Goal: Transaction & Acquisition: Purchase product/service

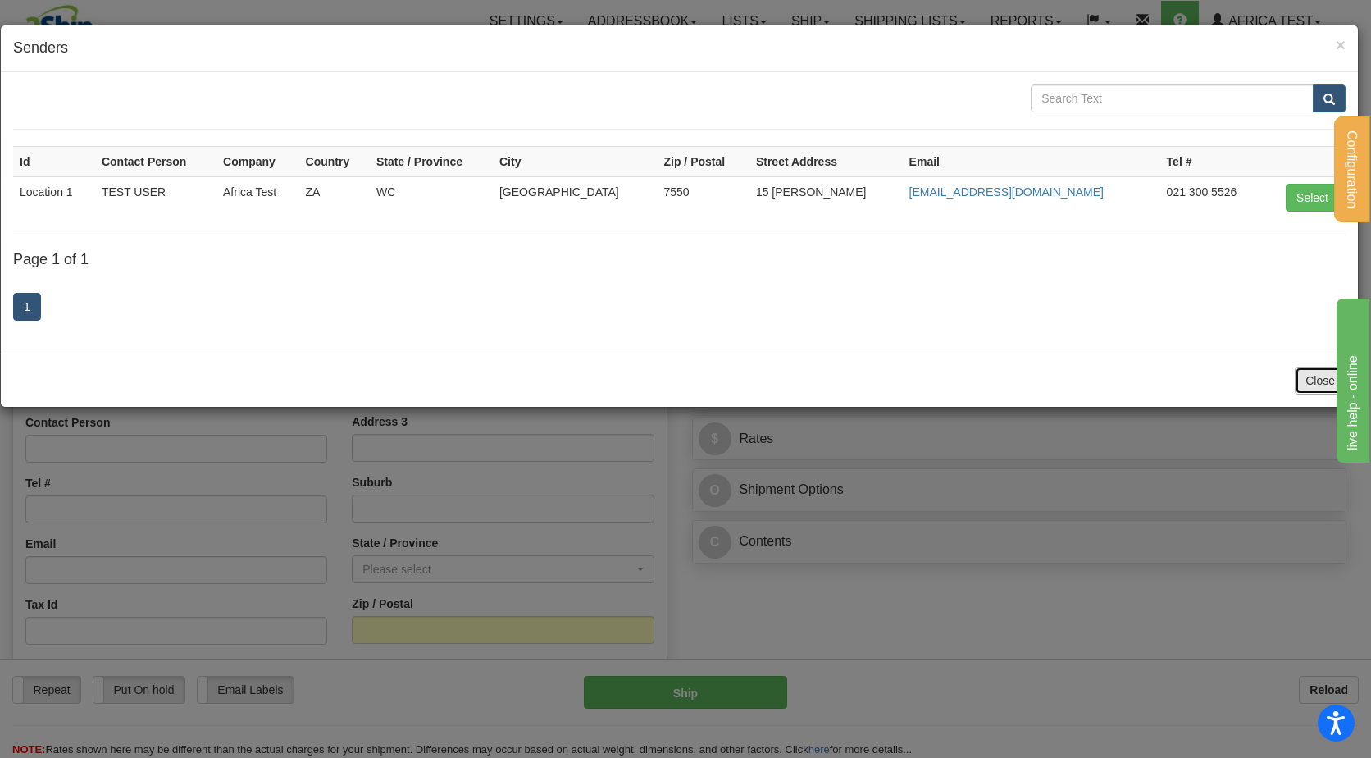
click at [1295, 385] on button "Close" at bounding box center [1320, 381] width 51 height 28
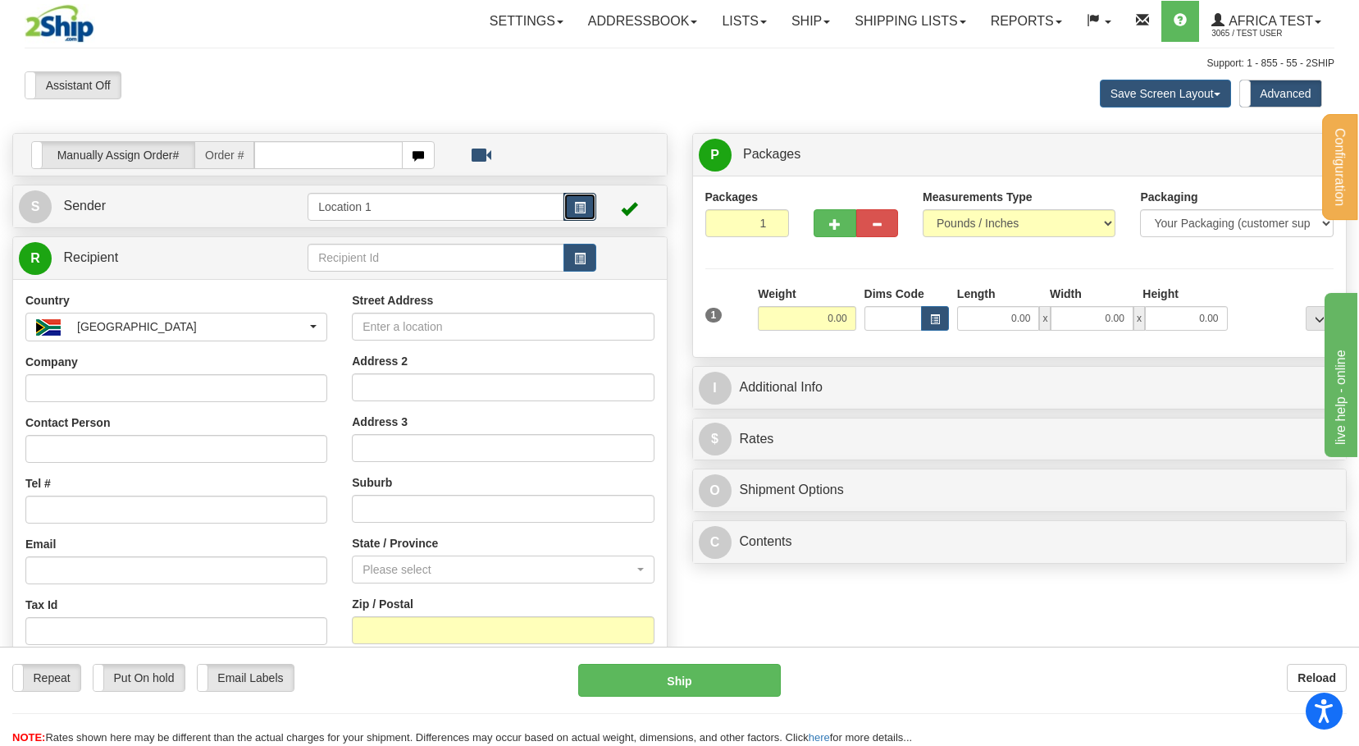
scroll to position [82, 0]
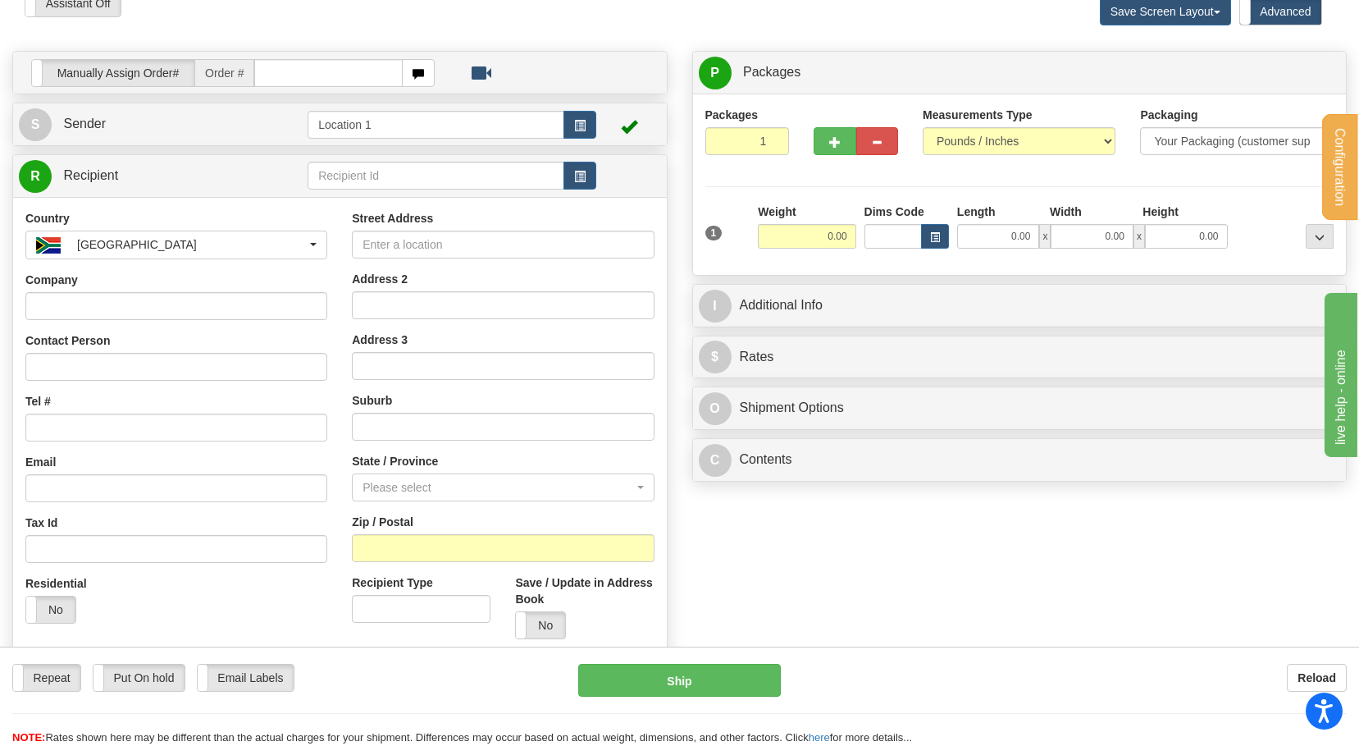
click at [478, 564] on div "Street Address Address 2 Address 3 Suburb State / Province Please select Easter…" at bounding box center [503, 430] width 326 height 441
click at [469, 547] on input "Zip / Postal" at bounding box center [503, 548] width 302 height 28
type input "7"
click at [426, 464] on label "State / Province" at bounding box center [395, 461] width 86 height 16
click at [503, 473] on select "Please select [GEOGRAPHIC_DATA] [GEOGRAPHIC_DATA] [GEOGRAPHIC_DATA][DATE] [GEOG…" at bounding box center [521, 487] width 37 height 28
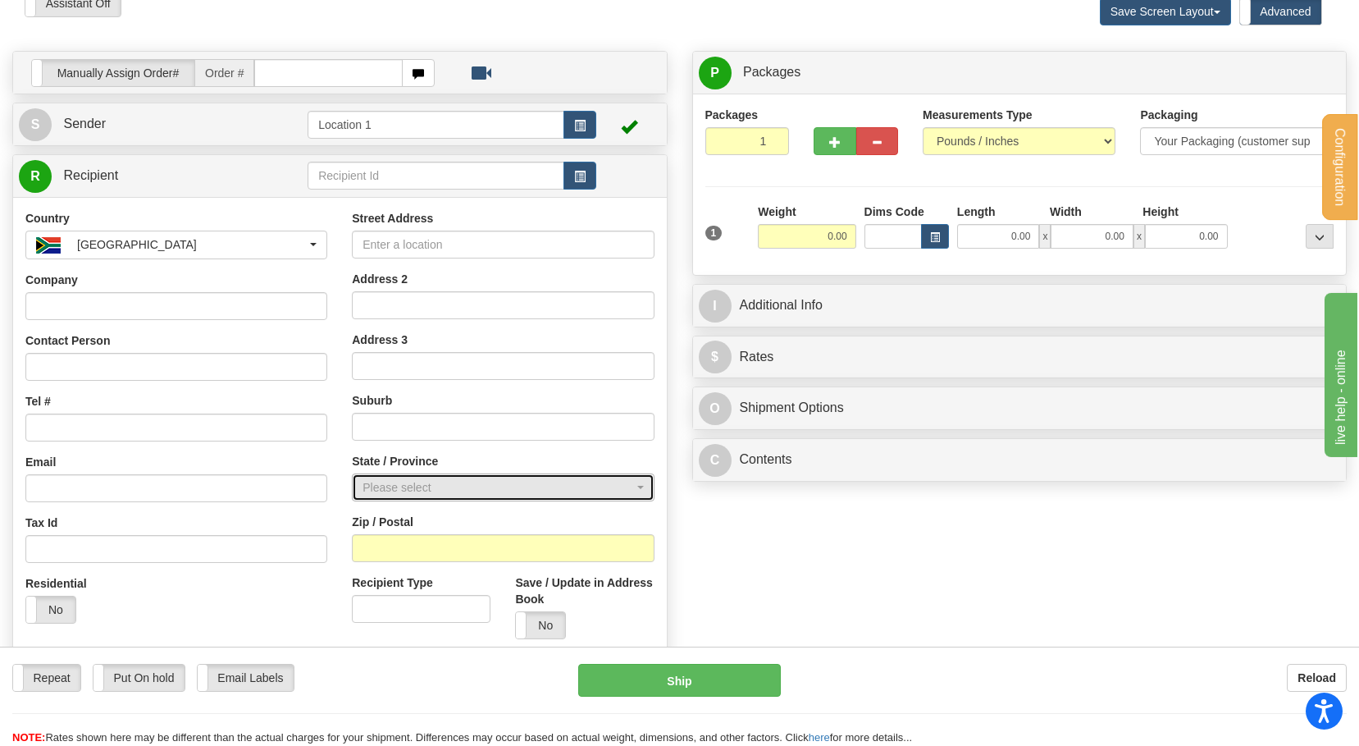
click at [429, 490] on div "Please select" at bounding box center [498, 487] width 271 height 16
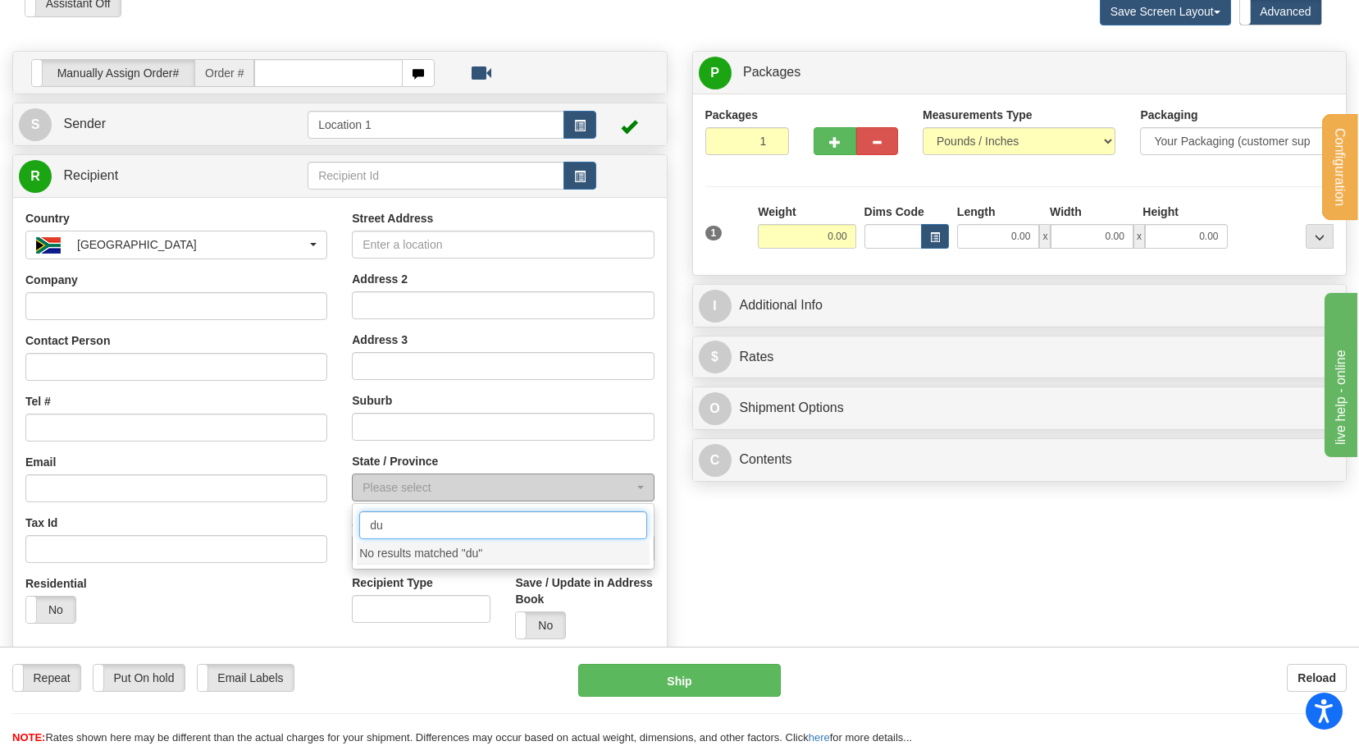
type input "d"
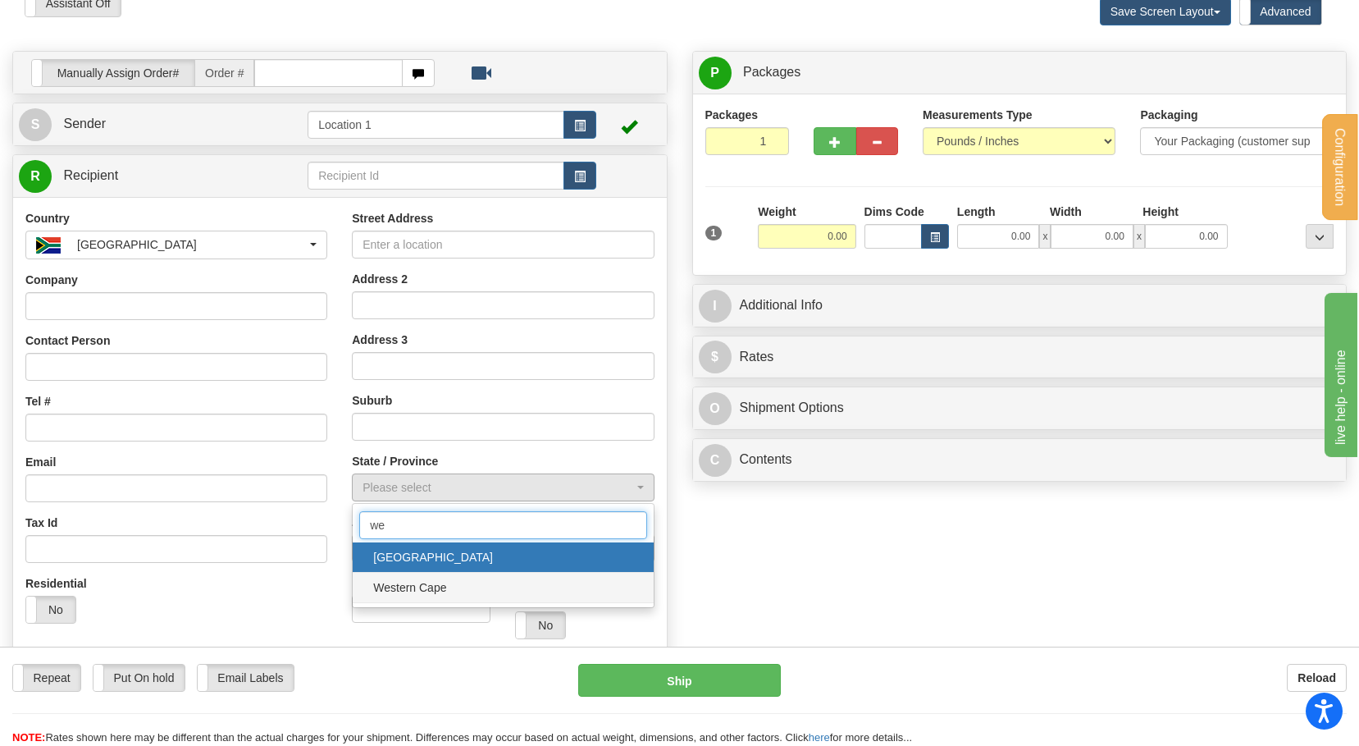
type input "we"
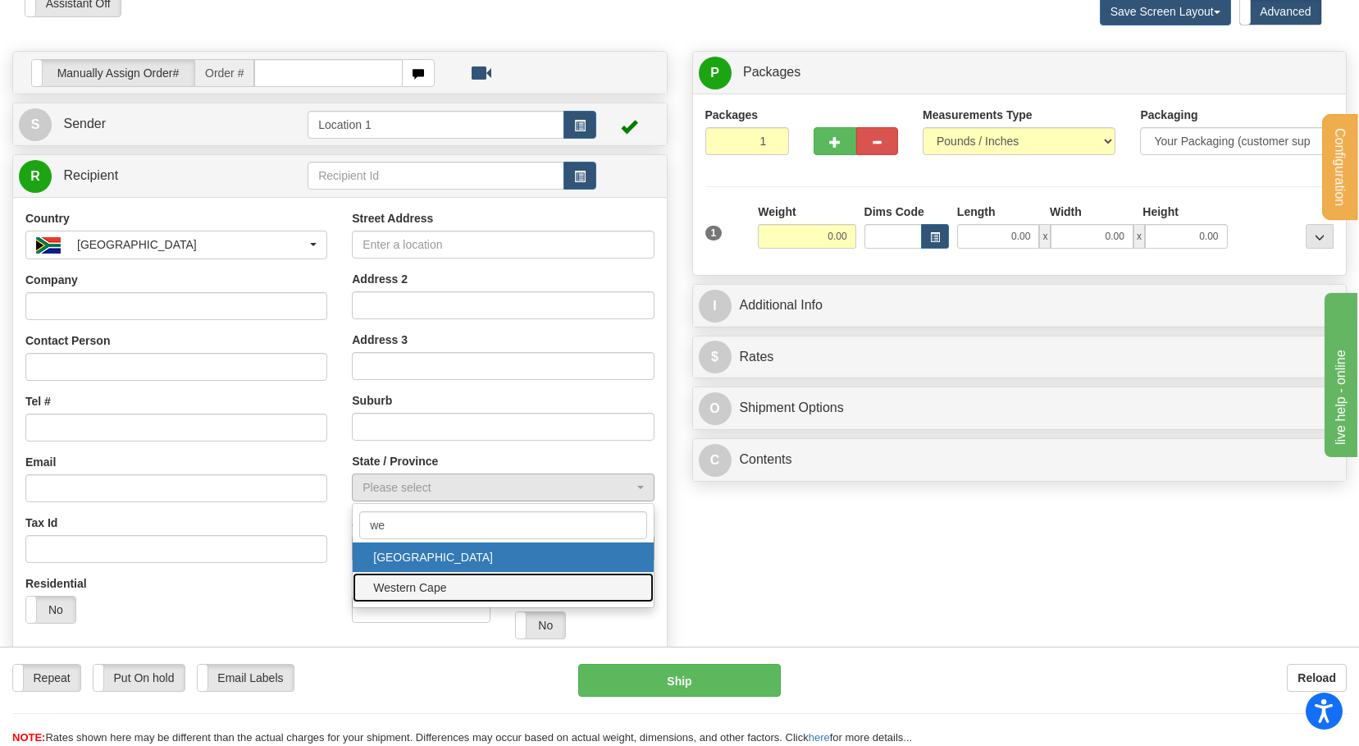
click at [435, 581] on span "Western Cape" at bounding box center [502, 587] width 267 height 25
select select "WC"
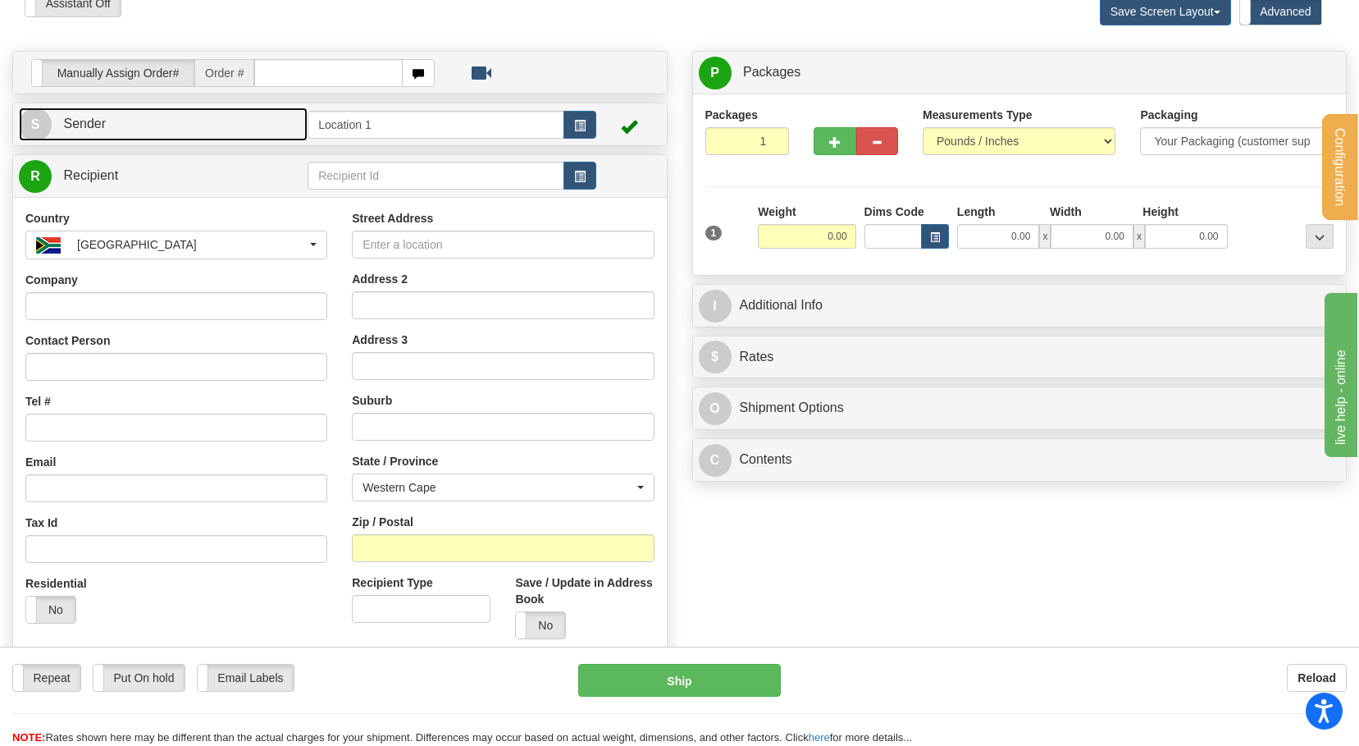
click at [251, 113] on link "S Sender" at bounding box center [163, 124] width 289 height 34
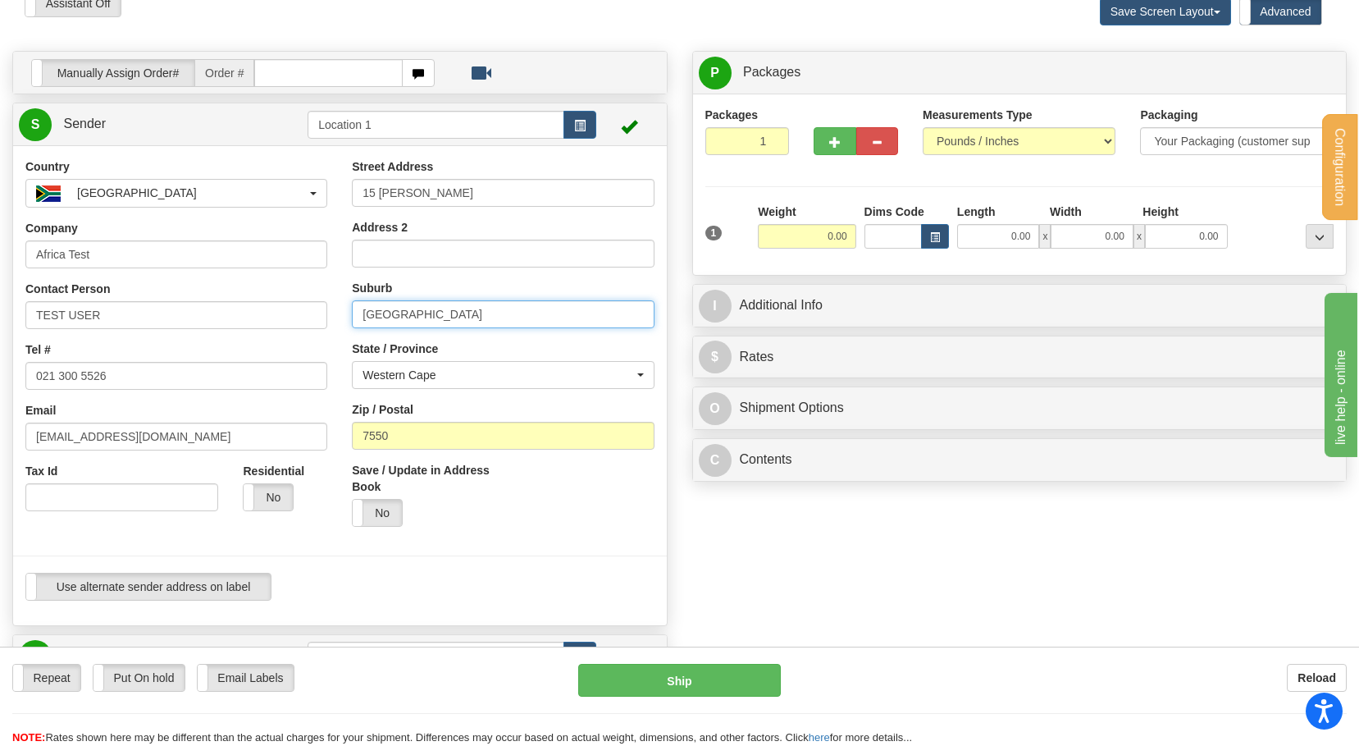
click at [407, 323] on input "Durbanville" at bounding box center [503, 314] width 302 height 28
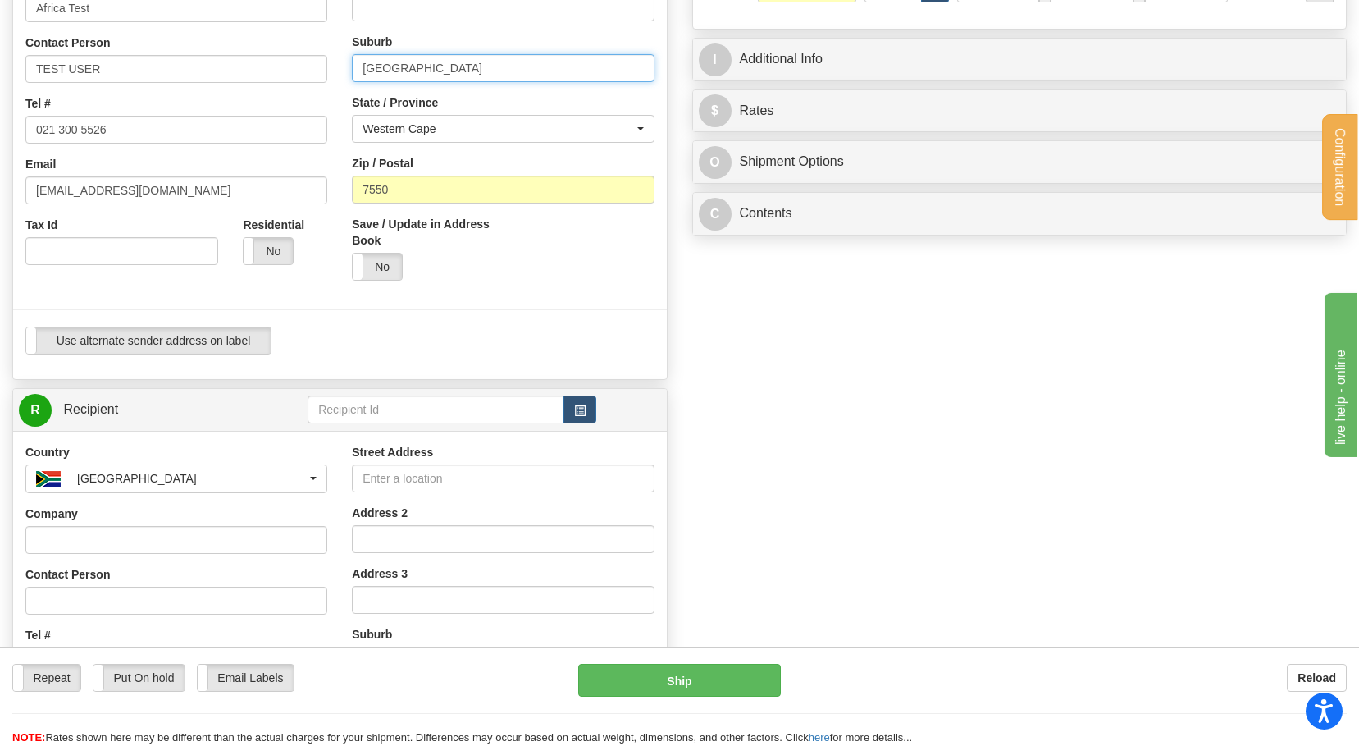
scroll to position [574, 0]
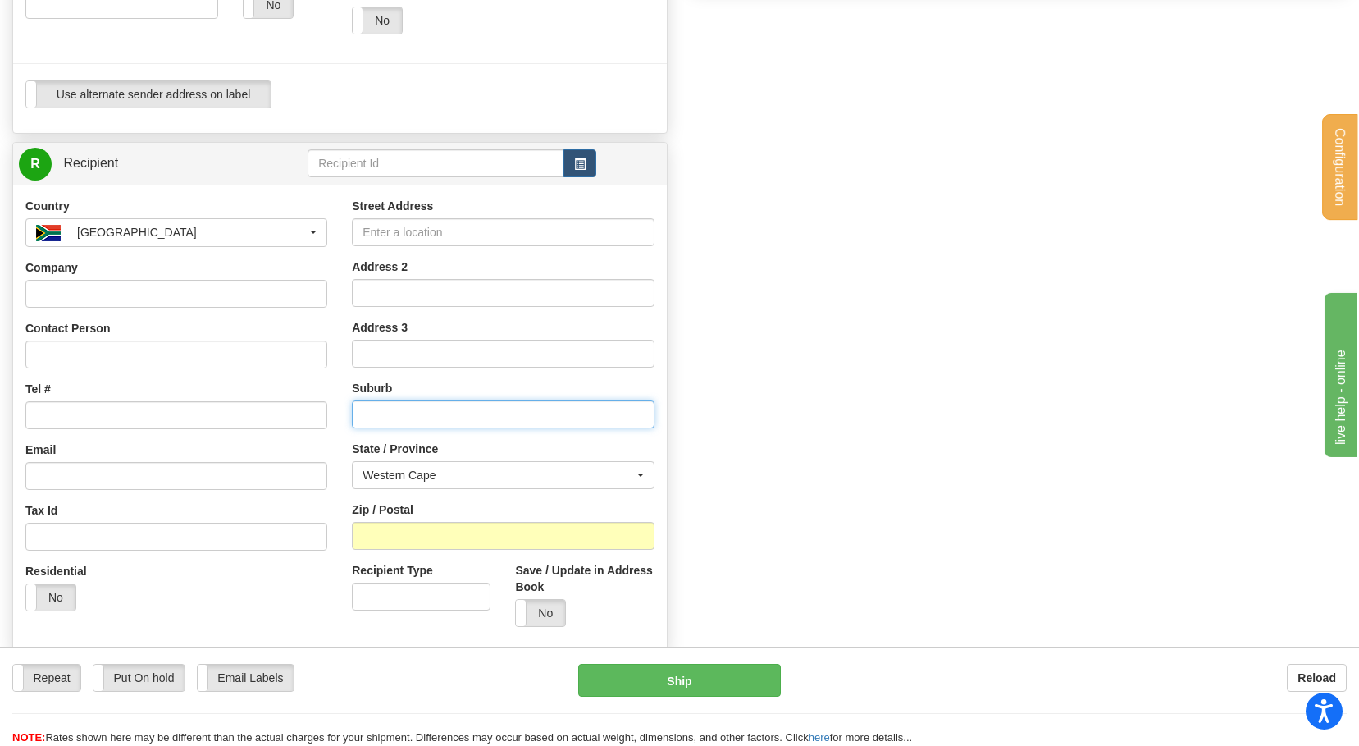
click at [436, 422] on input "text" at bounding box center [503, 414] width 302 height 28
paste input "Durbanville"
type input "Durbanville"
click at [725, 416] on div "Manually Assign Order# Manually Assign Order# Order #" at bounding box center [679, 161] width 1359 height 1204
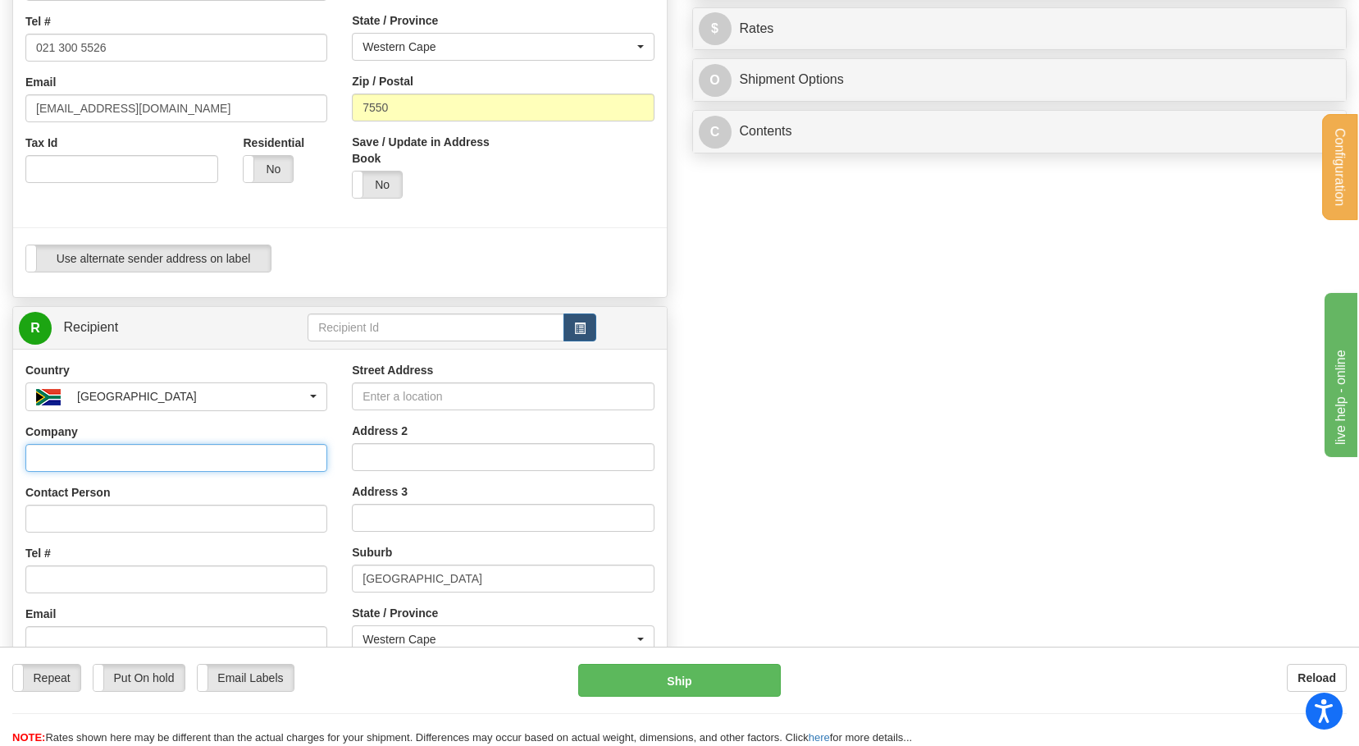
click at [149, 458] on input "Company" at bounding box center [176, 458] width 302 height 28
type input "Test do Not Ship"
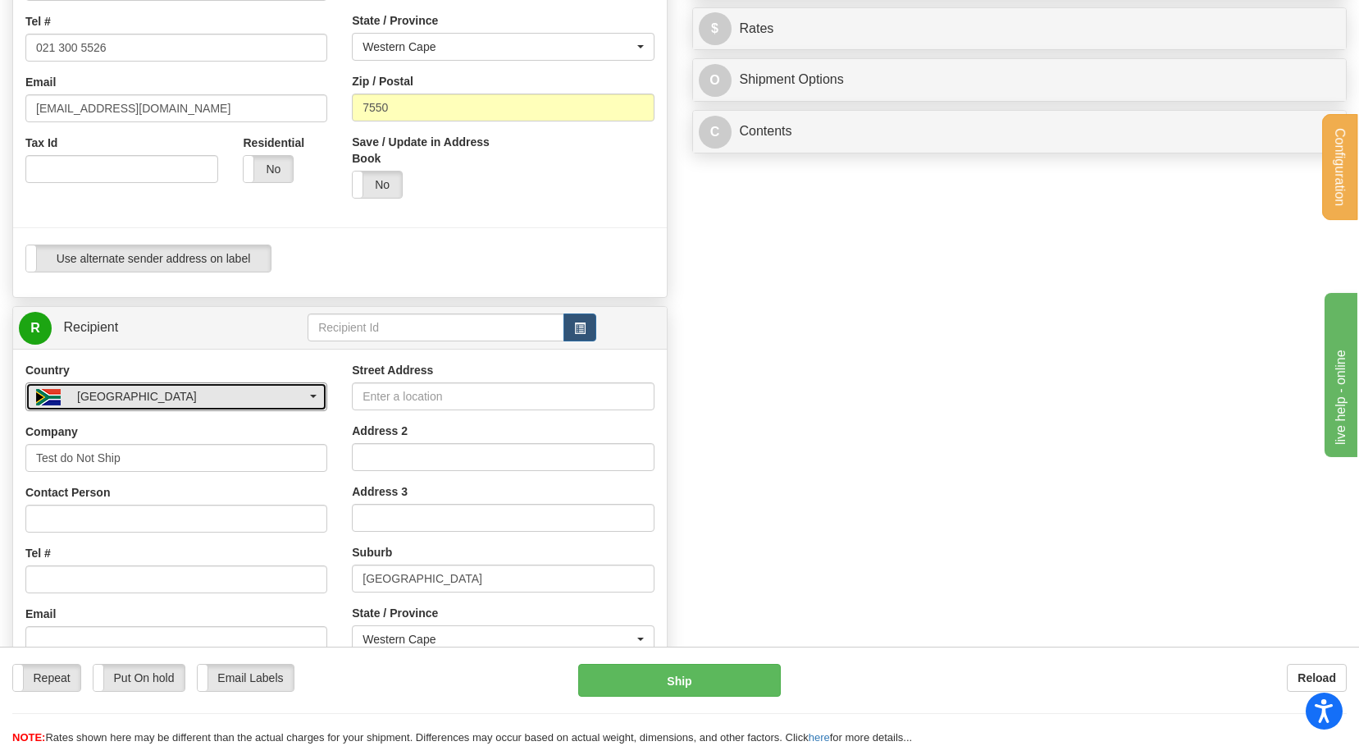
select select "CA"
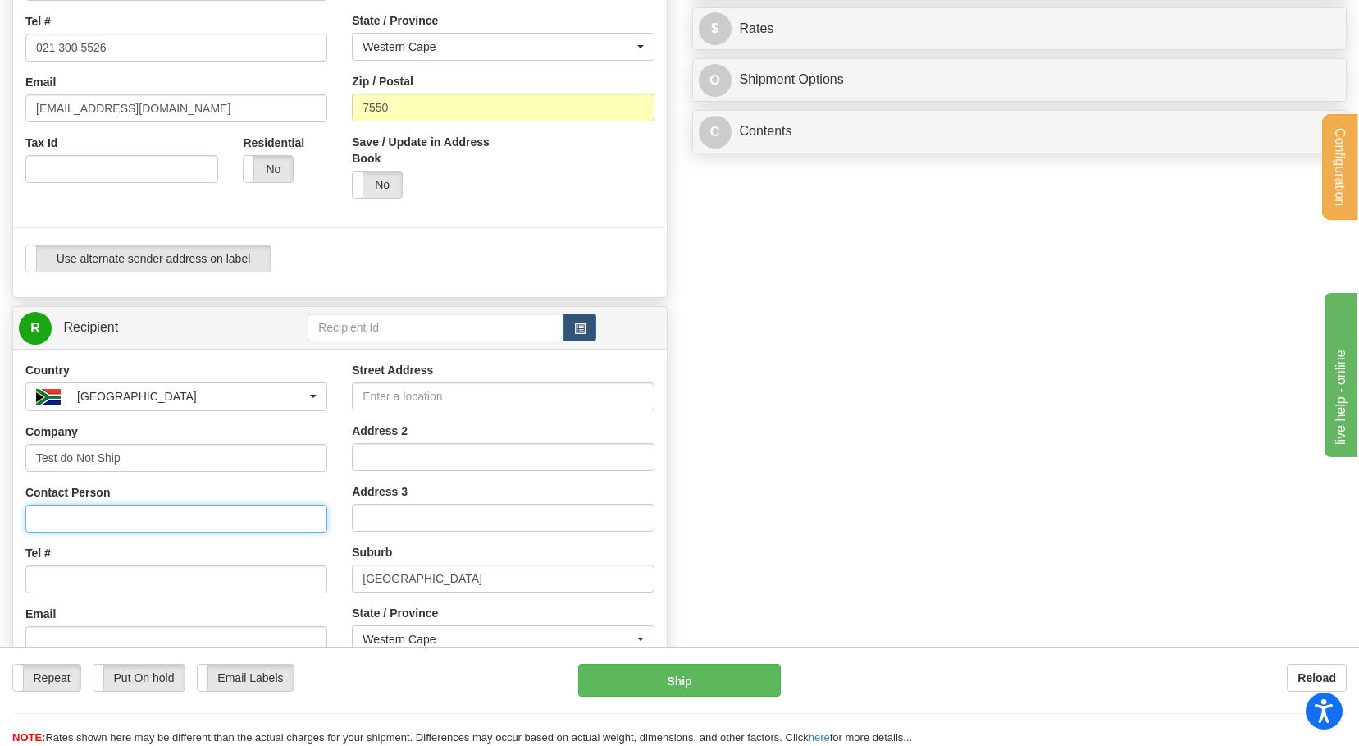
type input "Test3"
type input "[EMAIL_ADDRESS][DOMAIN_NAME]"
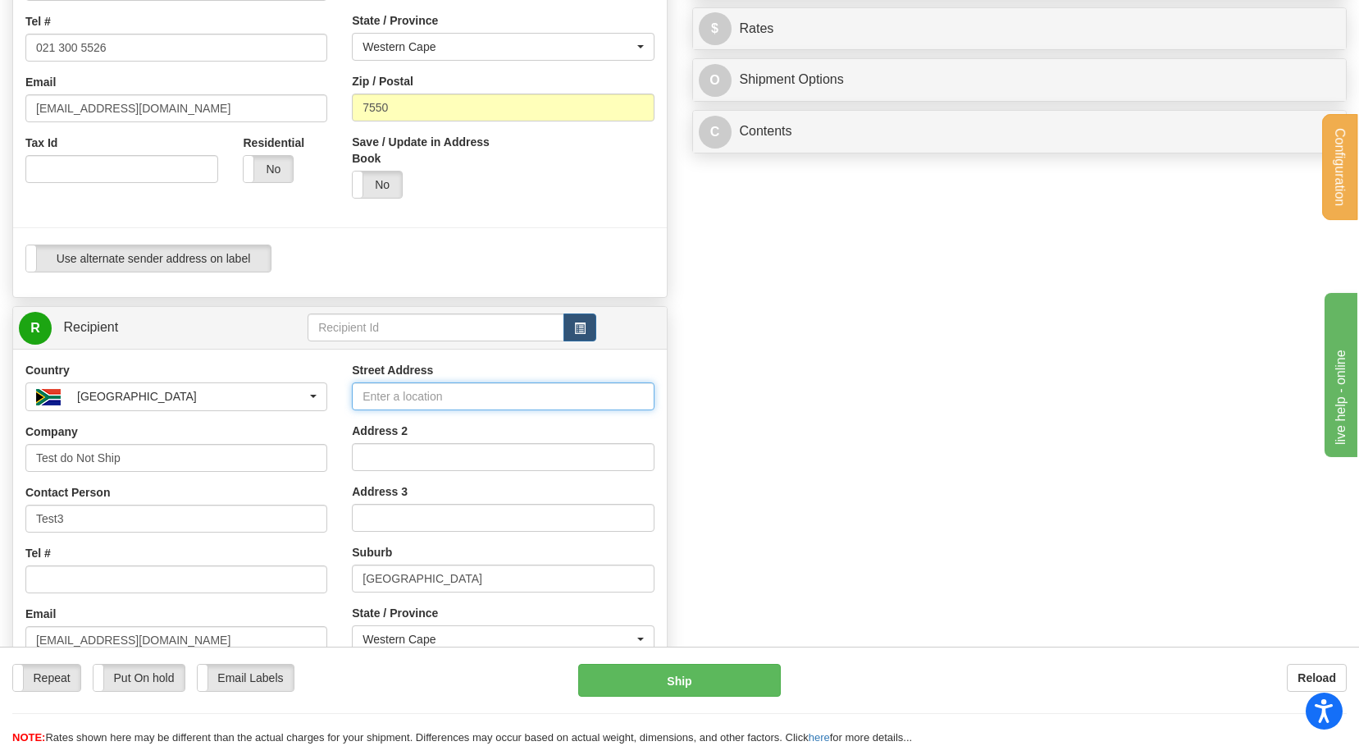
type input "Test do not ship"
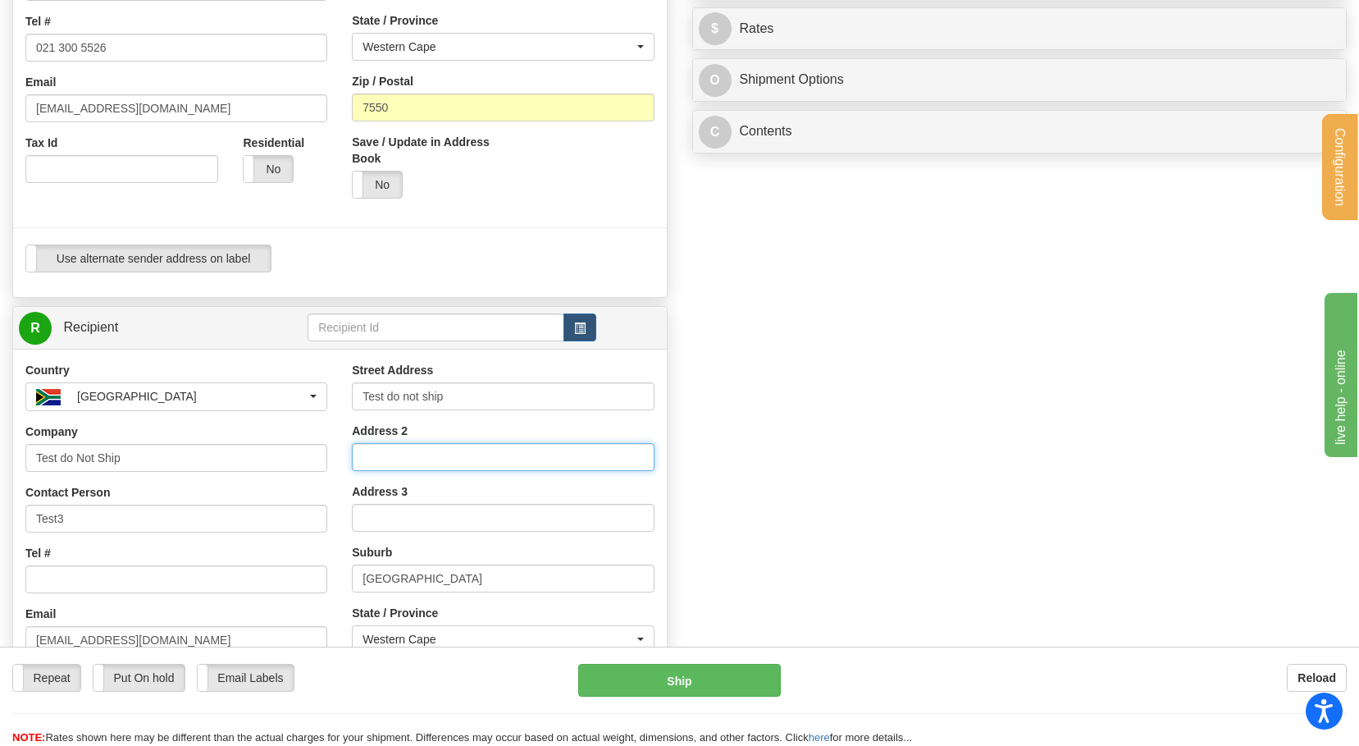
type input "Test"
type input "T5A0A1"
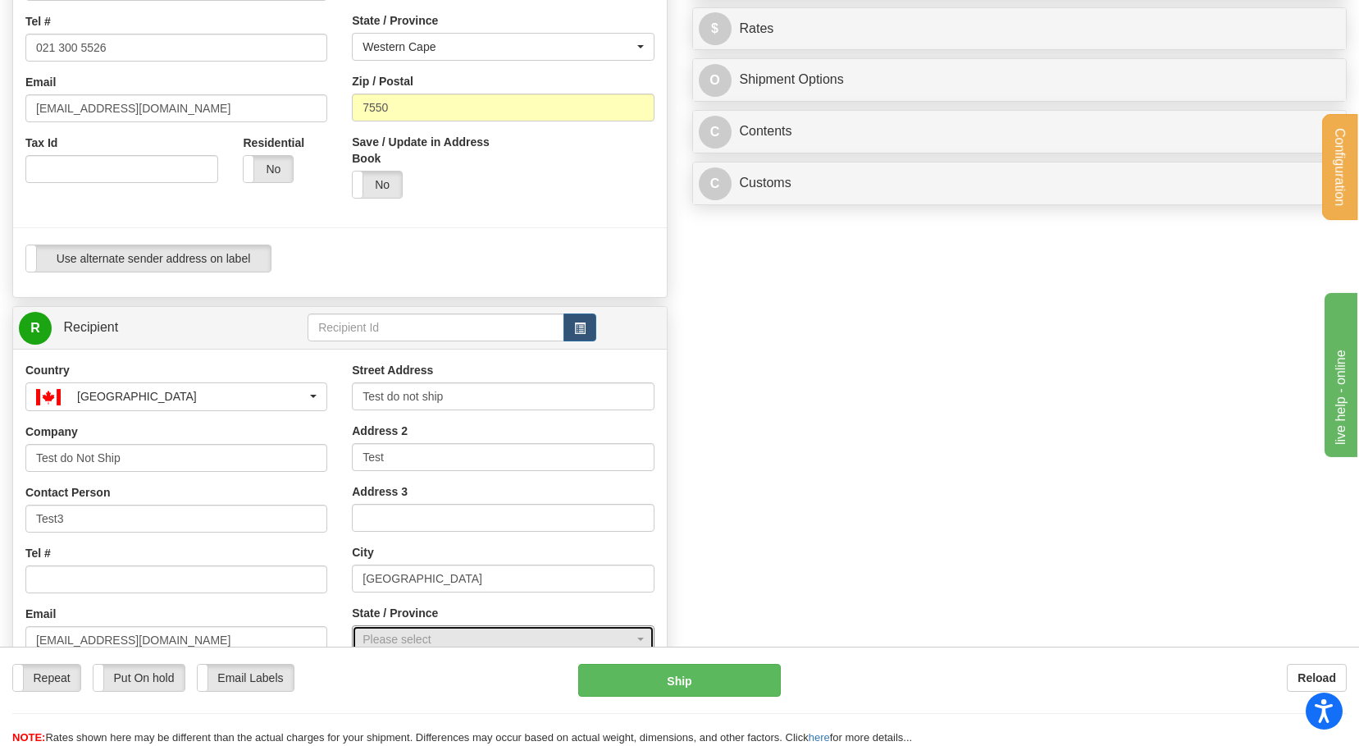
select select "AB"
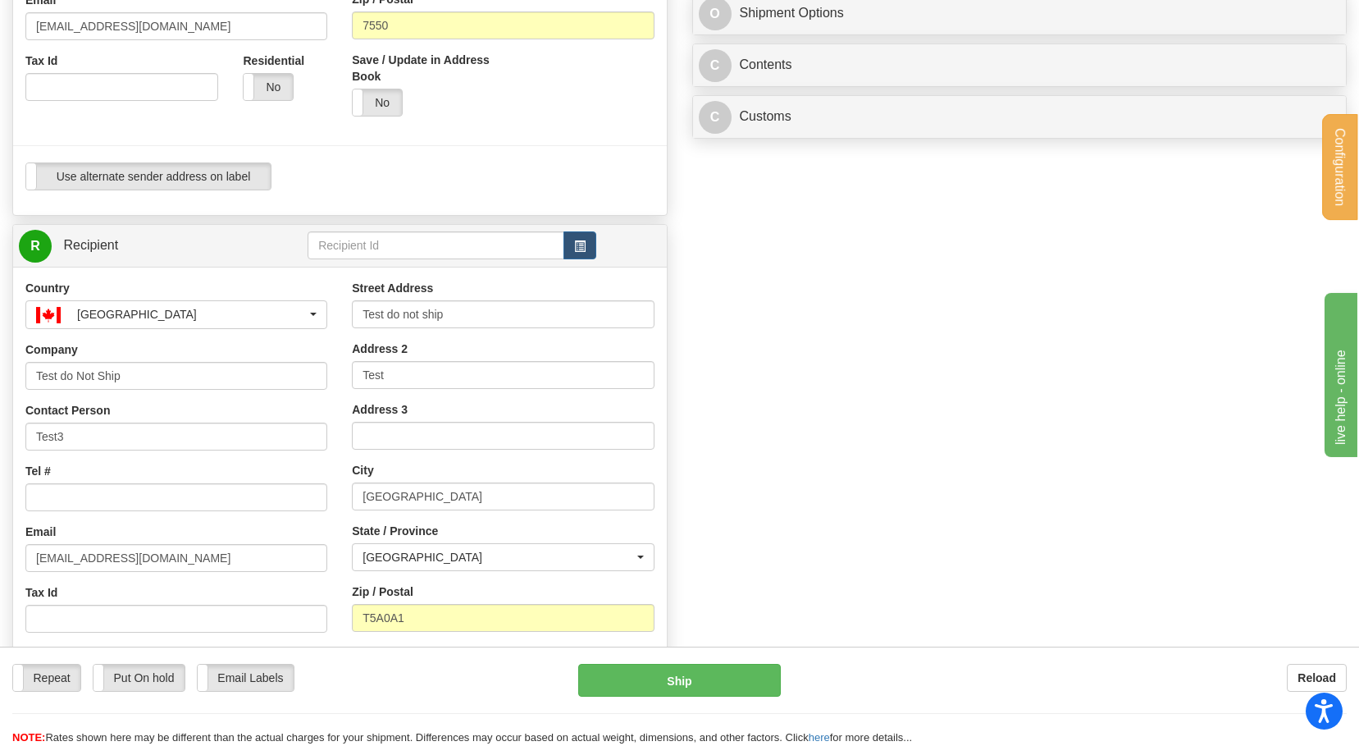
scroll to position [574, 0]
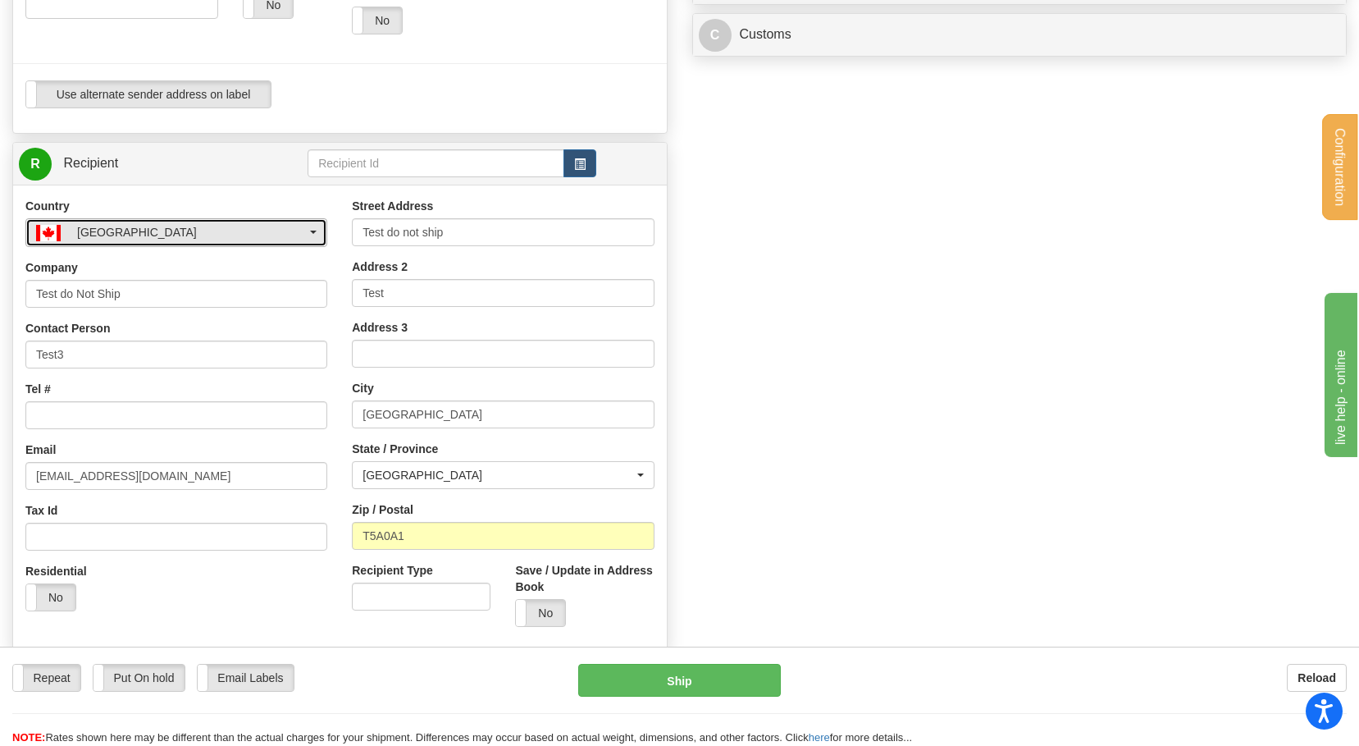
click at [114, 238] on div "[GEOGRAPHIC_DATA]" at bounding box center [137, 232] width 120 height 16
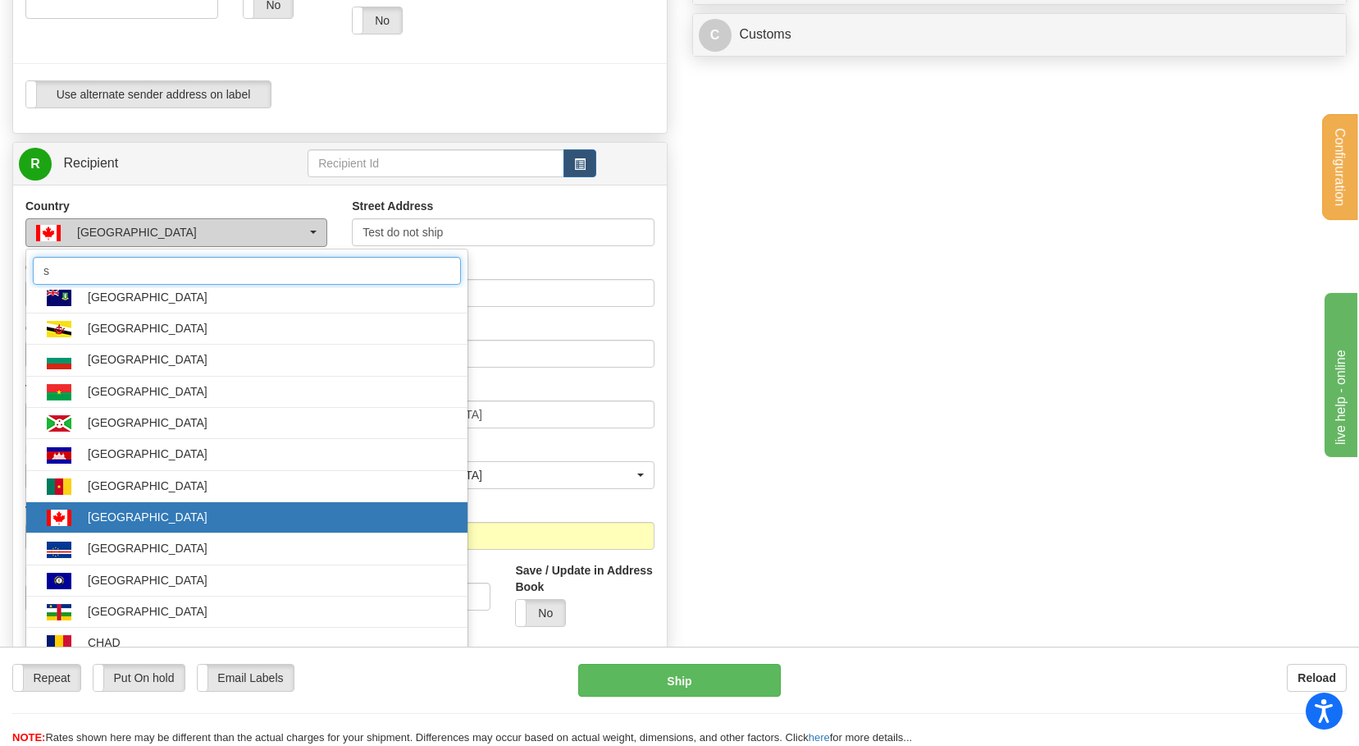
scroll to position [0, 0]
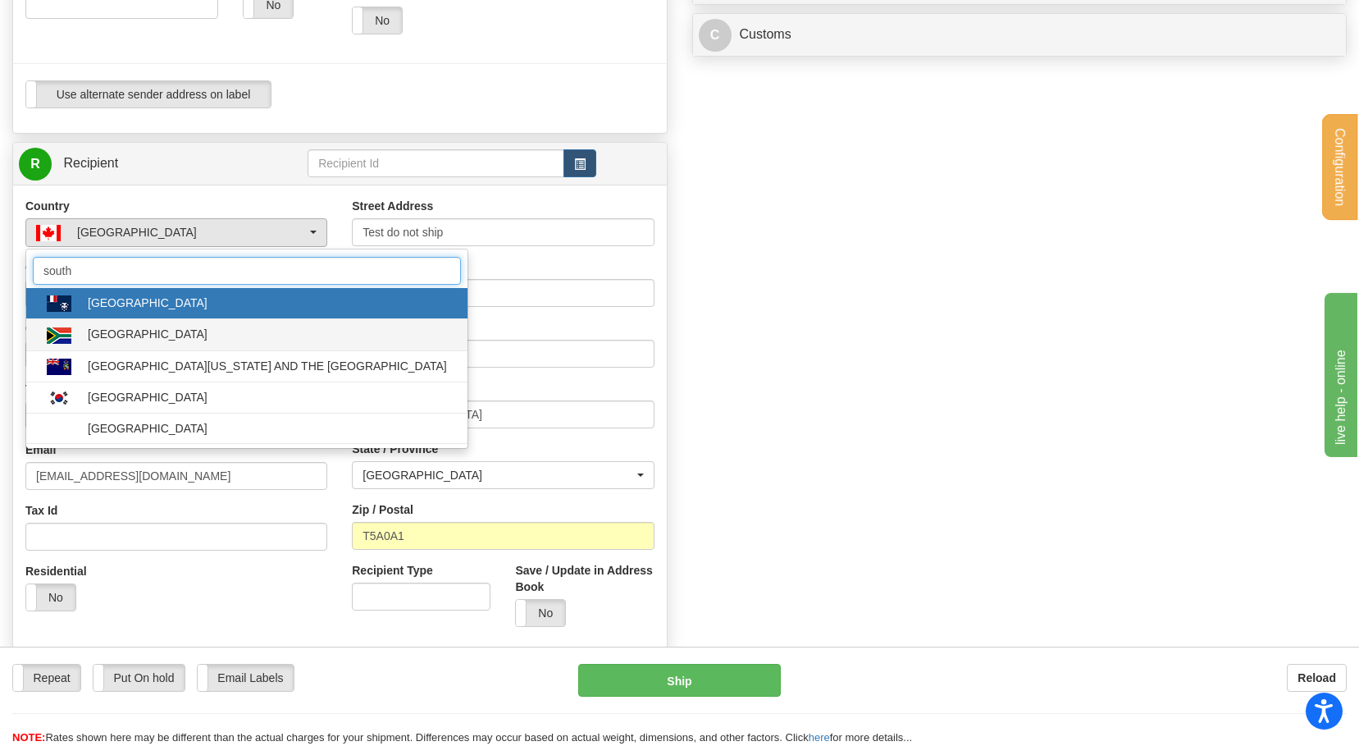
type input "south"
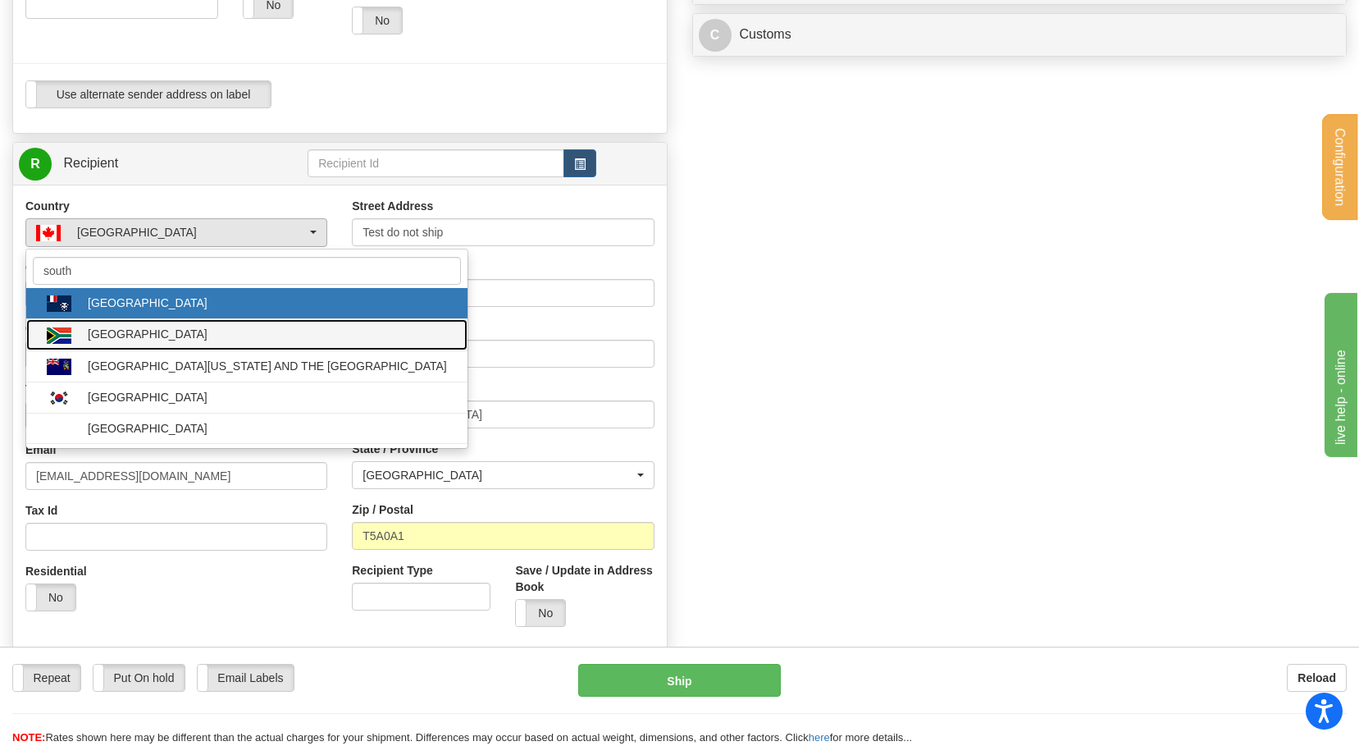
click at [130, 337] on div "[GEOGRAPHIC_DATA]" at bounding box center [148, 334] width 120 height 16
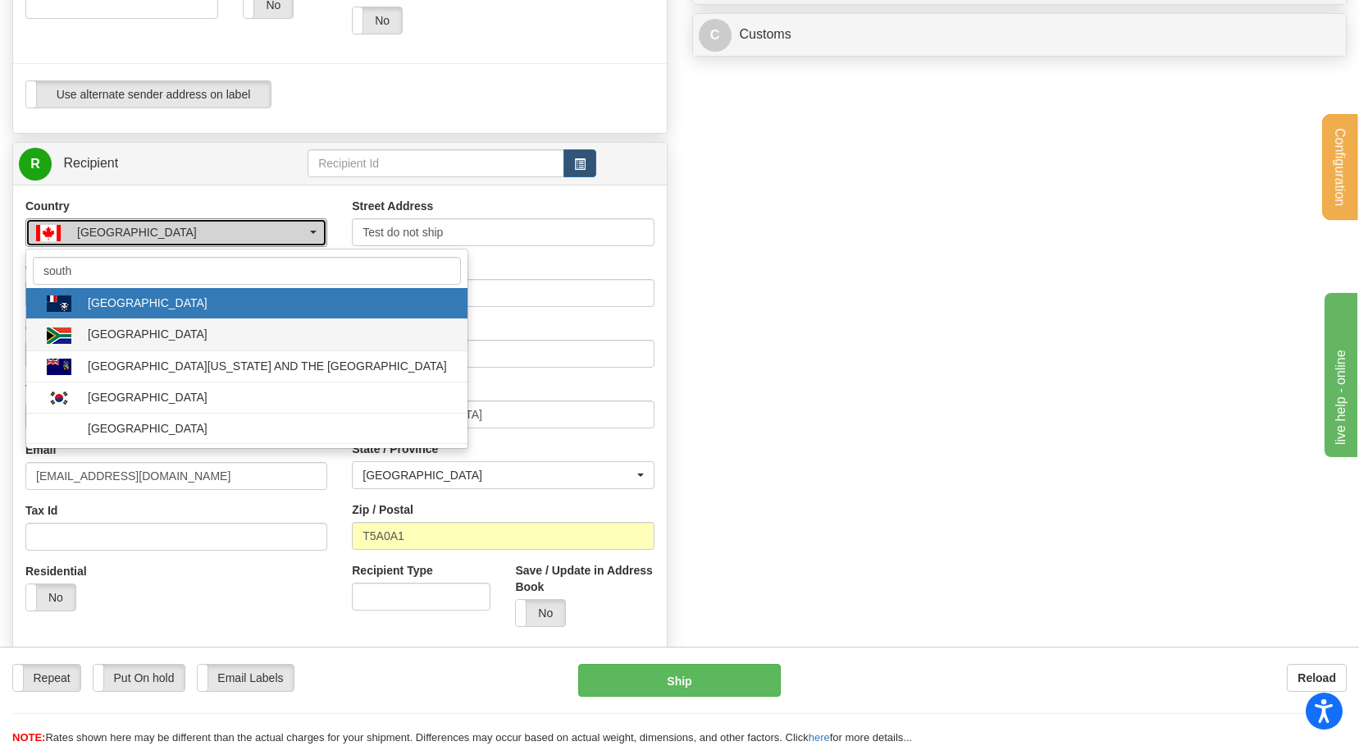
select select "ZA"
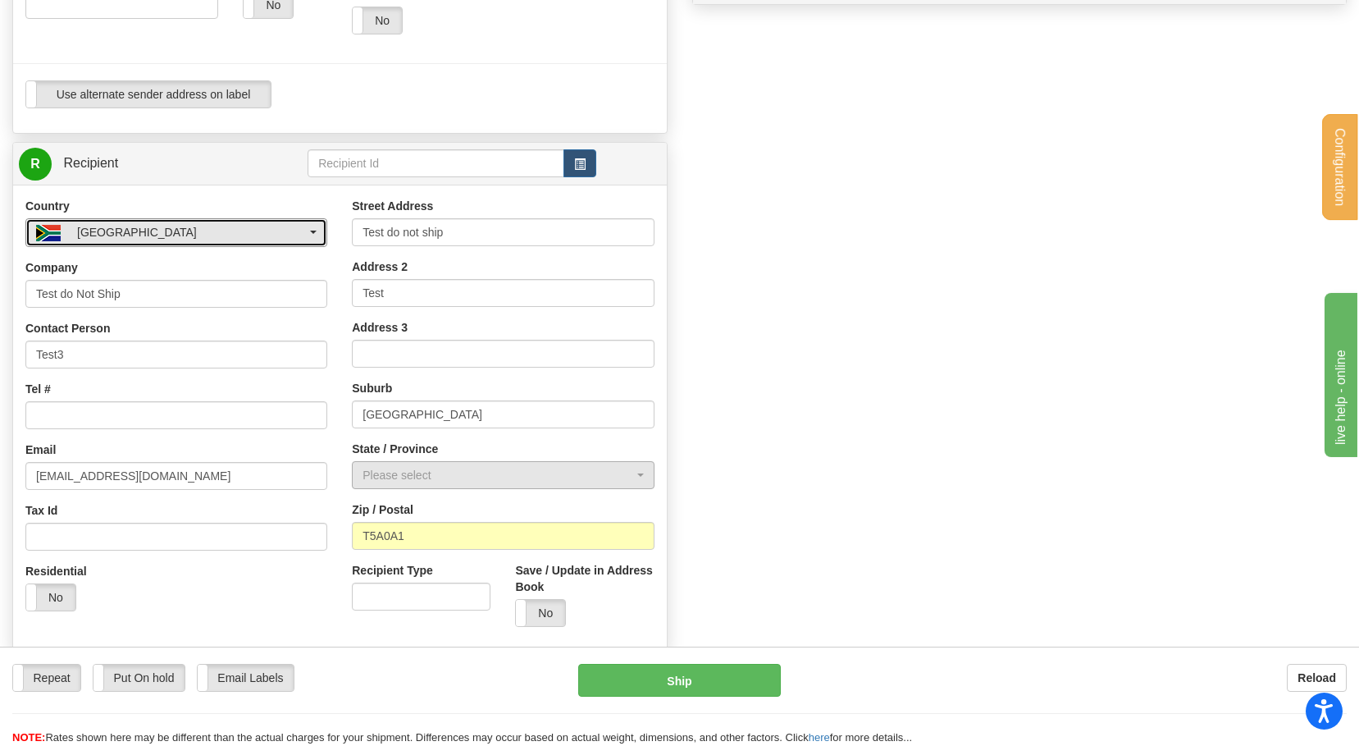
scroll to position [410, 0]
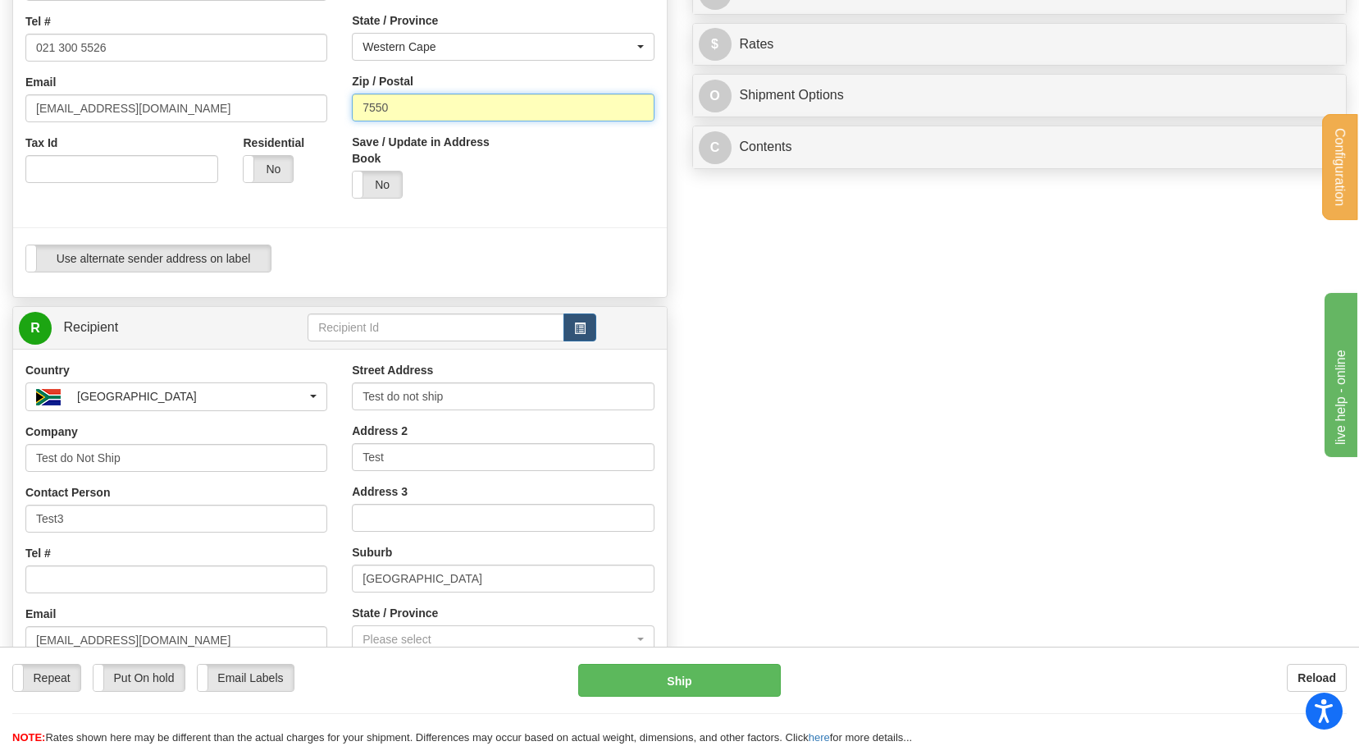
click at [403, 116] on input "7550" at bounding box center [503, 107] width 302 height 28
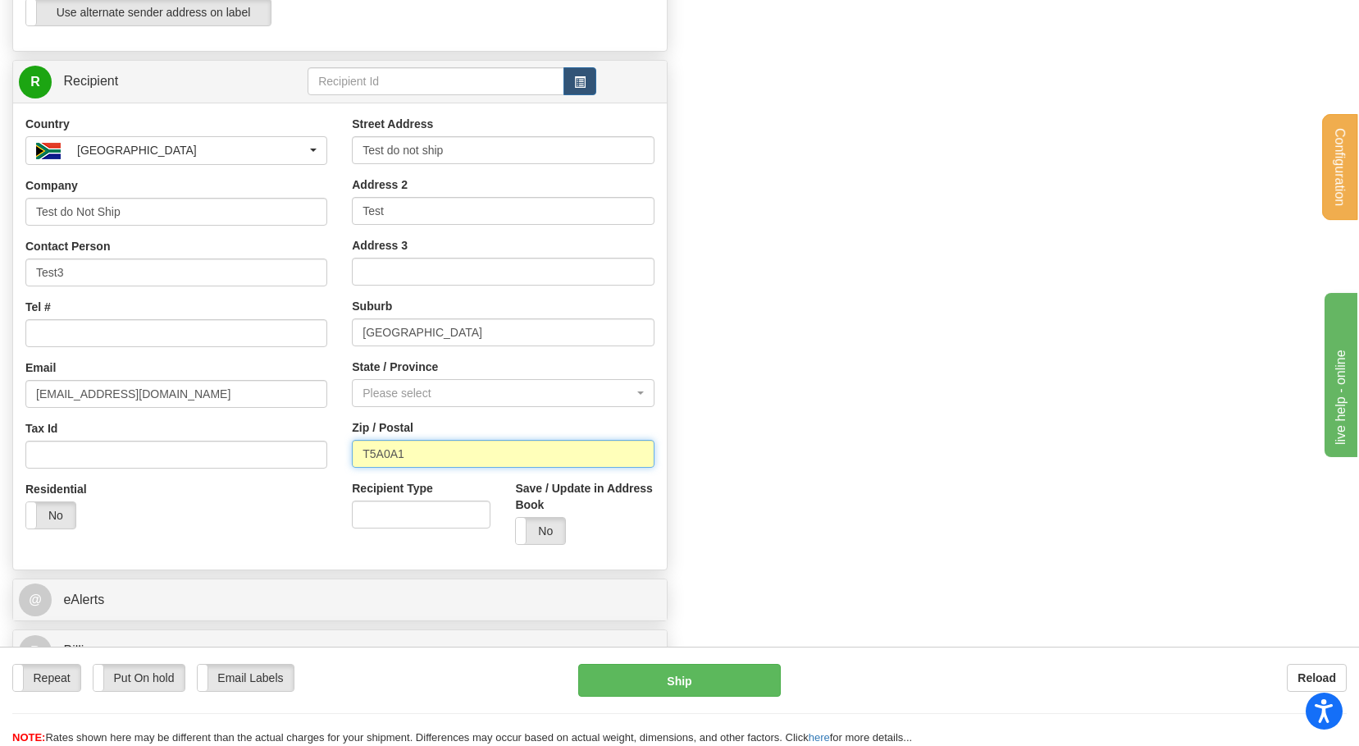
click at [420, 463] on input "T5A0A1" at bounding box center [503, 454] width 302 height 28
paste input "7550"
type input "7550"
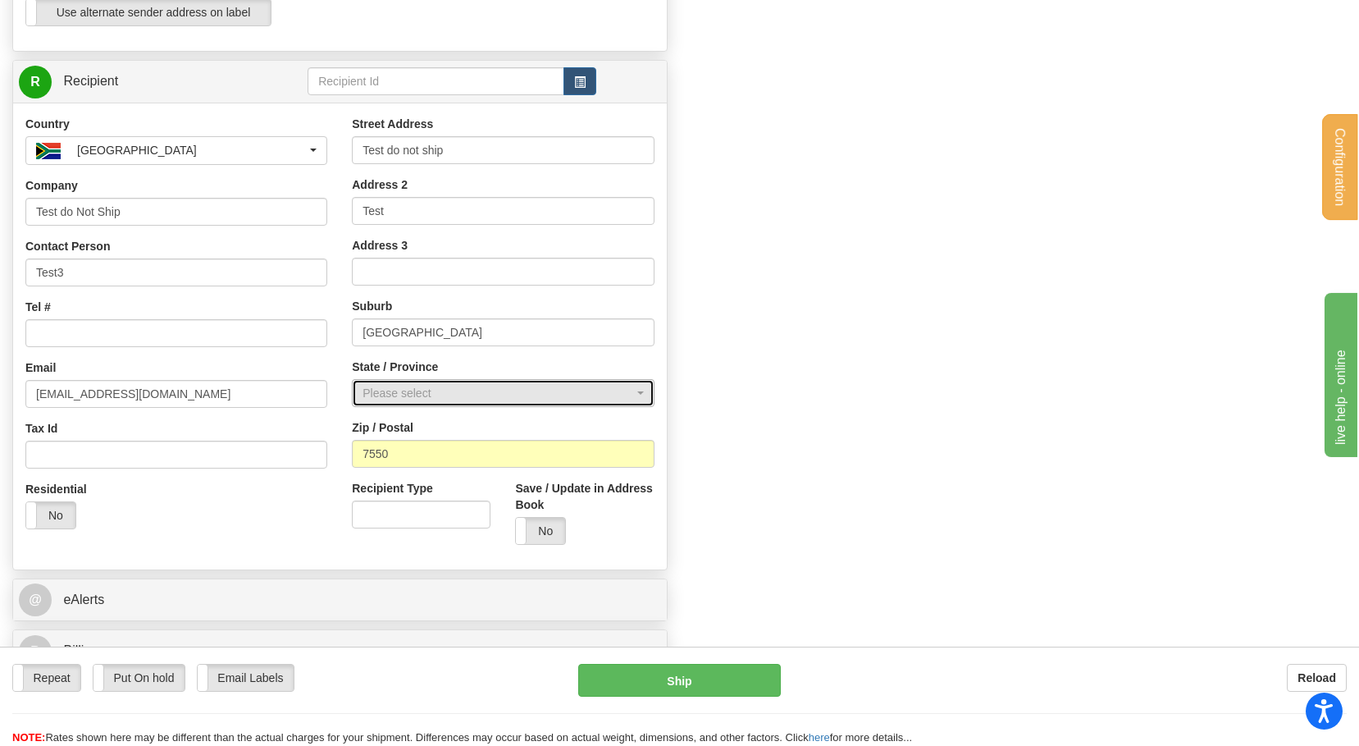
click at [425, 400] on div "Please select" at bounding box center [498, 393] width 271 height 16
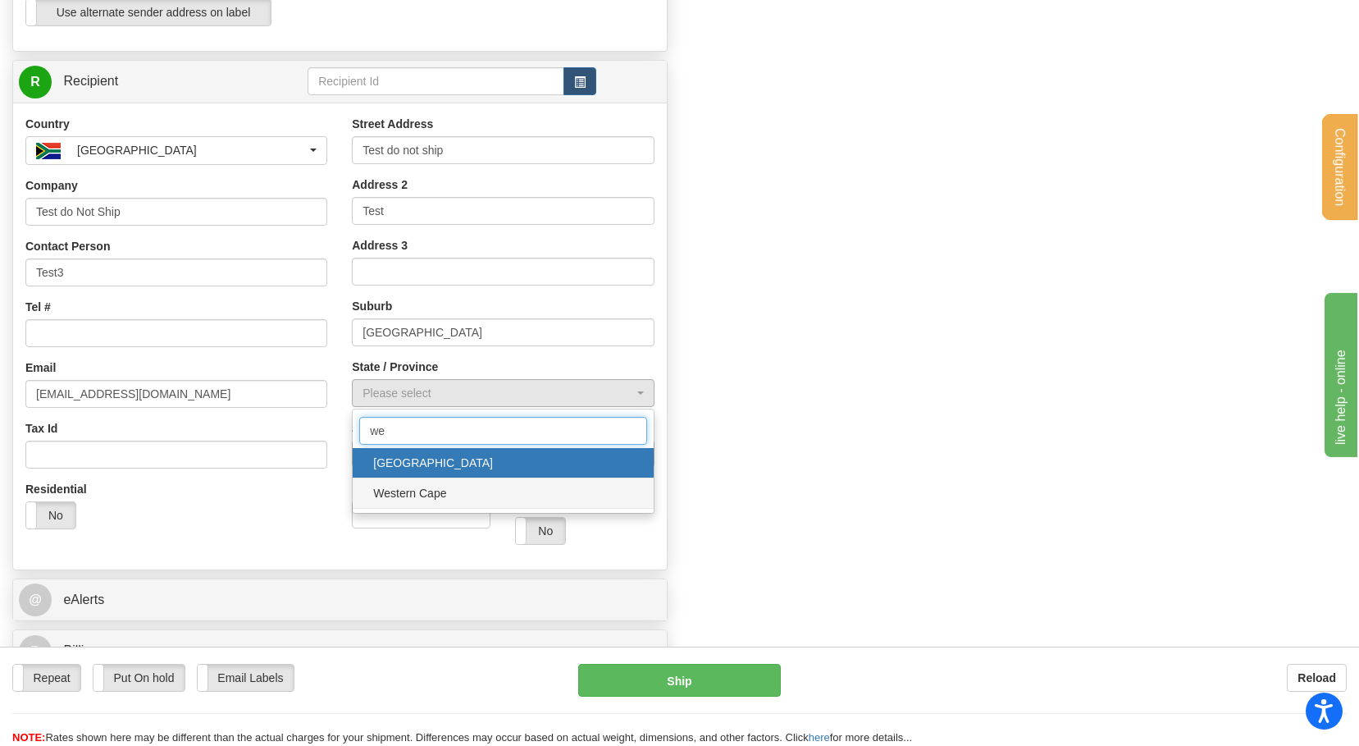
type input "we"
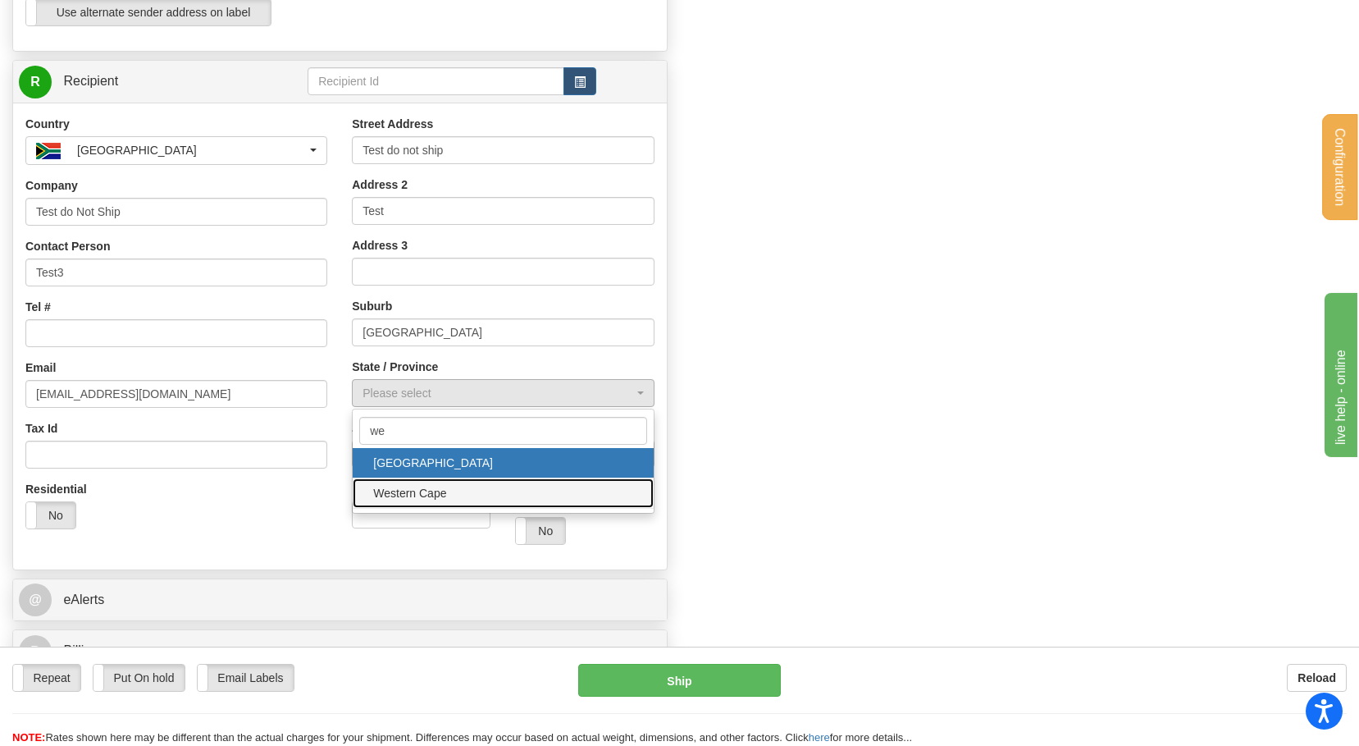
click at [421, 495] on span "Western Cape" at bounding box center [502, 493] width 267 height 25
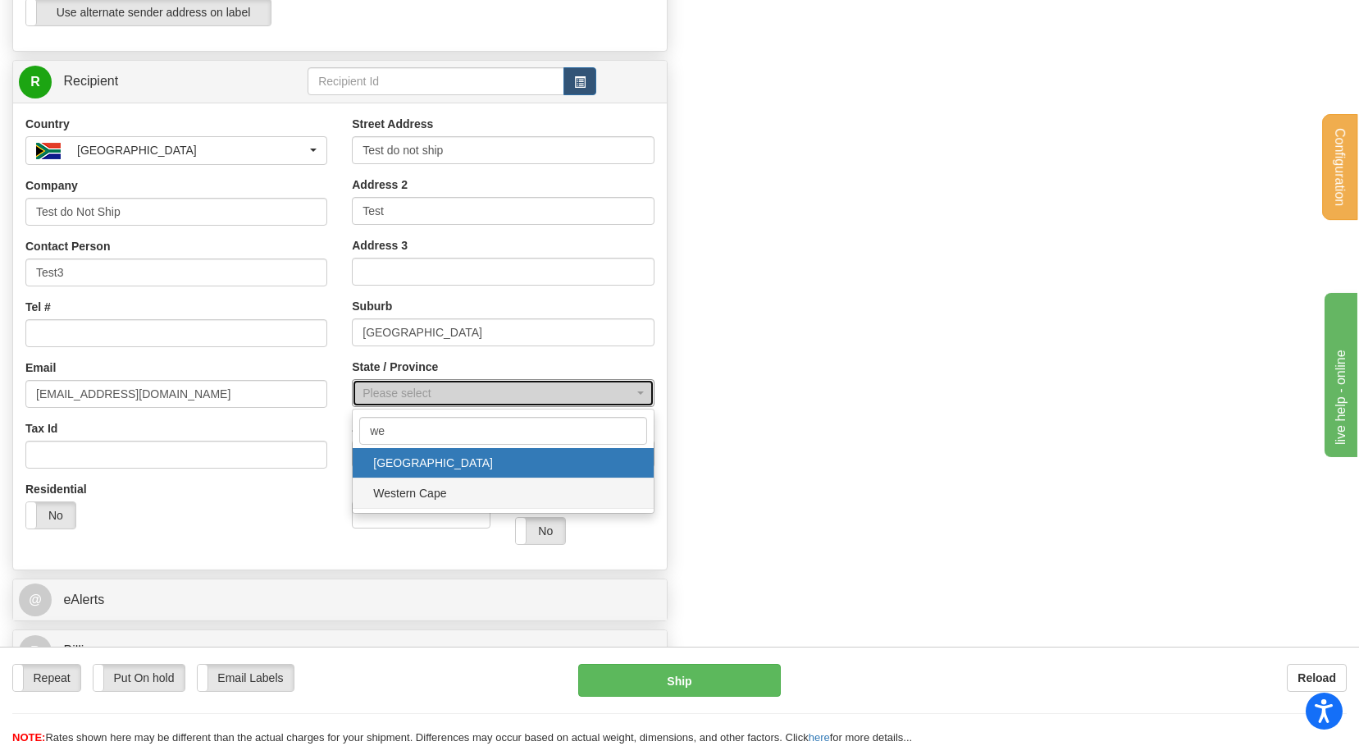
select select "WC"
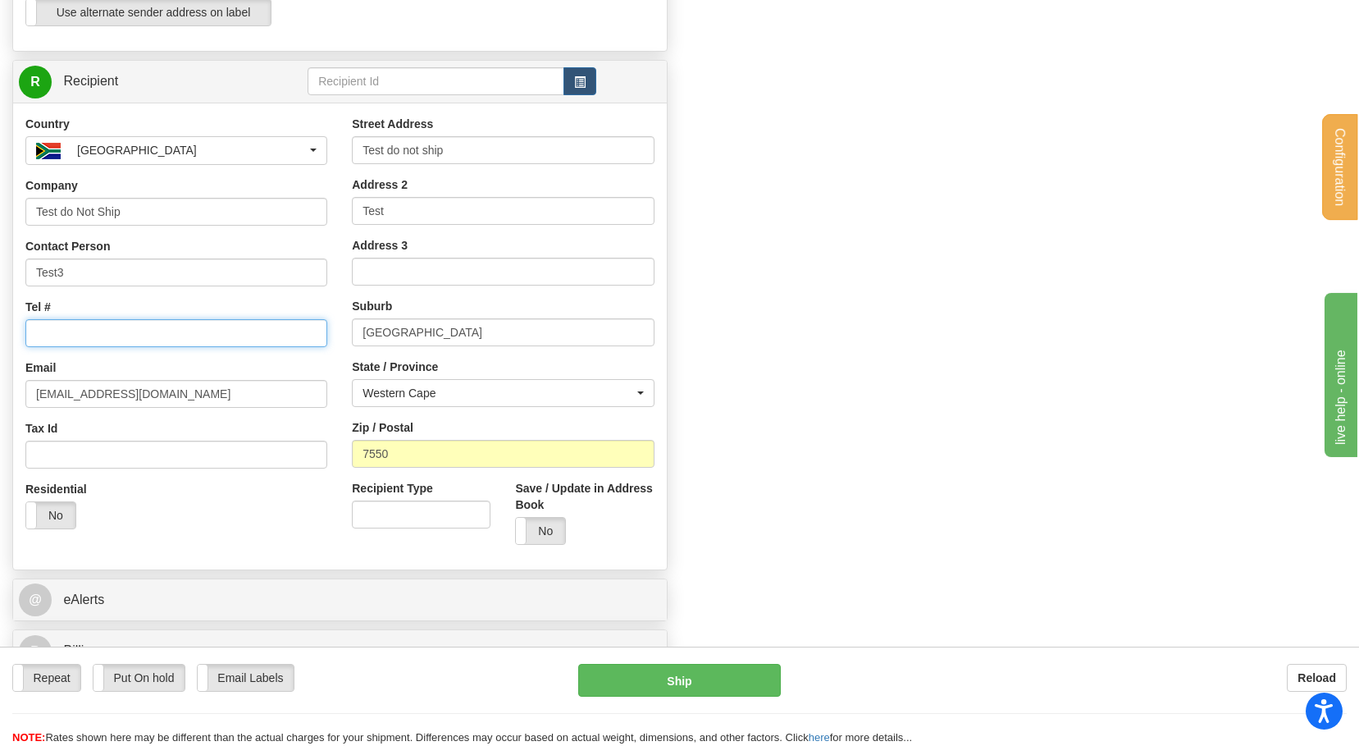
click at [173, 336] on input "Tel #" at bounding box center [176, 333] width 302 height 28
type input "0123456789"
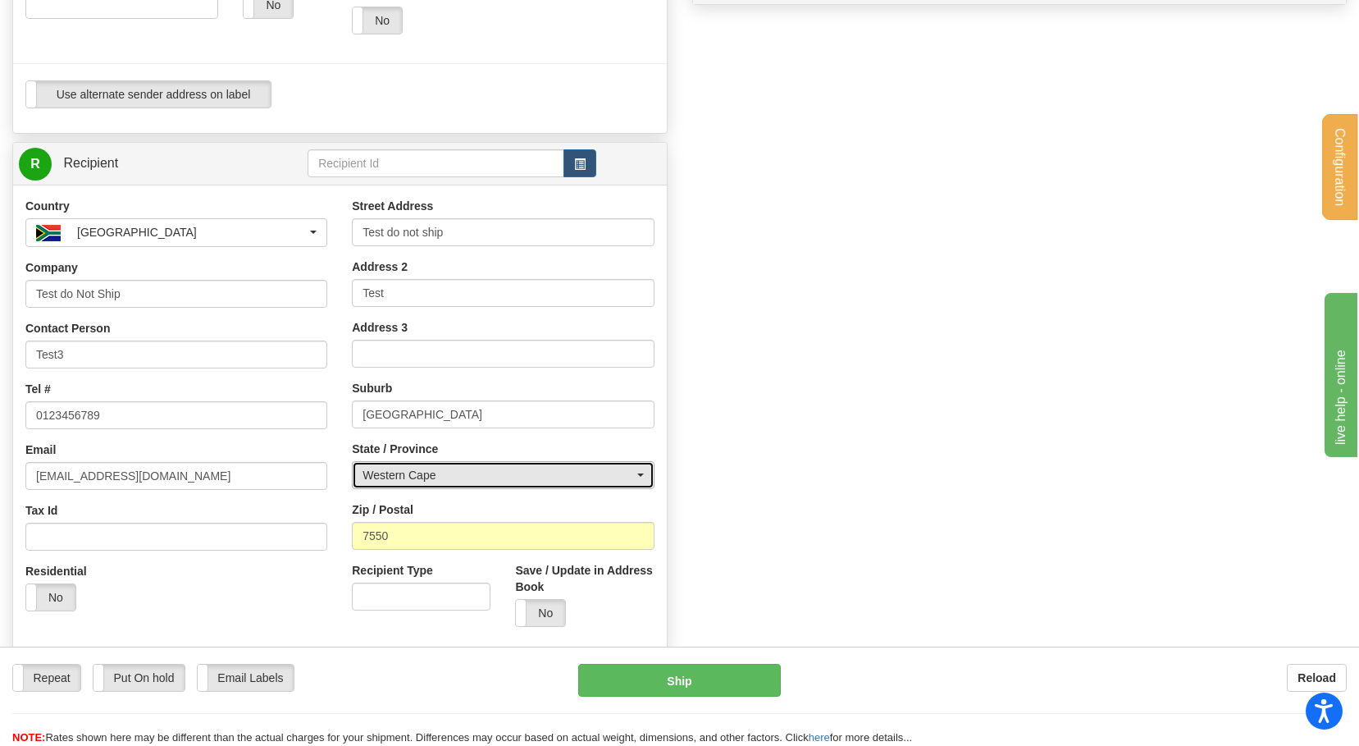
click at [379, 471] on div "Western Cape" at bounding box center [498, 475] width 271 height 16
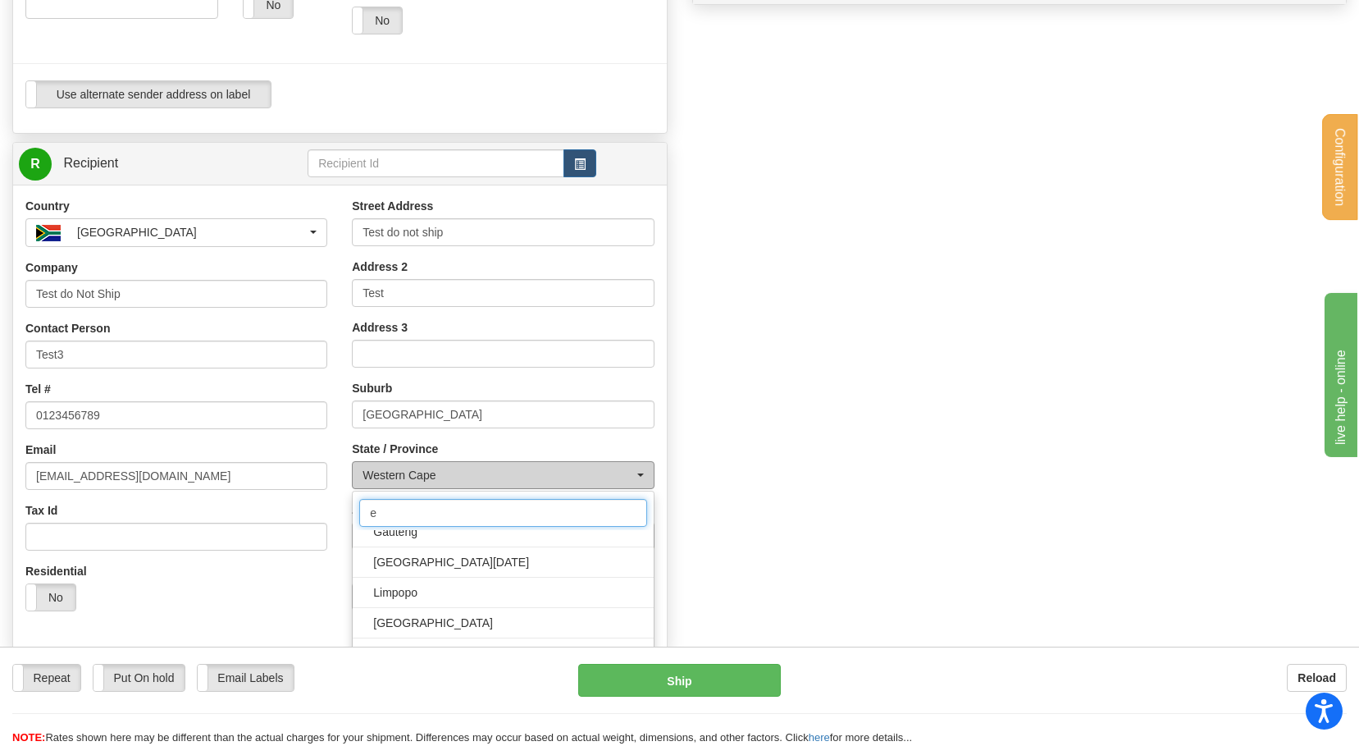
scroll to position [0, 0]
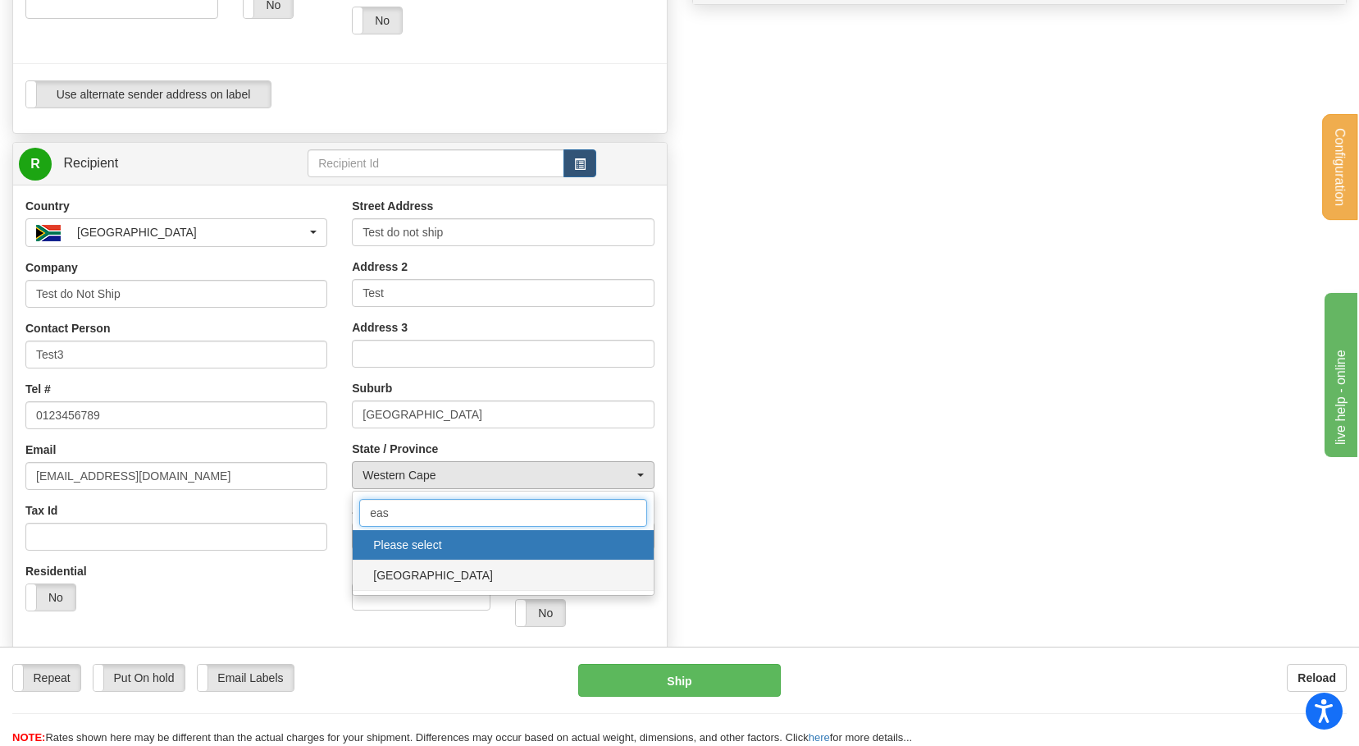
type input "eas"
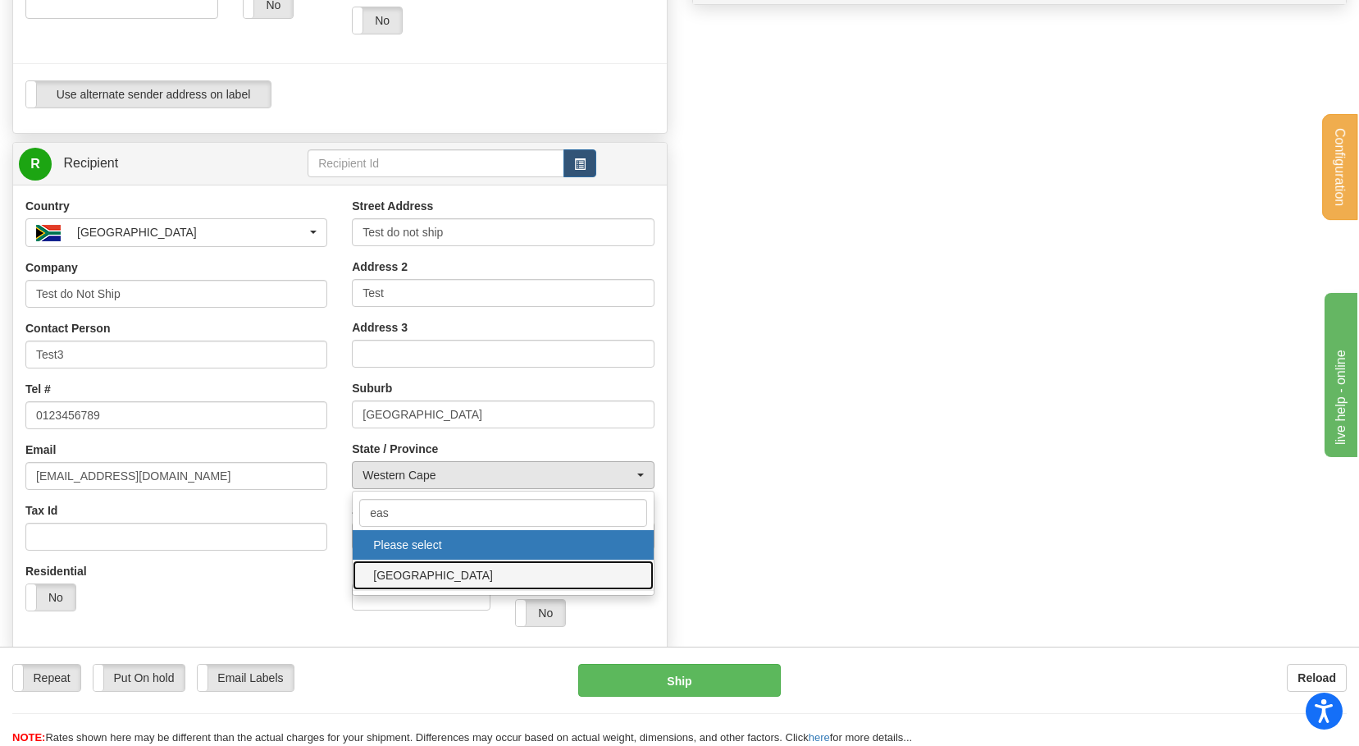
click at [412, 572] on span "[GEOGRAPHIC_DATA]" at bounding box center [502, 575] width 267 height 25
select select "EC"
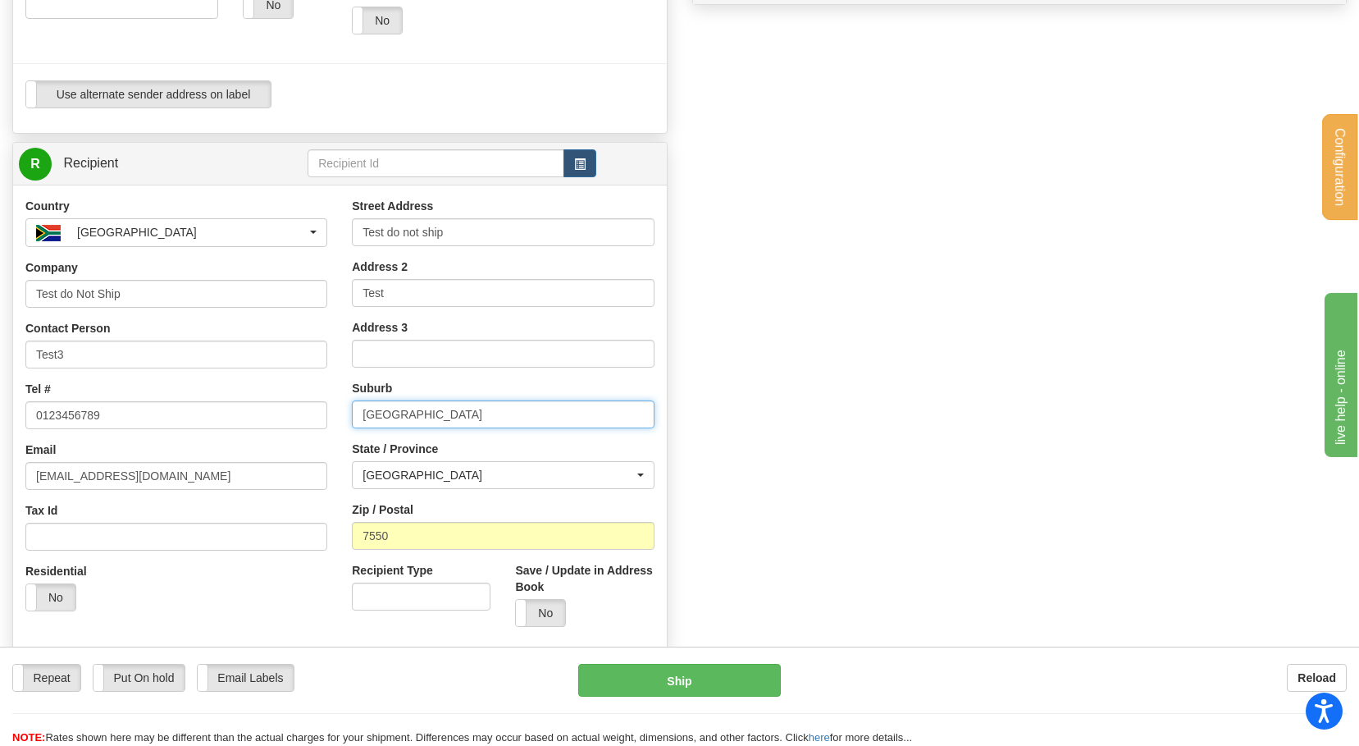
click at [424, 417] on input "Durbanville" at bounding box center [503, 414] width 302 height 28
paste input "Emerald Hill"
type input "Emerald Hill"
click at [427, 551] on div "Street Address Test do not ship Address 2 Test Address 3 Suburb Emerald Hill St…" at bounding box center [503, 418] width 326 height 441
click at [422, 534] on input "7550" at bounding box center [503, 536] width 302 height 28
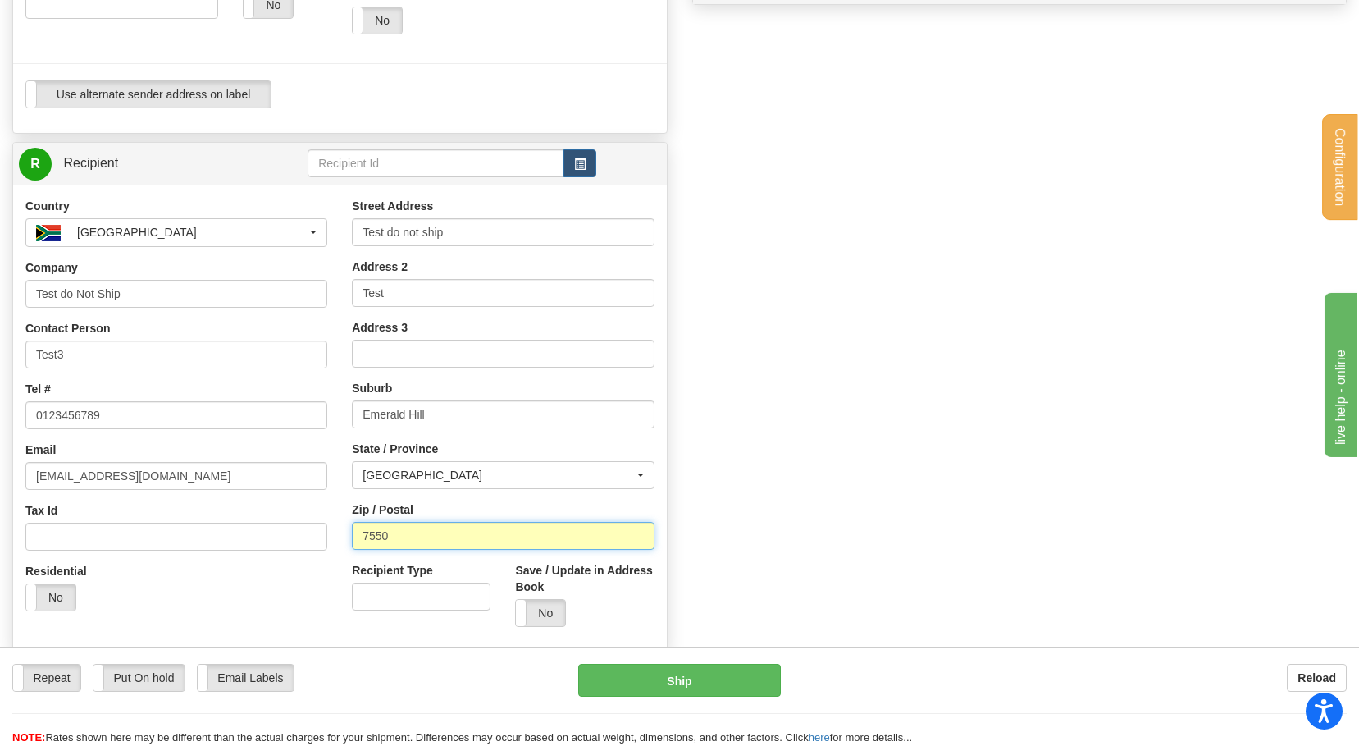
paste input "607"
type input "6070"
click at [445, 226] on input "Test do not ship" at bounding box center [503, 232] width 302 height 28
paste input "734 Uitsig St"
type input "734 Uitsig St"
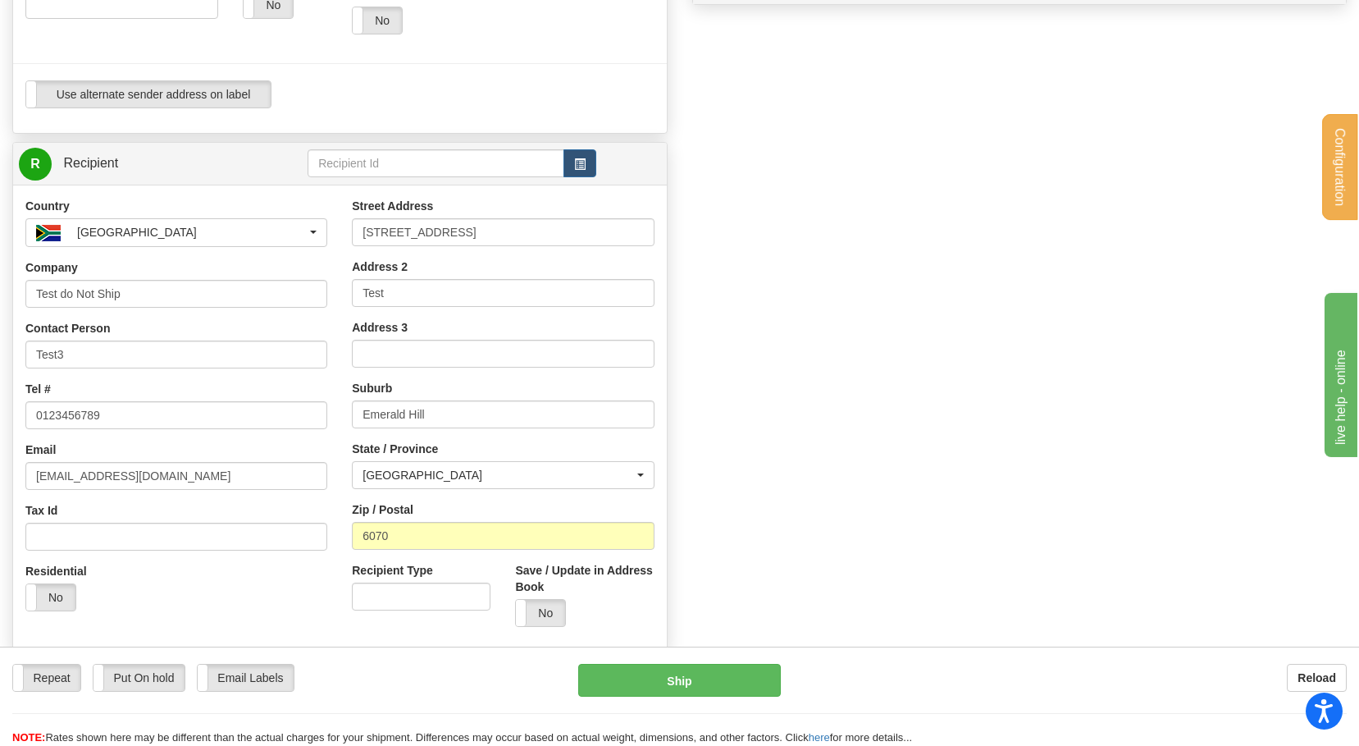
click at [693, 363] on div "Manually Assign Order# Manually Assign Order# Order #" at bounding box center [679, 161] width 1359 height 1204
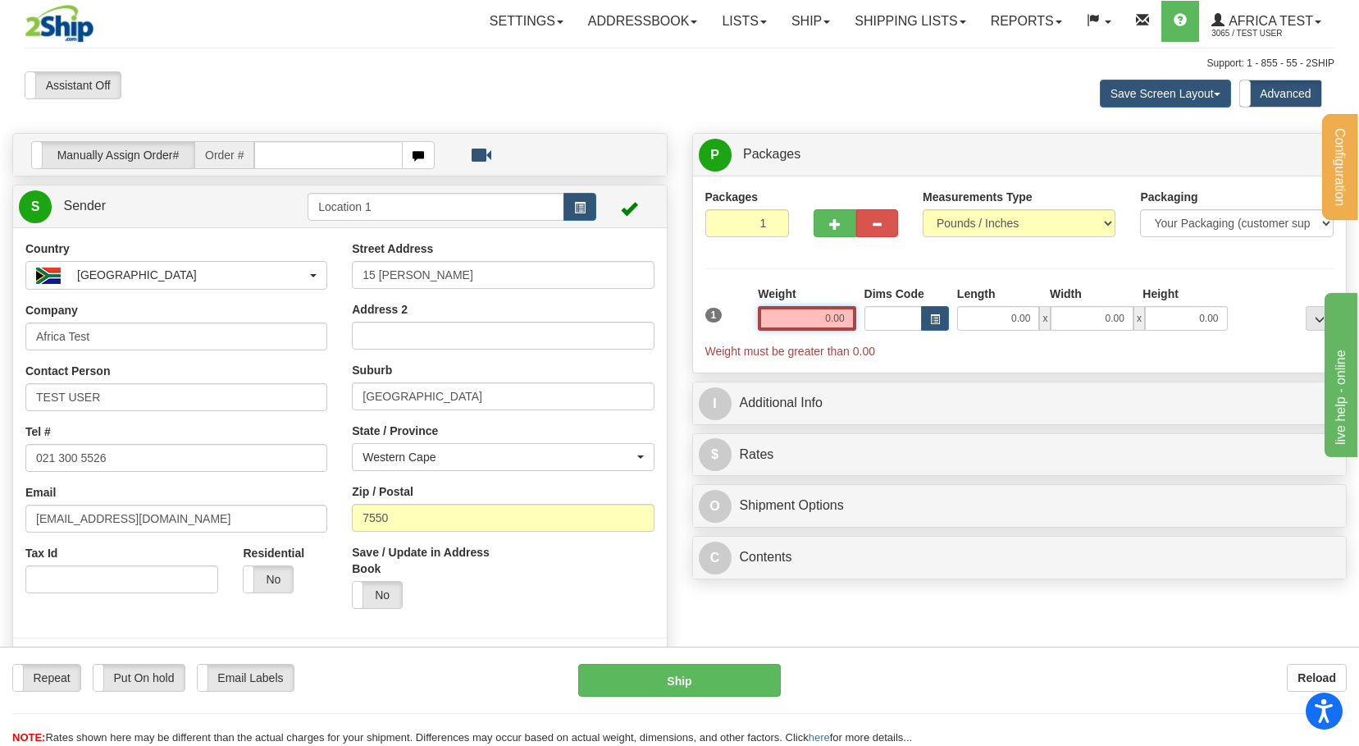
click at [801, 311] on input "0.00" at bounding box center [807, 318] width 98 height 25
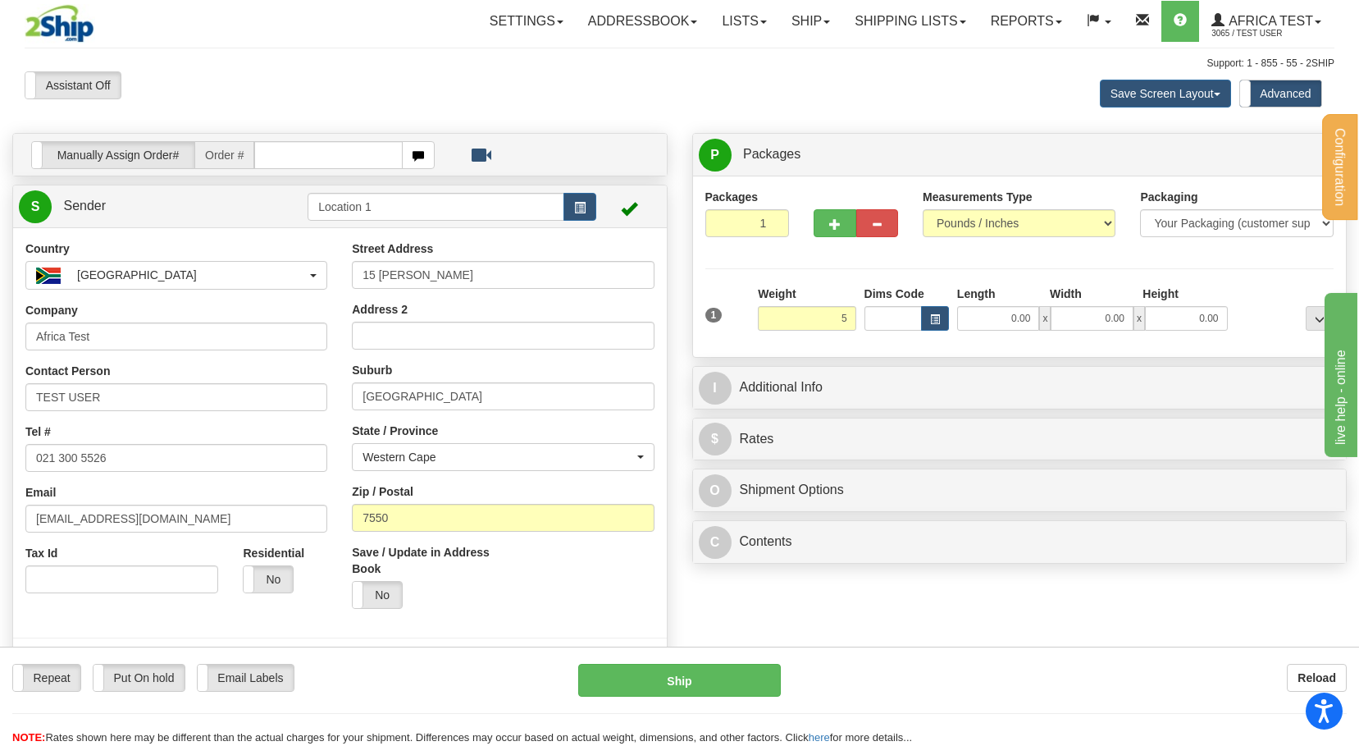
type input "5.00"
click at [802, 283] on div "Packages 1 1 Measurements Type" at bounding box center [1019, 267] width 629 height 156
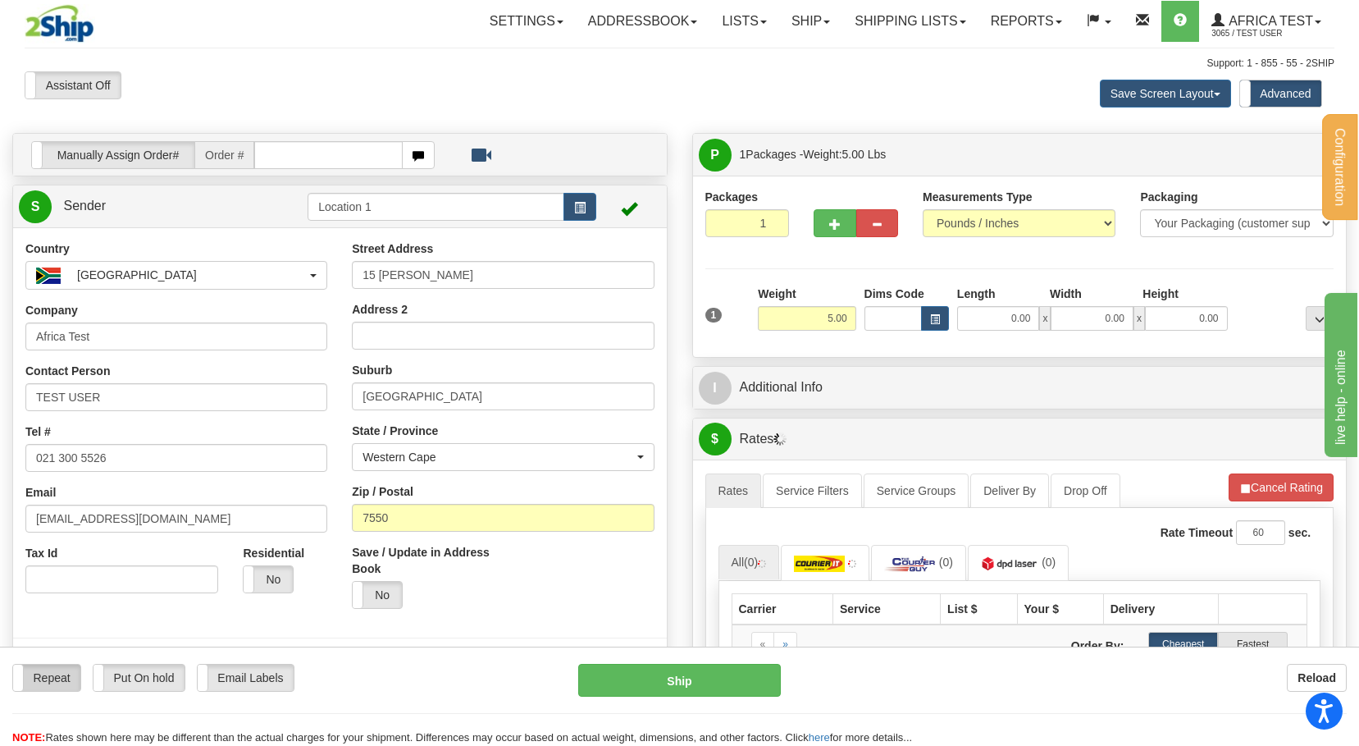
click at [64, 687] on label "Repeat" at bounding box center [46, 677] width 67 height 26
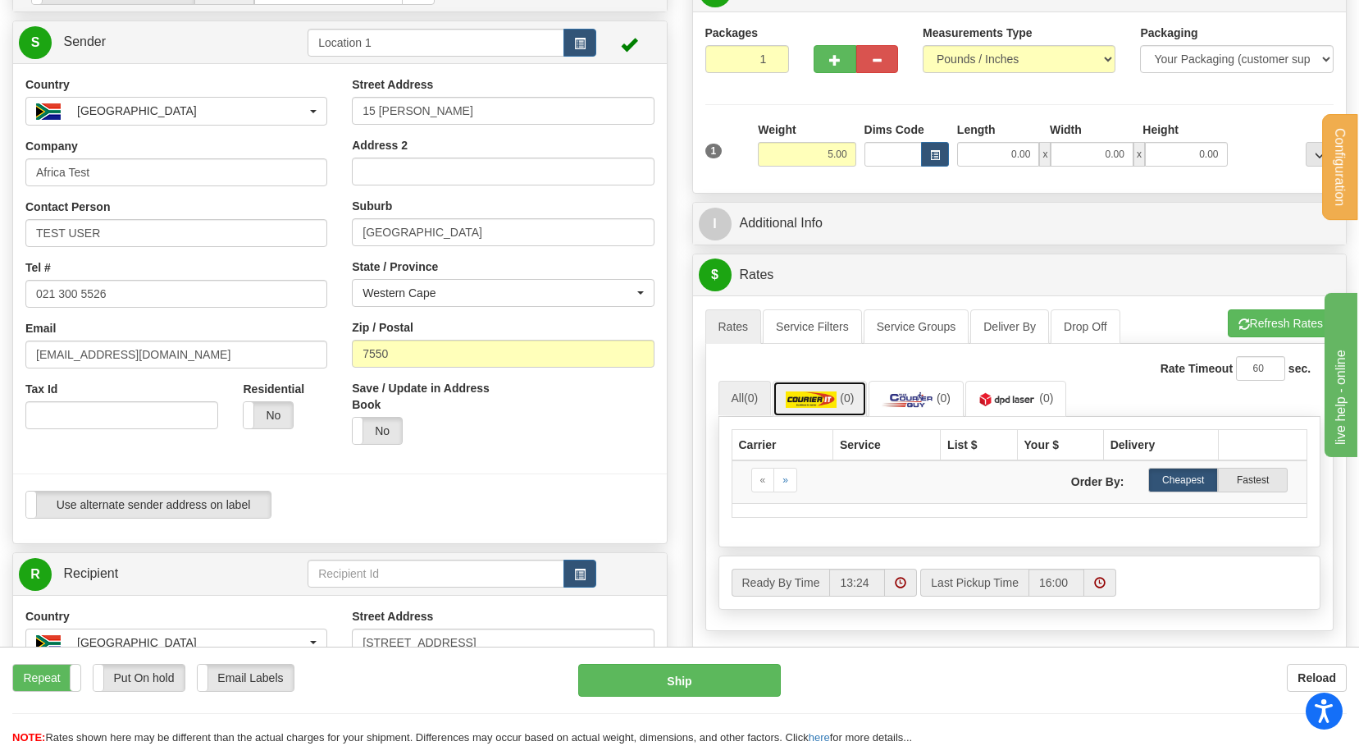
click at [812, 405] on img at bounding box center [811, 399] width 51 height 16
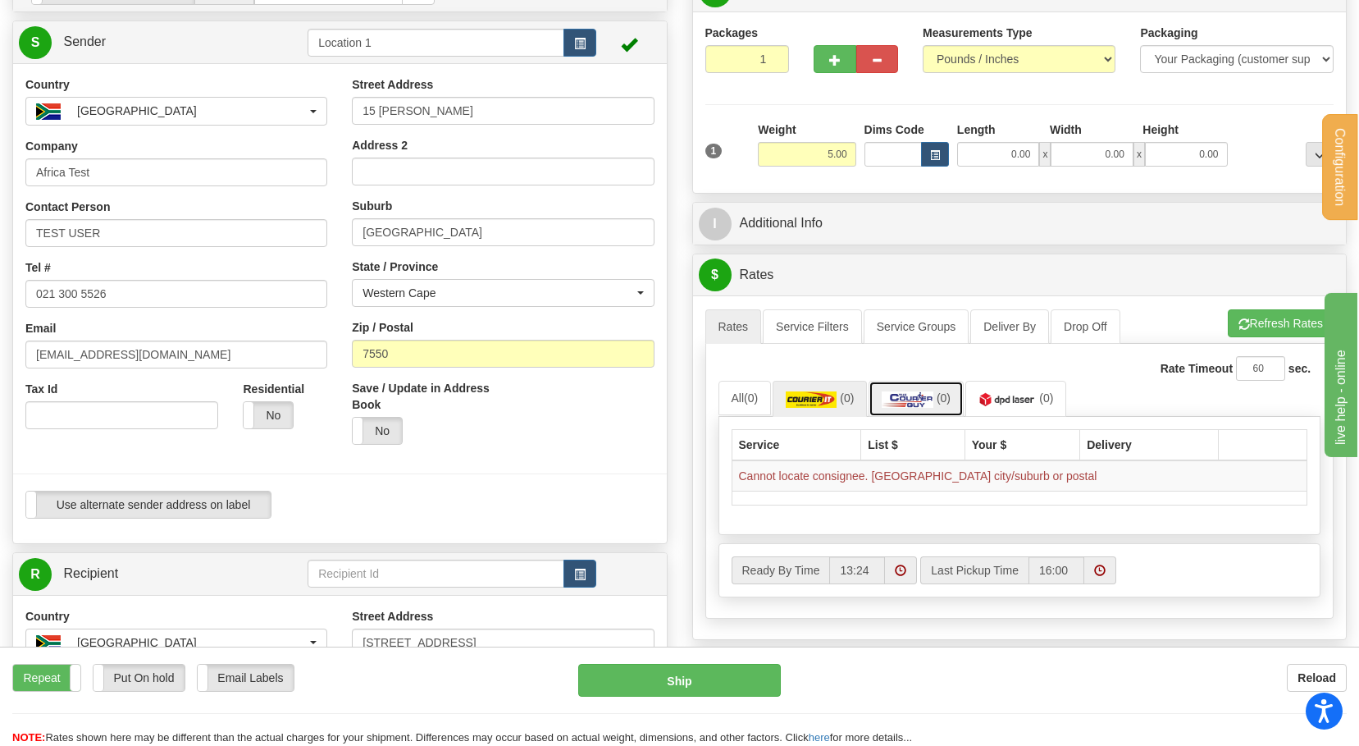
click at [874, 404] on link "(0)" at bounding box center [916, 398] width 95 height 35
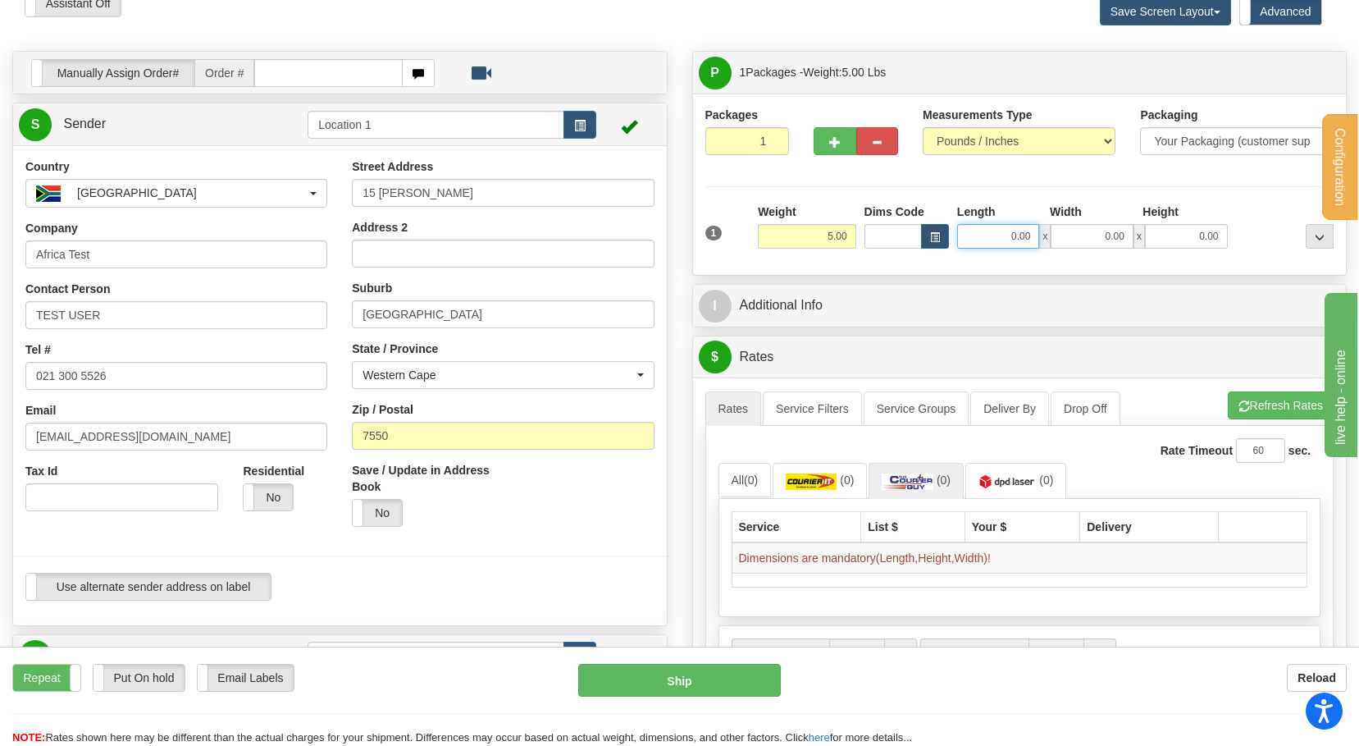
click at [1006, 235] on input "0.00" at bounding box center [998, 236] width 83 height 25
type input "5.00"
click at [1074, 235] on input "0.00" at bounding box center [1092, 236] width 83 height 25
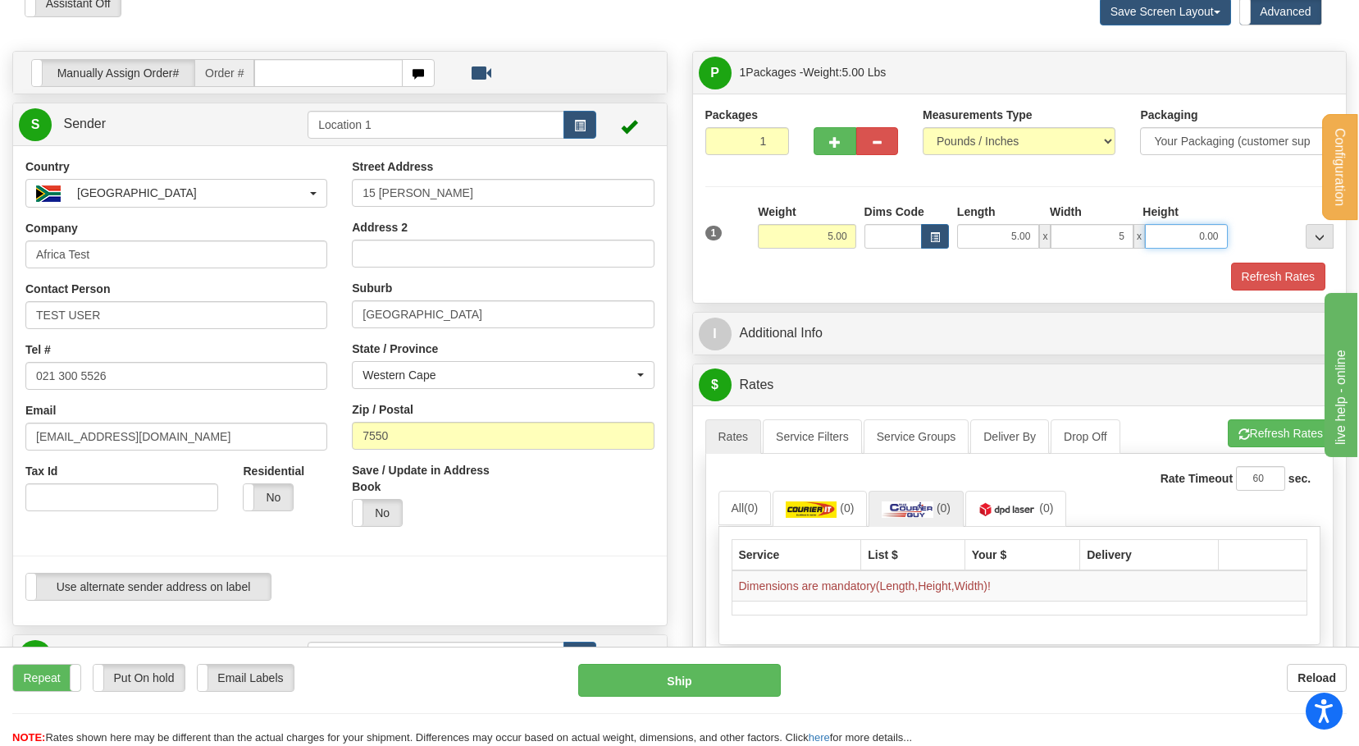
type input "5.00"
drag, startPoint x: 1152, startPoint y: 236, endPoint x: 1198, endPoint y: 241, distance: 47.0
click at [1152, 236] on input "0.00" at bounding box center [1186, 236] width 83 height 25
type input "5.00"
click at [1241, 266] on button "Refresh Rates" at bounding box center [1278, 276] width 94 height 28
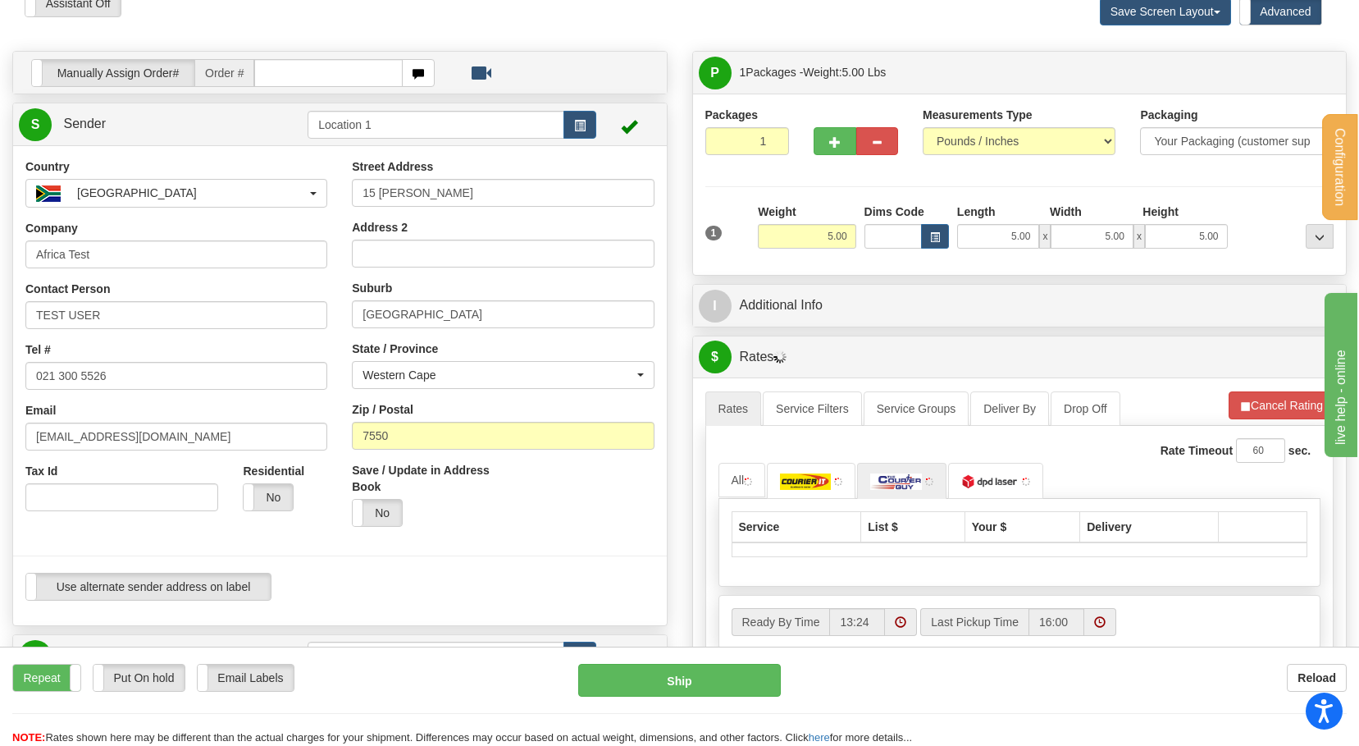
scroll to position [164, 0]
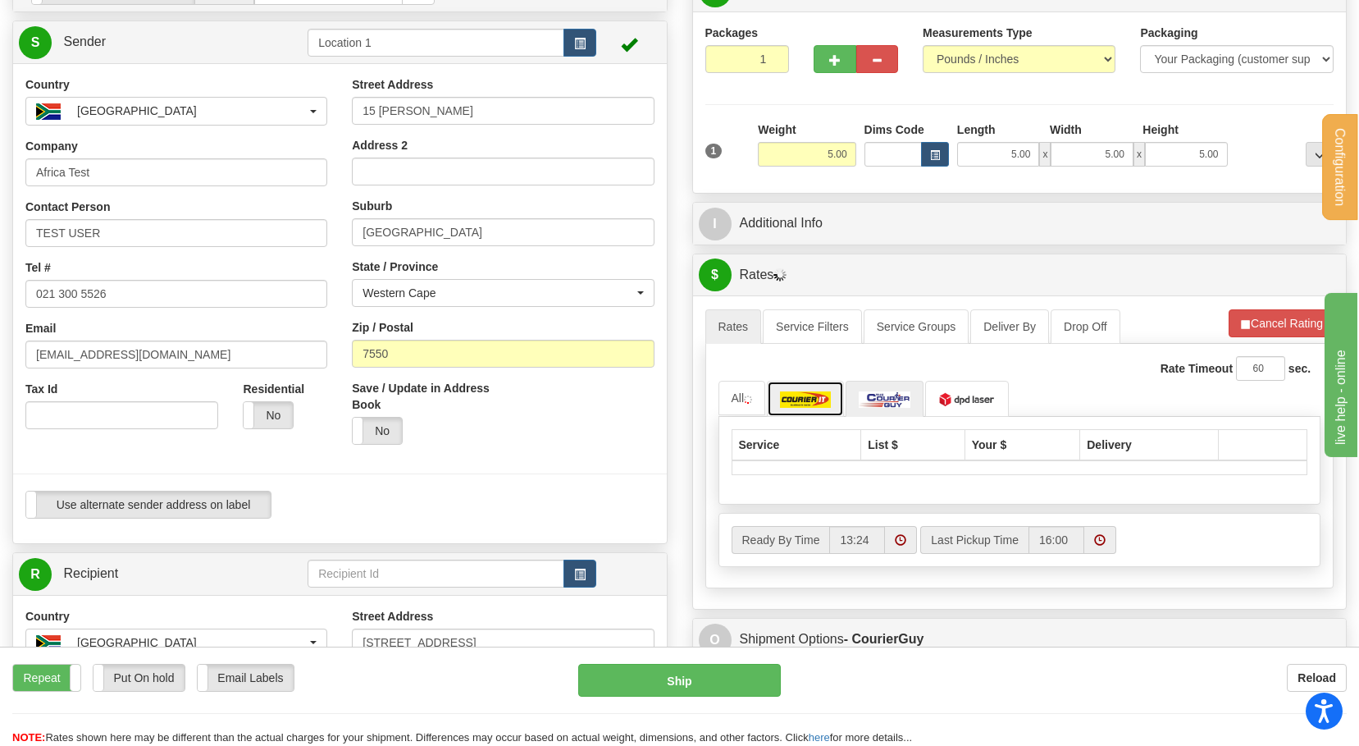
click at [814, 397] on img at bounding box center [805, 399] width 51 height 16
click at [892, 399] on img at bounding box center [899, 399] width 52 height 16
click at [1245, 317] on button "Cancel Rating" at bounding box center [1281, 323] width 105 height 28
click at [1249, 317] on button "Refresh Rates" at bounding box center [1281, 323] width 106 height 28
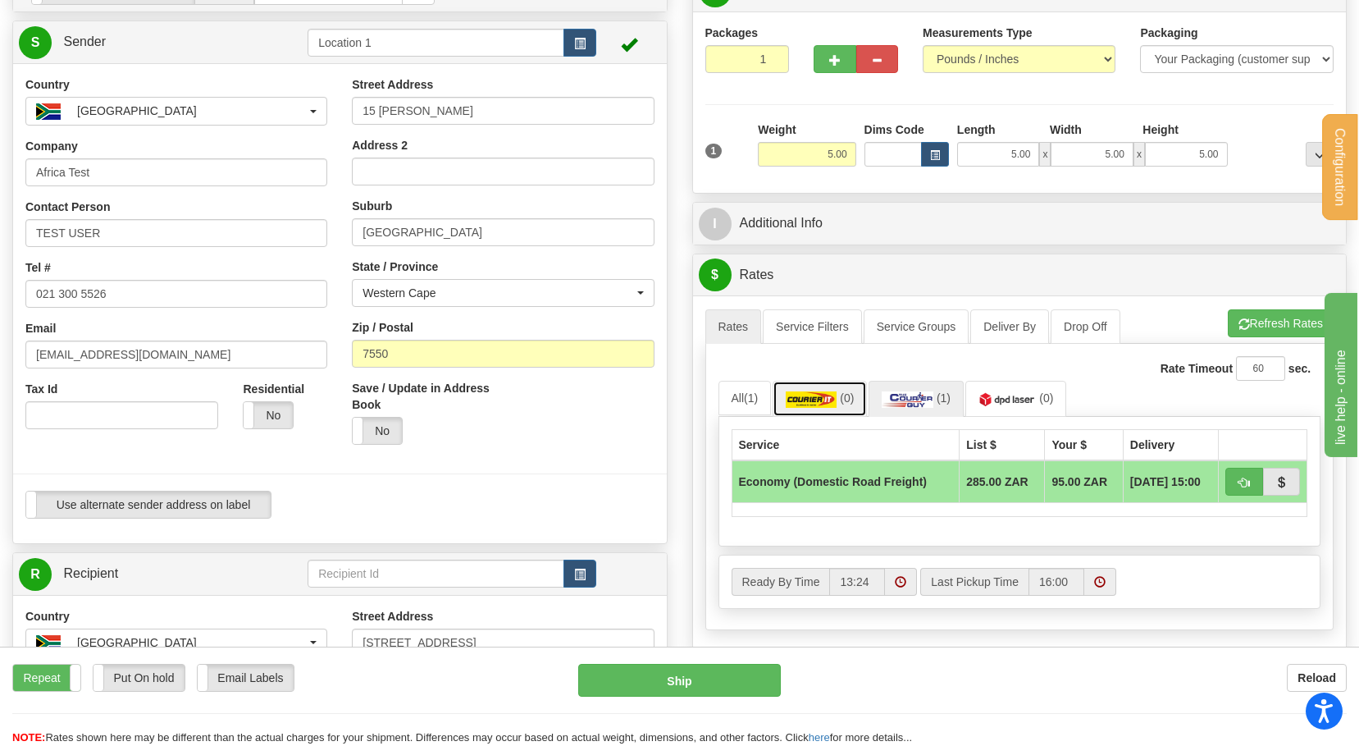
click at [833, 405] on img at bounding box center [811, 399] width 51 height 16
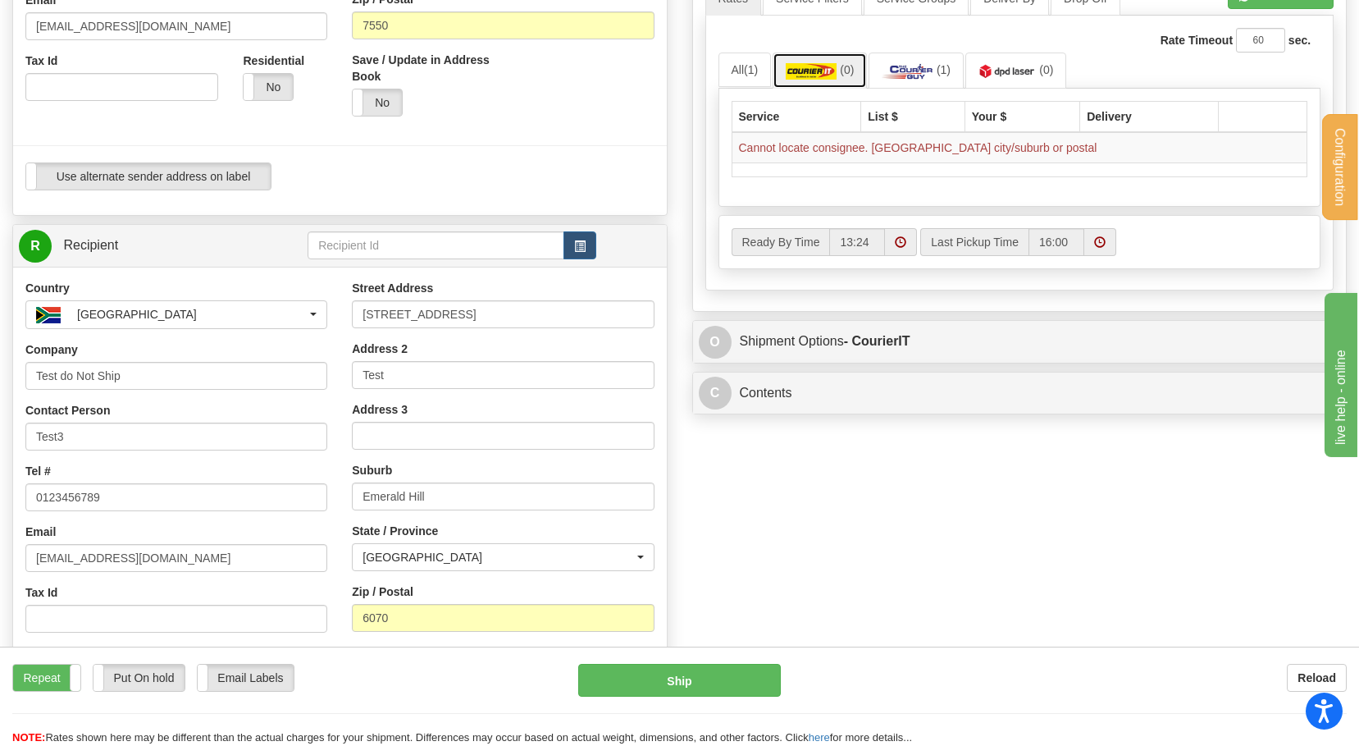
scroll to position [820, 0]
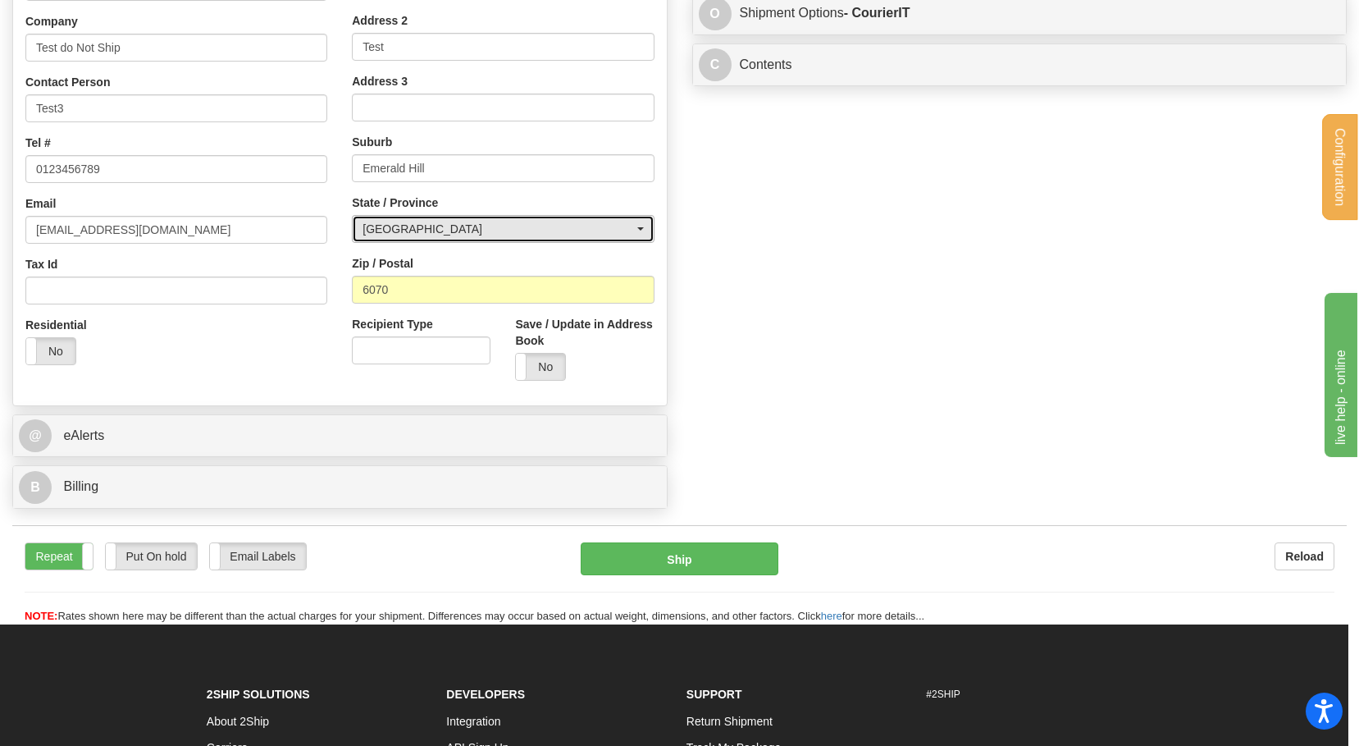
click at [448, 236] on div "[GEOGRAPHIC_DATA]" at bounding box center [498, 229] width 271 height 16
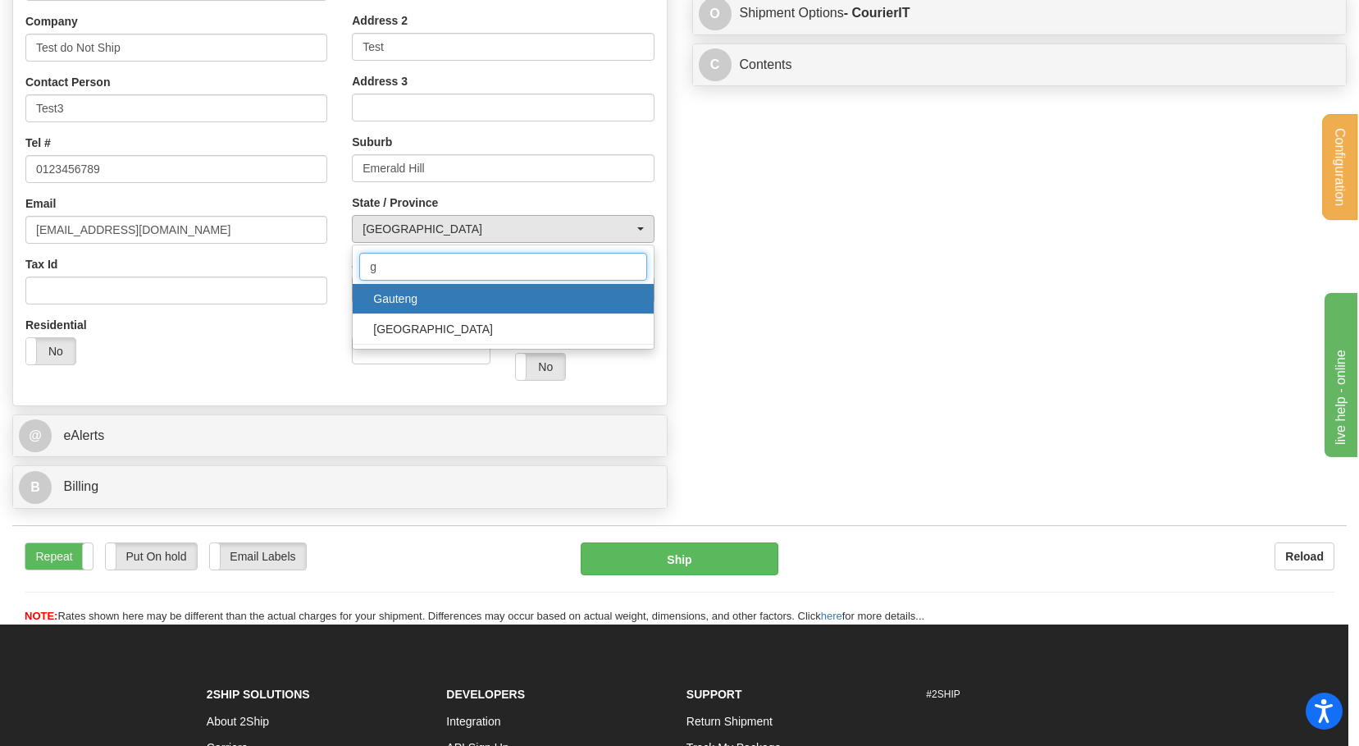
type input "g"
click at [411, 302] on span "Gauteng" at bounding box center [502, 298] width 267 height 25
select select "GT"
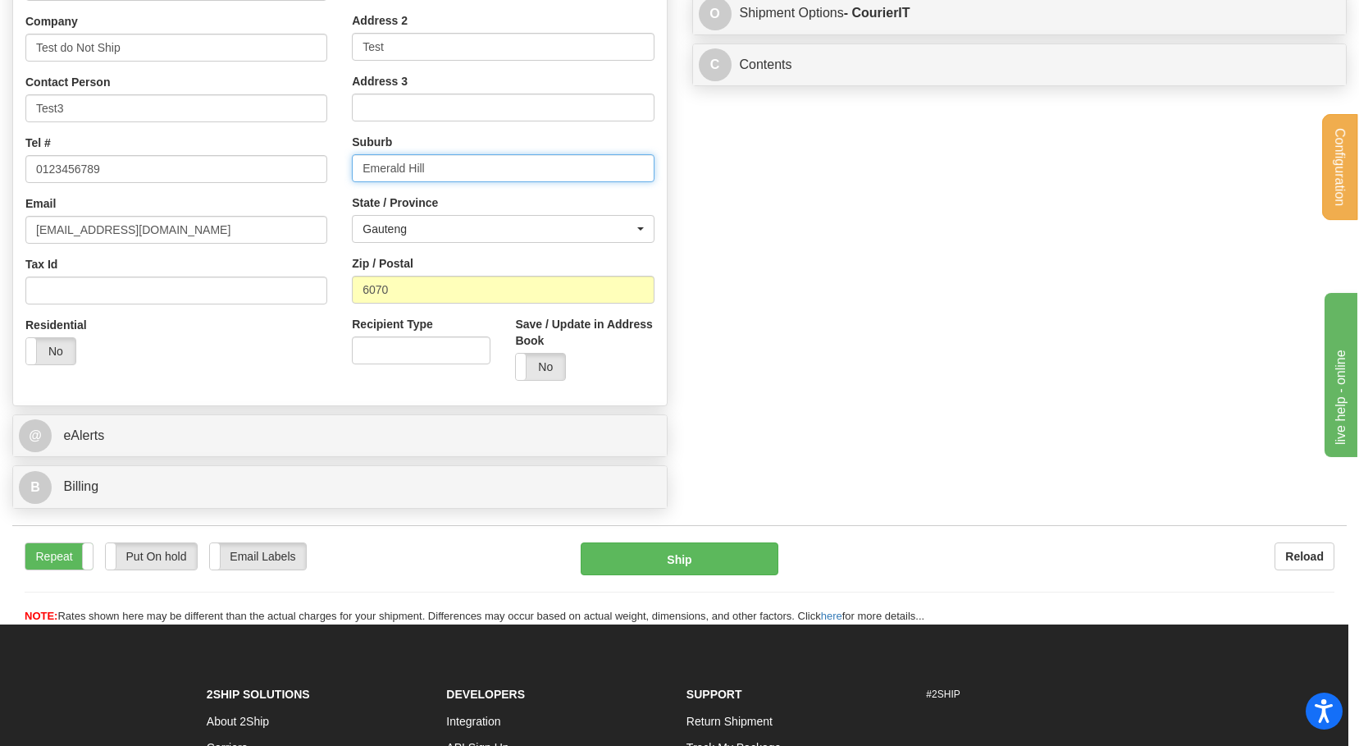
click at [443, 167] on input "Emerald Hill" at bounding box center [503, 168] width 302 height 28
paste input "Kempton Park"
type input "Kempton Park"
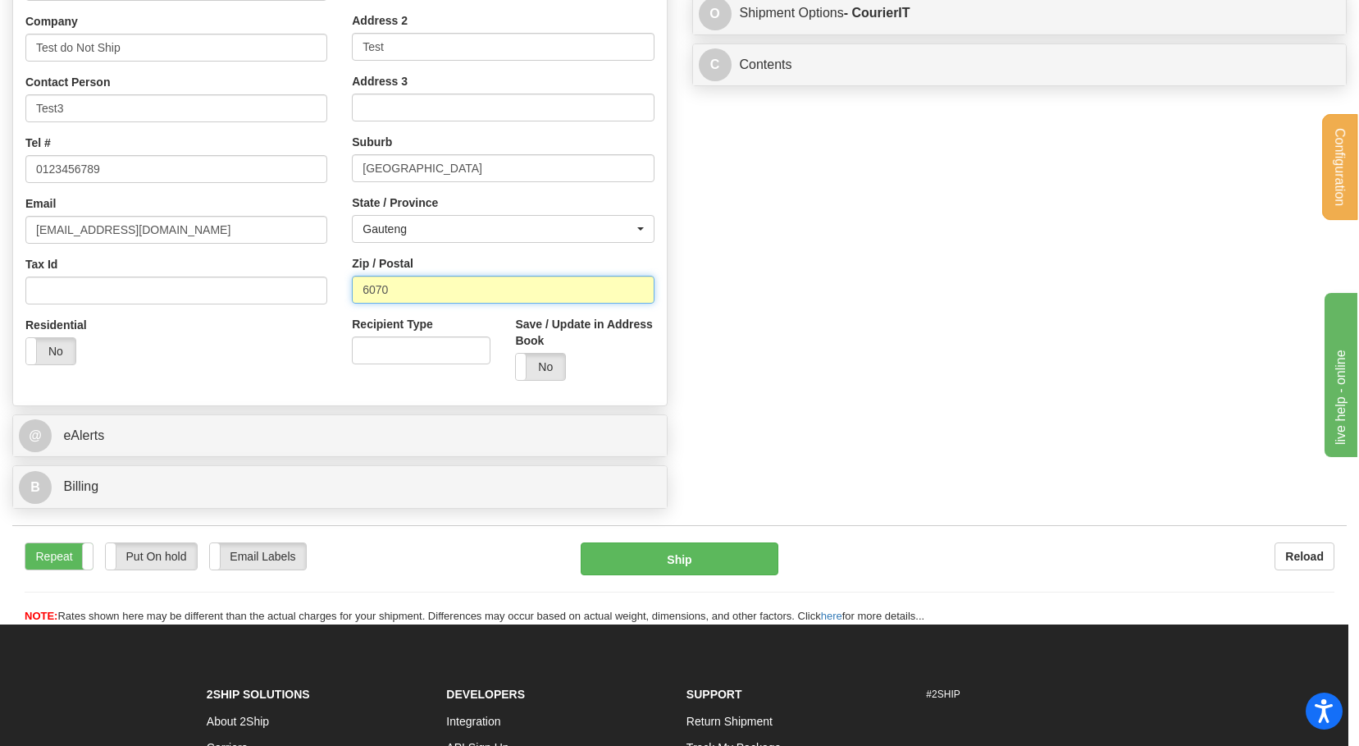
click at [419, 276] on input "6070" at bounding box center [503, 290] width 302 height 28
paste input "1618"
type input "1618"
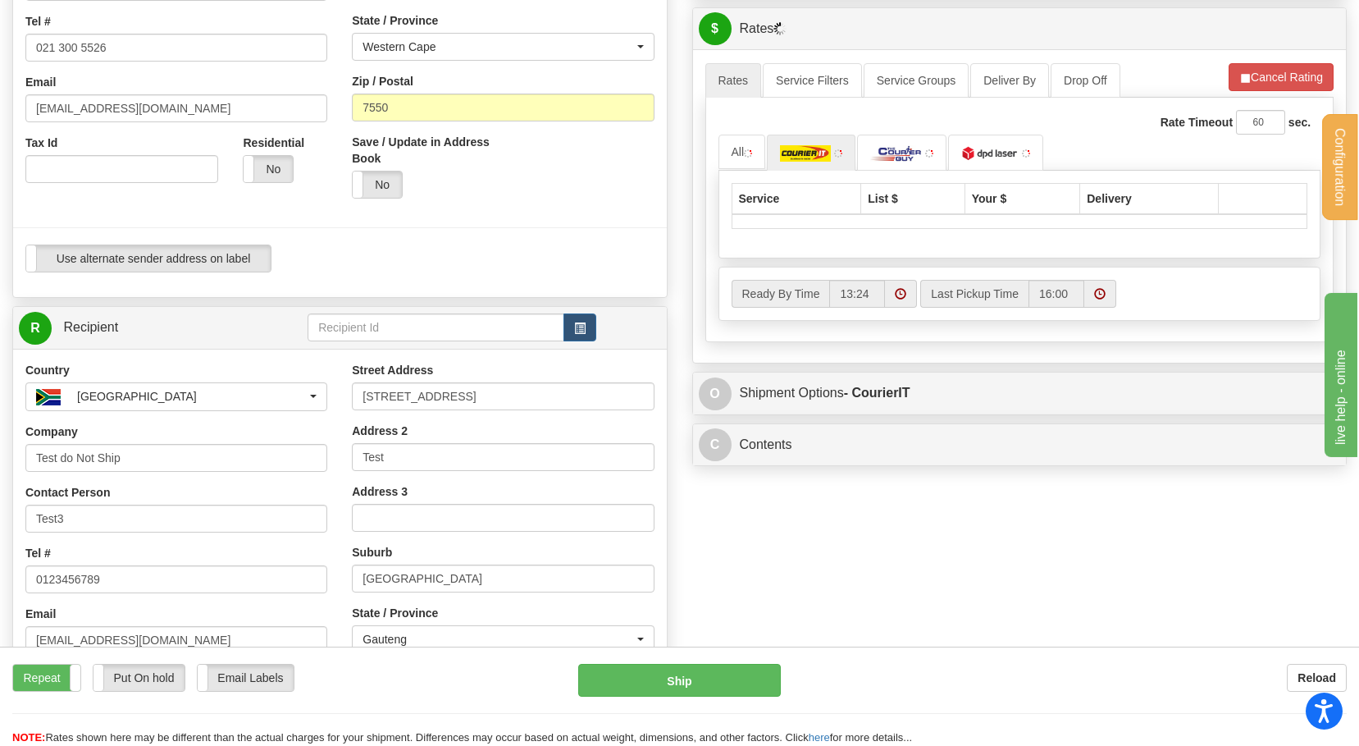
scroll to position [246, 0]
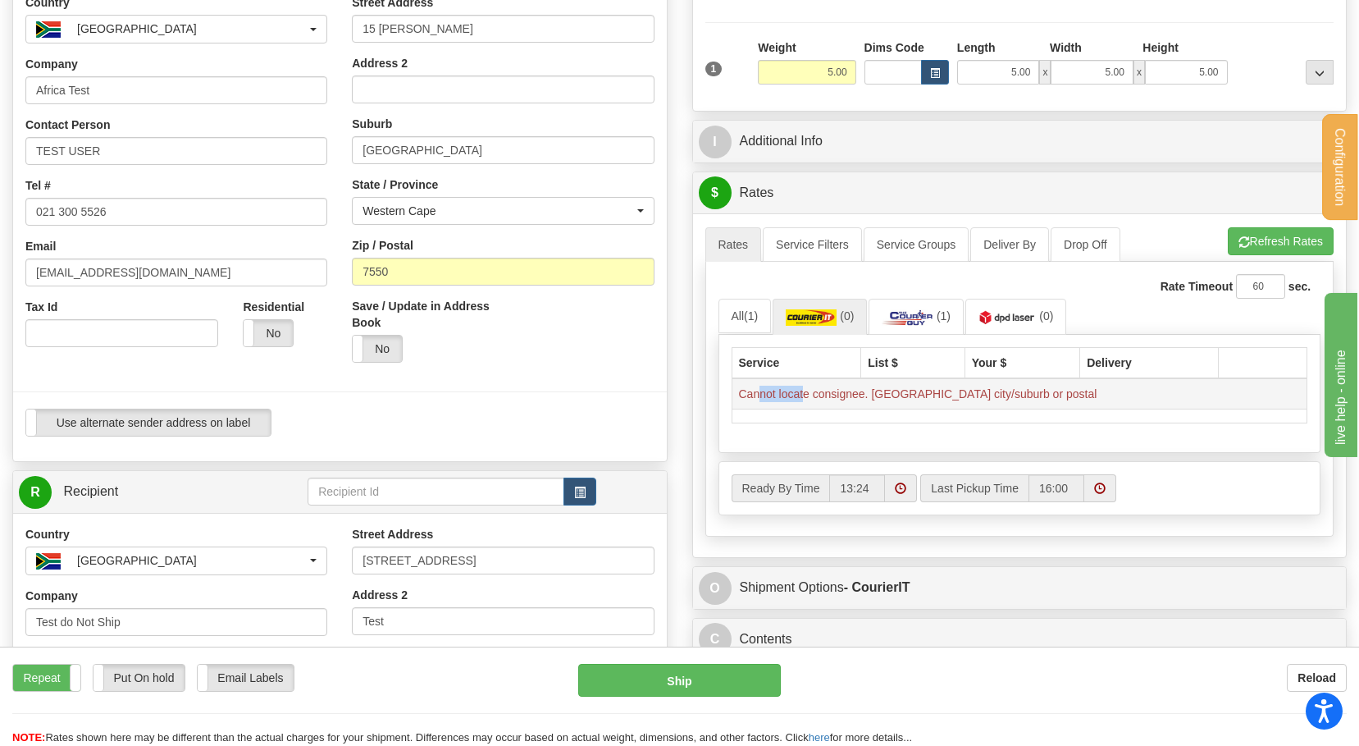
drag, startPoint x: 759, startPoint y: 395, endPoint x: 805, endPoint y: 395, distance: 45.9
click at [805, 395] on td "Cannot locate consignee. Invalid city/suburb or postal" at bounding box center [1020, 393] width 576 height 31
drag, startPoint x: 805, startPoint y: 395, endPoint x: 707, endPoint y: 398, distance: 97.7
click at [707, 398] on div "Rate Timeout 60 sec. All (1) (0) (1) (0)" at bounding box center [1019, 399] width 629 height 274
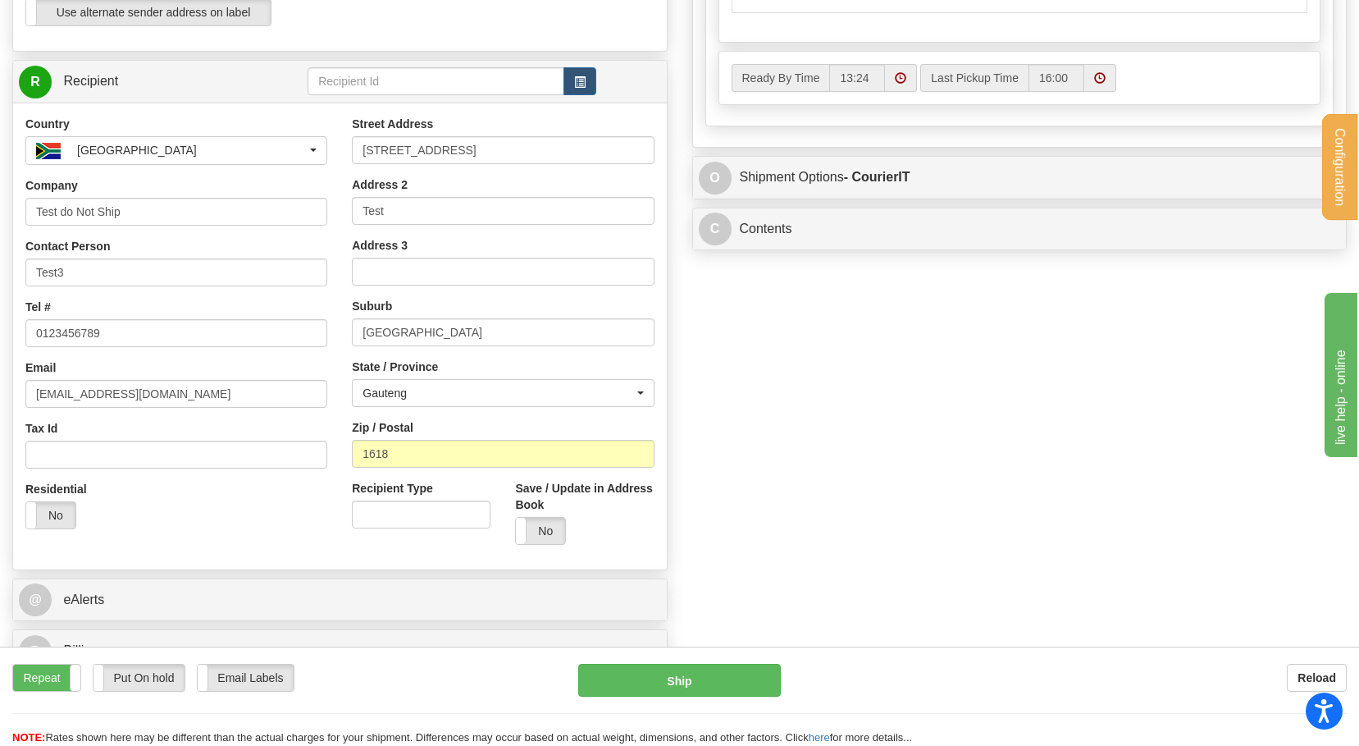
scroll to position [0, 0]
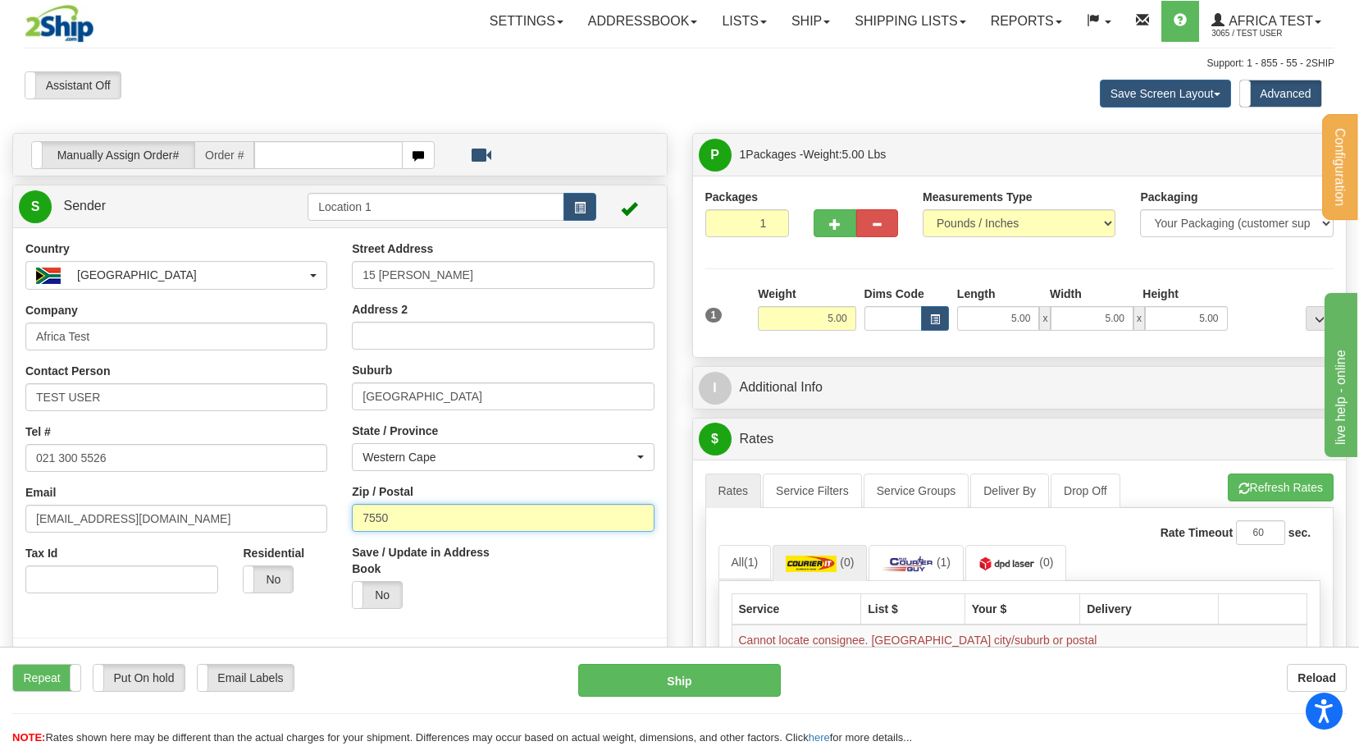
click at [420, 521] on input "7550" at bounding box center [503, 518] width 302 height 28
paste input "203"
click at [366, 516] on input "2030" at bounding box center [503, 518] width 302 height 28
type input "2030"
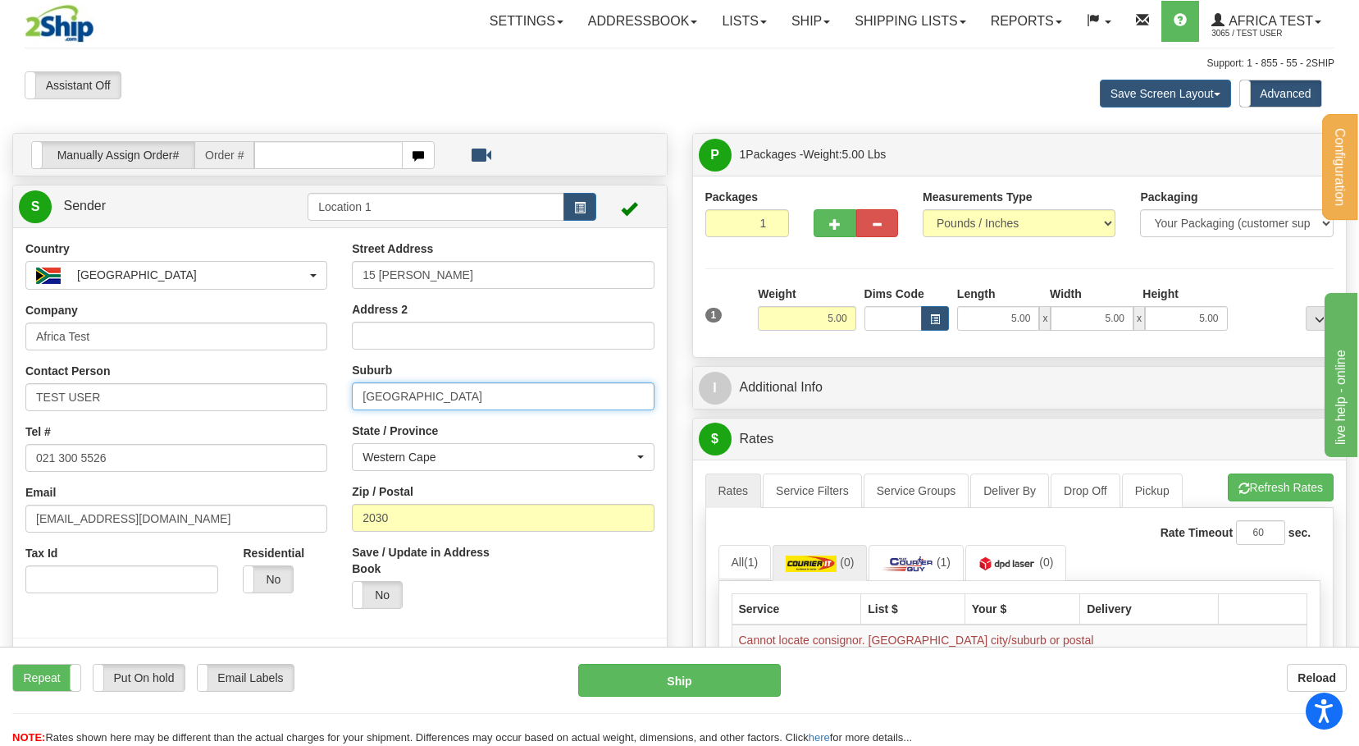
click at [429, 401] on input "Durbanville" at bounding box center [503, 396] width 302 height 28
paste input "[GEOGRAPHIC_DATA]"
type input "[GEOGRAPHIC_DATA]"
click at [676, 401] on div at bounding box center [340, 447] width 678 height 414
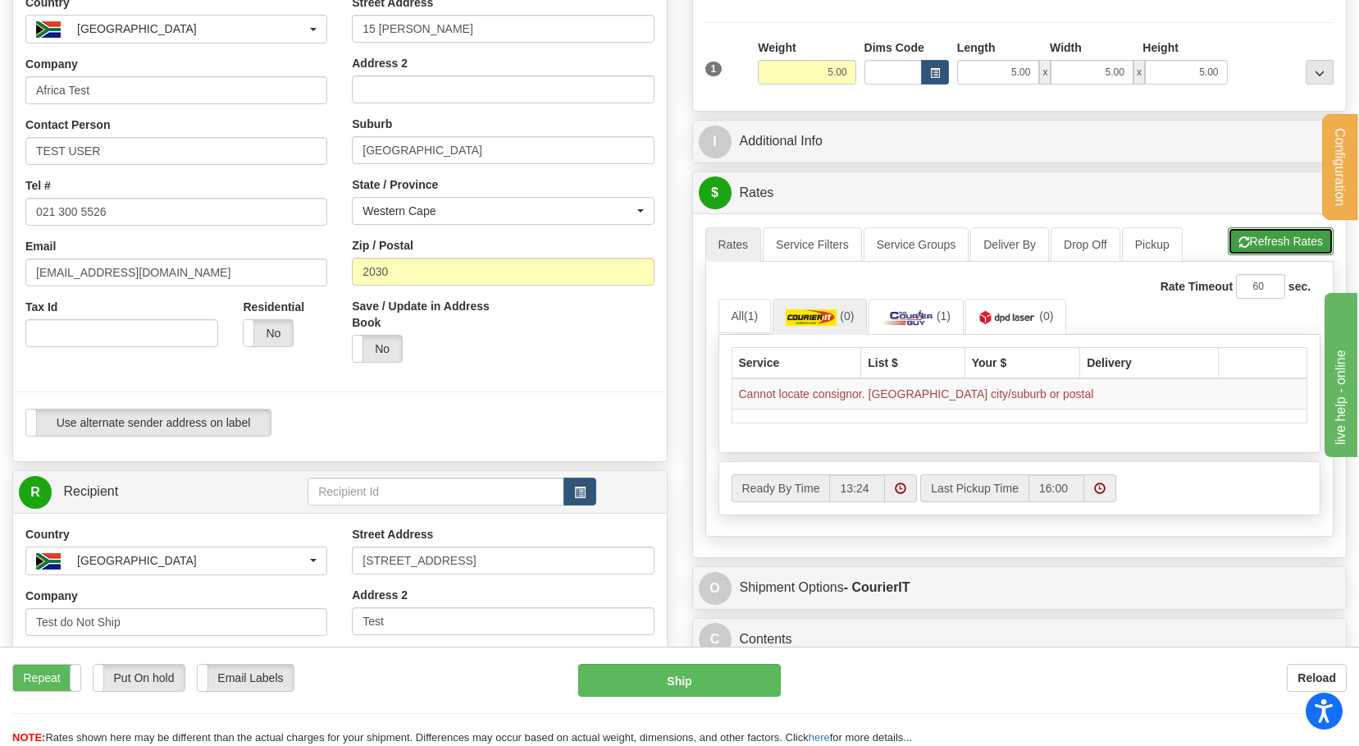
click at [1261, 230] on button "Refresh Rates" at bounding box center [1281, 241] width 106 height 28
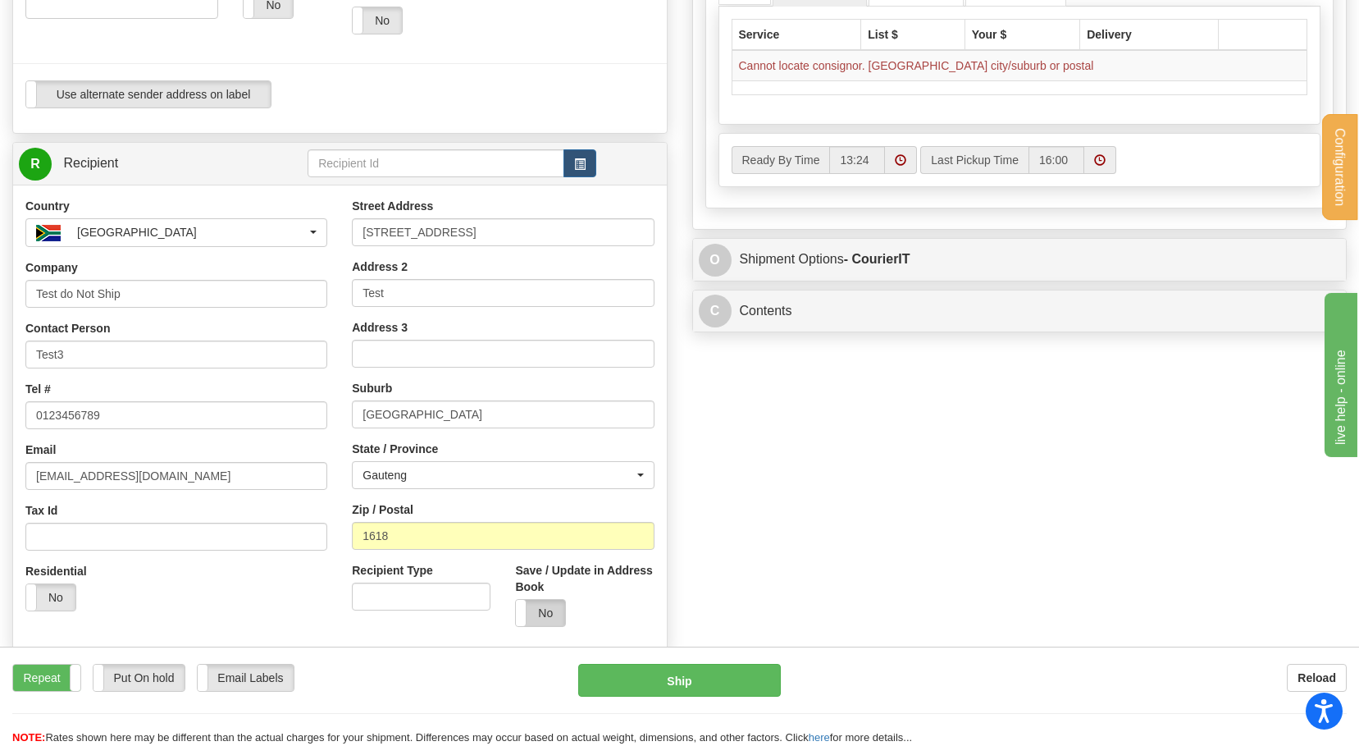
scroll to position [492, 0]
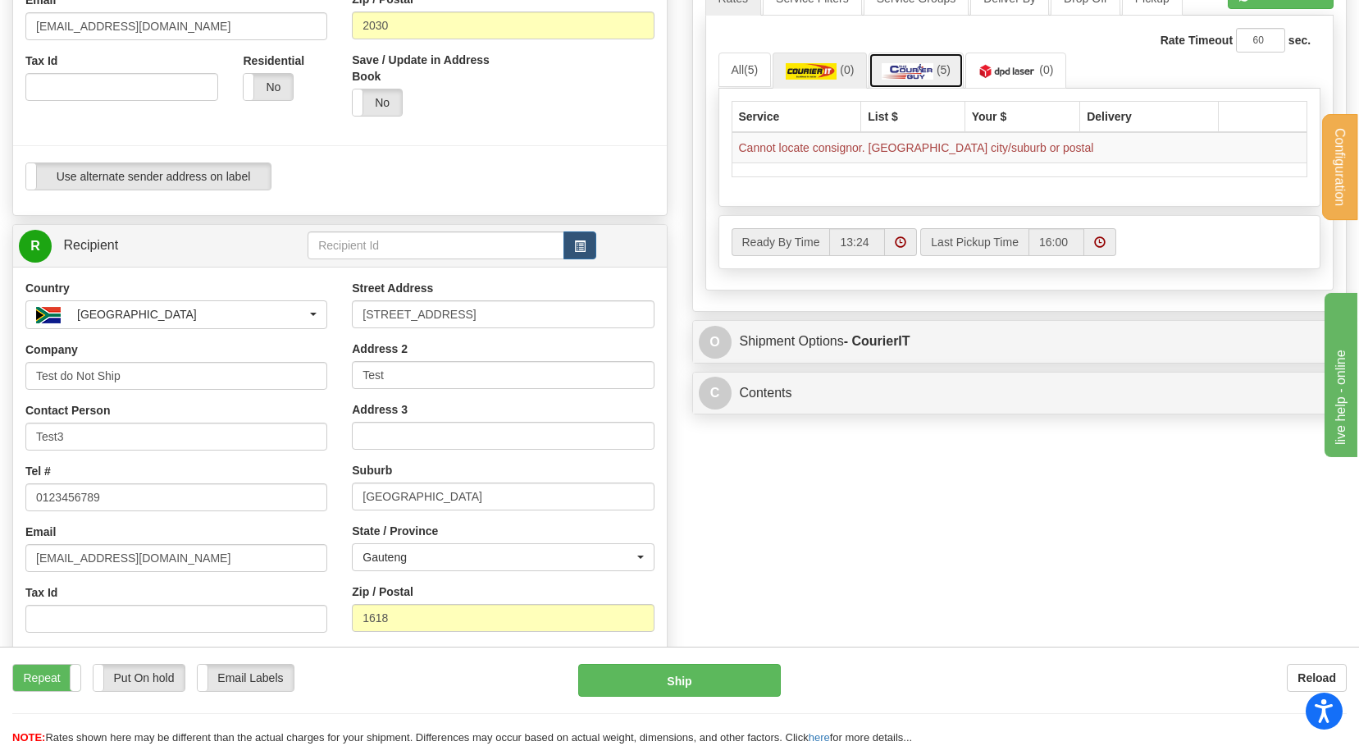
click at [925, 75] on img at bounding box center [908, 71] width 52 height 16
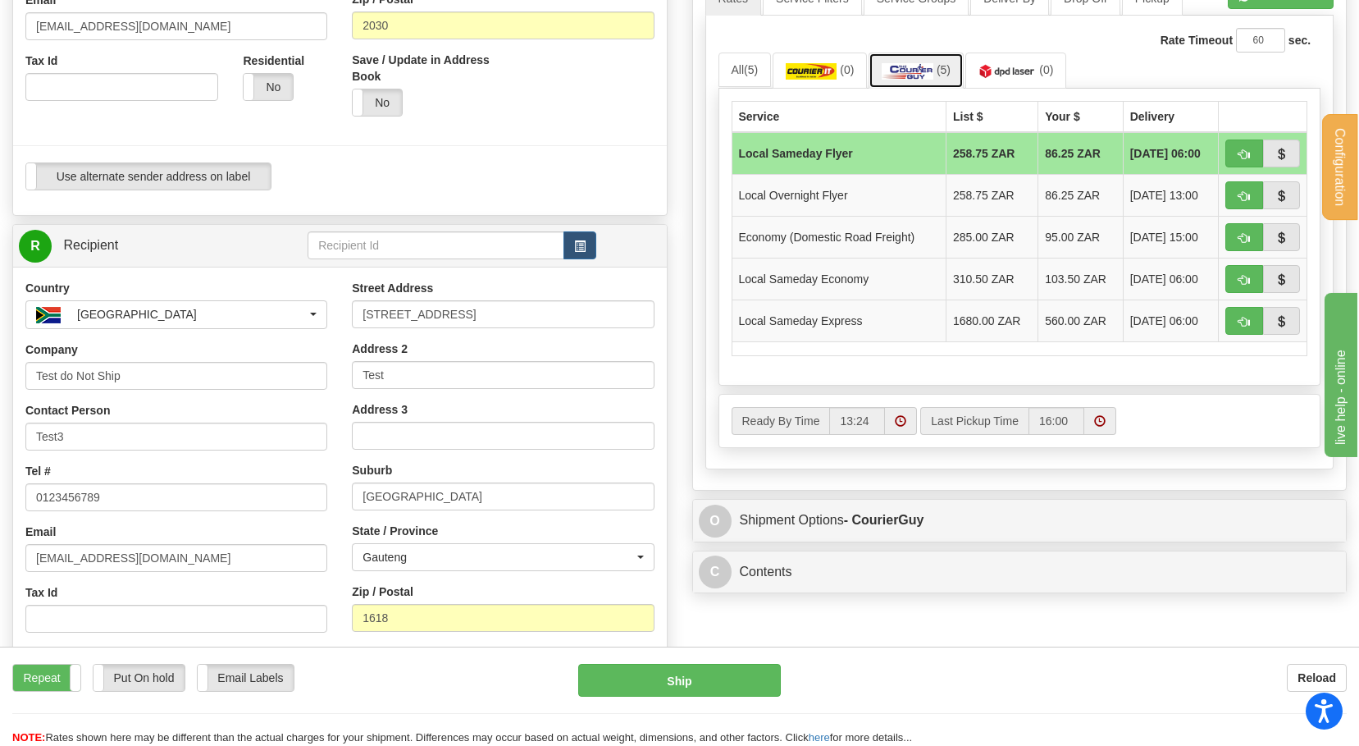
scroll to position [574, 0]
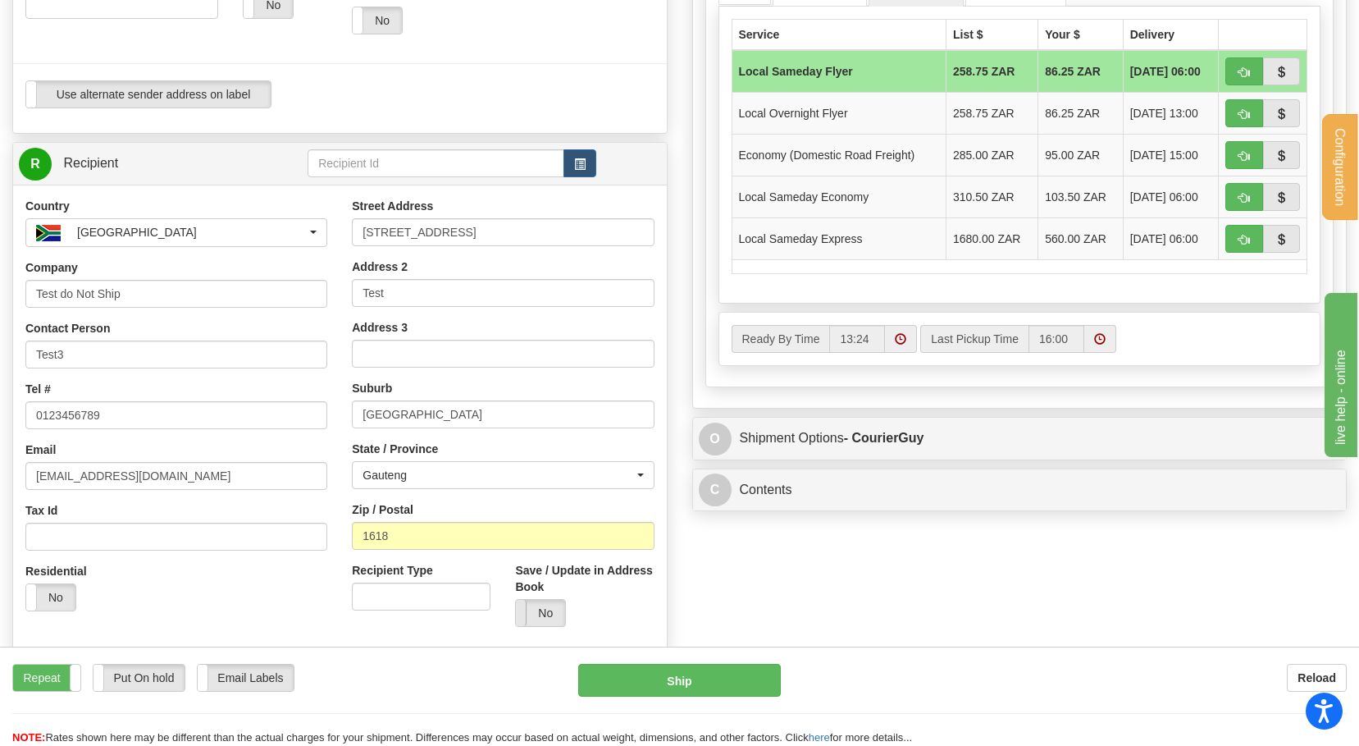
click at [525, 609] on span at bounding box center [515, 613] width 21 height 26
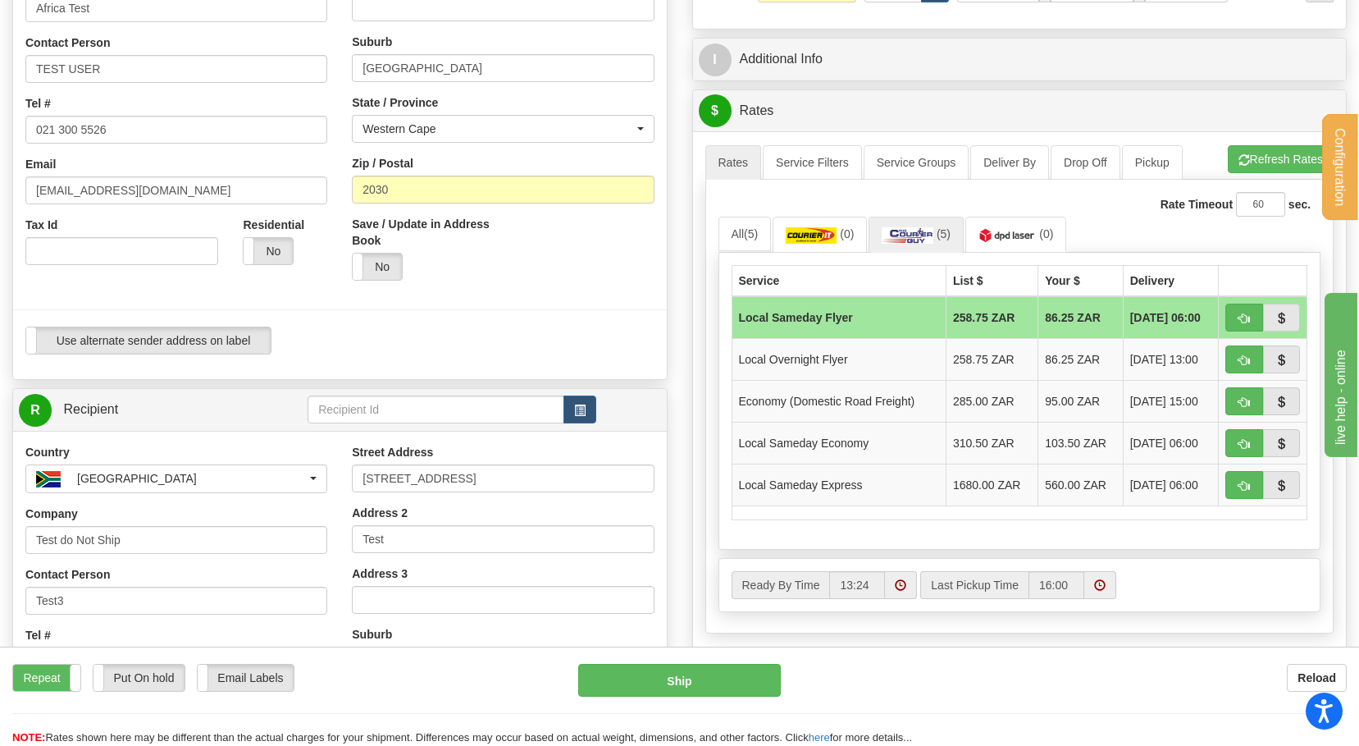
scroll to position [0, 0]
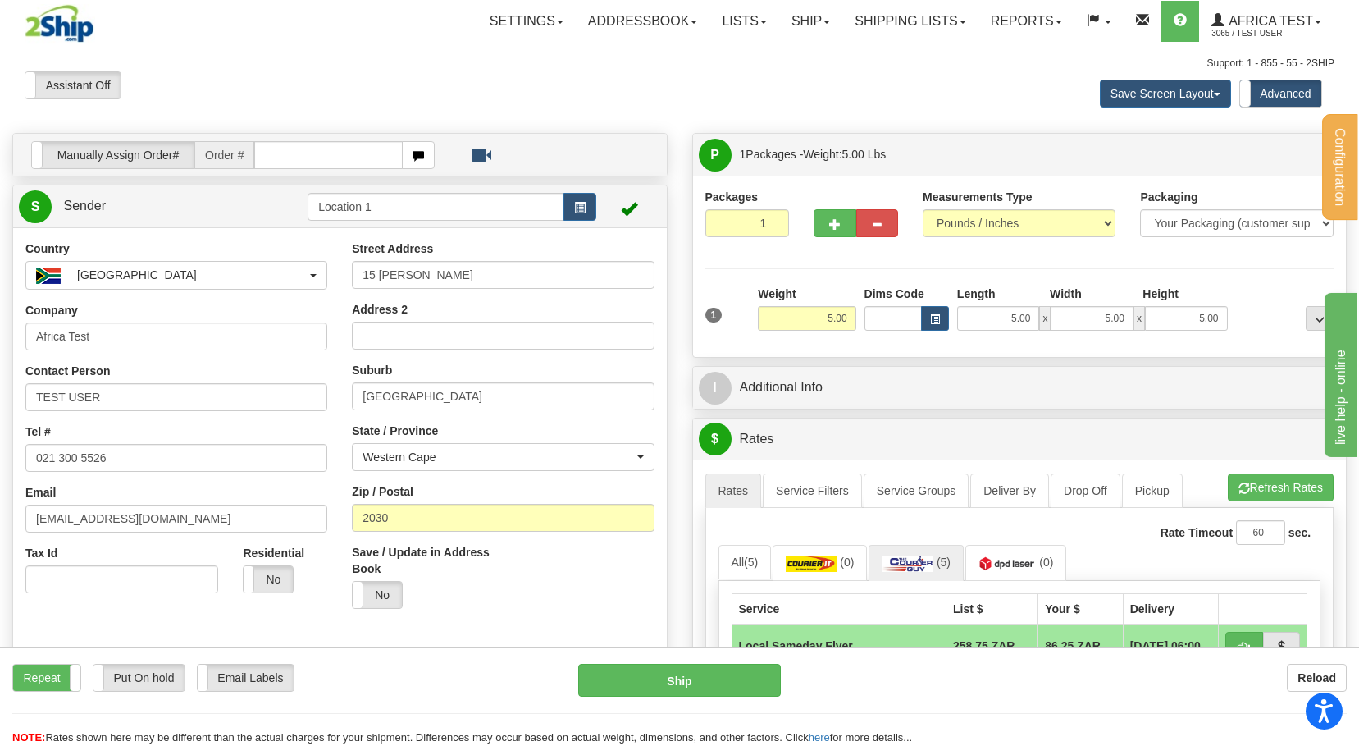
drag, startPoint x: 678, startPoint y: 215, endPoint x: 728, endPoint y: 172, distance: 65.7
click at [682, 133] on div "Manually Assign Order# Manually Assign Order# Order # S" at bounding box center [679, 133] width 1359 height 0
click at [901, 32] on link "Shipping lists" at bounding box center [909, 21] width 135 height 41
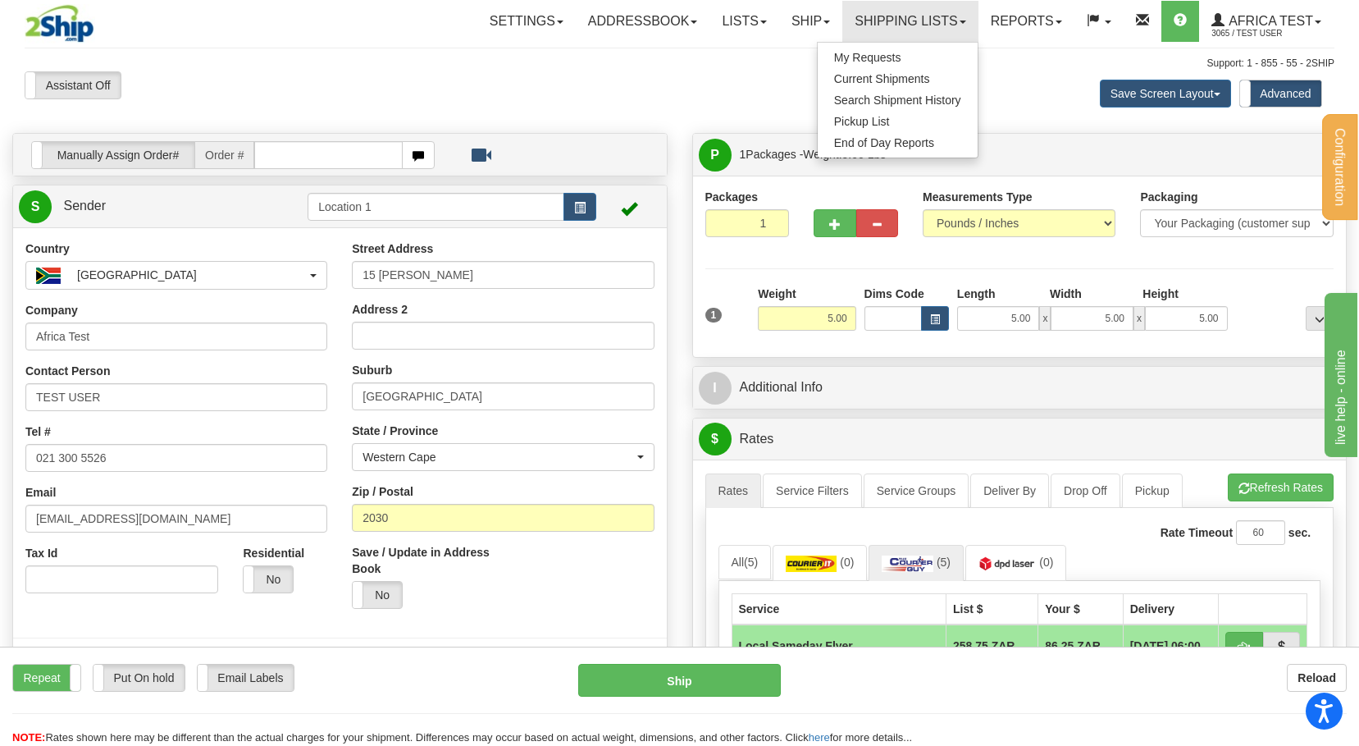
drag, startPoint x: 772, startPoint y: 85, endPoint x: 662, endPoint y: 66, distance: 111.5
click at [762, 85] on div "Assistant On Assistant Off Do a return Do a return Previous Next Save Screen La…" at bounding box center [679, 745] width 1334 height 1349
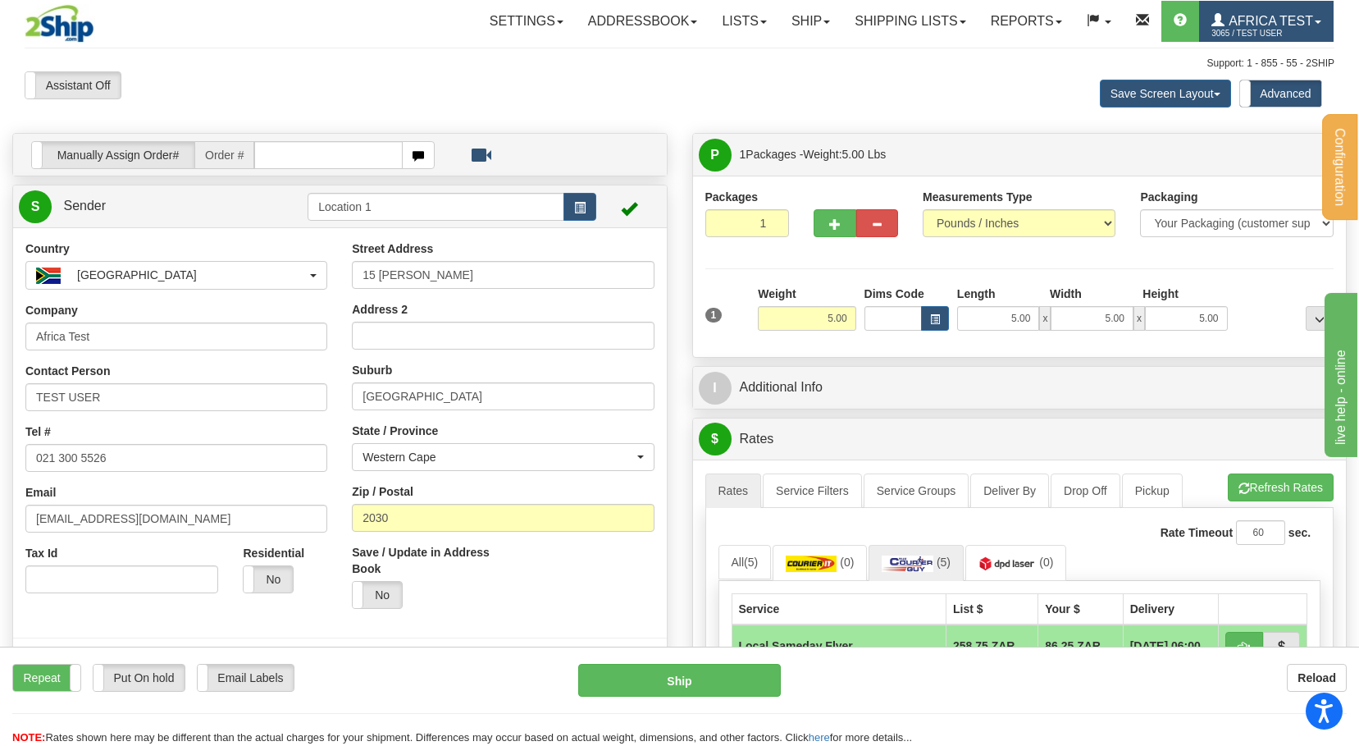
click at [1248, 33] on span "3065 / TEST USER" at bounding box center [1272, 33] width 123 height 16
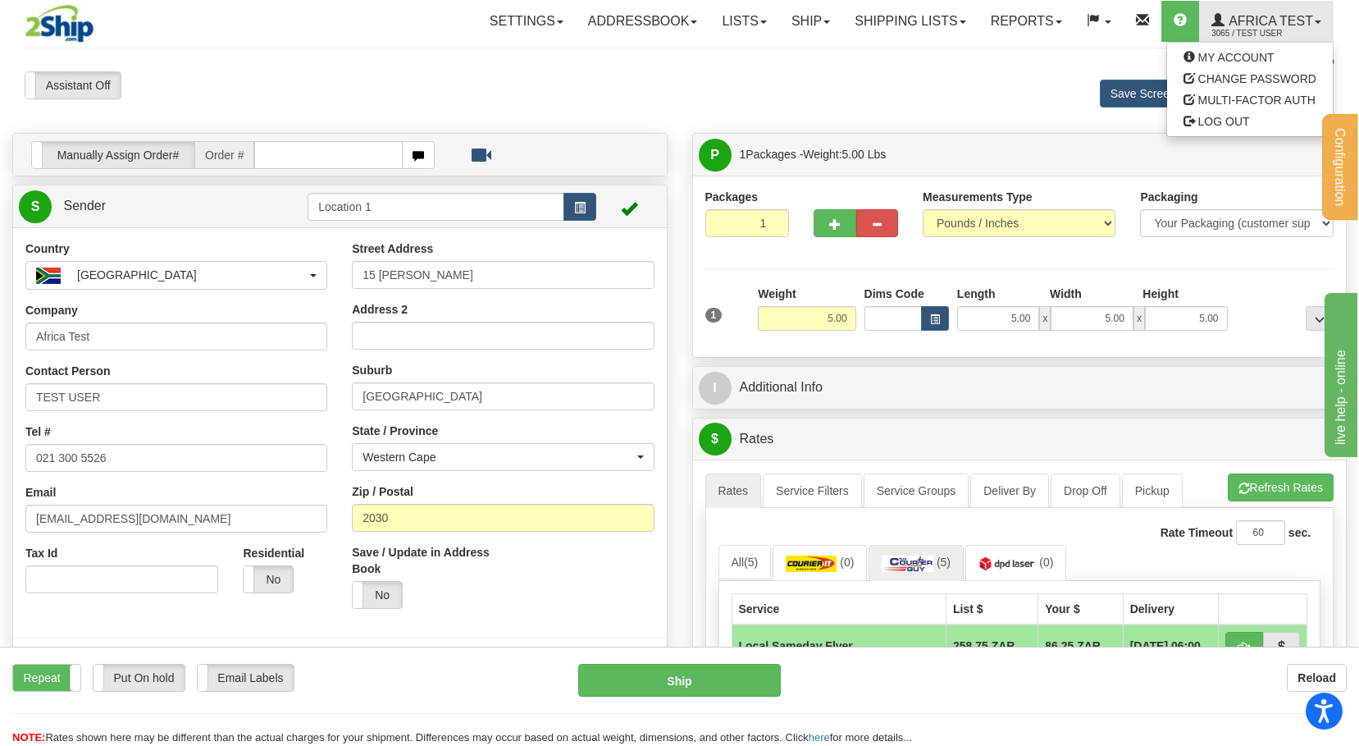
drag, startPoint x: 982, startPoint y: 74, endPoint x: 907, endPoint y: 81, distance: 75.0
click at [978, 75] on div "Save Screen Layout Save Layout Reset to Default Standard Advanced" at bounding box center [1069, 93] width 556 height 44
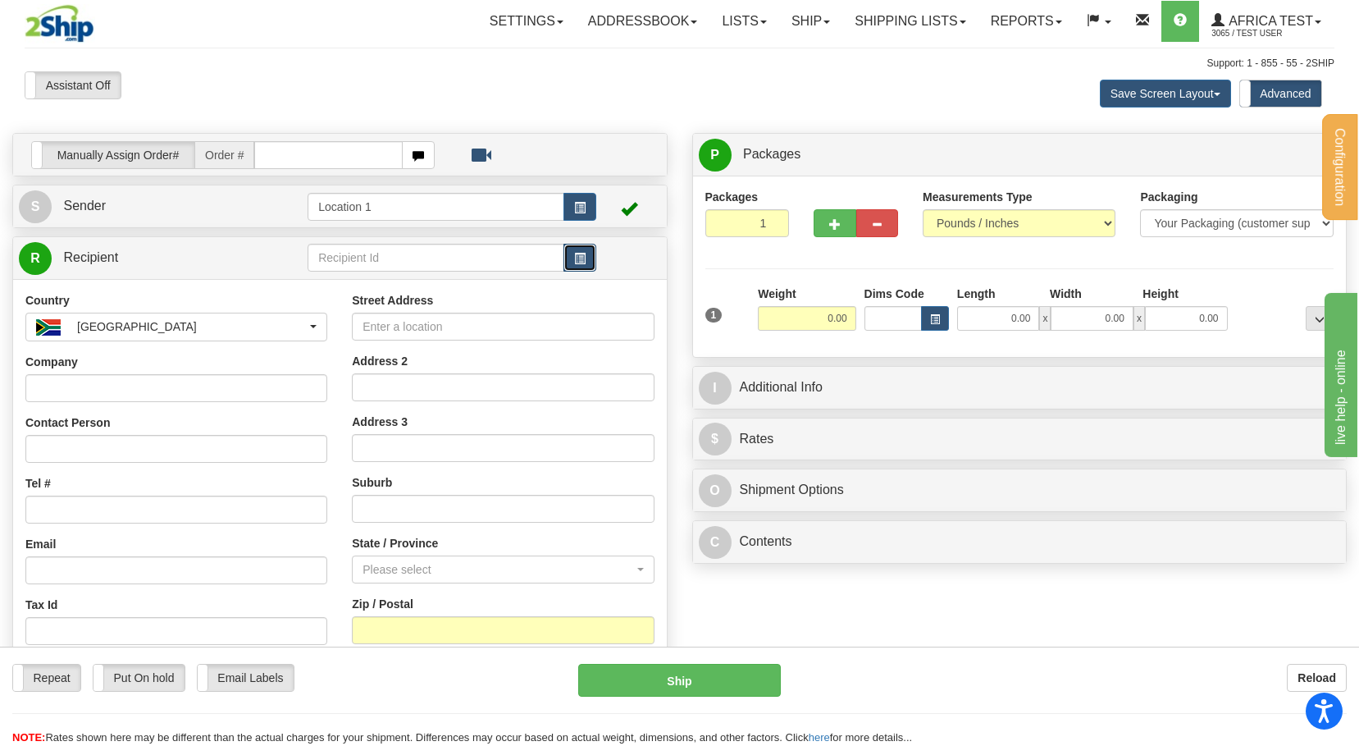
click at [576, 266] on button "button" at bounding box center [579, 258] width 33 height 28
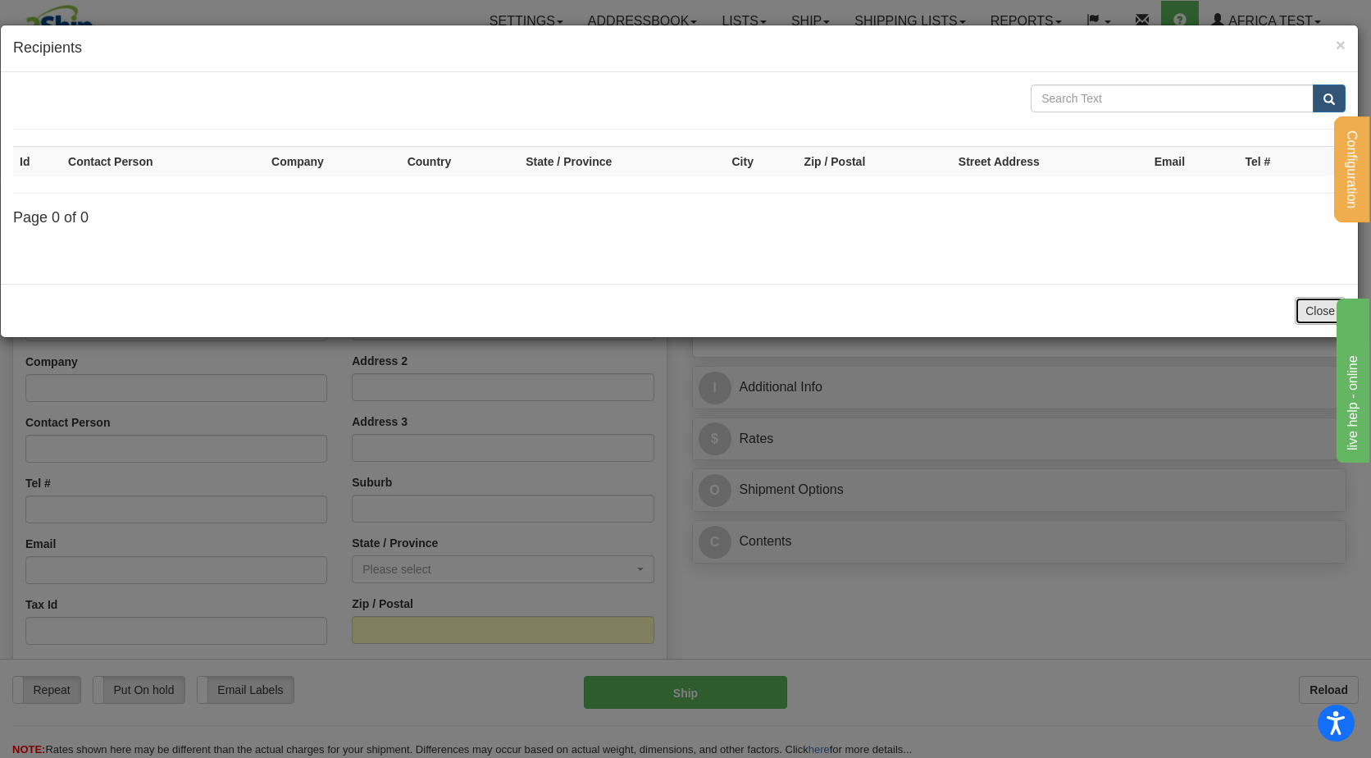
click at [1321, 300] on button "Close" at bounding box center [1320, 311] width 51 height 28
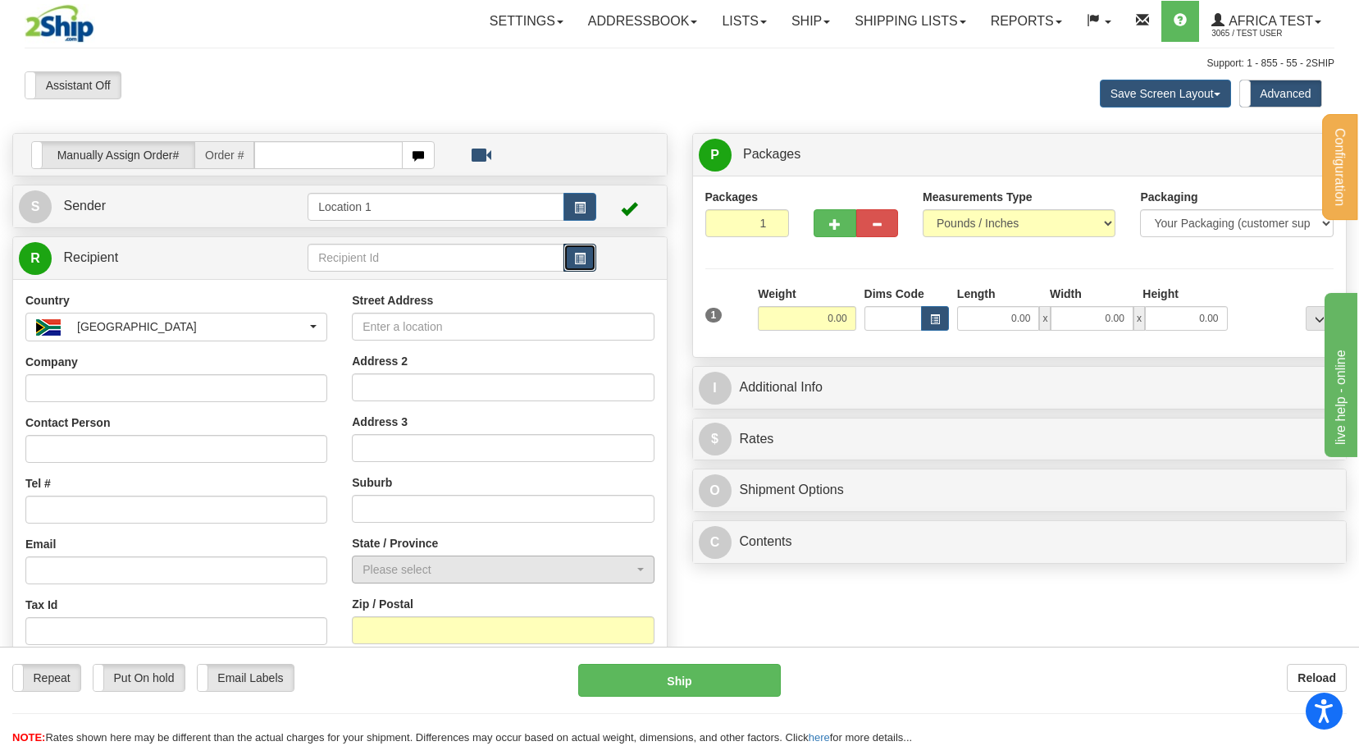
scroll to position [82, 0]
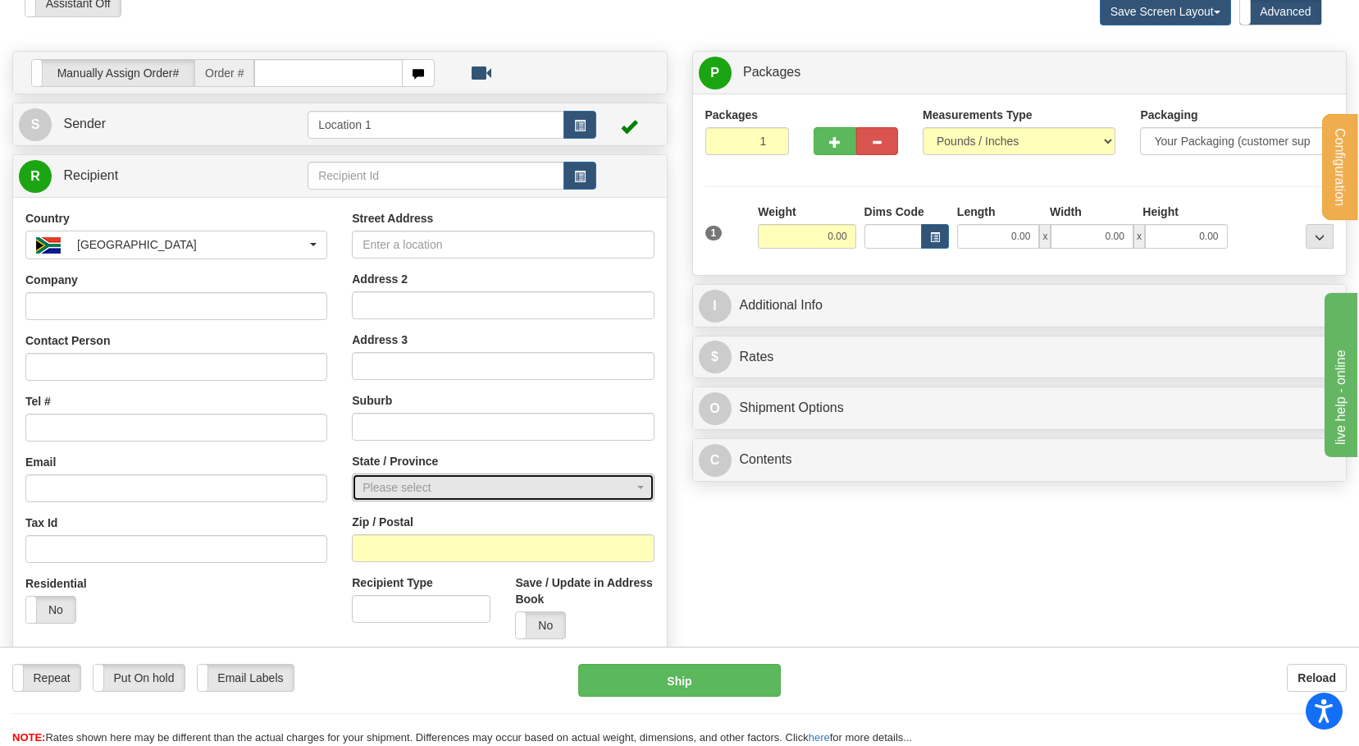
click at [440, 483] on div "Please select" at bounding box center [498, 487] width 271 height 16
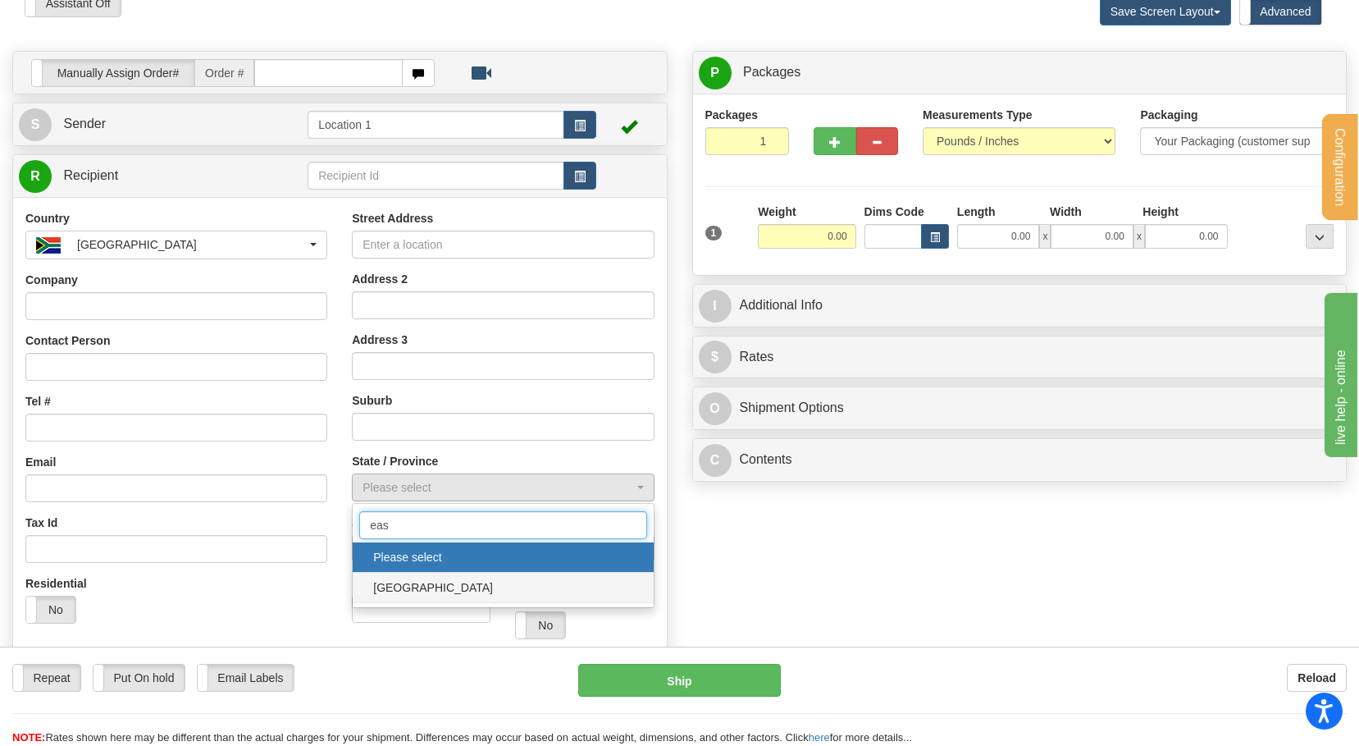
type input "eas"
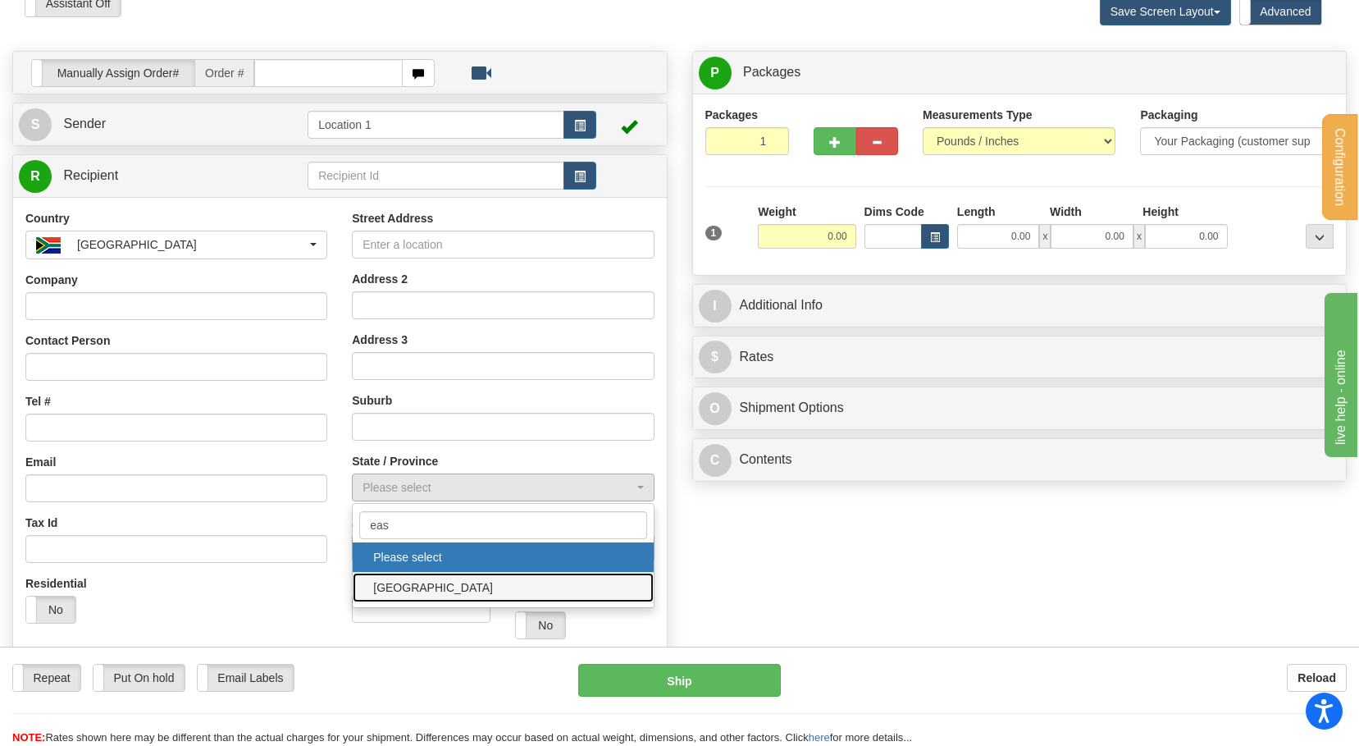
click at [415, 591] on span "[GEOGRAPHIC_DATA]" at bounding box center [502, 587] width 267 height 25
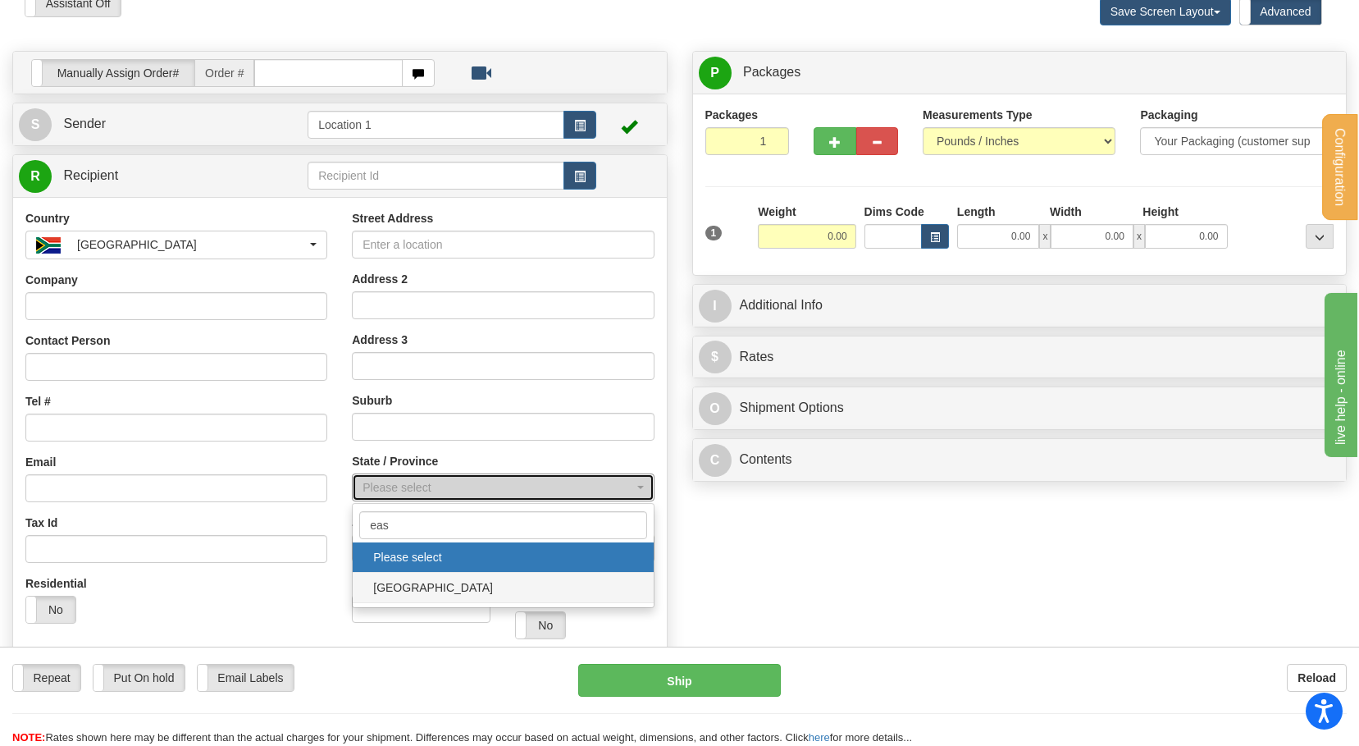
select select "EC"
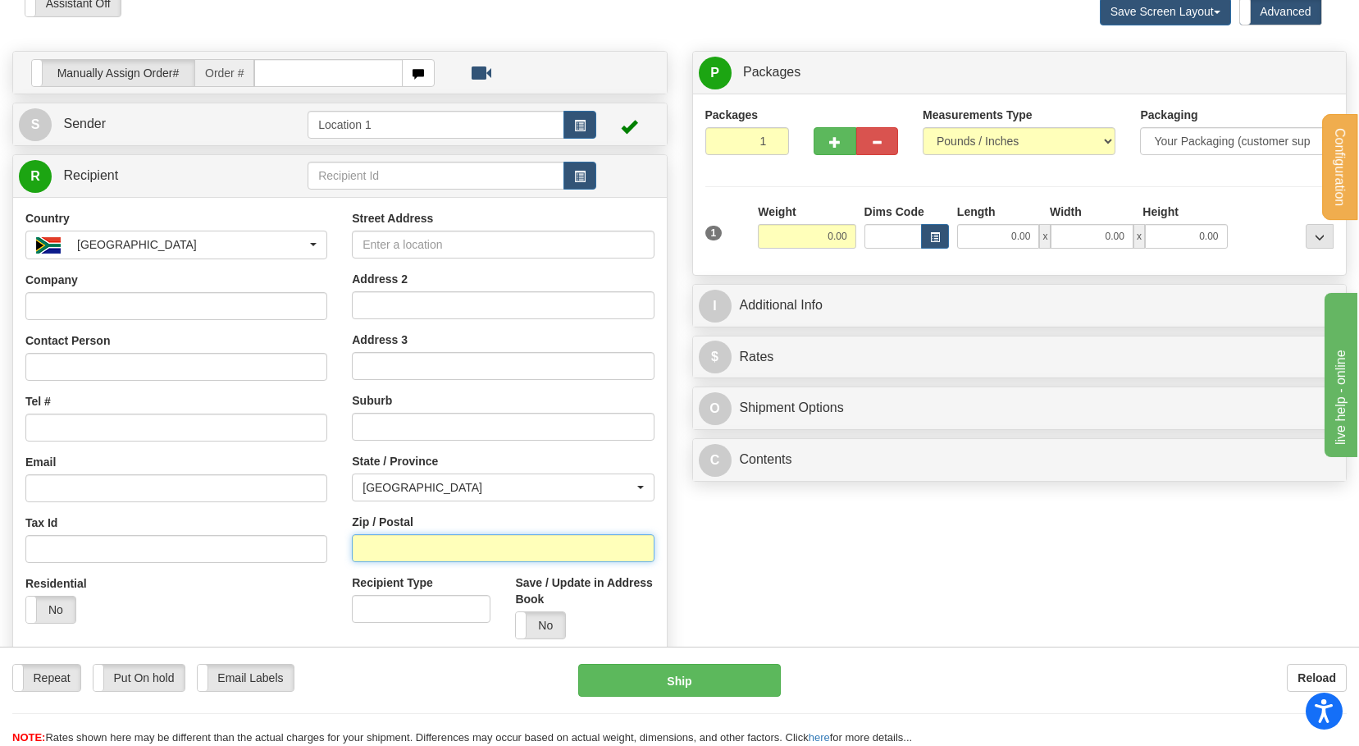
click at [418, 558] on input "Zip / Postal" at bounding box center [503, 548] width 302 height 28
paste input "Emerald Hill"
type input "Emerald Hill"
click at [410, 424] on input "text" at bounding box center [503, 427] width 302 height 28
paste input "Emerald Hill"
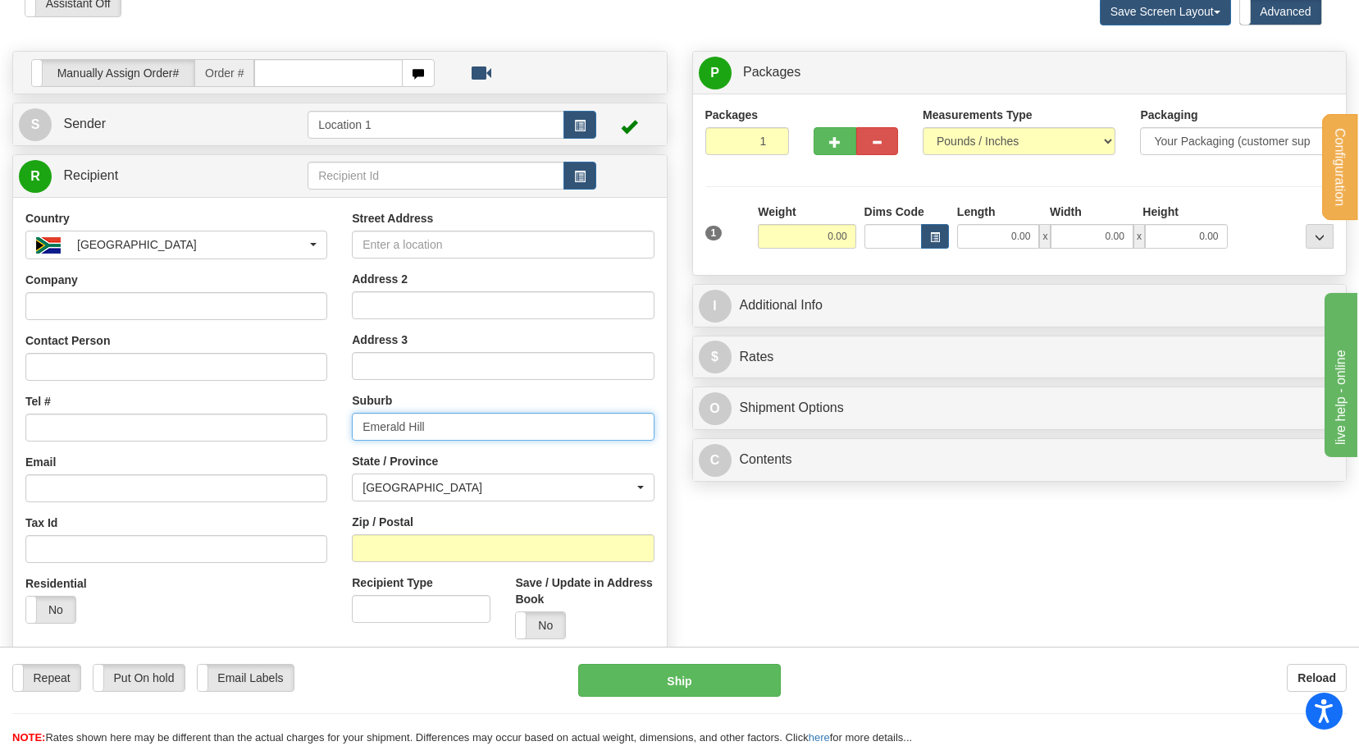
type input "Emerald Hill"
drag, startPoint x: 431, startPoint y: 267, endPoint x: 431, endPoint y: 252, distance: 14.8
click at [431, 264] on div "Street Address Address 2 Address 3 Suburb Emerald Hill State / Province Please …" at bounding box center [503, 430] width 326 height 441
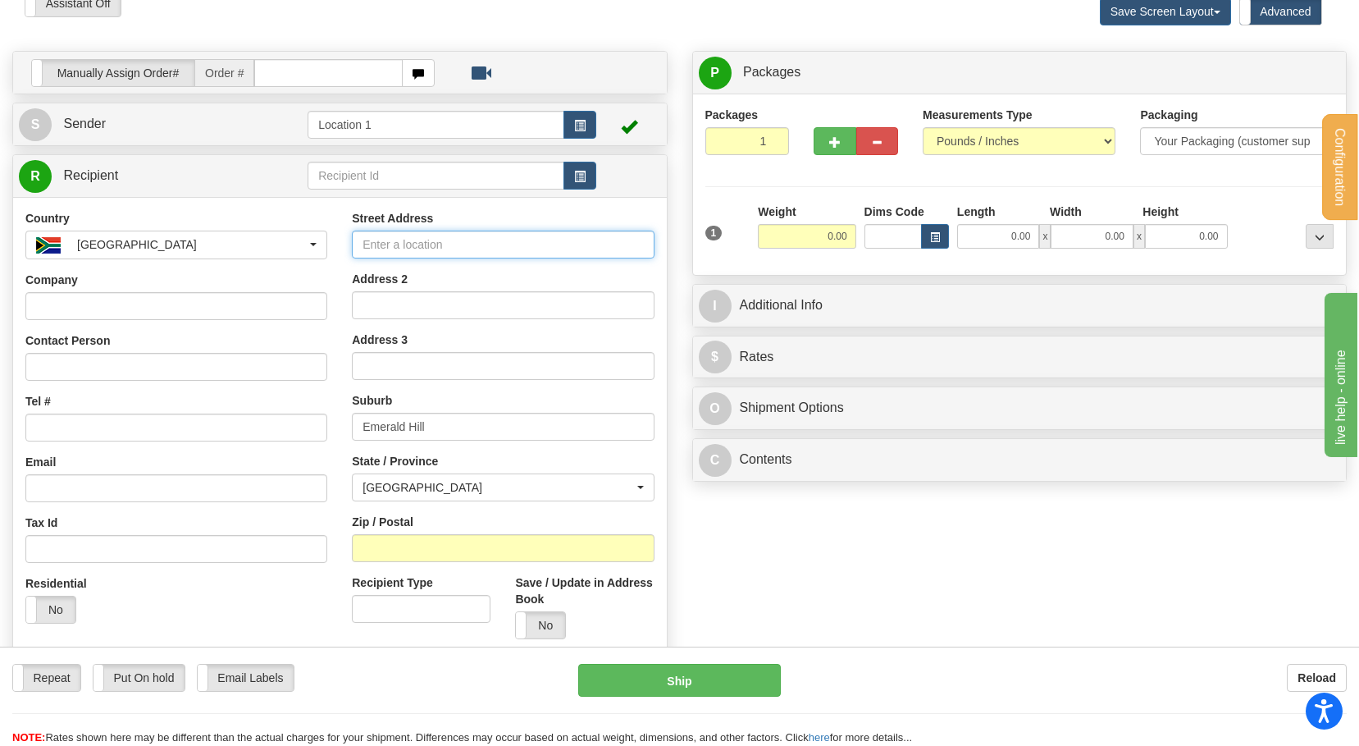
click at [431, 250] on input "Street Address" at bounding box center [503, 244] width 302 height 28
paste input "734 Uitsig St"
type input "734 Uitsig St"
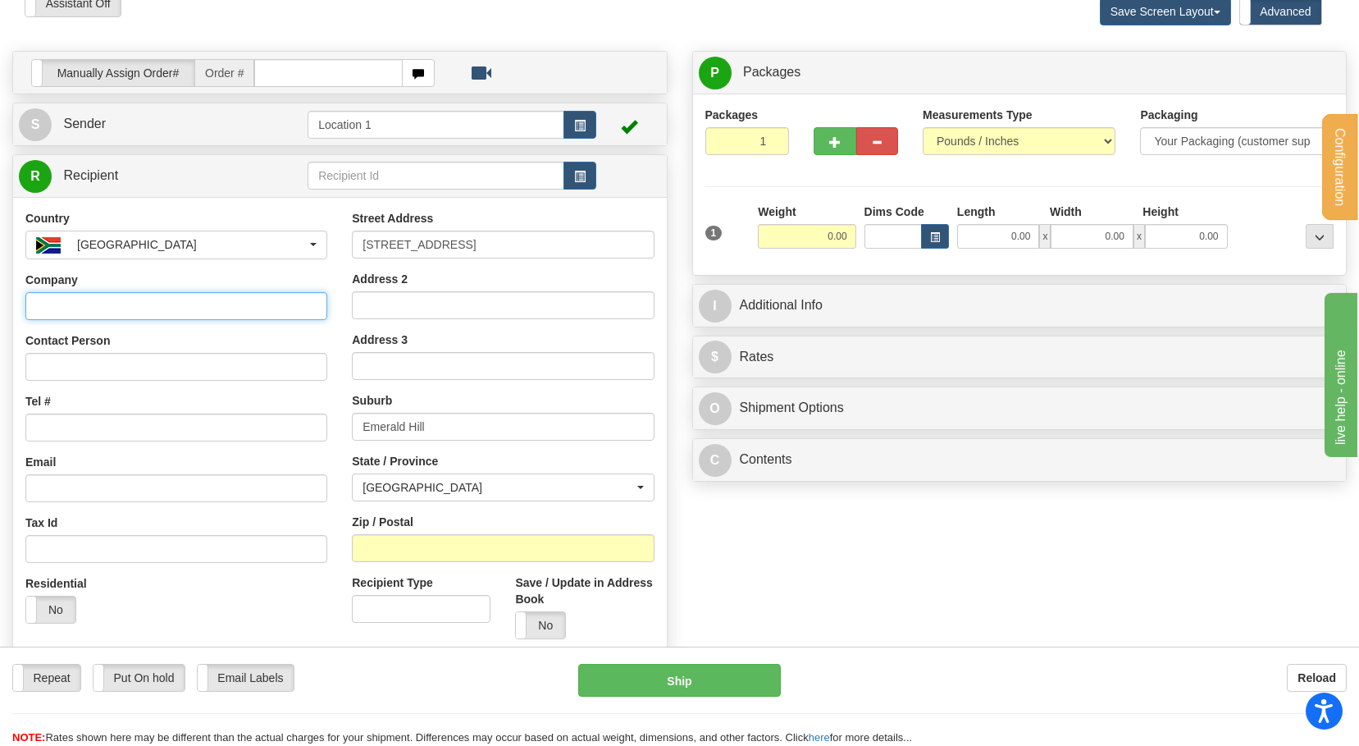
click at [209, 301] on input "Company" at bounding box center [176, 306] width 302 height 28
type input "test"
click at [48, 361] on input "Contact Person" at bounding box center [176, 367] width 302 height 28
paste input "test"
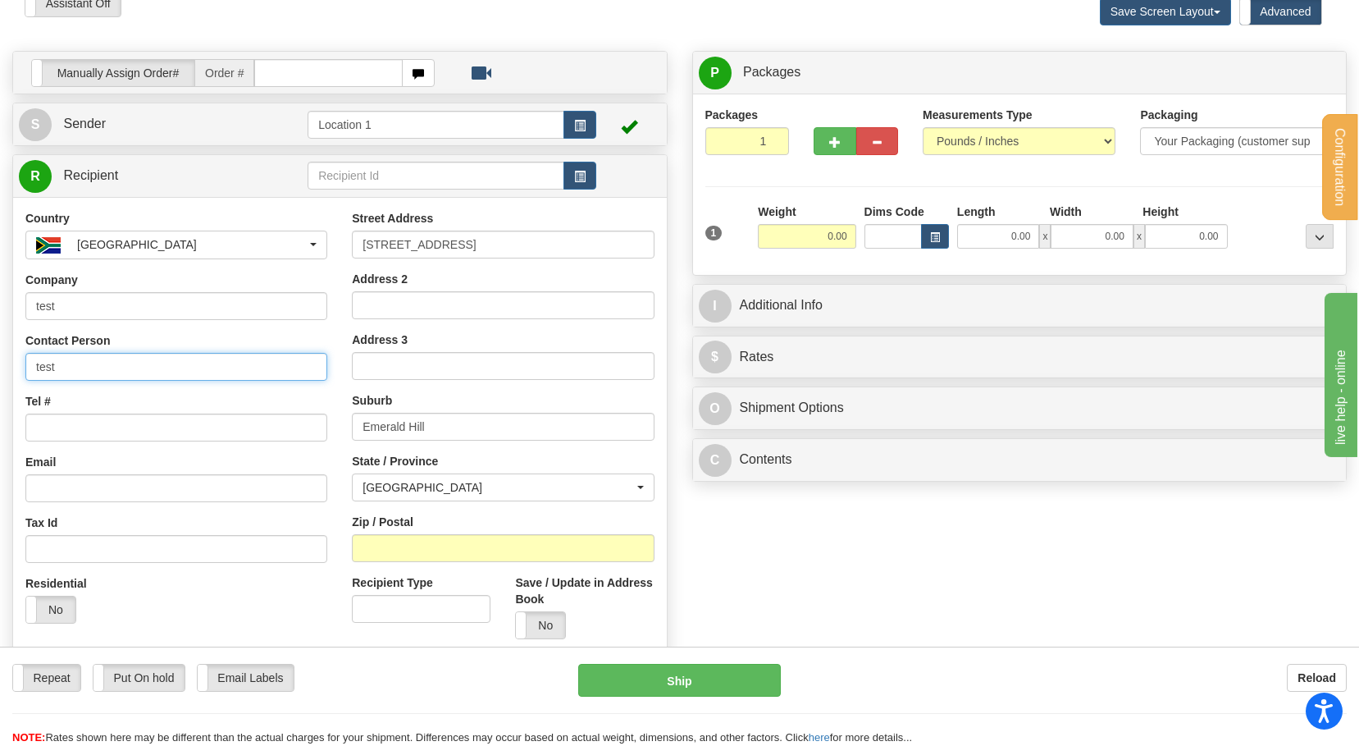
type input "test"
click at [46, 420] on input "Tel #" at bounding box center [176, 427] width 302 height 28
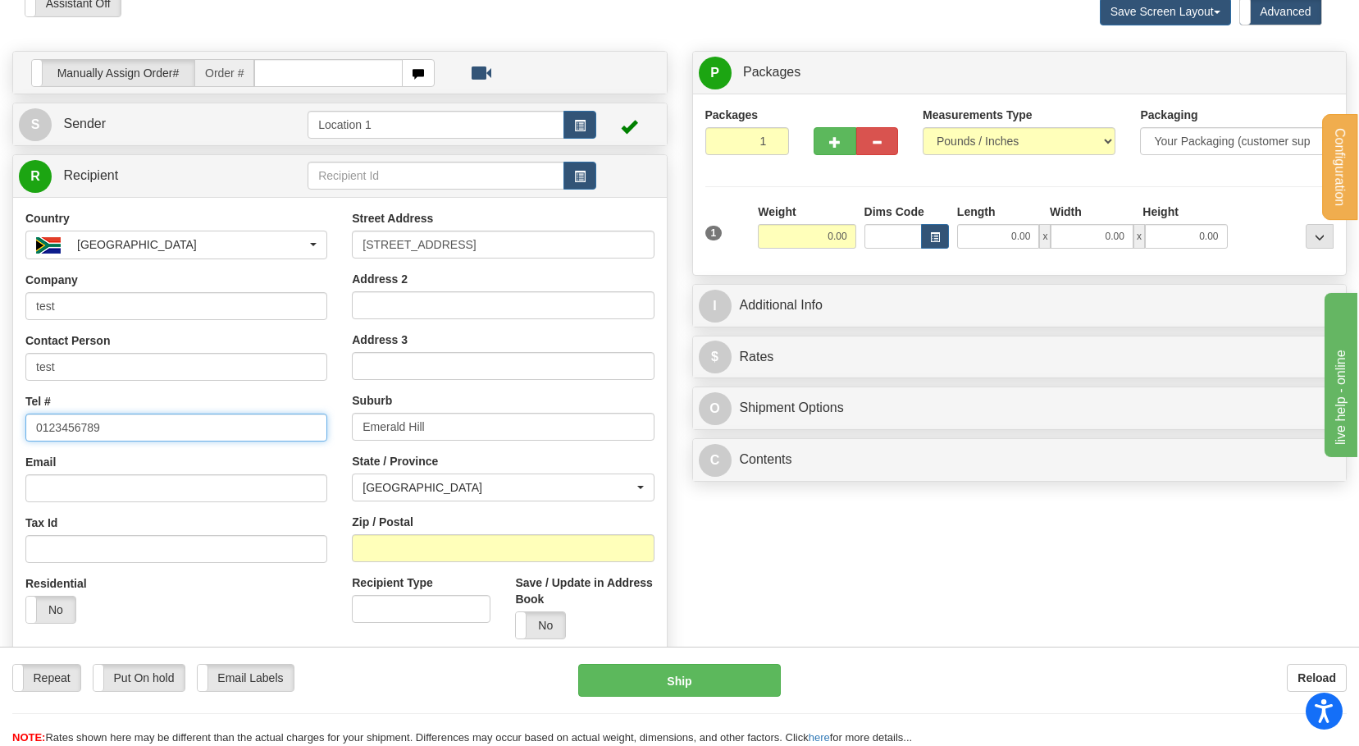
type input "0123456789"
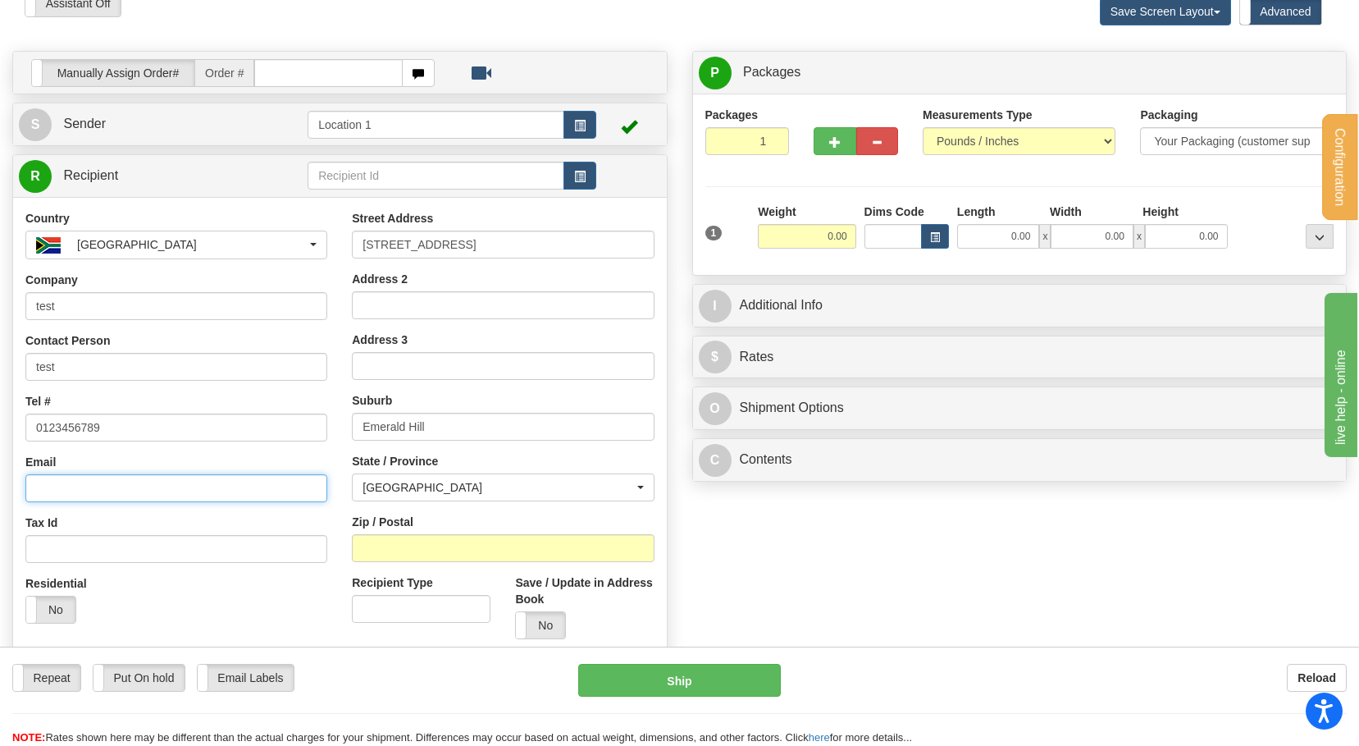
click at [89, 486] on input "Email" at bounding box center [176, 488] width 302 height 28
type input "[EMAIL_ADDRESS][DOMAIN_NAME]"
click at [778, 239] on input "0.00" at bounding box center [807, 236] width 98 height 25
type input "5.00"
click at [772, 217] on label "Weight" at bounding box center [777, 211] width 38 height 16
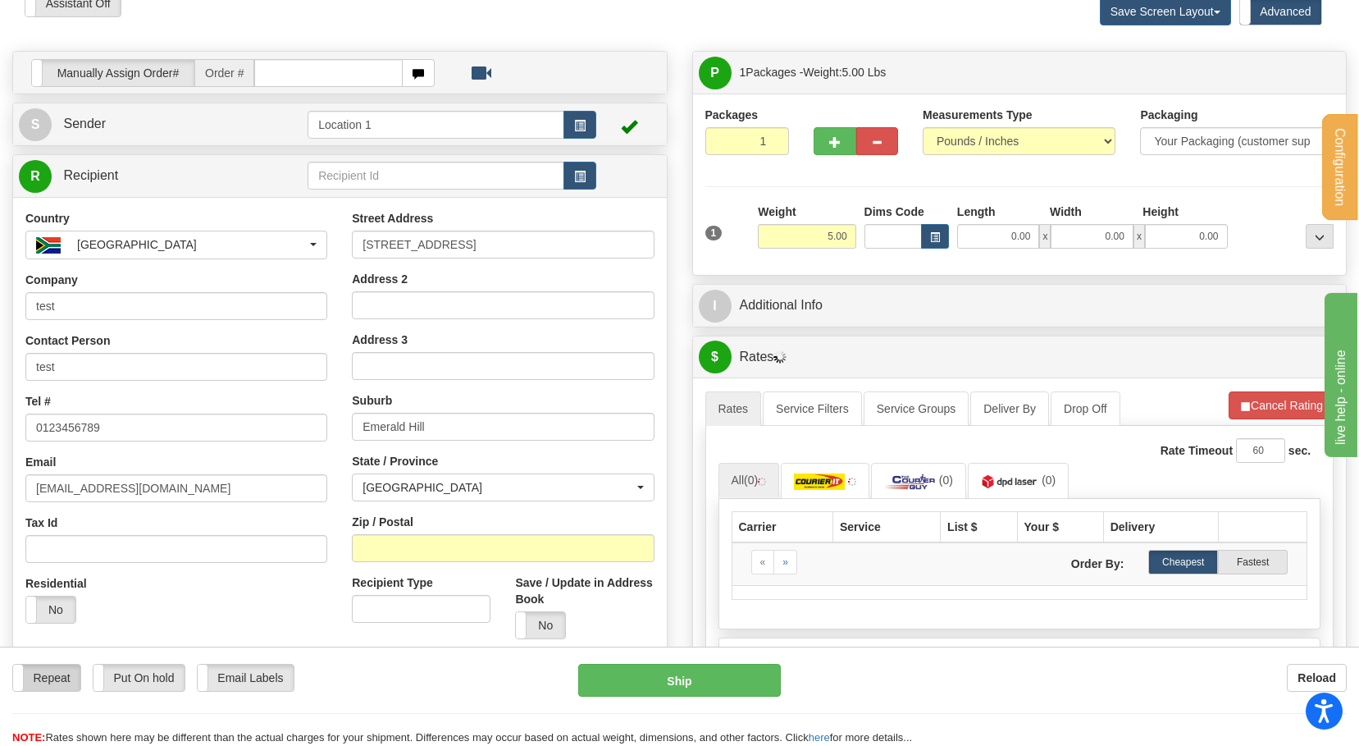
click at [55, 682] on label "Repeat" at bounding box center [46, 677] width 67 height 26
click at [544, 619] on label "No" at bounding box center [540, 625] width 49 height 26
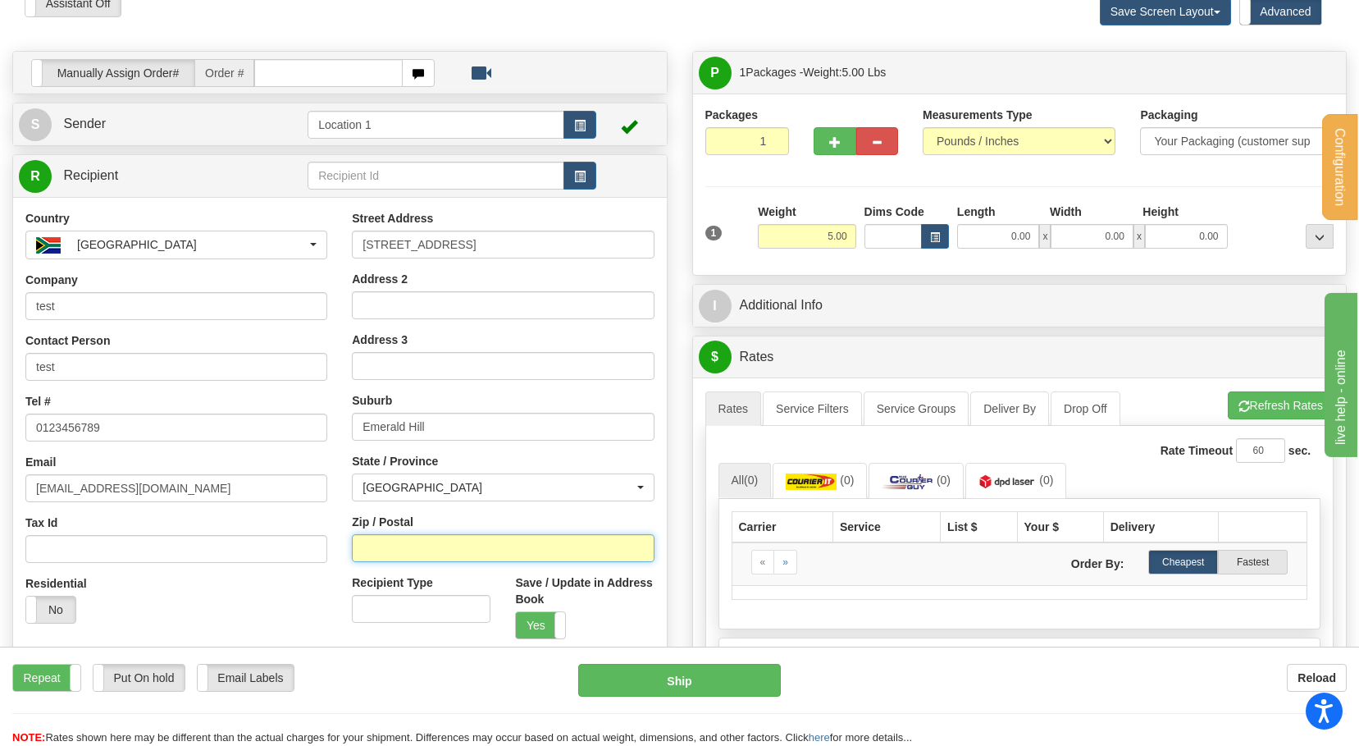
click at [404, 534] on input "Zip / Postal" at bounding box center [503, 548] width 302 height 28
paste input "6070"
type input "6070"
click at [682, 485] on div "P Packages 1 Packages - Weight: 5.00 Lbs Shipment Level Shipm. Package Level Pa…" at bounding box center [1020, 448] width 680 height 794
click at [992, 236] on input "0.00" at bounding box center [998, 236] width 83 height 25
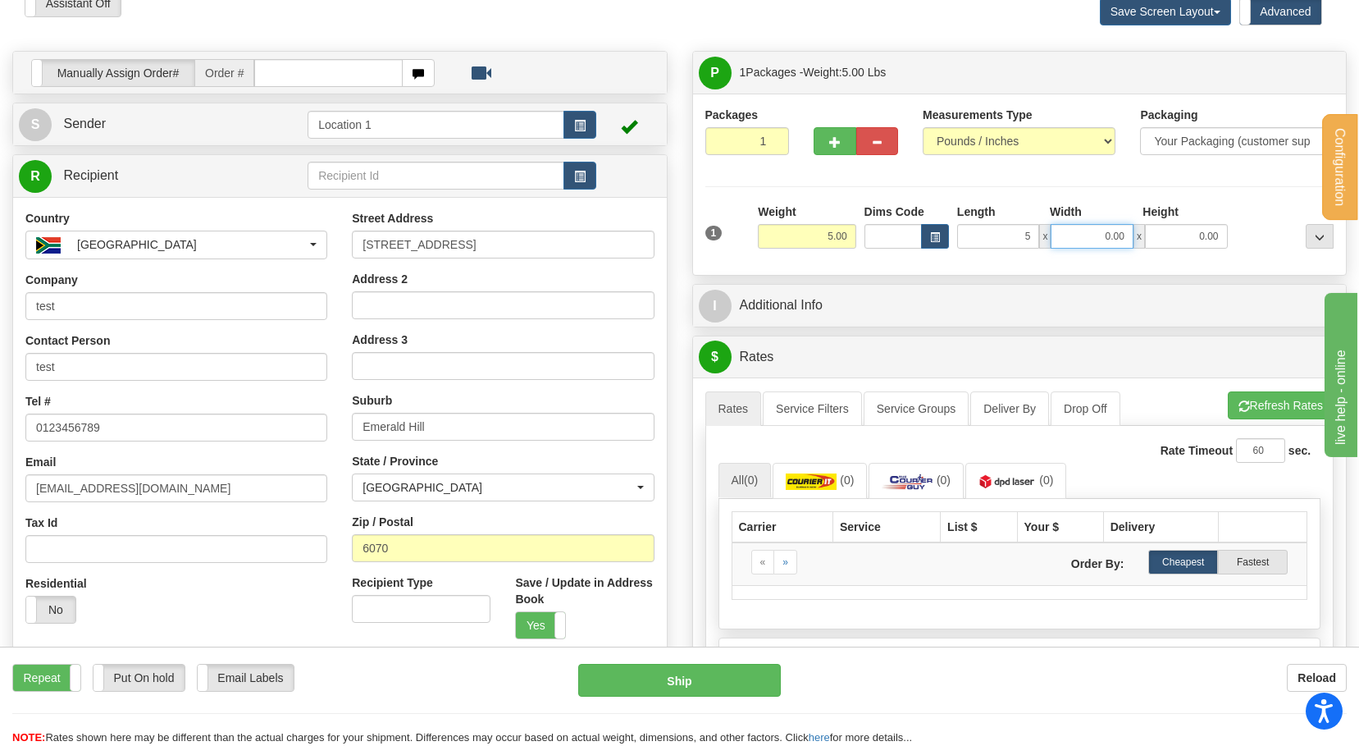
type input "5.00"
click at [1074, 239] on input "0.00" at bounding box center [1092, 236] width 83 height 25
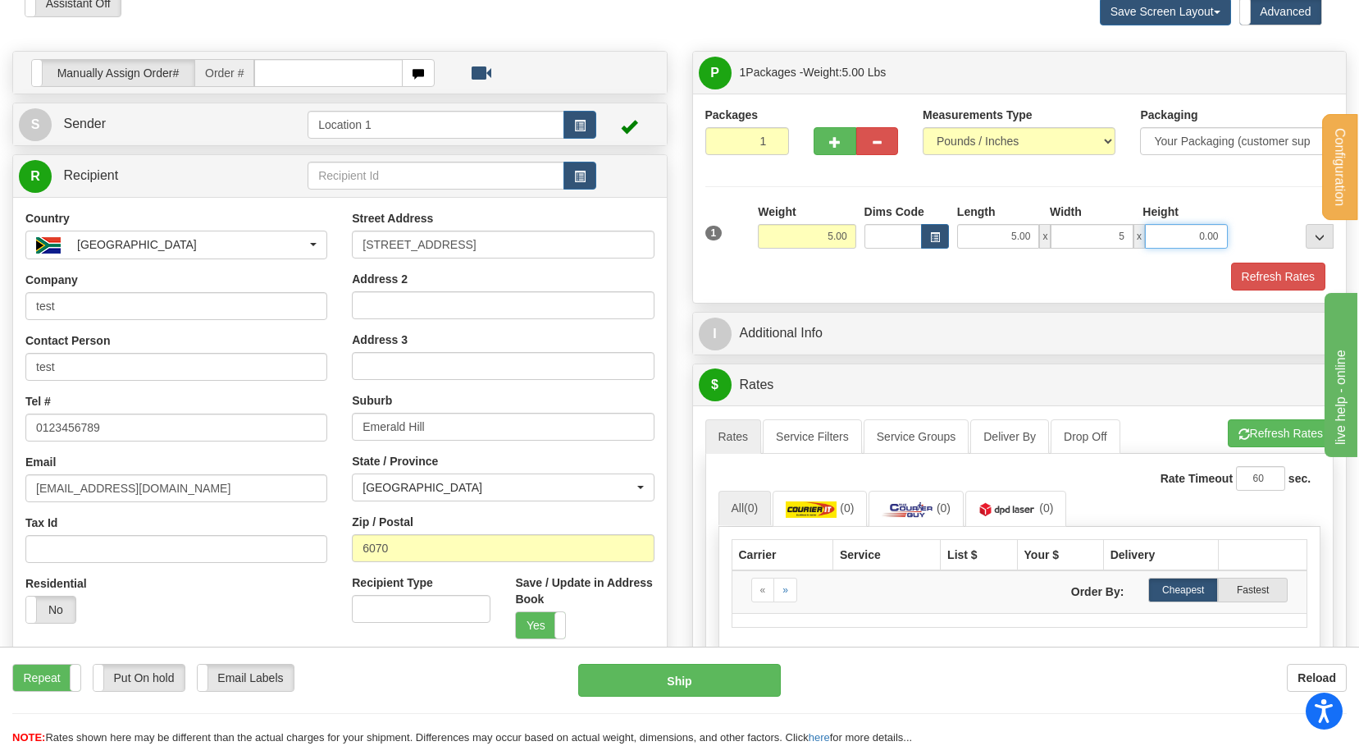
type input "5.00"
click at [1192, 238] on input "0.00" at bounding box center [1186, 236] width 83 height 25
type input "5.00"
click at [1277, 276] on button "Refresh Rates" at bounding box center [1278, 276] width 94 height 28
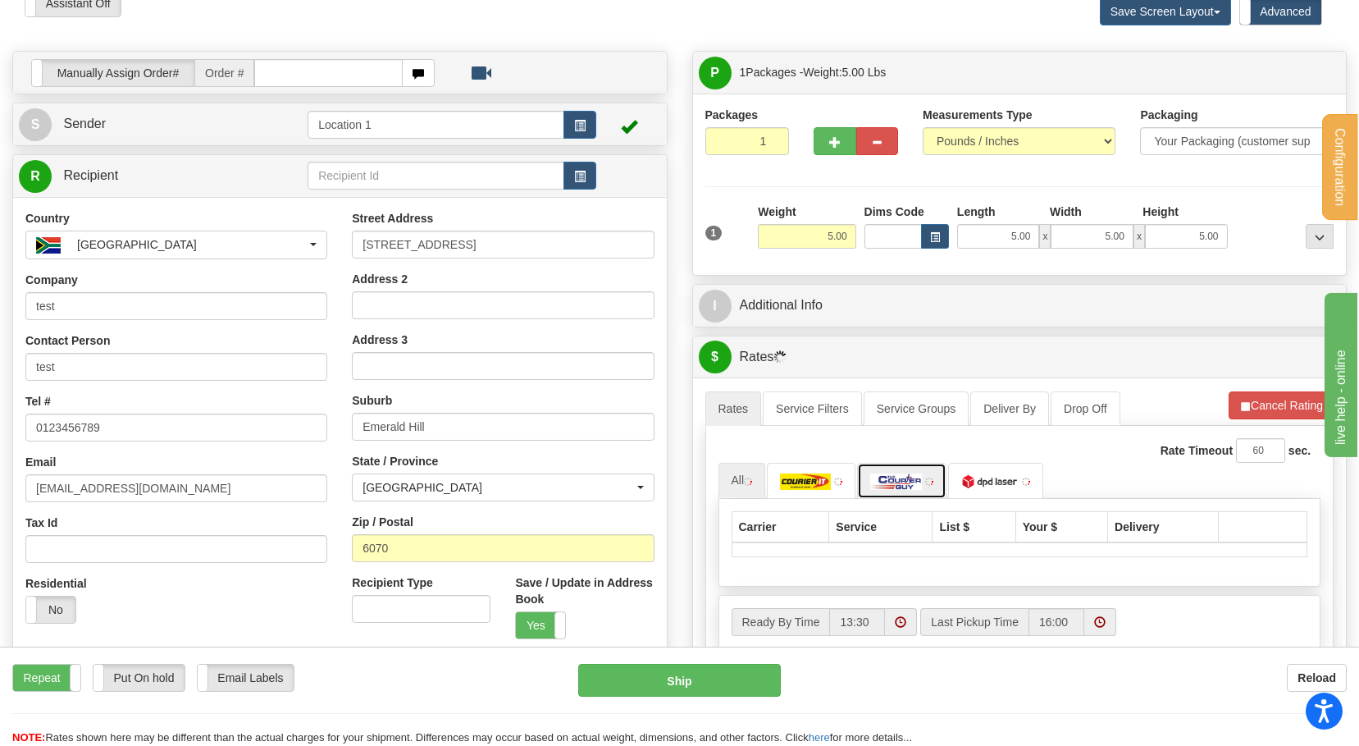
click at [914, 464] on link at bounding box center [901, 480] width 89 height 35
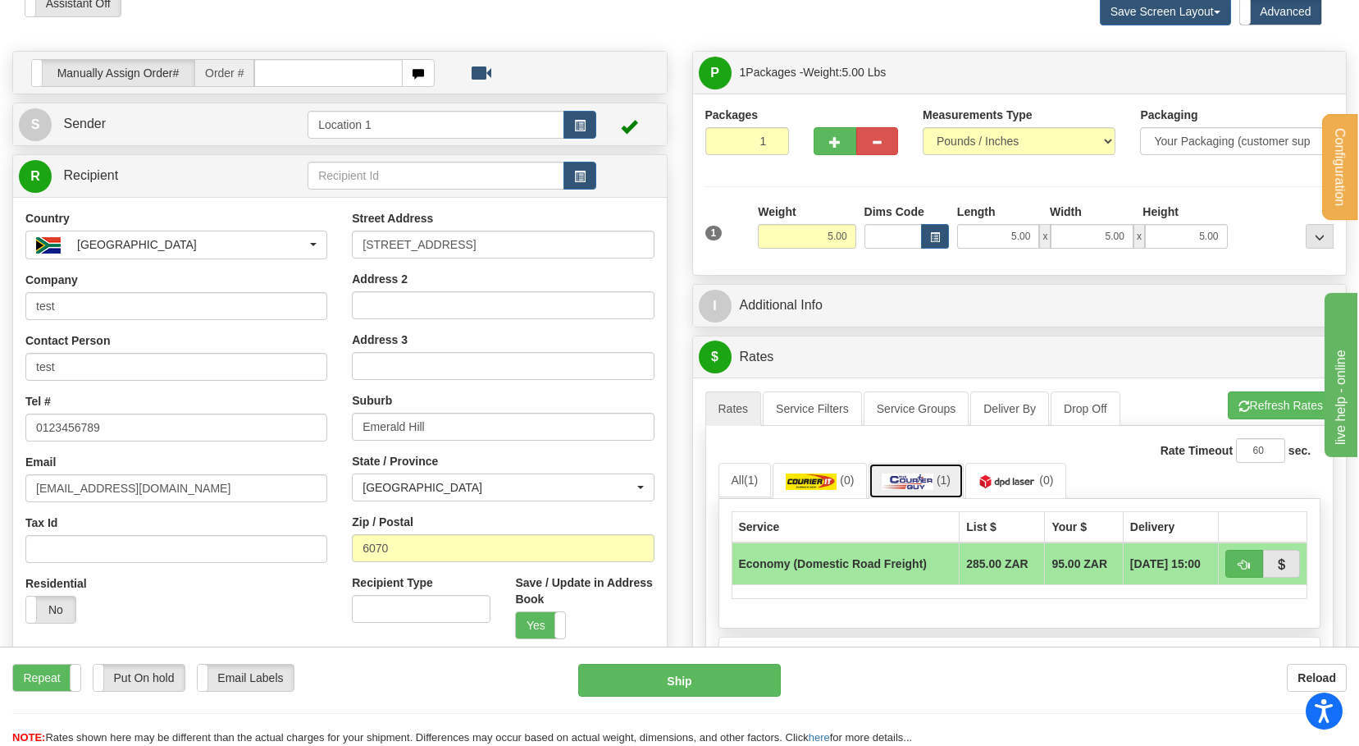
scroll to position [164, 0]
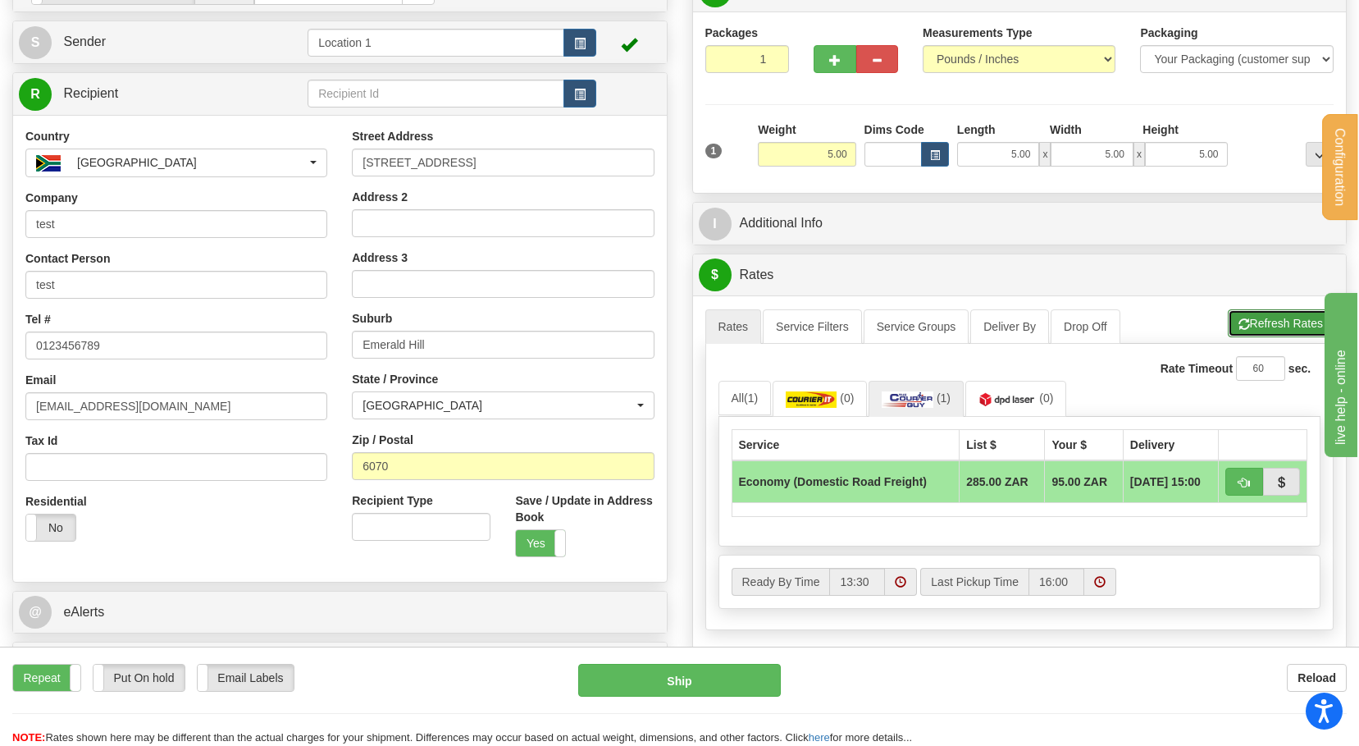
click at [1270, 326] on button "Refresh Rates" at bounding box center [1281, 323] width 106 height 28
click at [1288, 335] on button "Refresh Rates" at bounding box center [1281, 323] width 106 height 28
click at [817, 157] on input "5.00" at bounding box center [807, 154] width 98 height 25
click at [796, 399] on img at bounding box center [811, 399] width 51 height 16
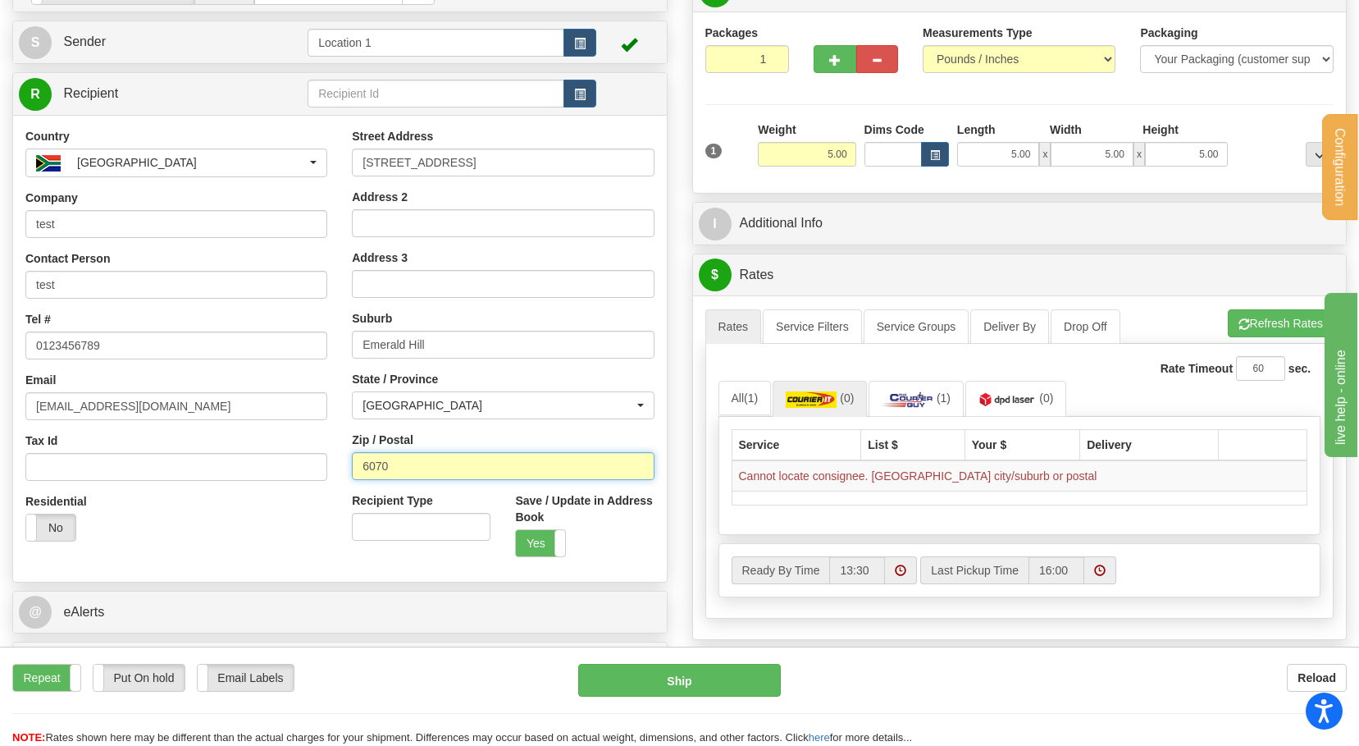
click at [438, 462] on input "6070" at bounding box center [503, 466] width 302 height 28
paste input "1618"
type input "1618"
click at [476, 349] on input "Emerald Hill" at bounding box center [503, 345] width 302 height 28
paste input "Kempton Park"
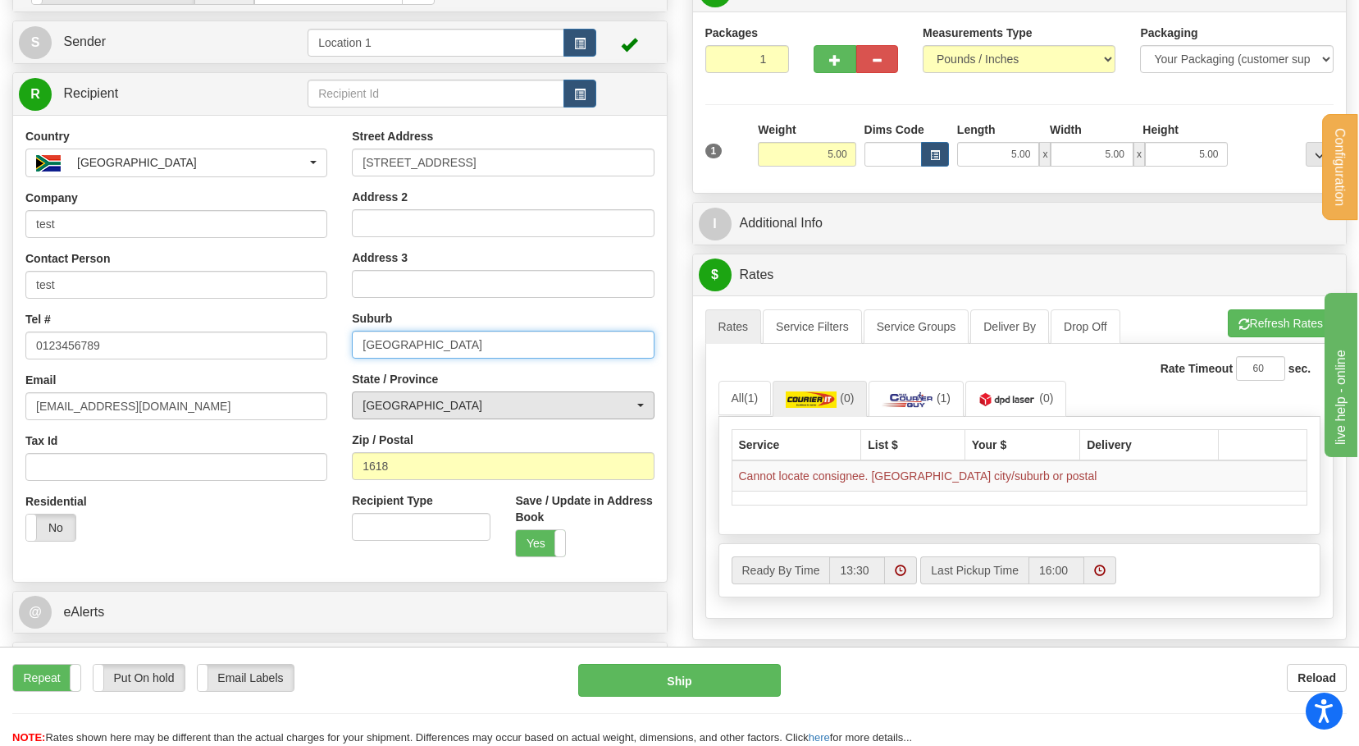
type input "Kempton Park"
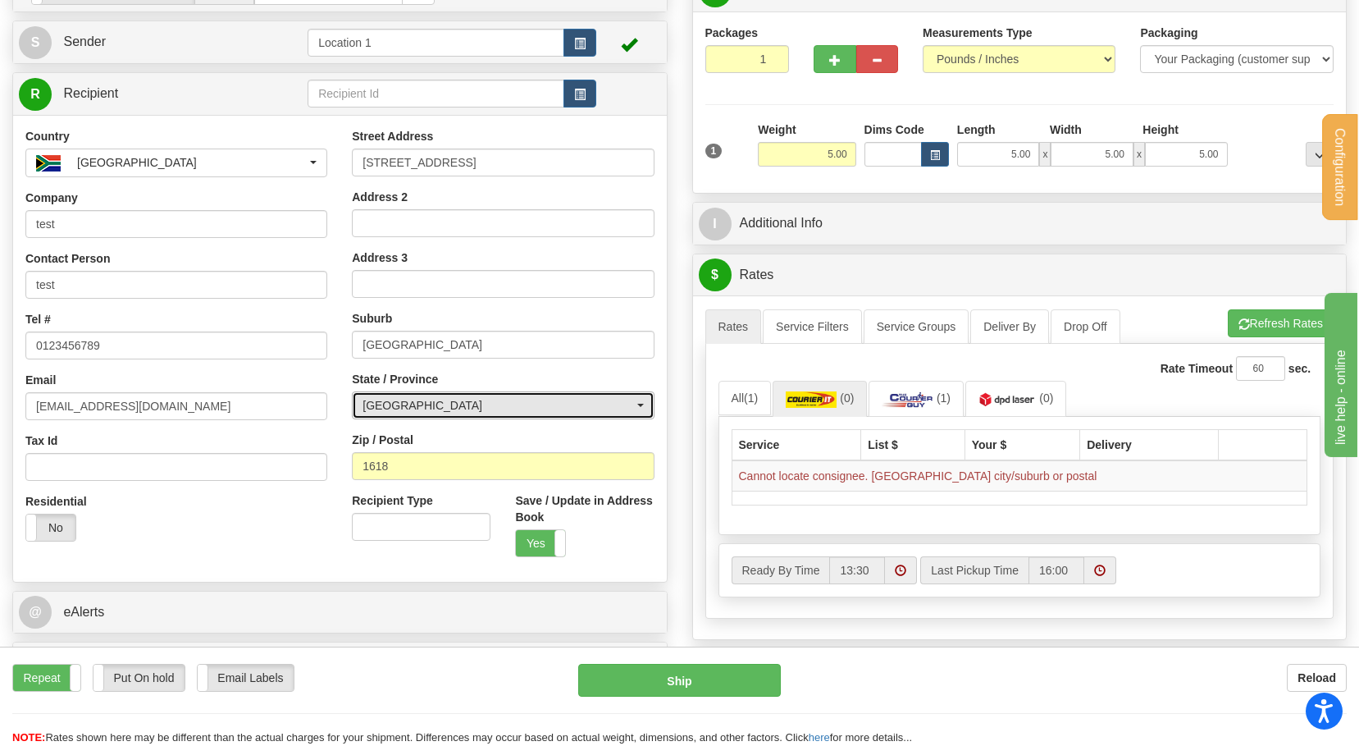
click at [406, 400] on div "[GEOGRAPHIC_DATA]" at bounding box center [498, 405] width 271 height 16
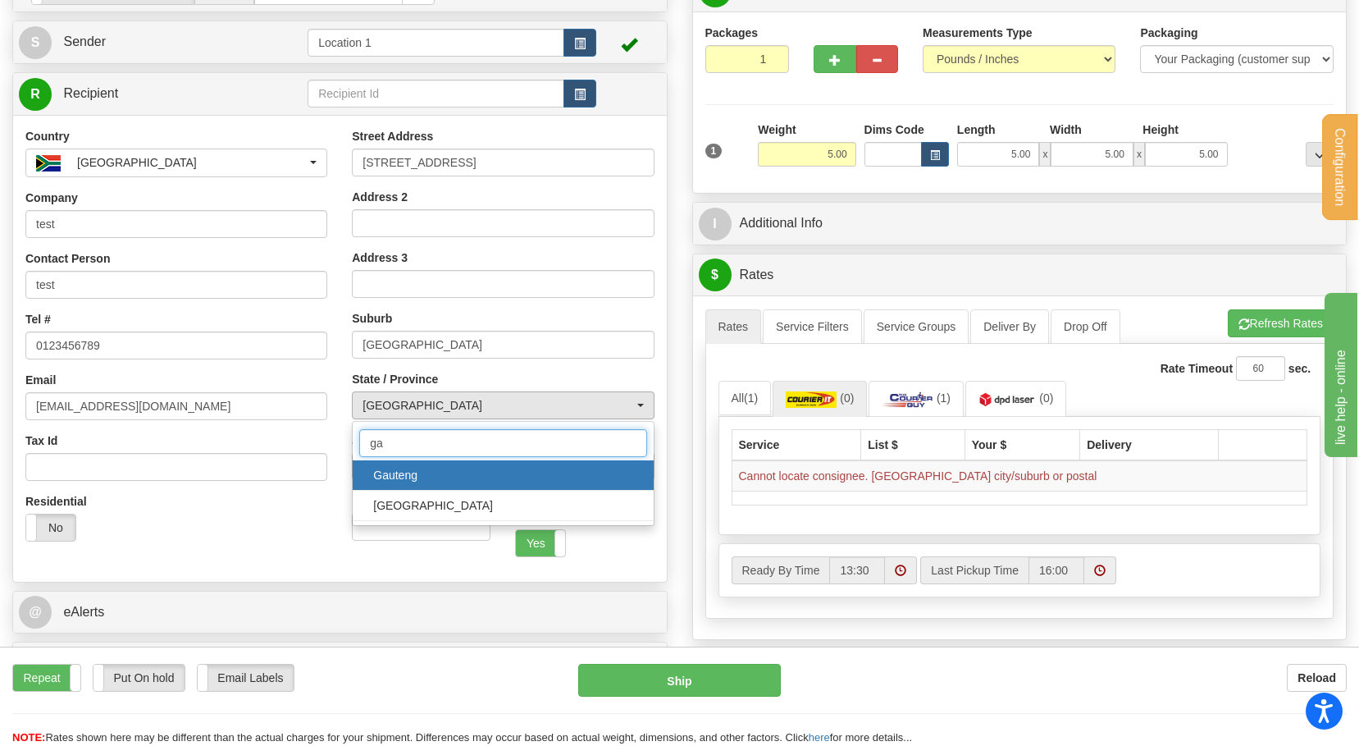
type input "ga"
click at [410, 472] on span "Gauteng" at bounding box center [502, 475] width 267 height 25
select select "GT"
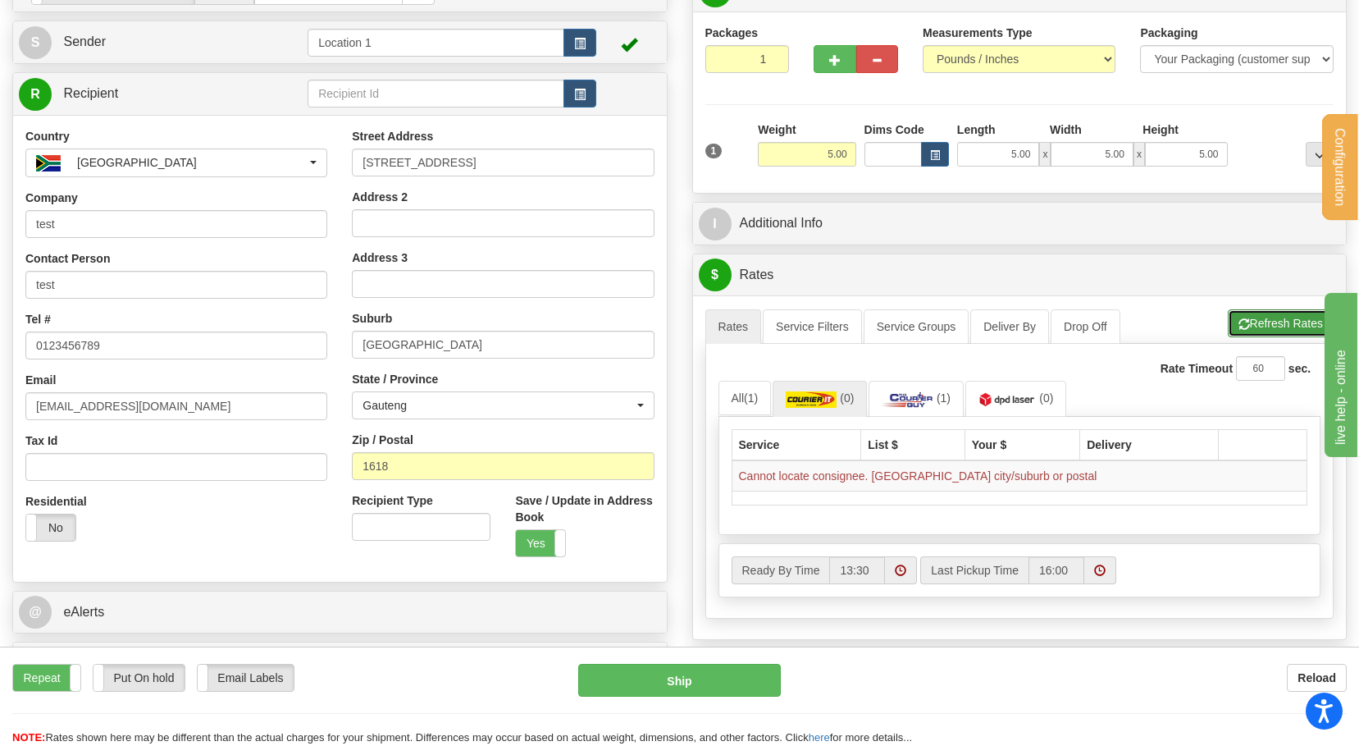
click at [1255, 335] on button "Refresh Rates" at bounding box center [1281, 323] width 106 height 28
click at [884, 405] on link "(1)" at bounding box center [916, 398] width 95 height 35
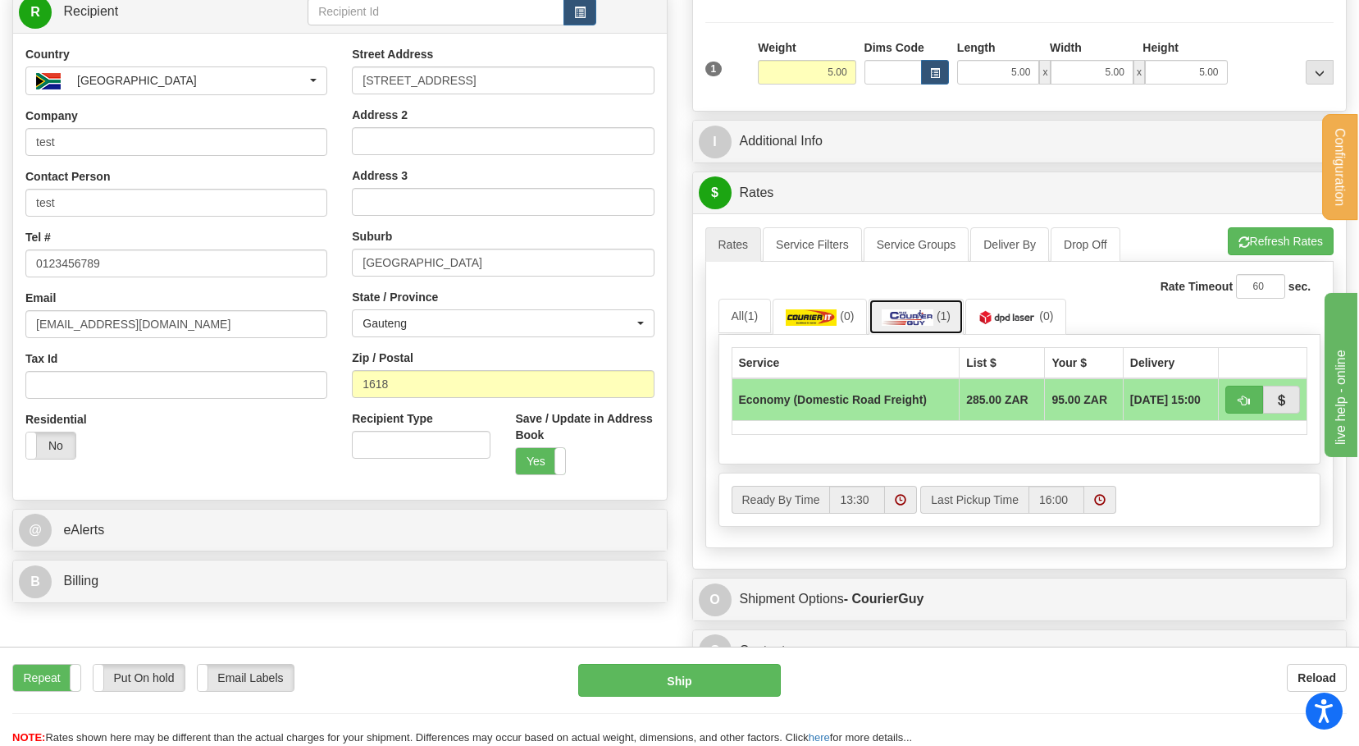
scroll to position [82, 0]
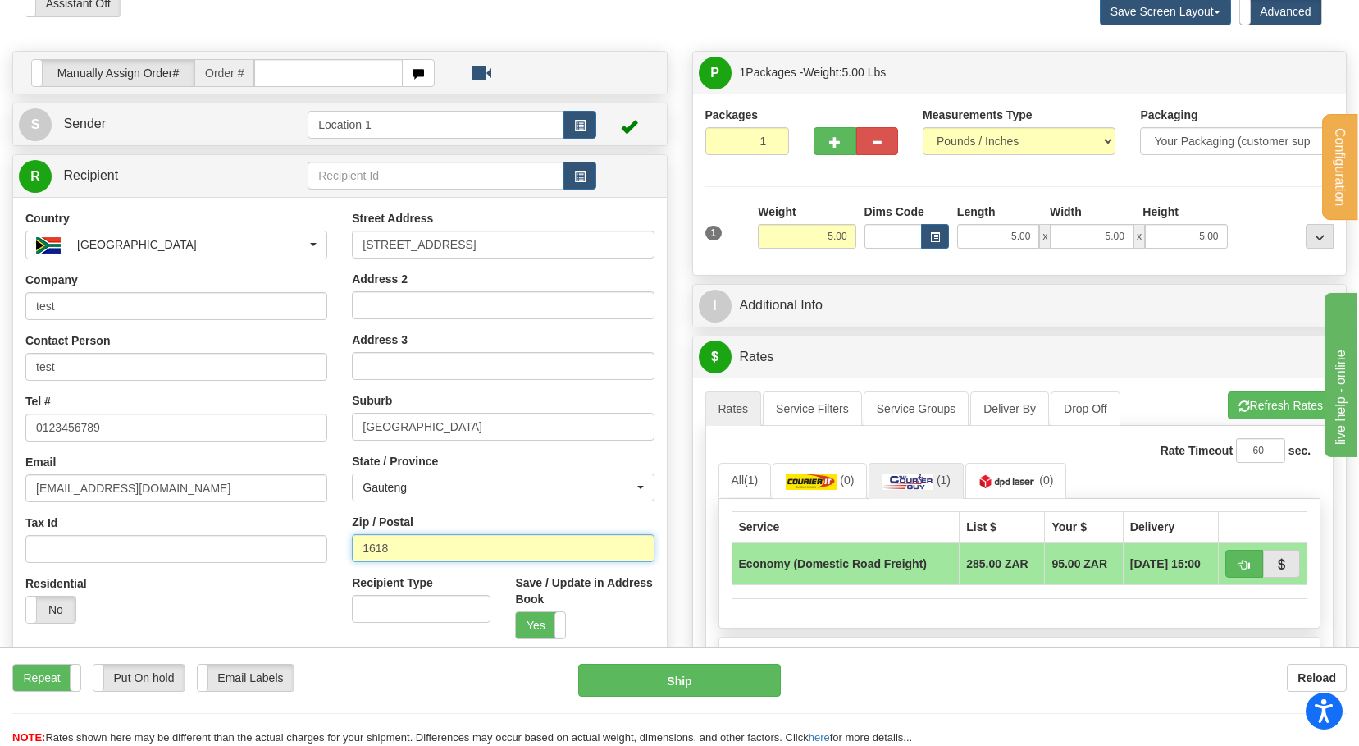
click at [414, 550] on input "1618" at bounding box center [503, 548] width 302 height 28
paste input "2030"
type input "2030"
click at [429, 431] on input "Kempton Park" at bounding box center [503, 427] width 302 height 28
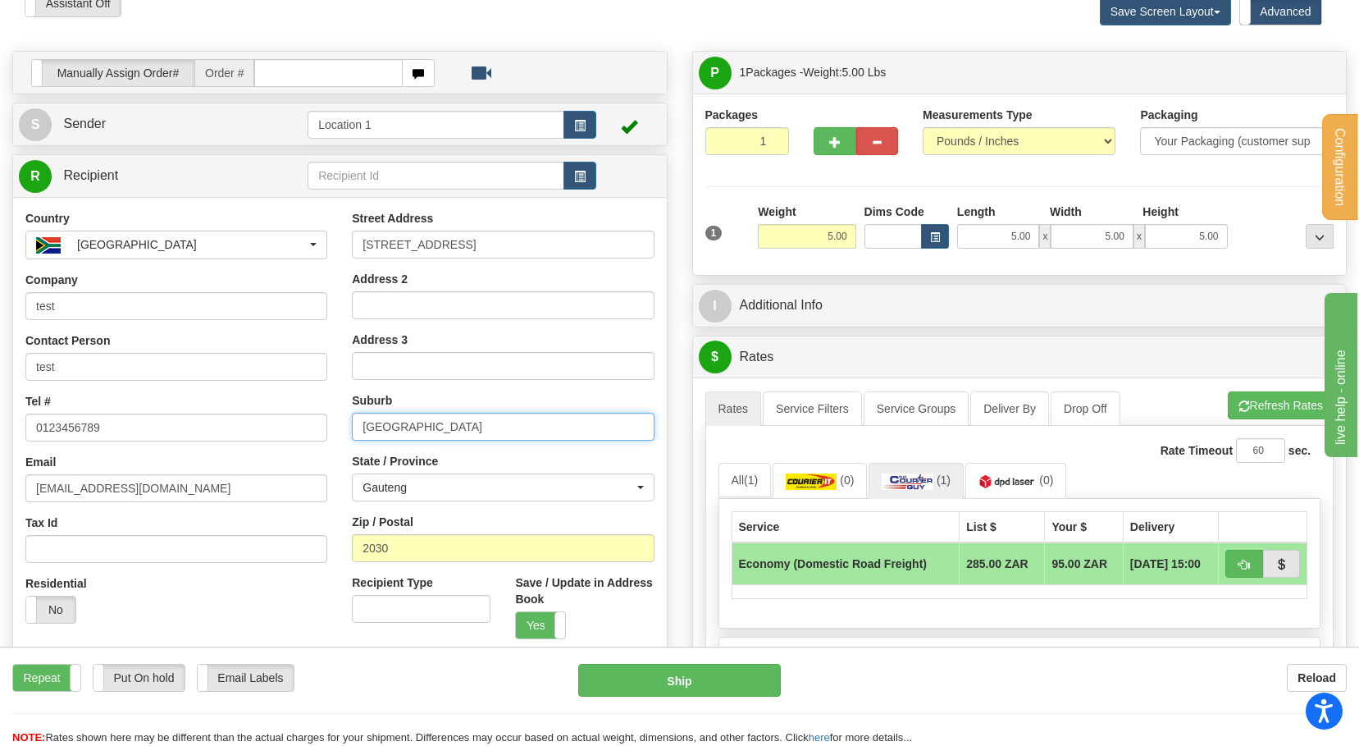
click at [429, 431] on input "Kempton Park" at bounding box center [503, 427] width 302 height 28
paste input "[GEOGRAPHIC_DATA]"
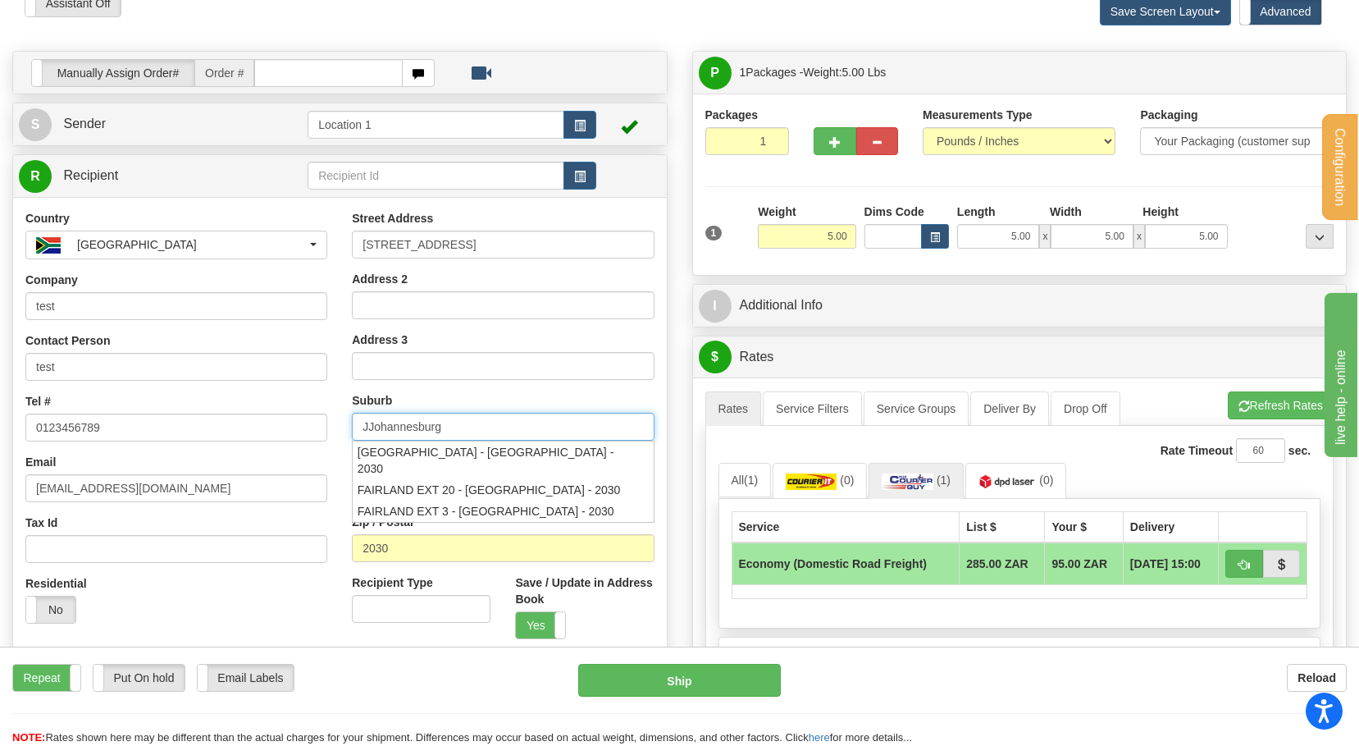
click at [374, 426] on input "JJohannesburg" at bounding box center [503, 427] width 302 height 28
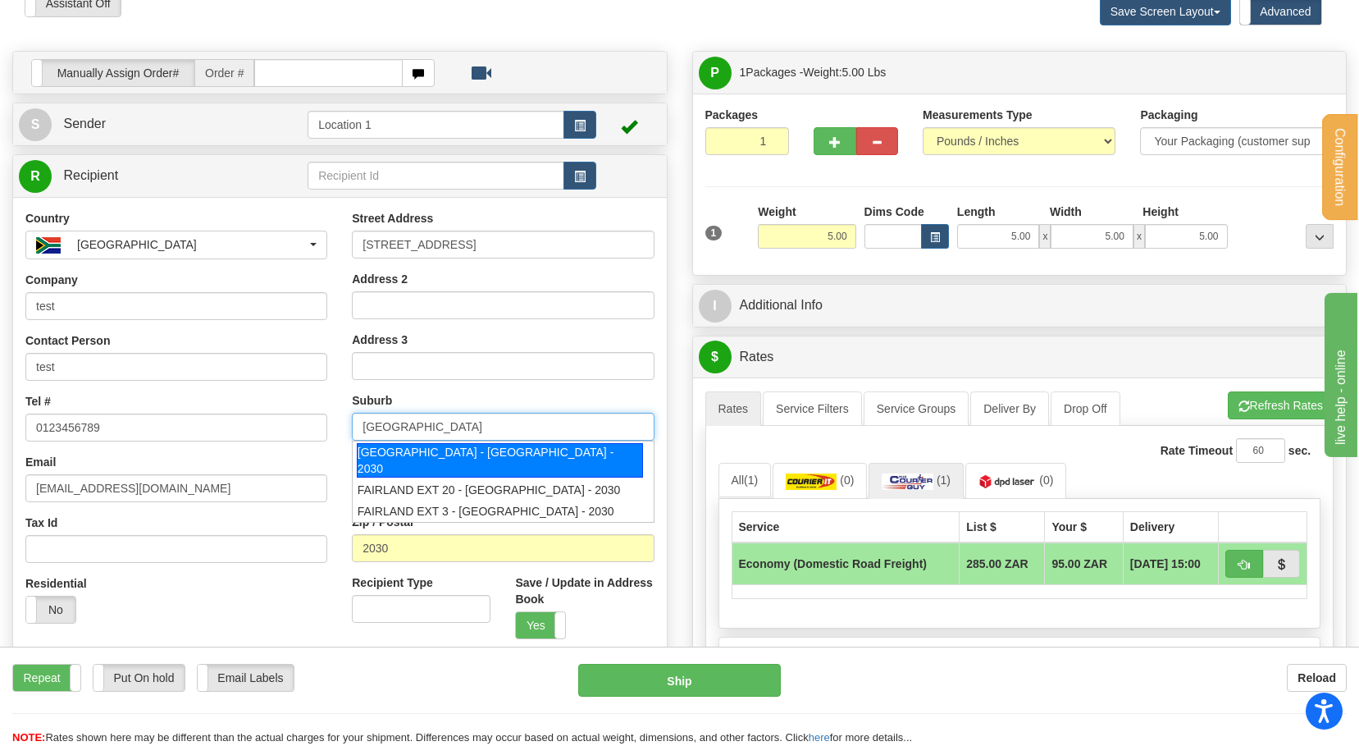
click at [605, 452] on div "FAIRLAND - JOHANNESBURG - 2030" at bounding box center [500, 460] width 286 height 34
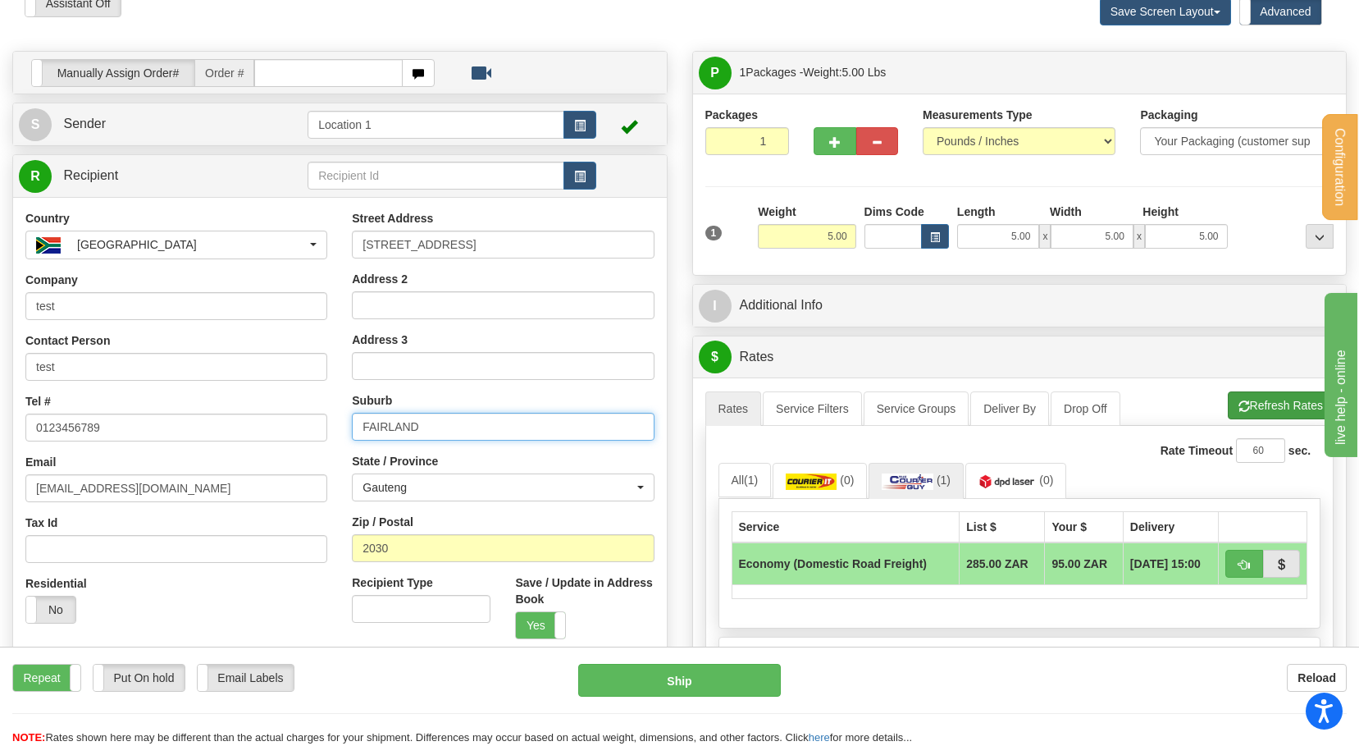
type input "FAIRLAND"
click at [1243, 399] on button "Refresh Rates" at bounding box center [1281, 405] width 106 height 28
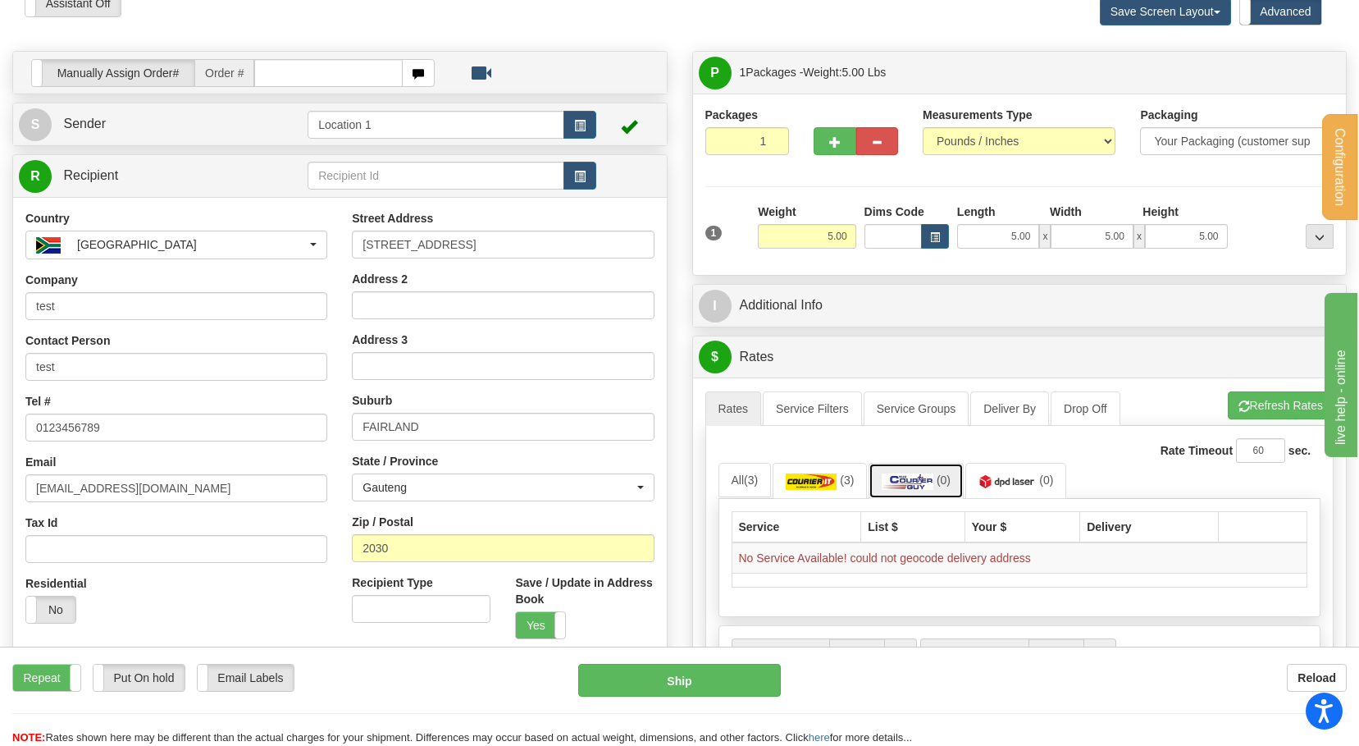
click at [873, 489] on link "(0)" at bounding box center [916, 480] width 95 height 35
click at [859, 484] on link "(3)" at bounding box center [820, 480] width 94 height 35
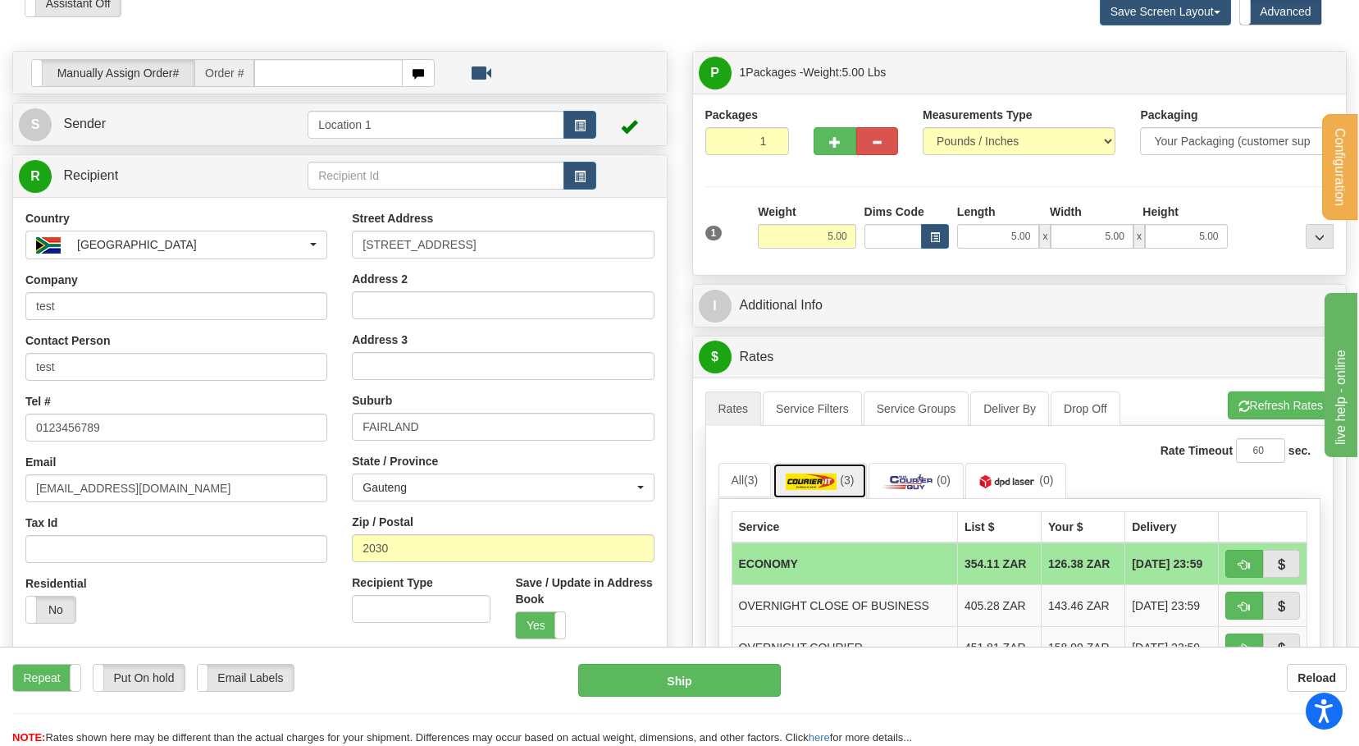
scroll to position [246, 0]
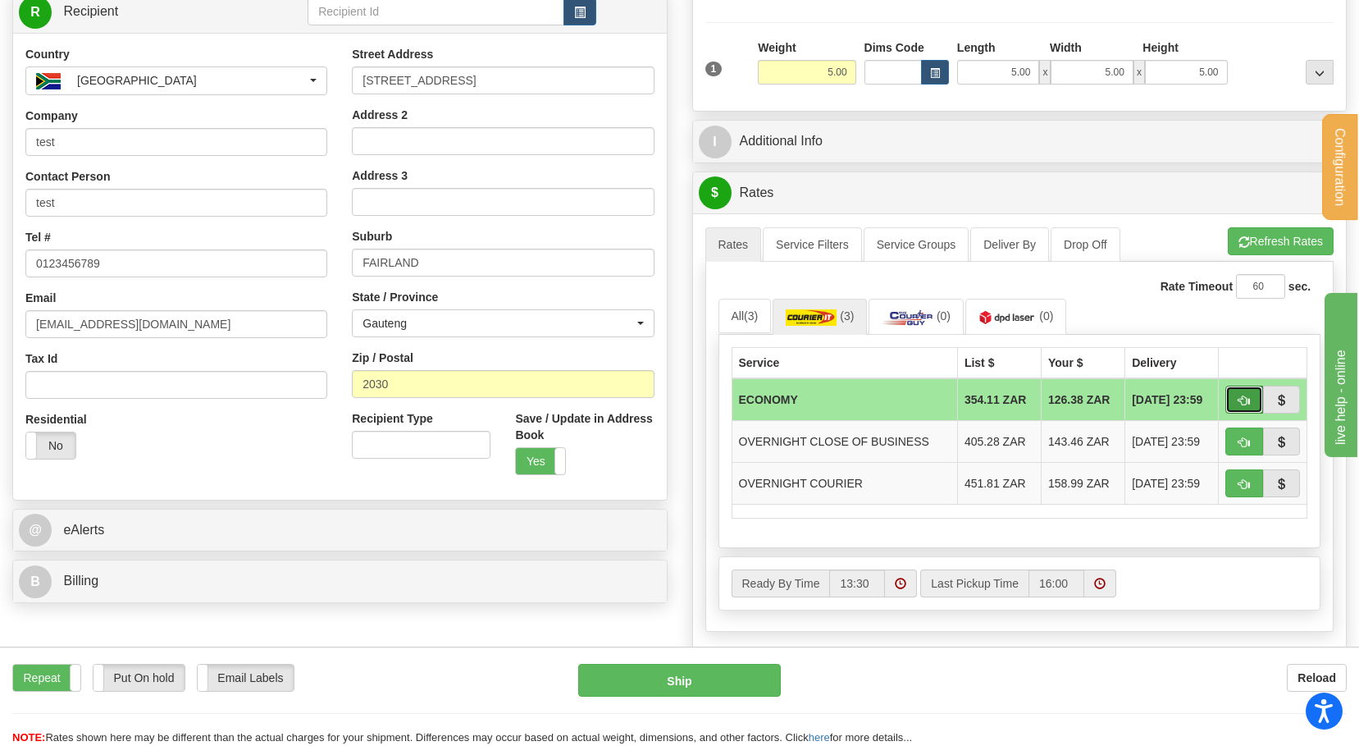
click at [1257, 399] on button "button" at bounding box center [1244, 399] width 38 height 28
type input "ECO"
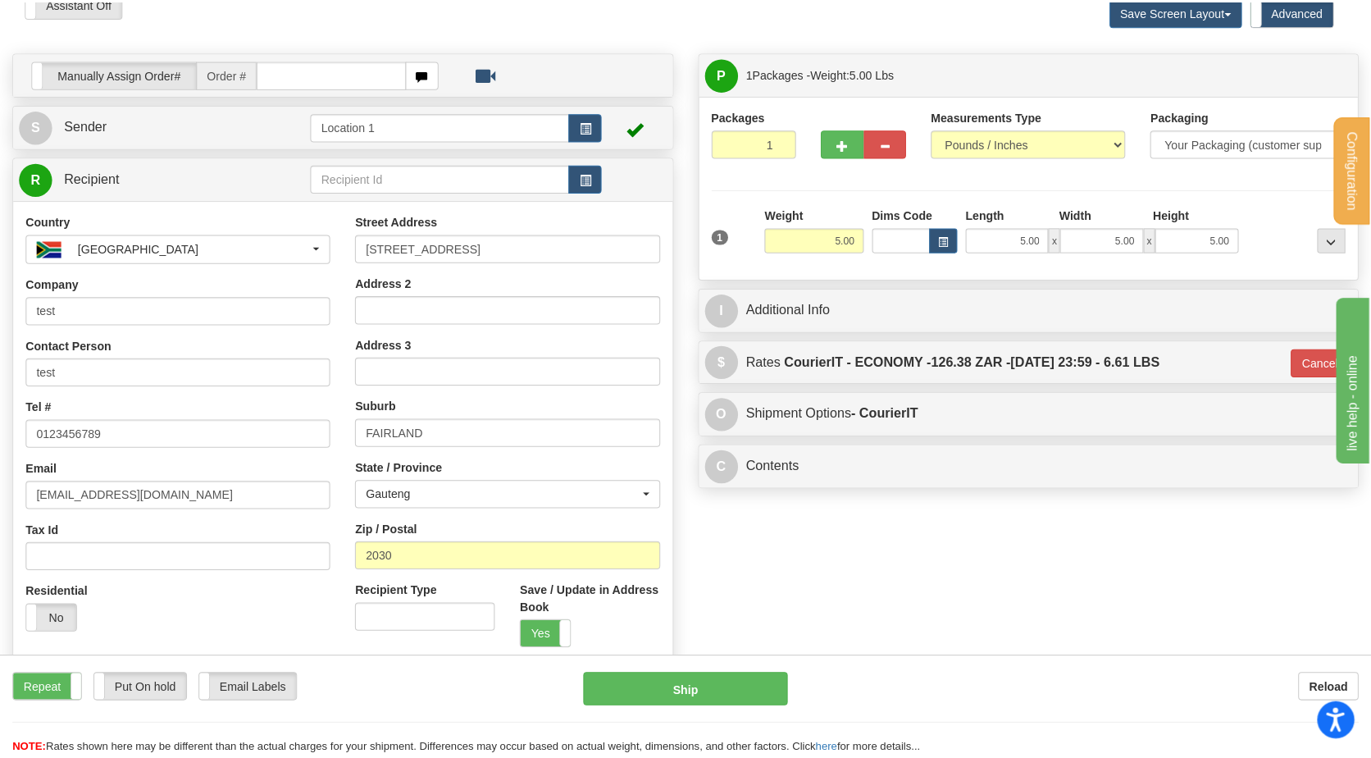
scroll to position [0, 0]
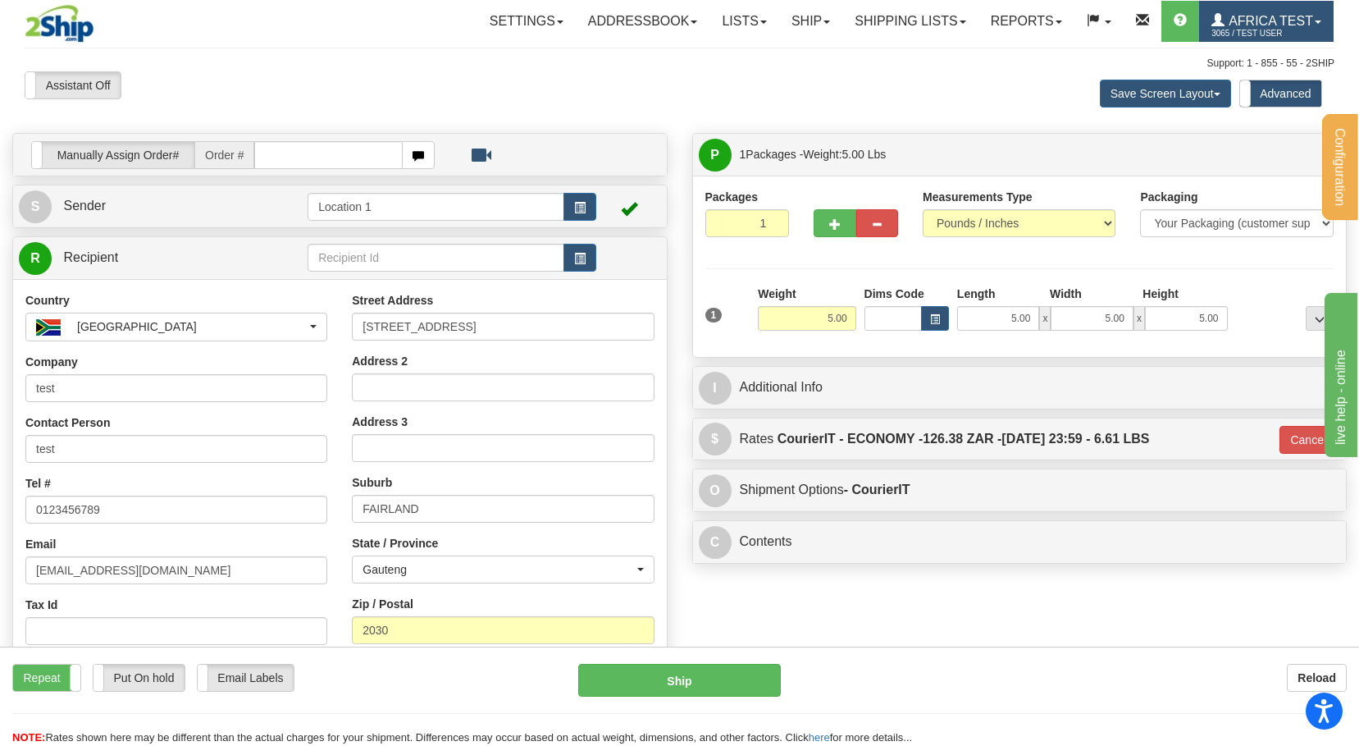
click at [1243, 28] on span "3065 / TEST USER" at bounding box center [1272, 33] width 123 height 16
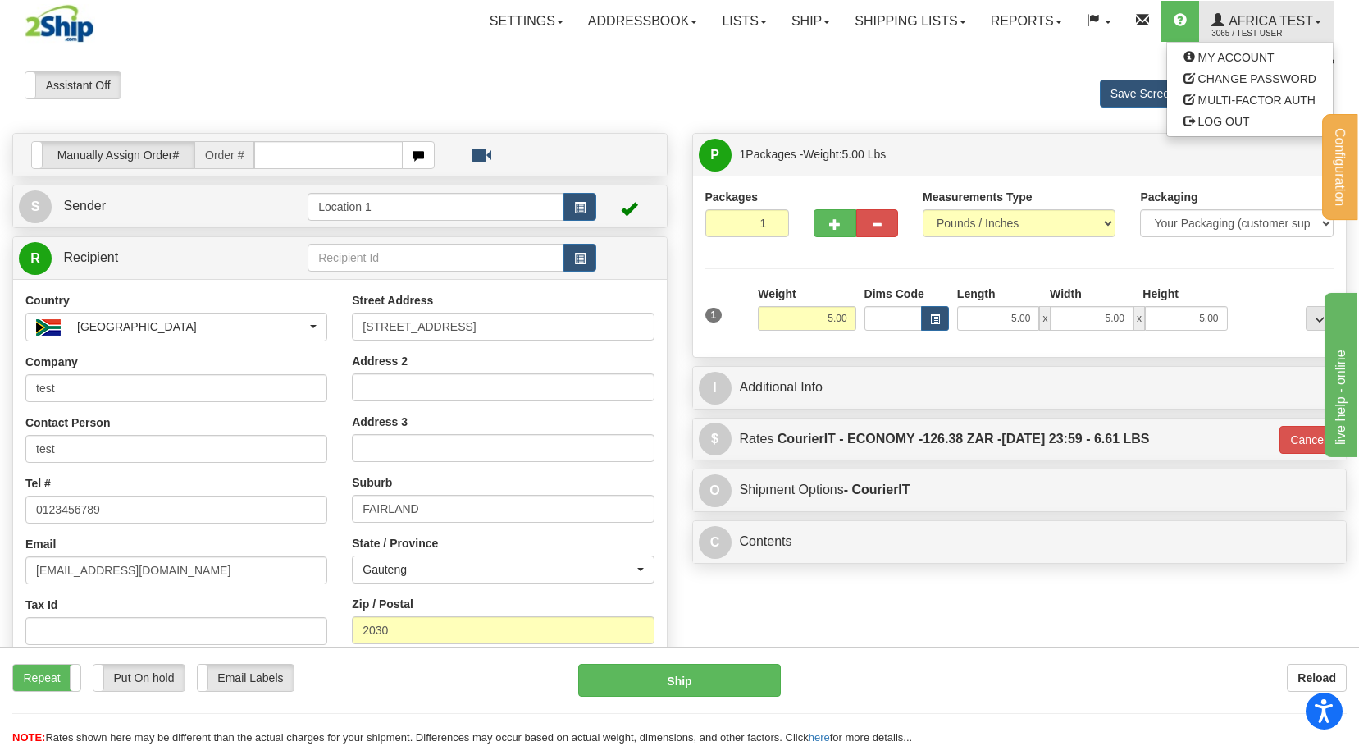
drag, startPoint x: 945, startPoint y: 94, endPoint x: 901, endPoint y: 92, distance: 43.5
click at [938, 94] on div "Save Screen Layout Save Layout Reset to Default Standard Advanced" at bounding box center [1069, 93] width 556 height 44
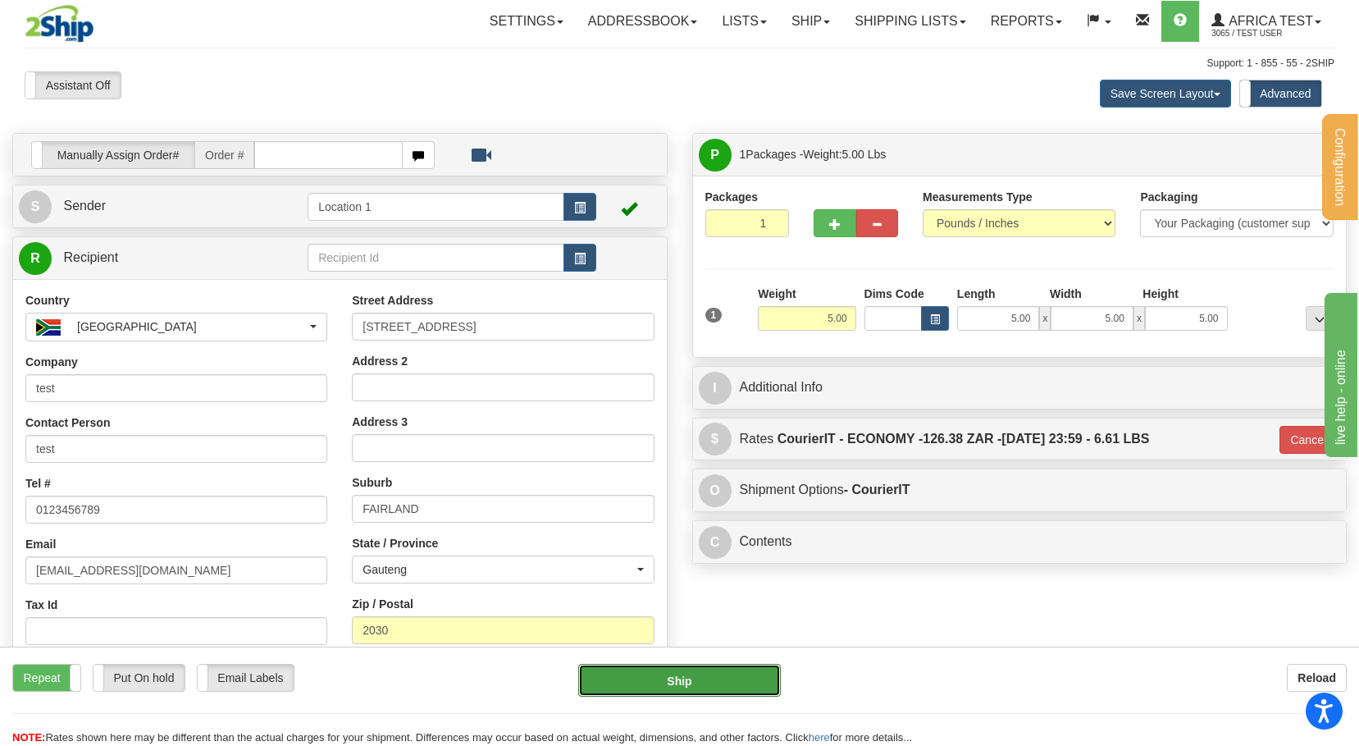
click at [666, 696] on button "Ship" at bounding box center [679, 680] width 202 height 33
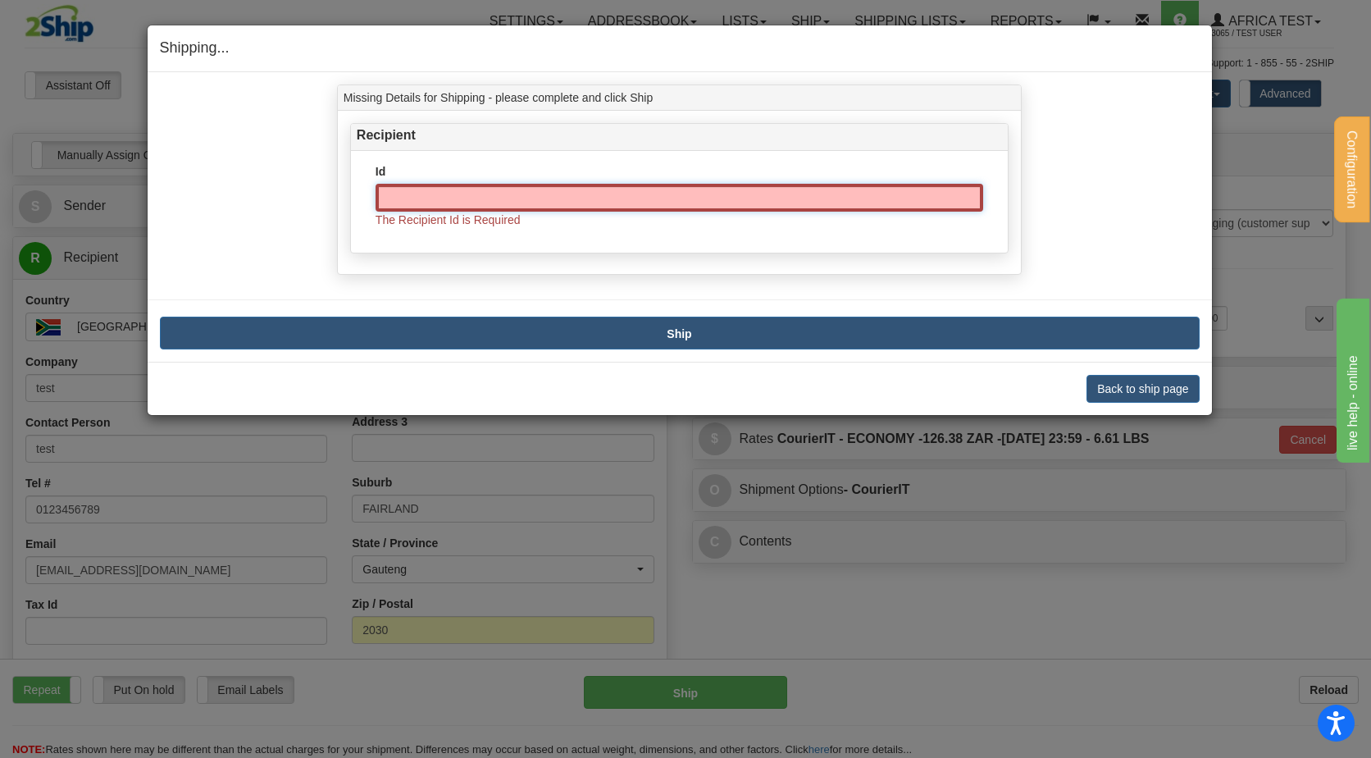
click at [467, 196] on input "Id" at bounding box center [680, 198] width 608 height 28
type input "X"
type input "ZA GA"
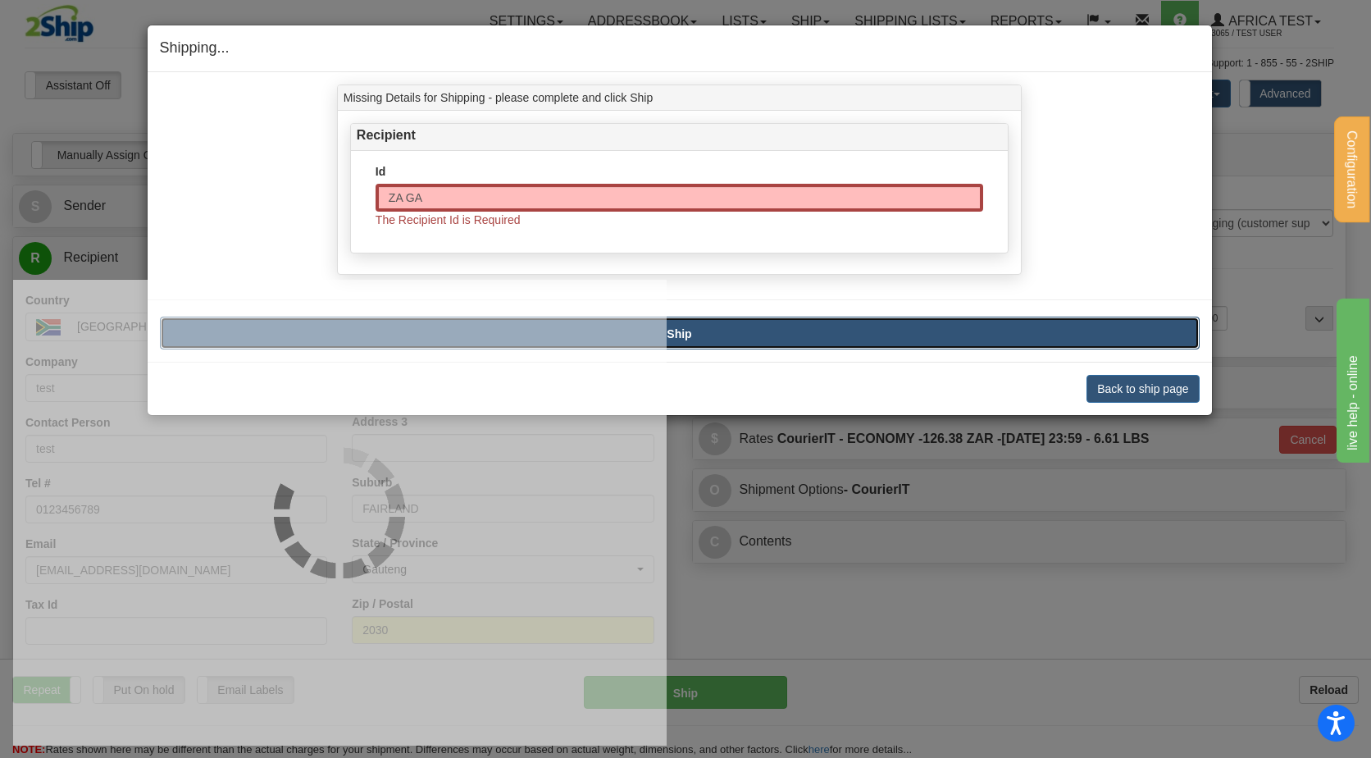
click at [529, 331] on div "Configuration My Configuration Panel Close Request for Additional Shipping Serv…" at bounding box center [679, 640] width 1359 height 1281
type input "ECO"
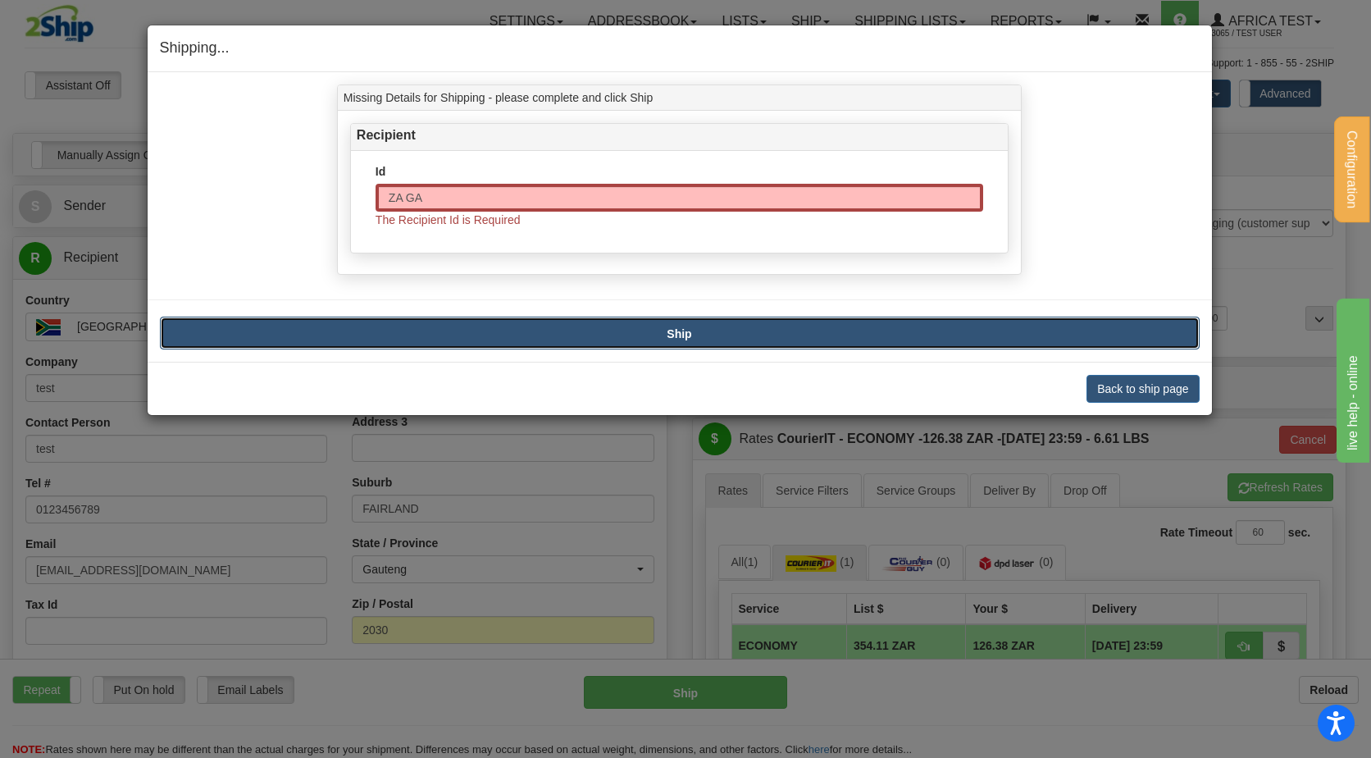
click at [473, 335] on button "Ship" at bounding box center [680, 333] width 1040 height 33
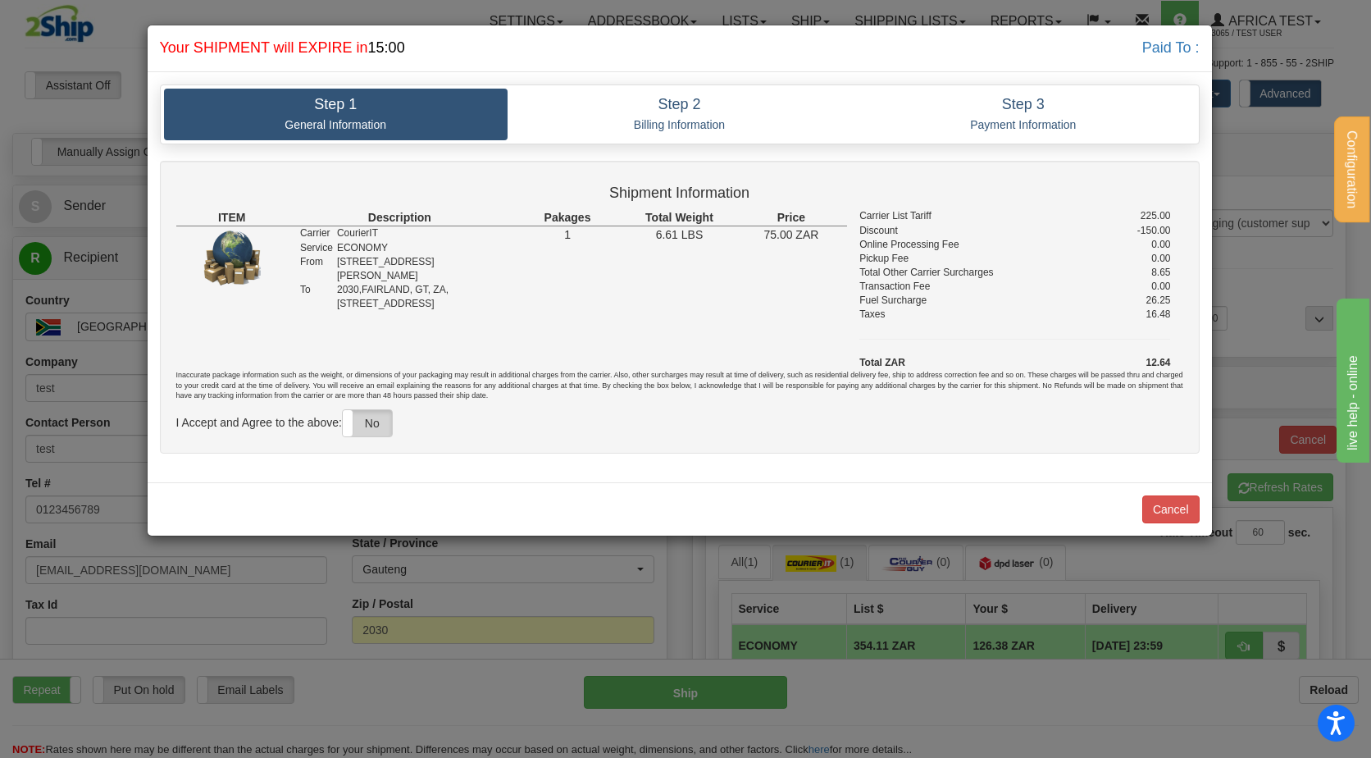
click at [367, 421] on label "No" at bounding box center [367, 423] width 49 height 26
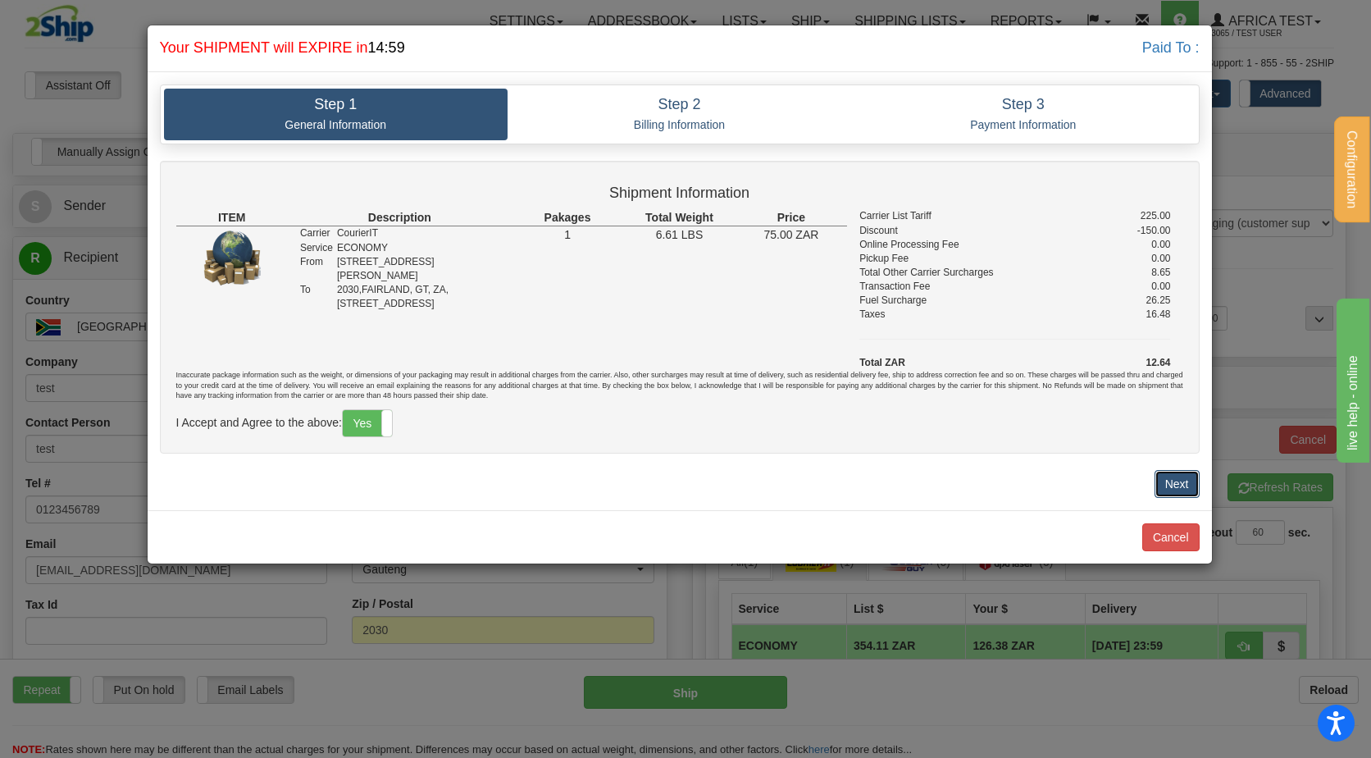
click at [1167, 486] on button "Next" at bounding box center [1177, 484] width 45 height 28
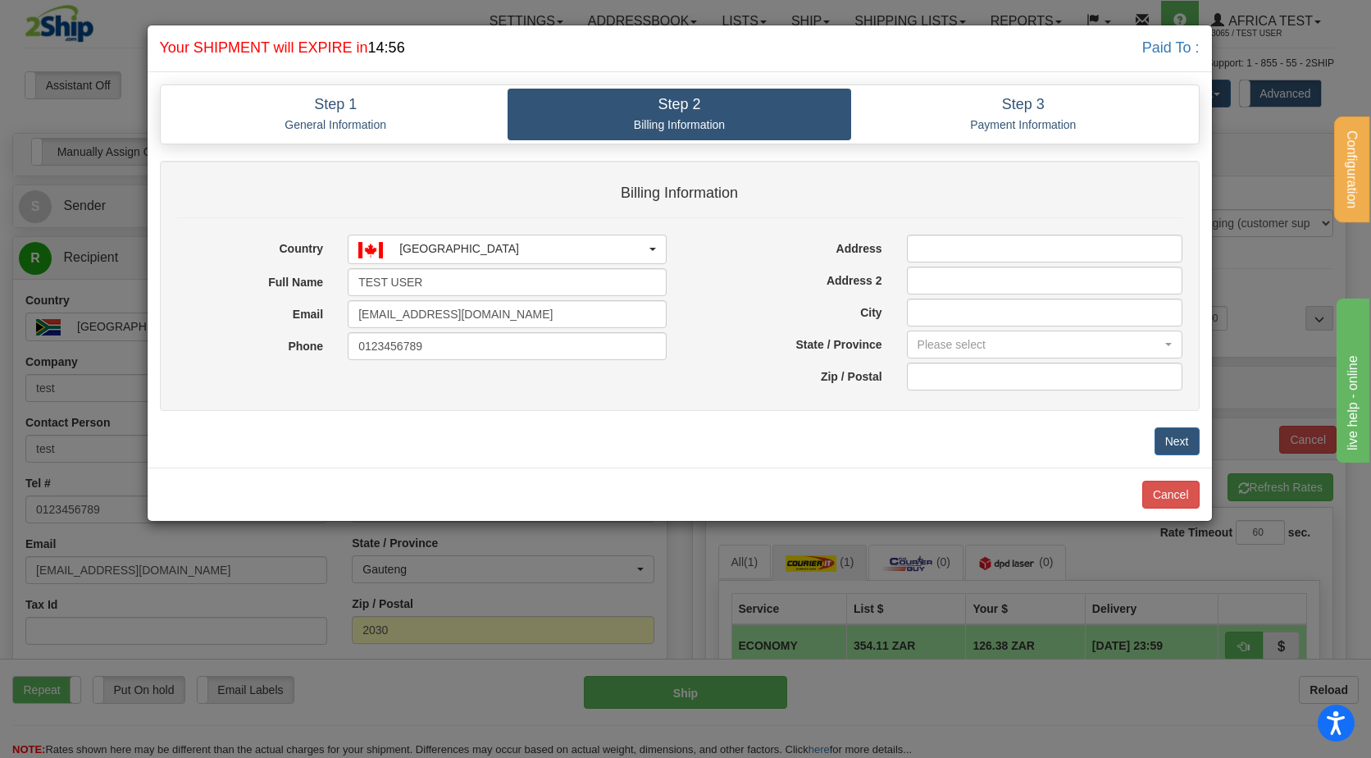
click at [483, 265] on div "Country AFGHANISTAN ALBANIA ALGERIA AMERICAN SAMOA ANDORRA ANGOLA ANGUILLA ANTI…" at bounding box center [422, 299] width 516 height 129
click at [475, 249] on div "[GEOGRAPHIC_DATA]" at bounding box center [502, 248] width 288 height 17
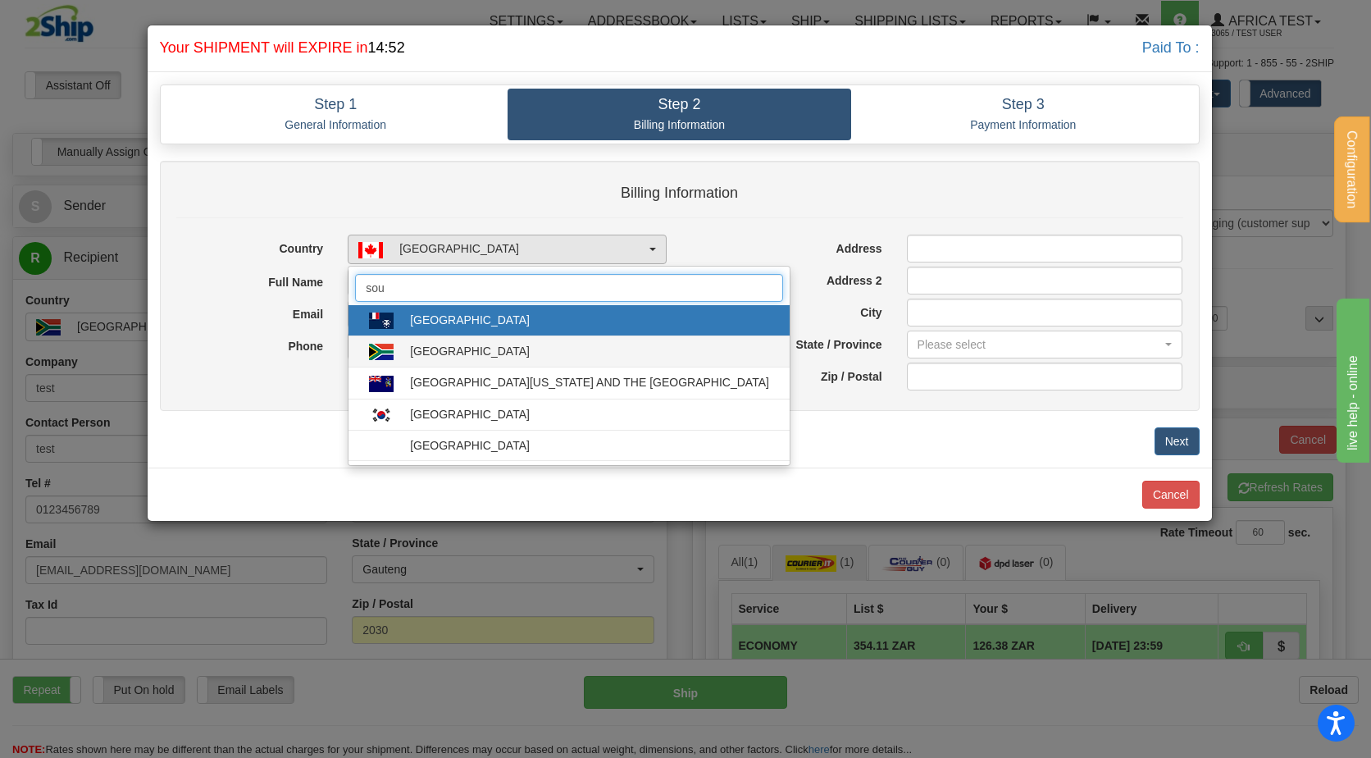
type input "sou"
click at [466, 353] on div "[GEOGRAPHIC_DATA]" at bounding box center [470, 351] width 120 height 16
select select "ZA"
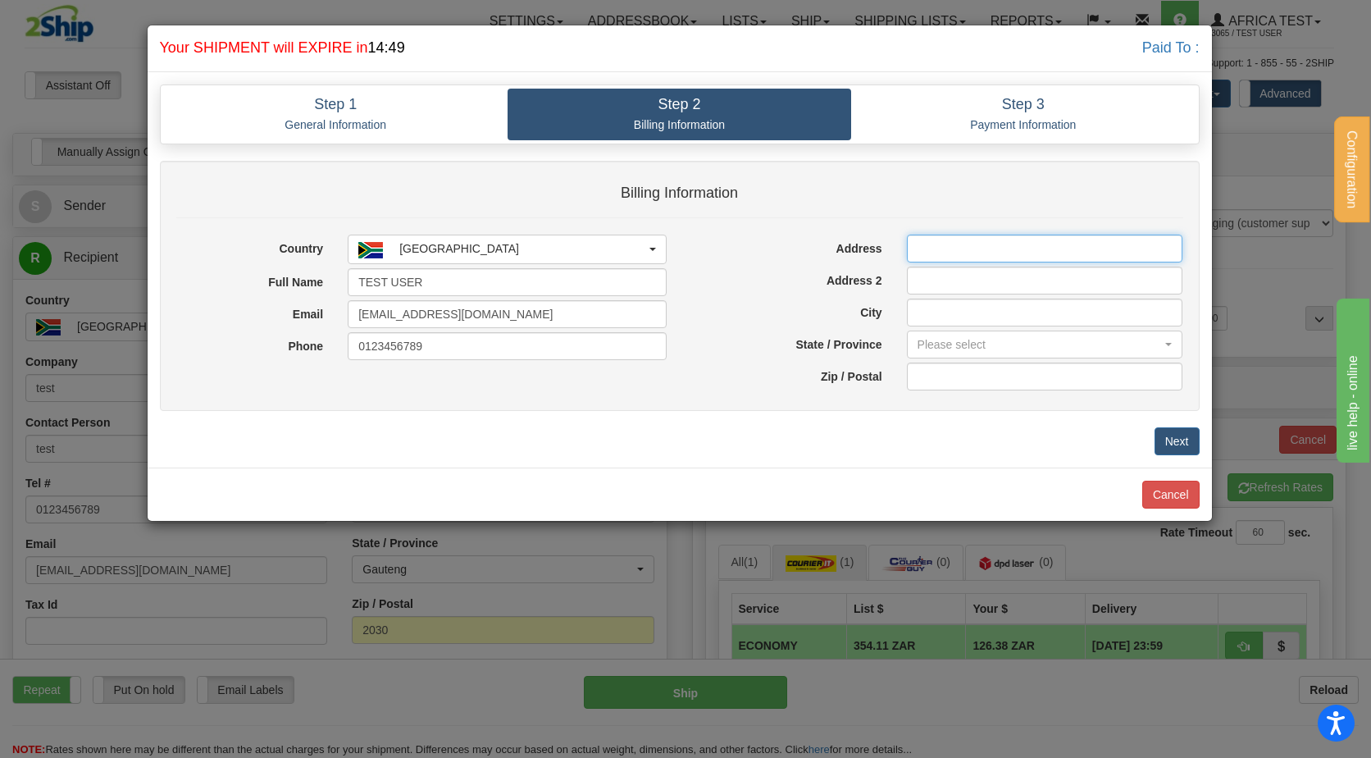
click at [952, 247] on input "Address" at bounding box center [1045, 249] width 276 height 28
click at [801, 434] on div "Billing Information Country AFGHANISTAN ALBANIA ALGERIA AMERICAN SAMOA ANDORRA …" at bounding box center [680, 308] width 1065 height 295
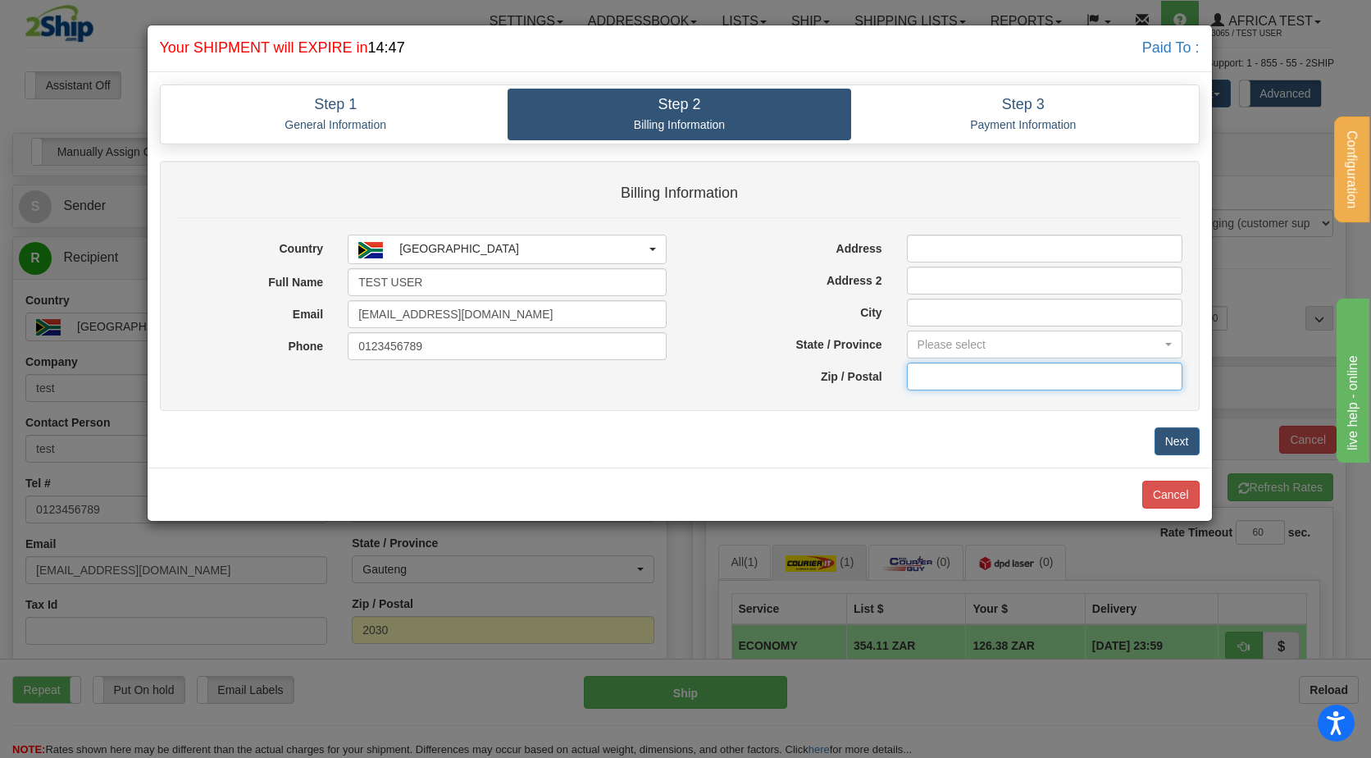
click at [926, 385] on input "text" at bounding box center [1045, 377] width 276 height 28
type input "3"
type input "2030"
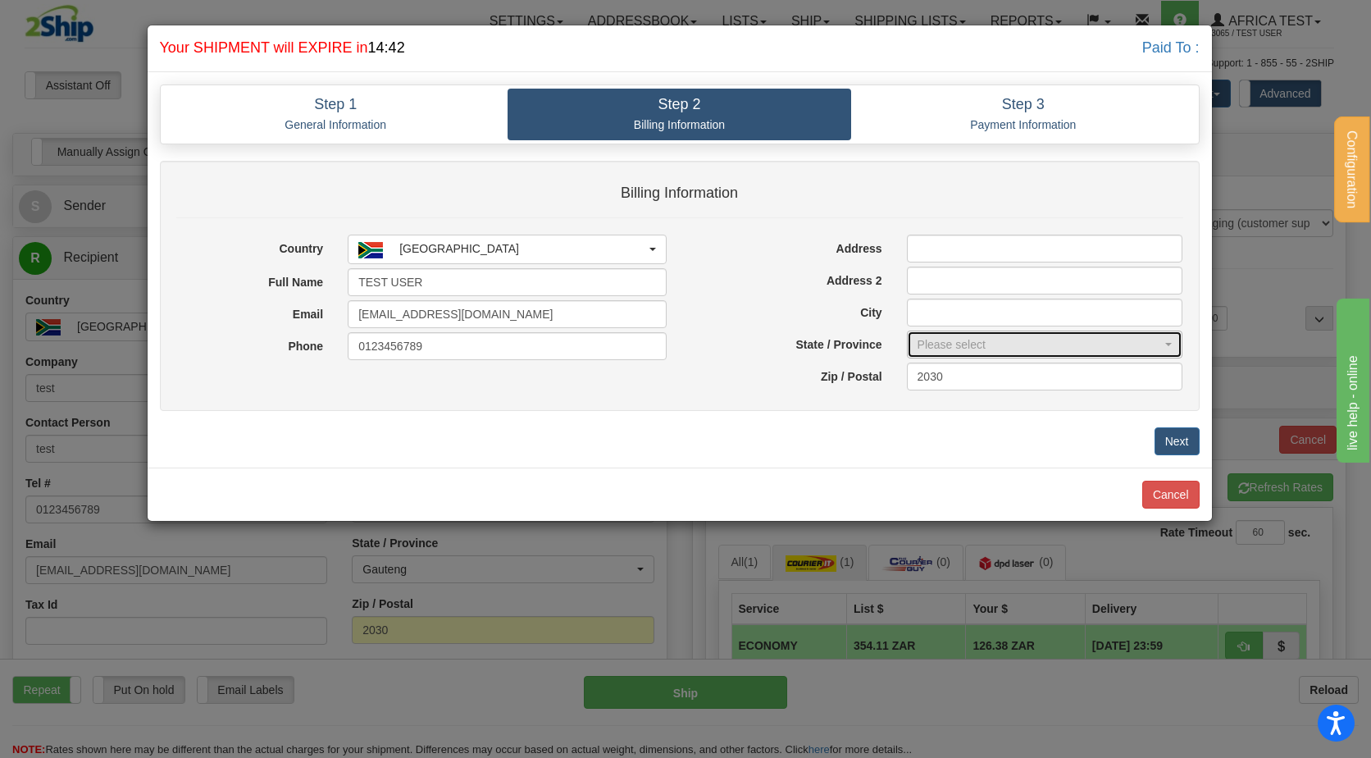
click at [934, 355] on button "Please select" at bounding box center [1045, 345] width 276 height 28
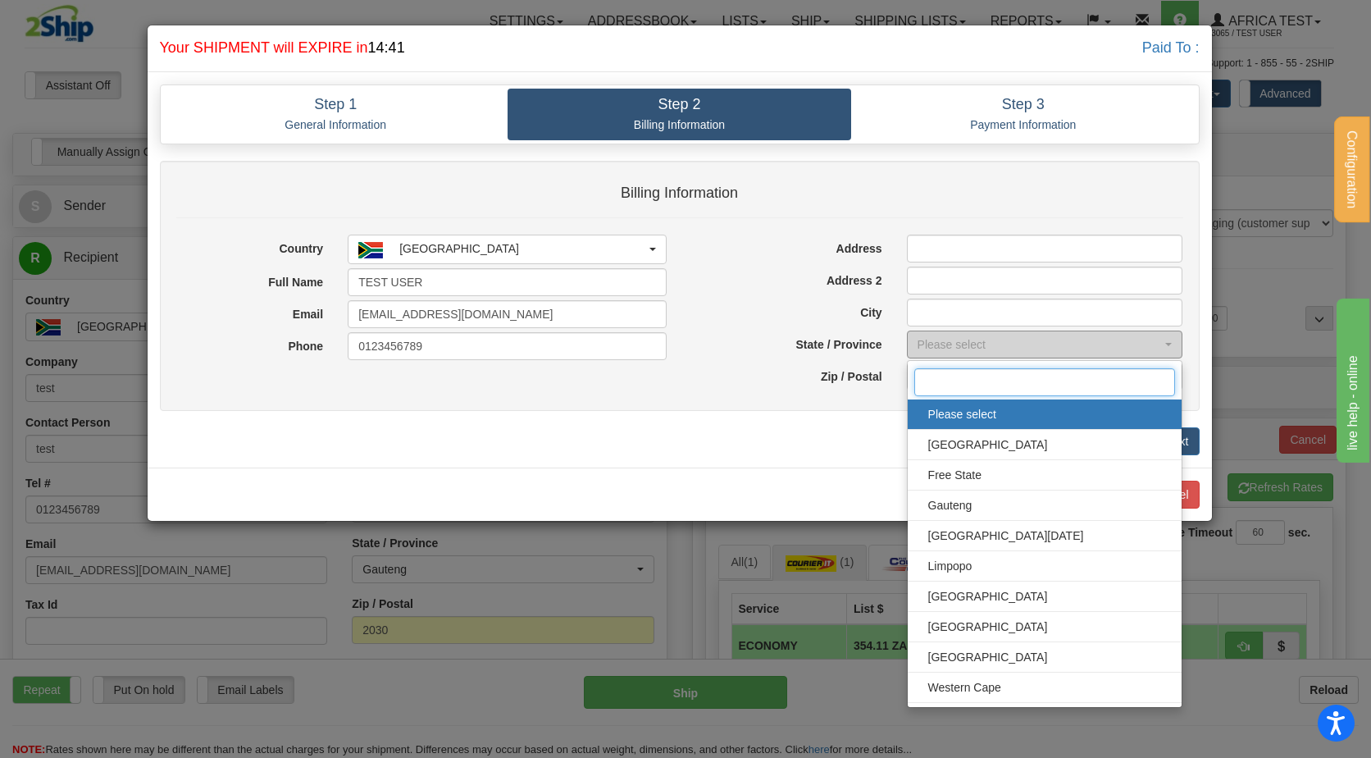
type input "h"
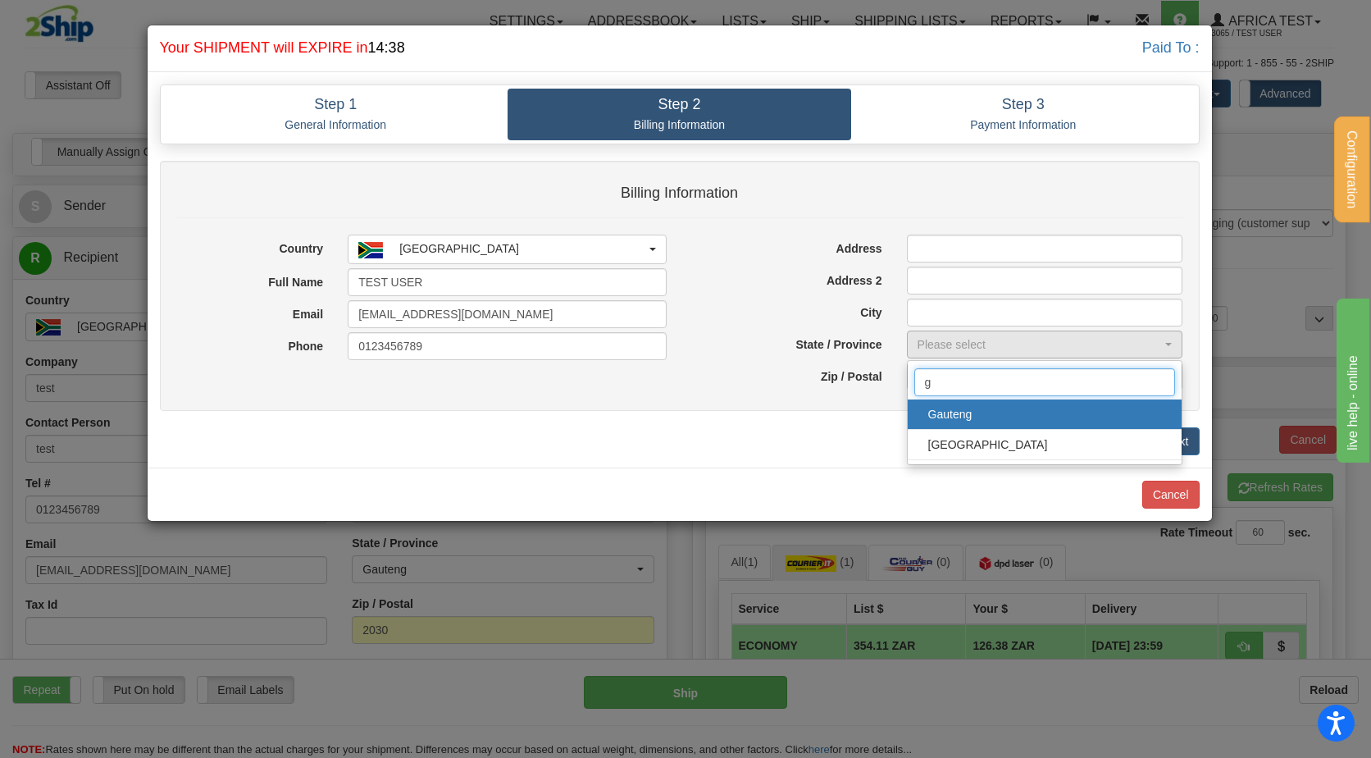
type input "g"
click at [972, 423] on span "Gauteng" at bounding box center [1045, 414] width 242 height 25
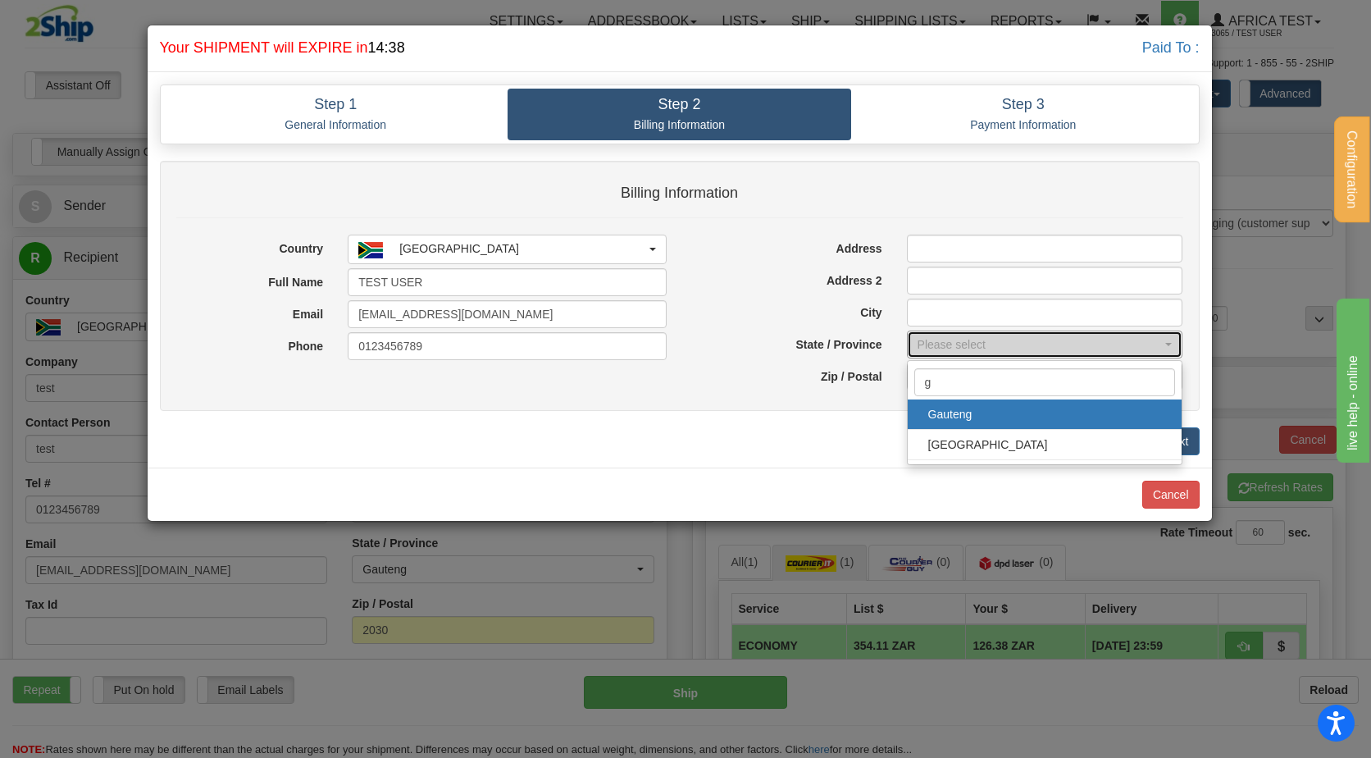
select select "GT"
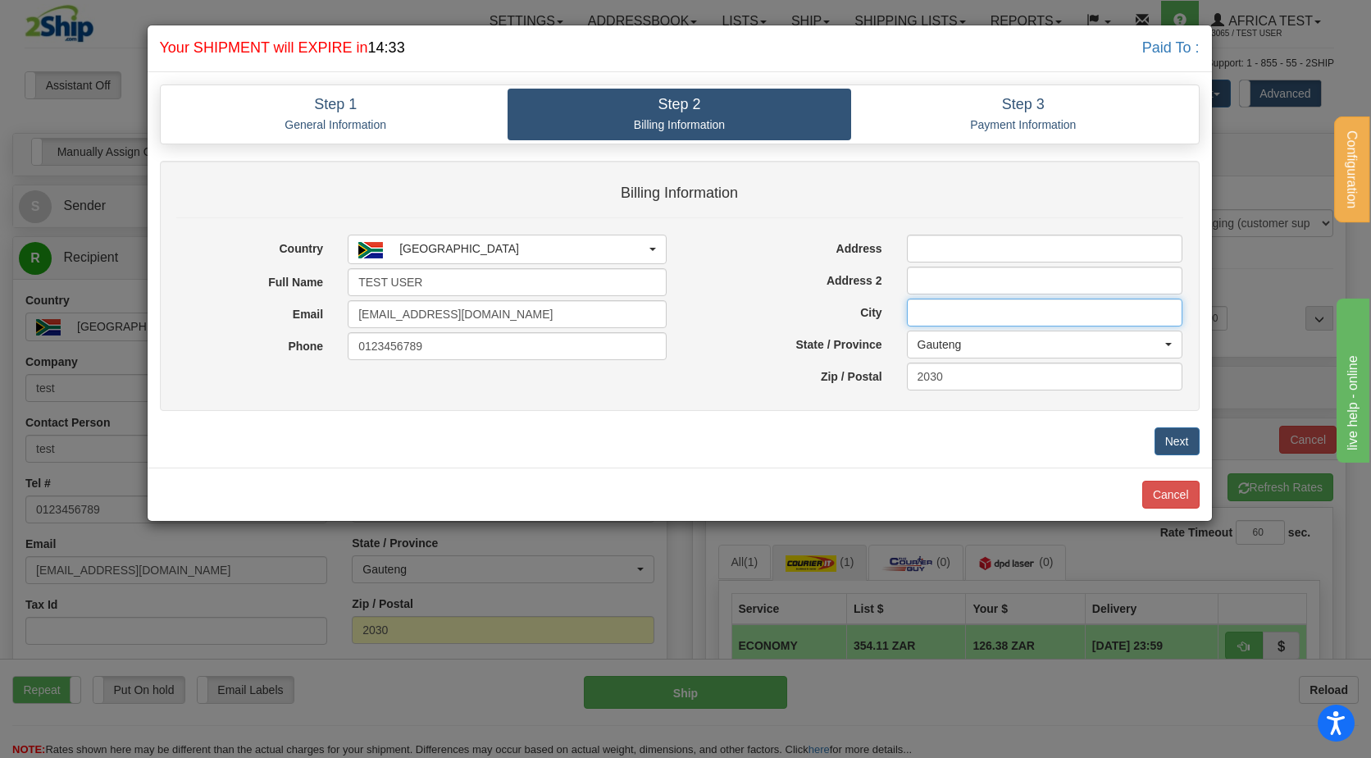
click at [956, 312] on input "City" at bounding box center [1045, 313] width 276 height 28
paste input "[GEOGRAPHIC_DATA]"
type input "[GEOGRAPHIC_DATA]"
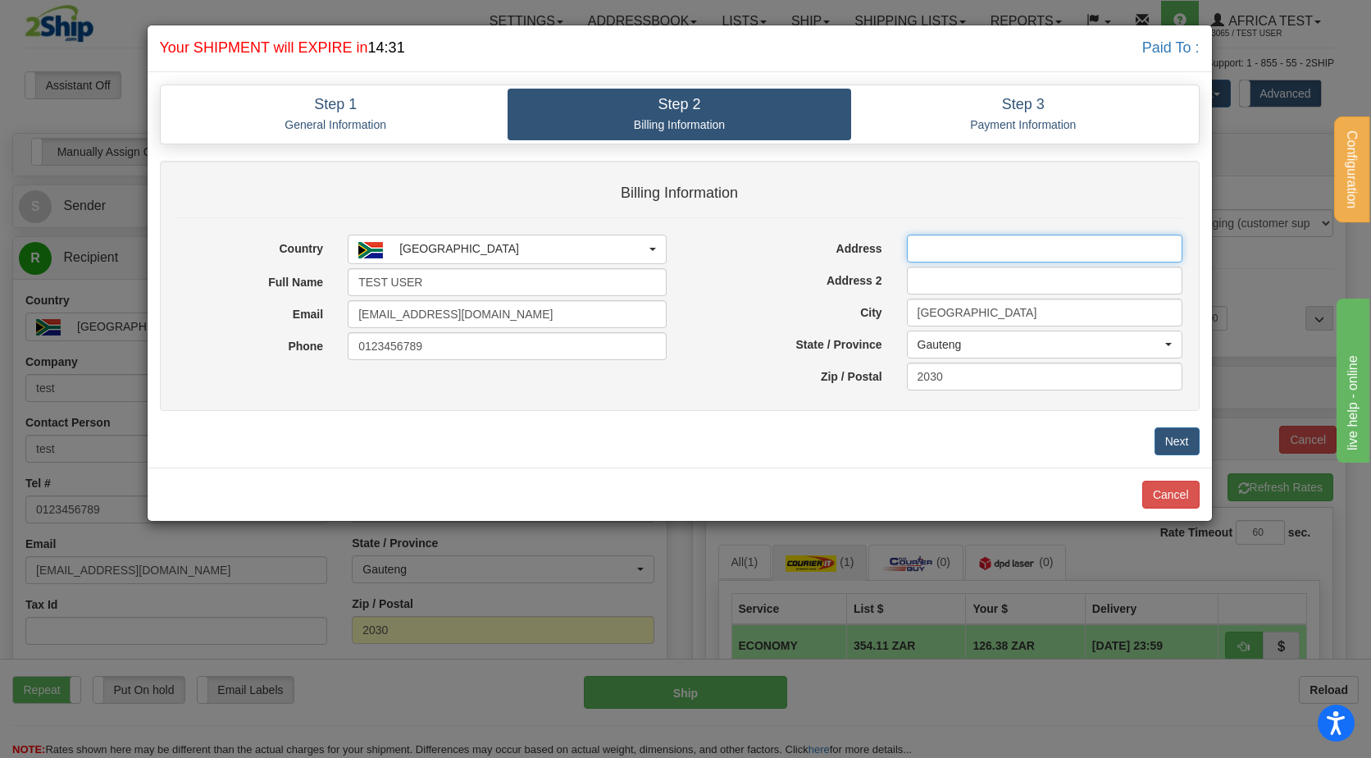
click at [930, 253] on input "Address" at bounding box center [1045, 249] width 276 height 28
type input "Test do not ship"
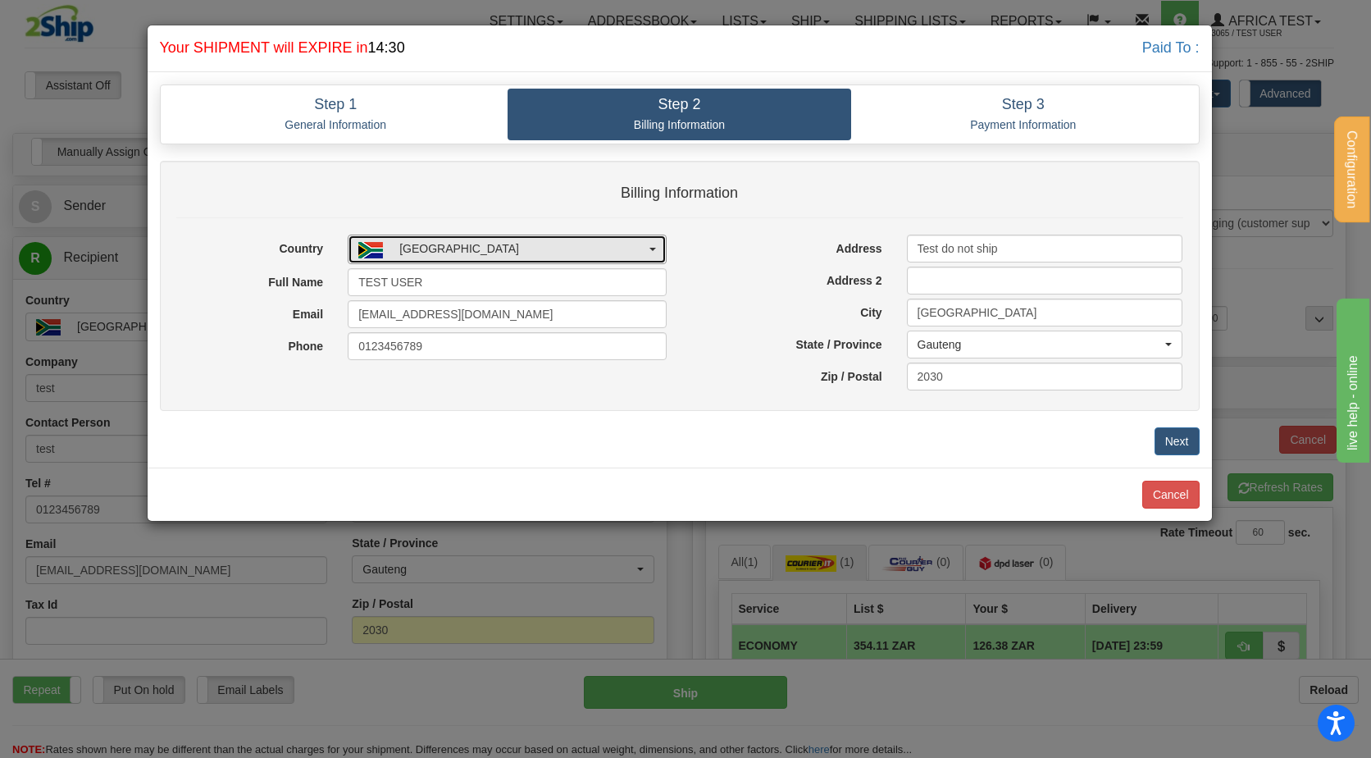
select select "CA"
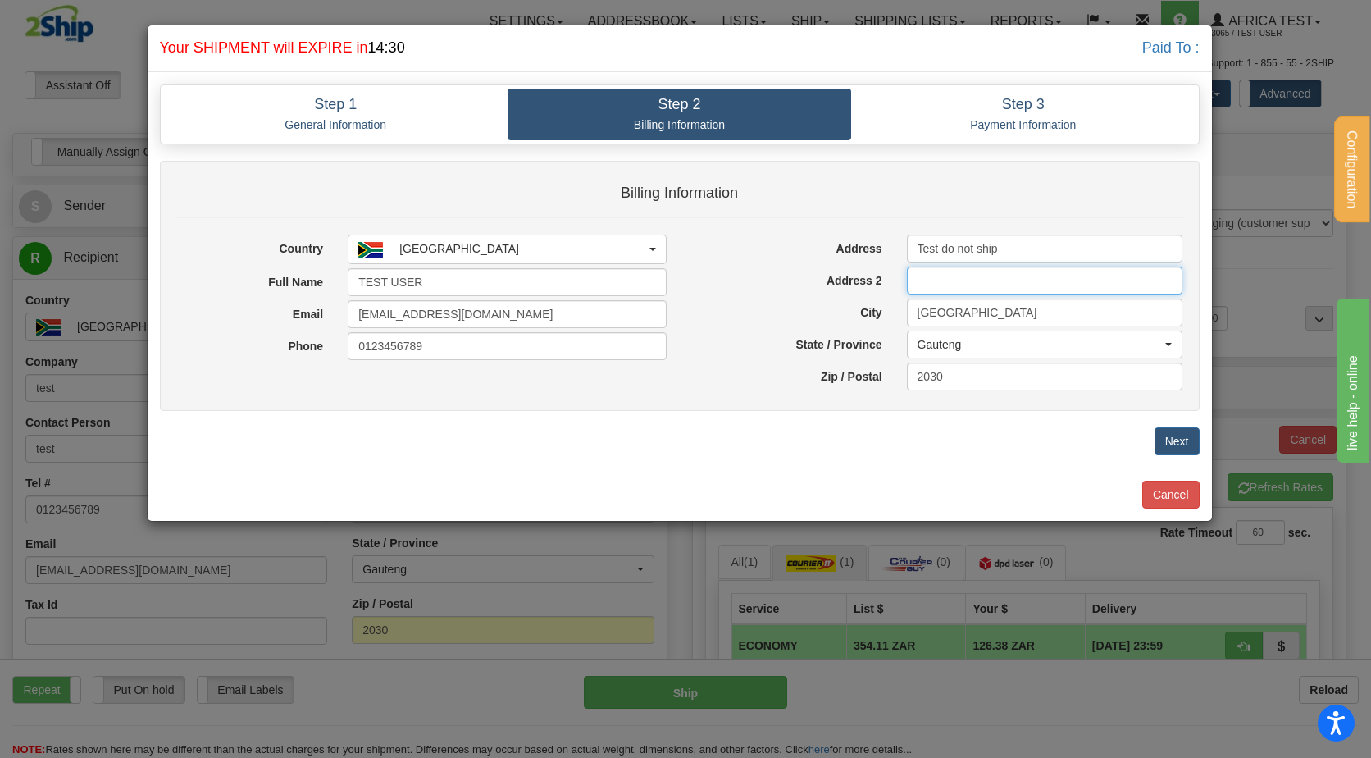
type input "Test"
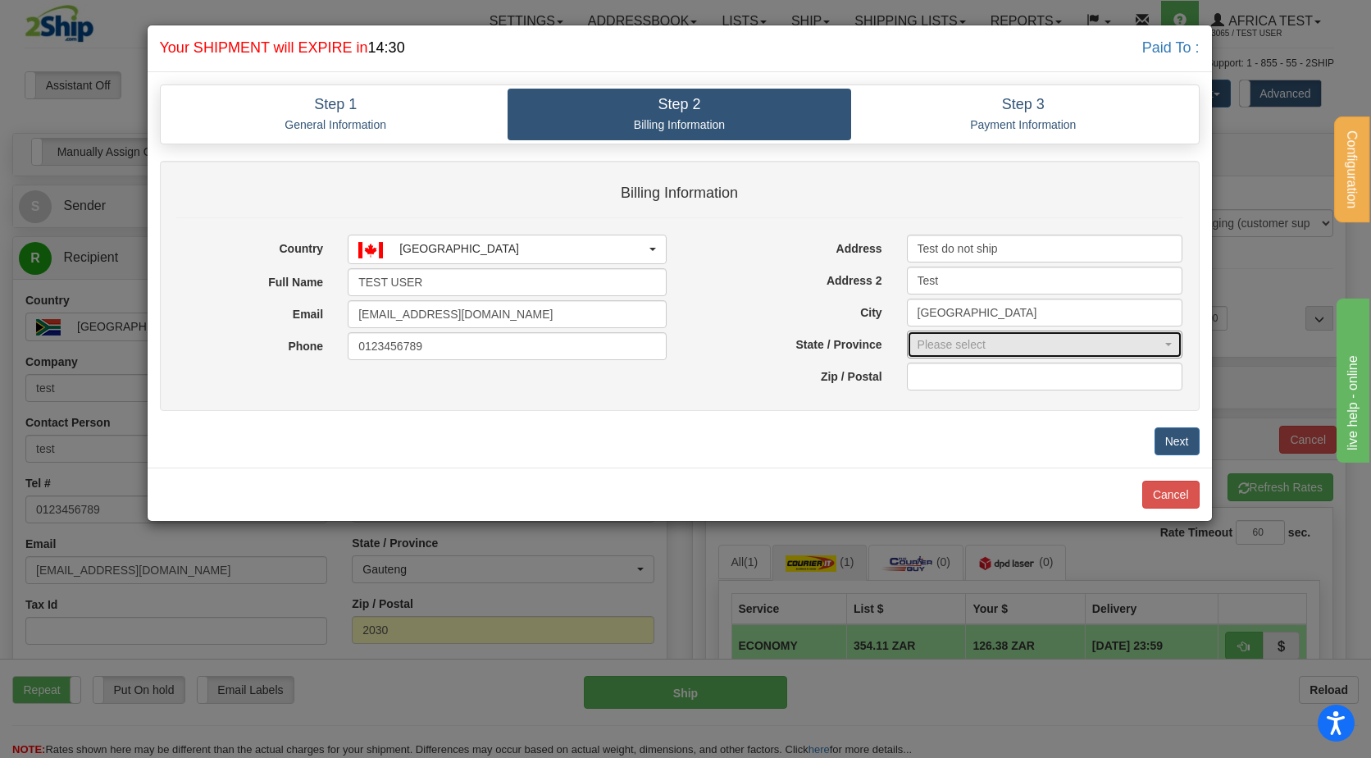
select select "AB"
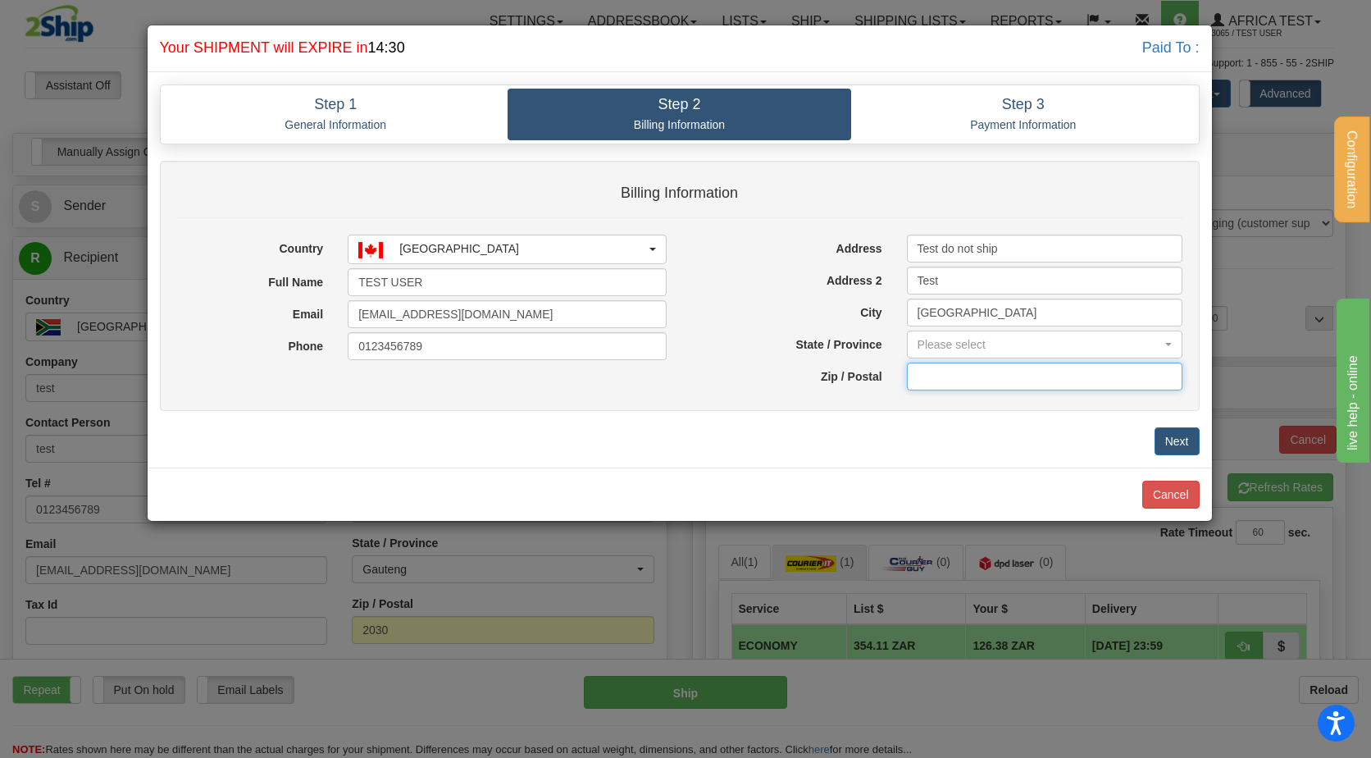
type input "T5A0A1"
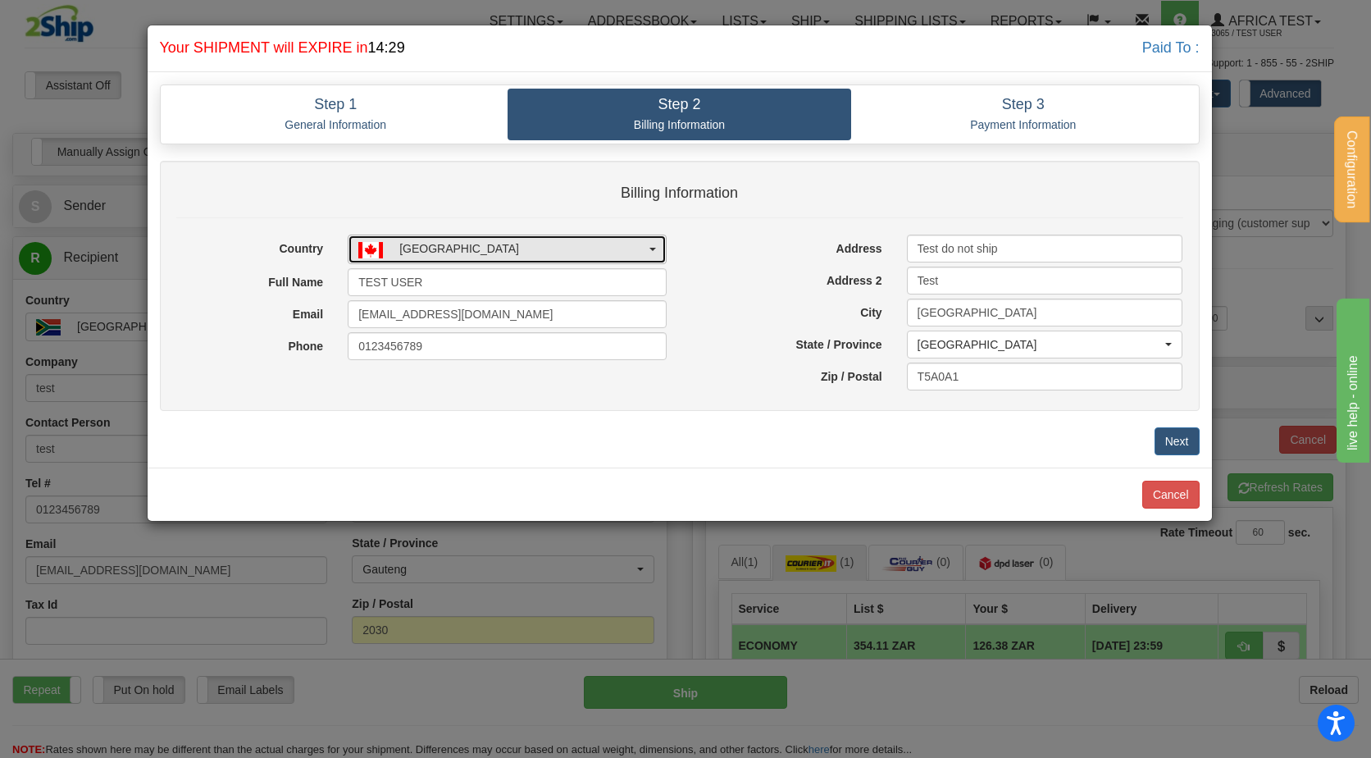
click at [527, 263] on button "[GEOGRAPHIC_DATA]" at bounding box center [507, 249] width 319 height 29
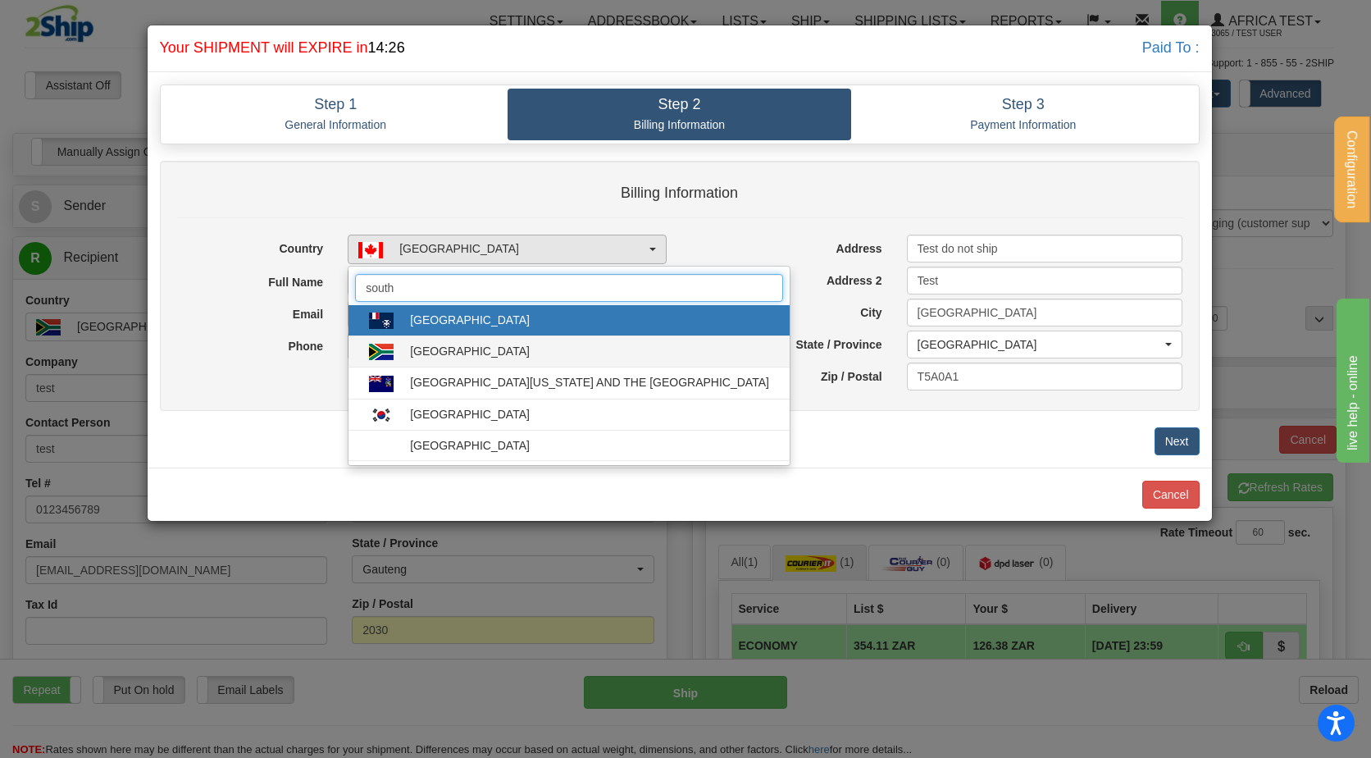
type input "south"
click at [486, 344] on div "[GEOGRAPHIC_DATA]" at bounding box center [470, 351] width 120 height 16
select select "ZA"
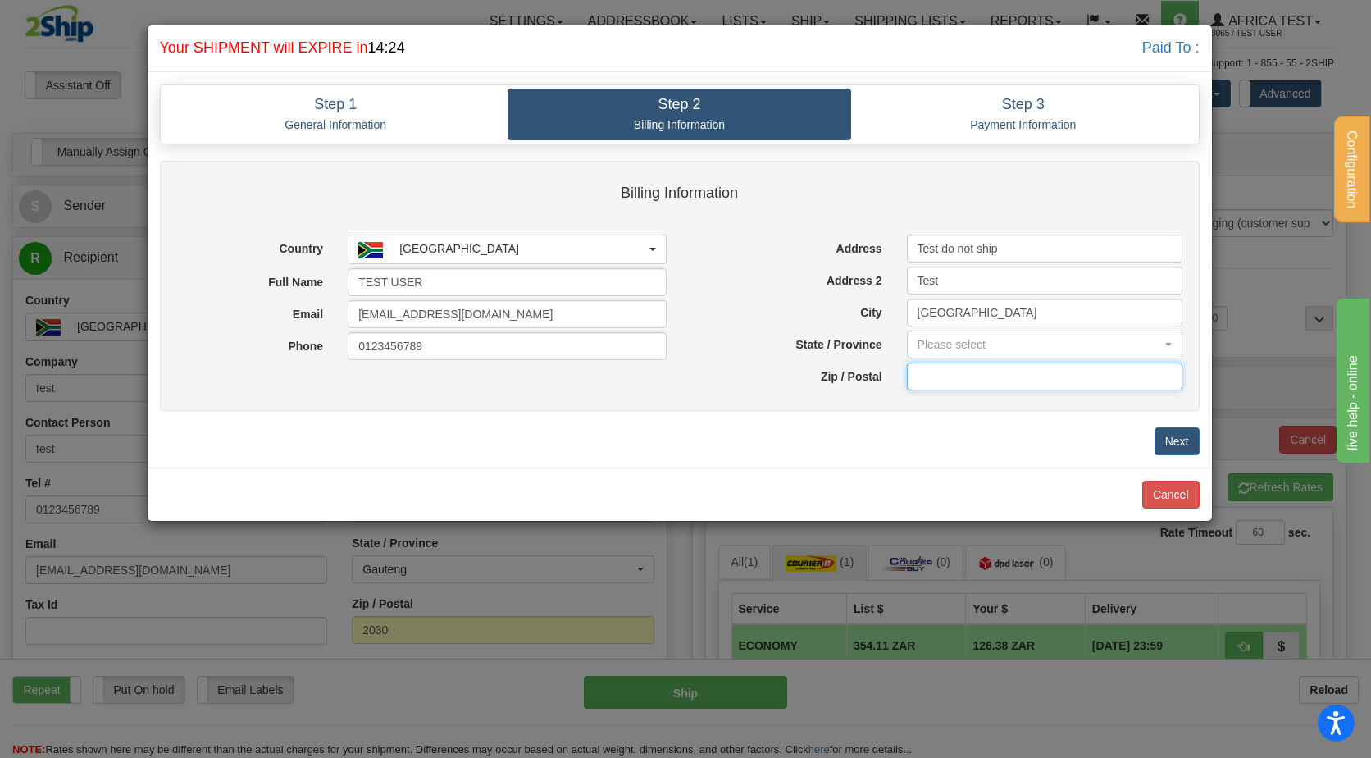
click at [941, 379] on input "text" at bounding box center [1045, 377] width 276 height 28
type input "3"
type input "2030"
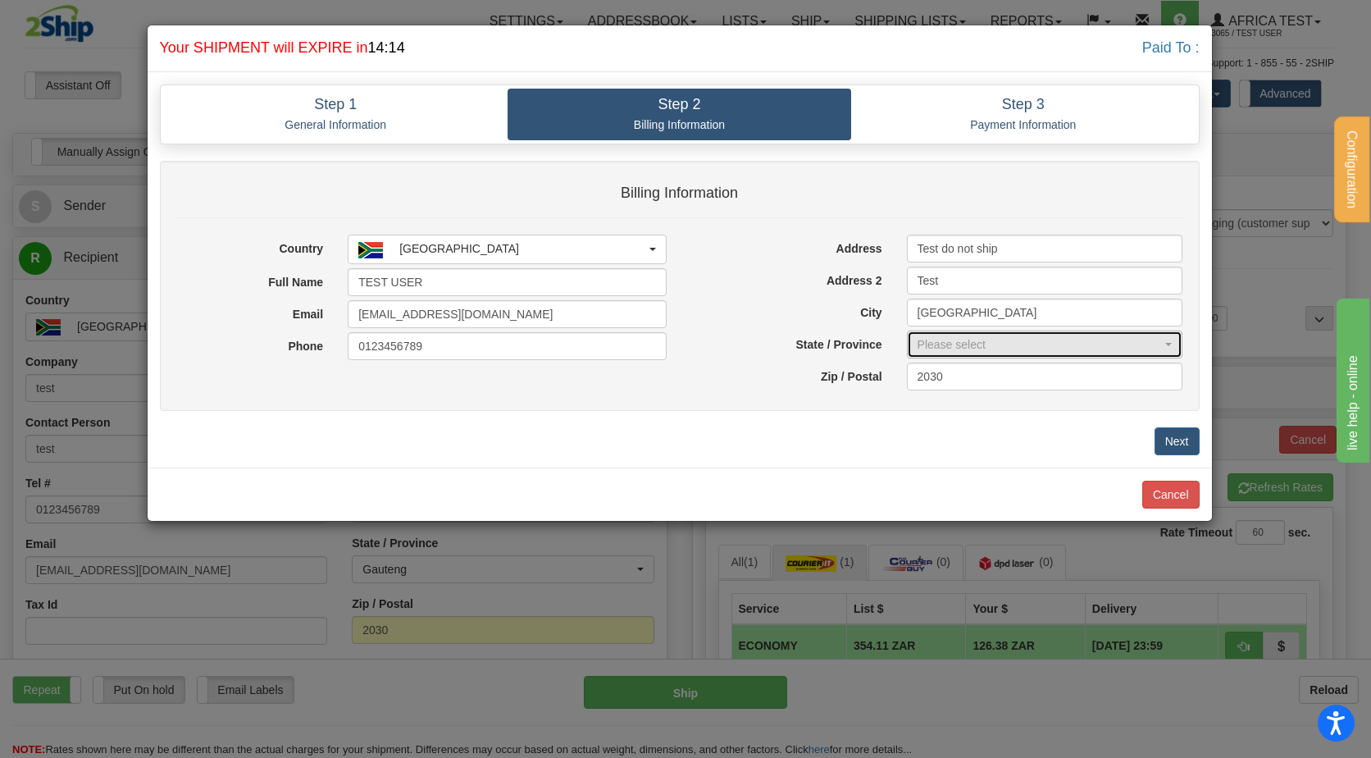
click at [952, 338] on div "Please select" at bounding box center [1040, 344] width 245 height 16
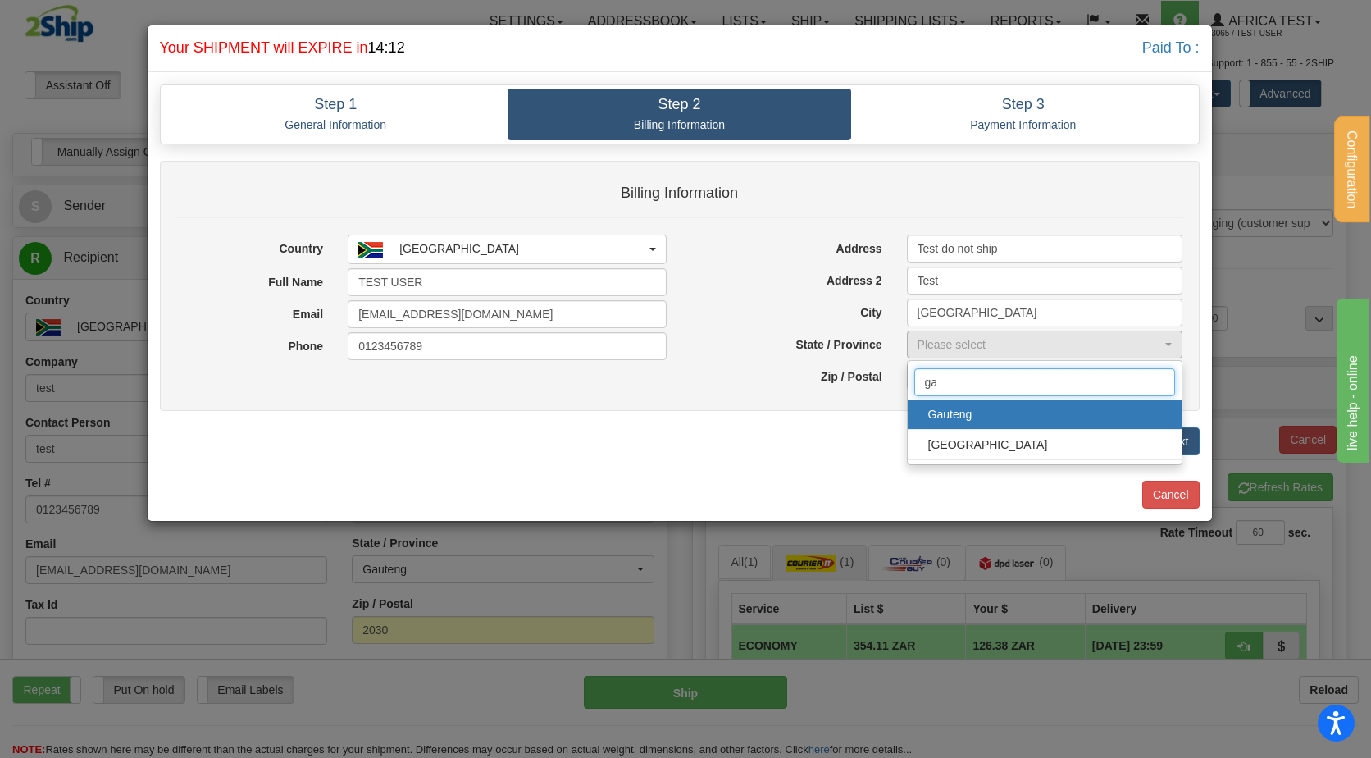
type input "ga"
click at [956, 407] on span "Gauteng" at bounding box center [1045, 414] width 242 height 25
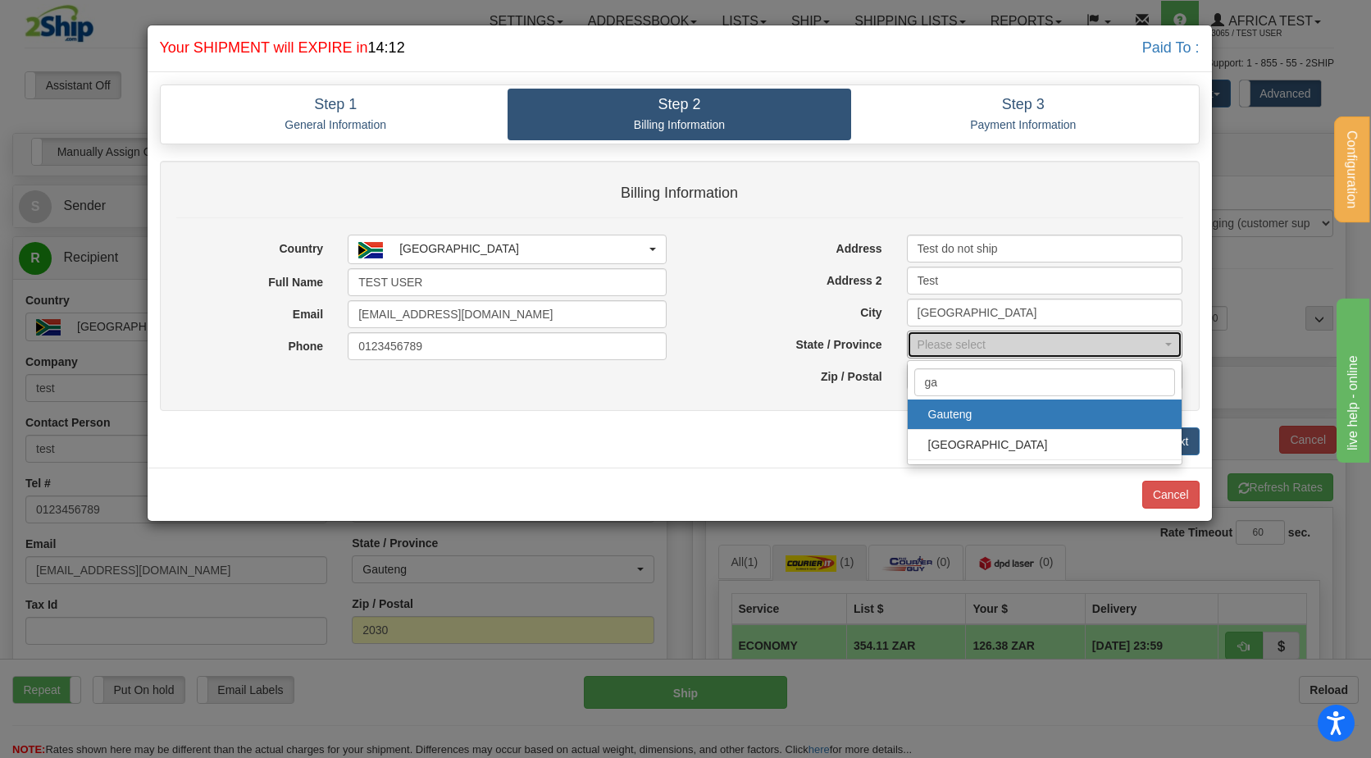
select select "GT"
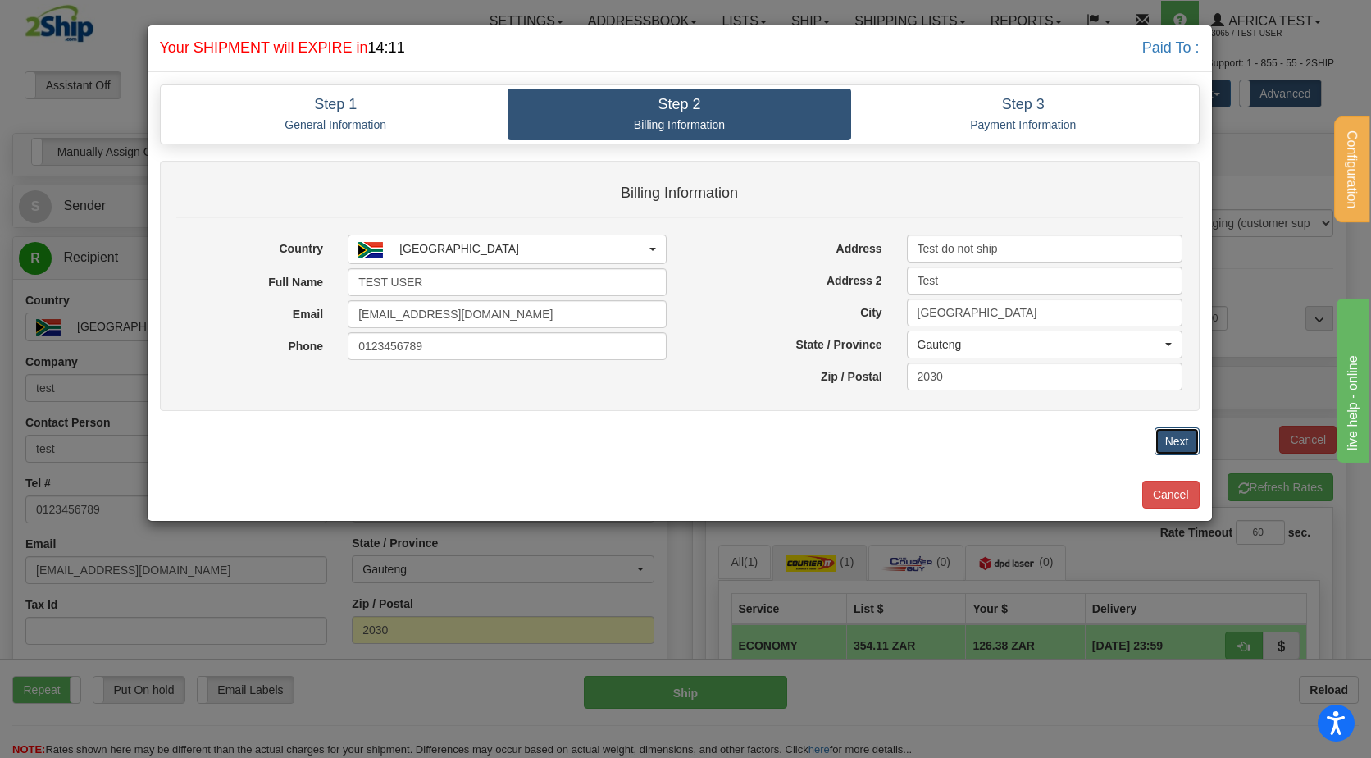
click at [1173, 436] on button "Next" at bounding box center [1177, 441] width 45 height 28
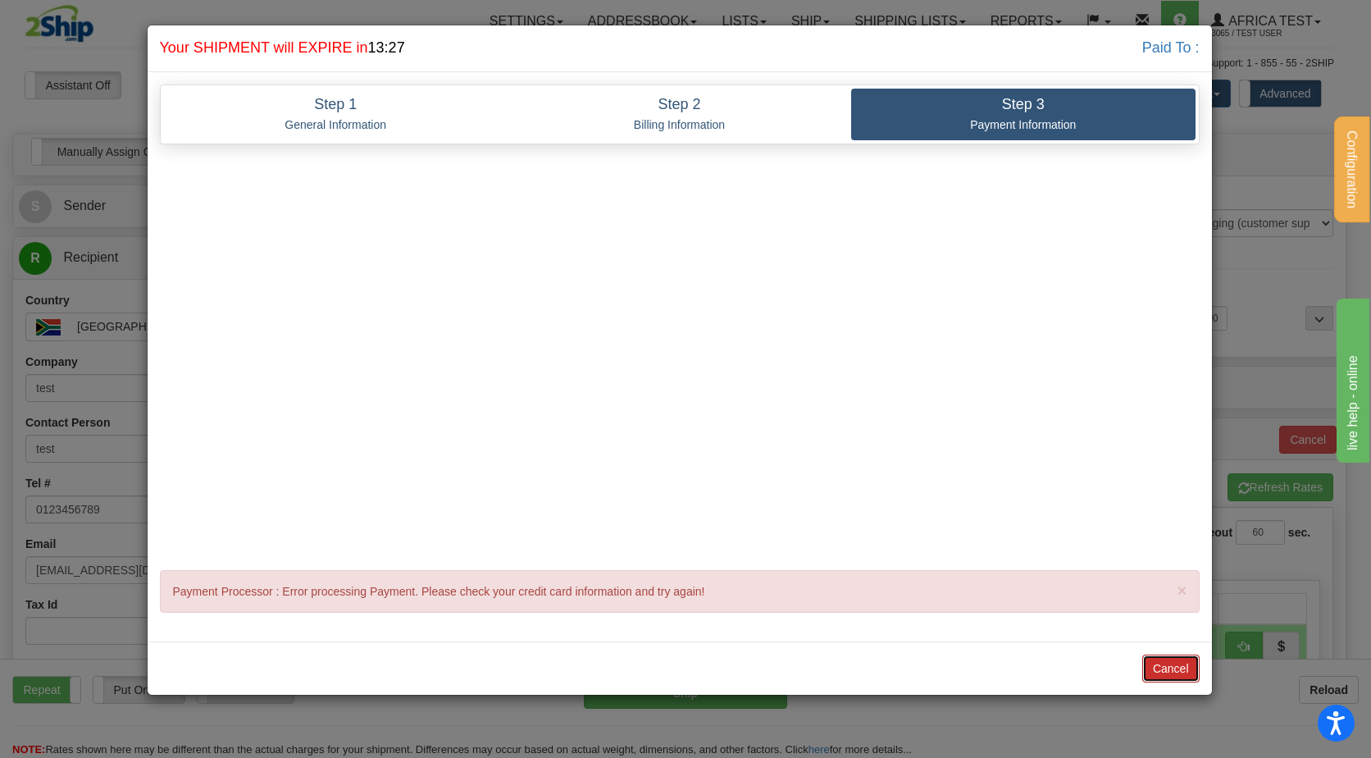
click at [1167, 664] on button "Cancel" at bounding box center [1171, 668] width 57 height 28
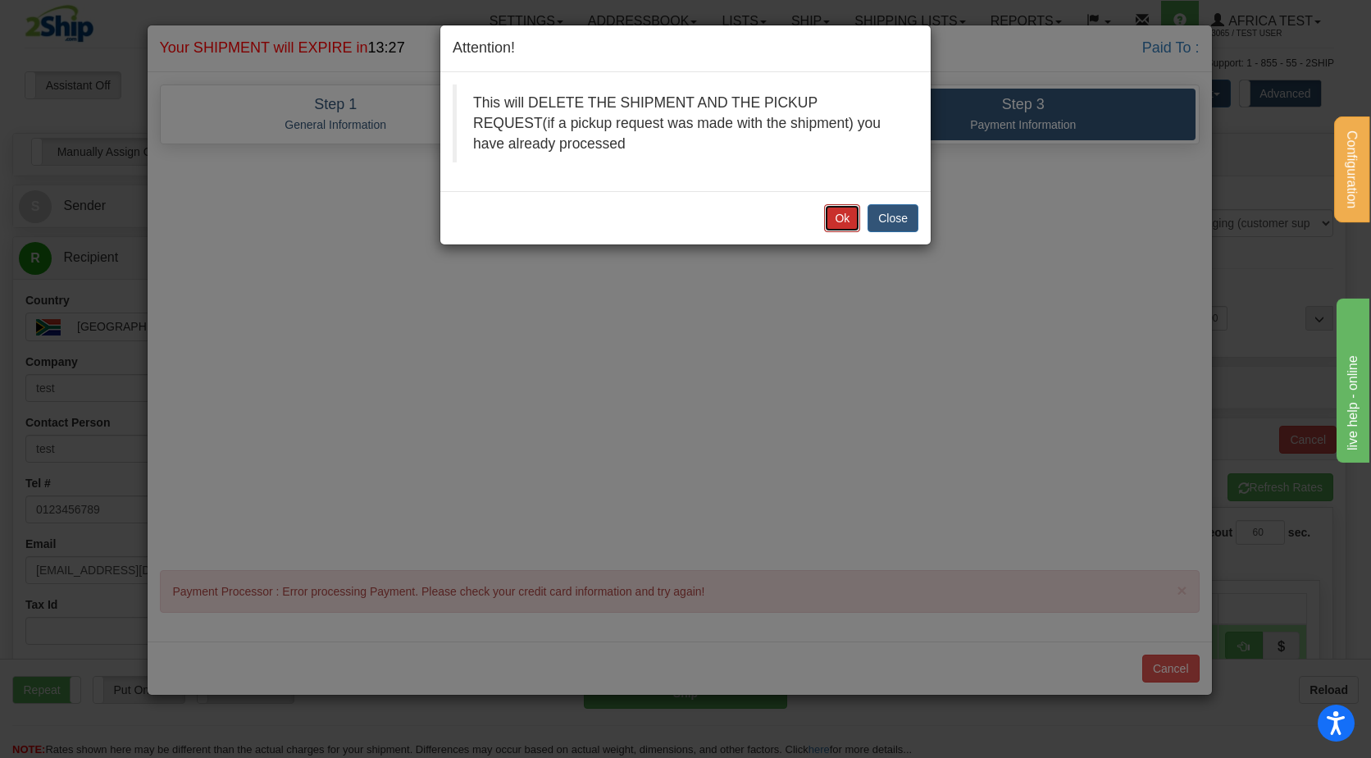
click at [840, 227] on button "Ok" at bounding box center [842, 218] width 36 height 28
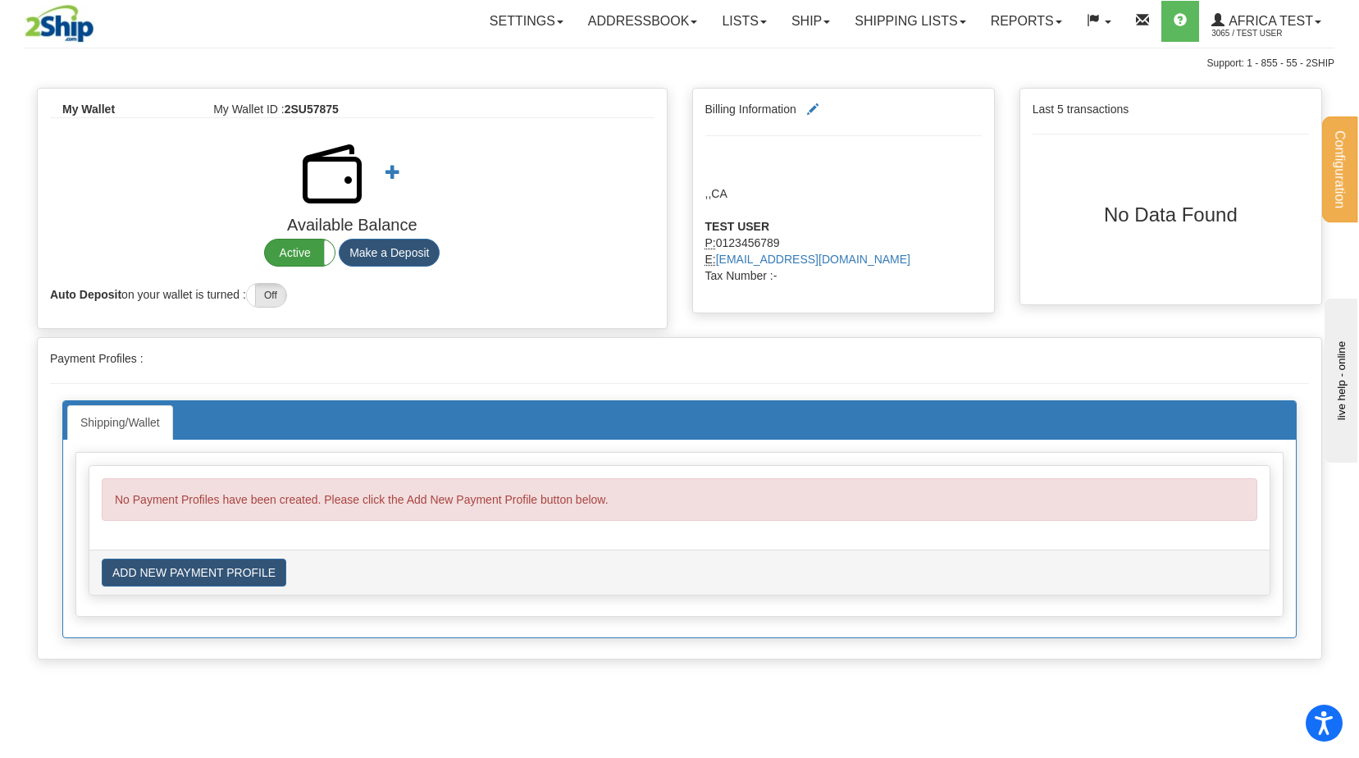
click at [313, 252] on label "Active" at bounding box center [300, 252] width 70 height 26
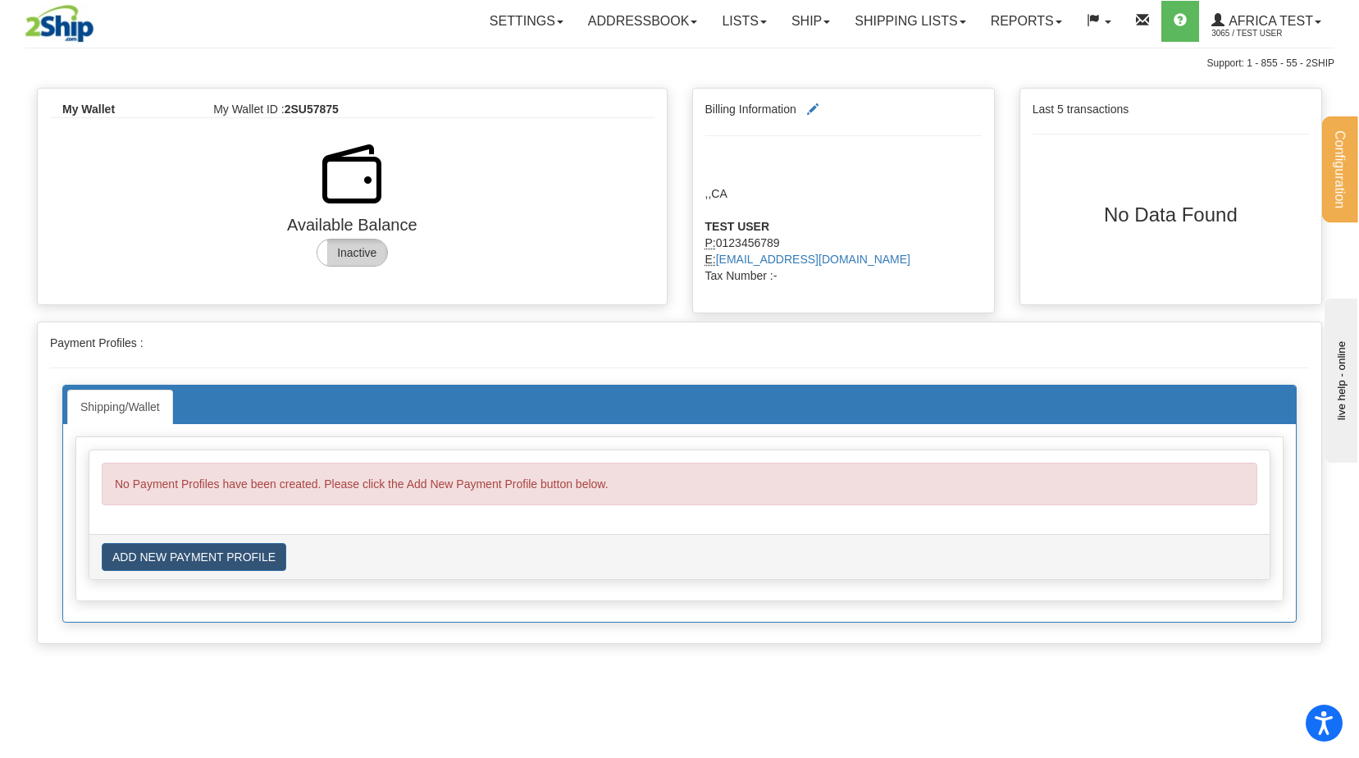
click at [346, 244] on label "Inactive" at bounding box center [352, 252] width 70 height 26
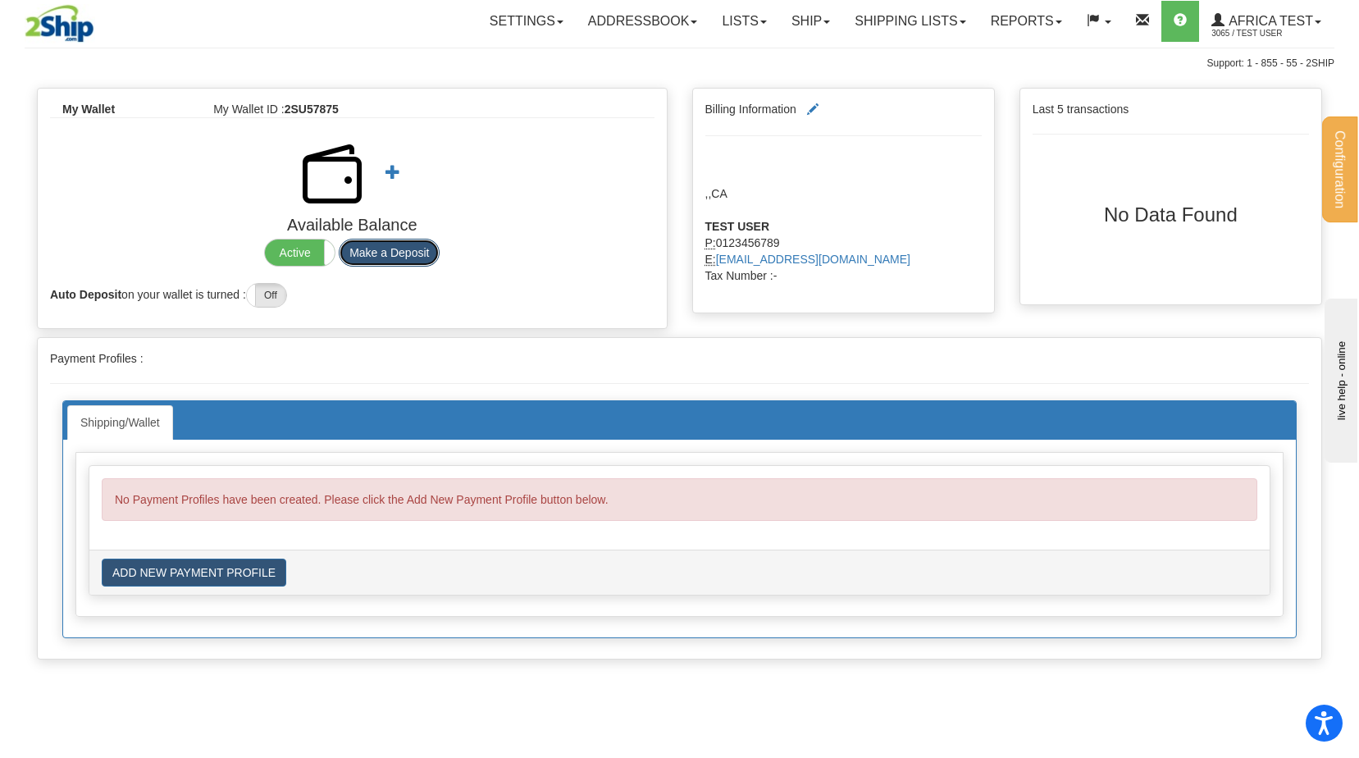
click at [390, 243] on button "Make a Deposit" at bounding box center [389, 253] width 101 height 28
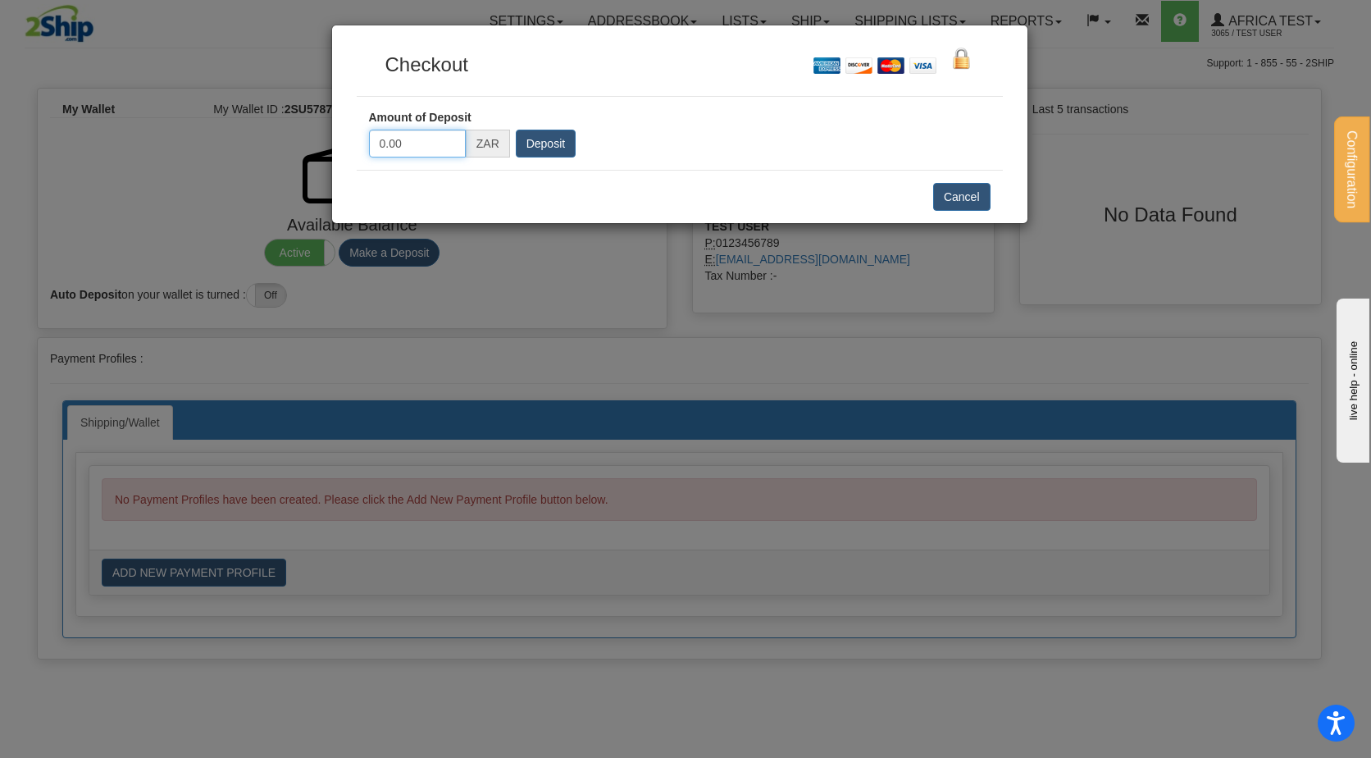
click at [412, 148] on input "0.00" at bounding box center [417, 144] width 97 height 28
type input "50"
click at [559, 135] on input "Deposit" at bounding box center [546, 144] width 60 height 28
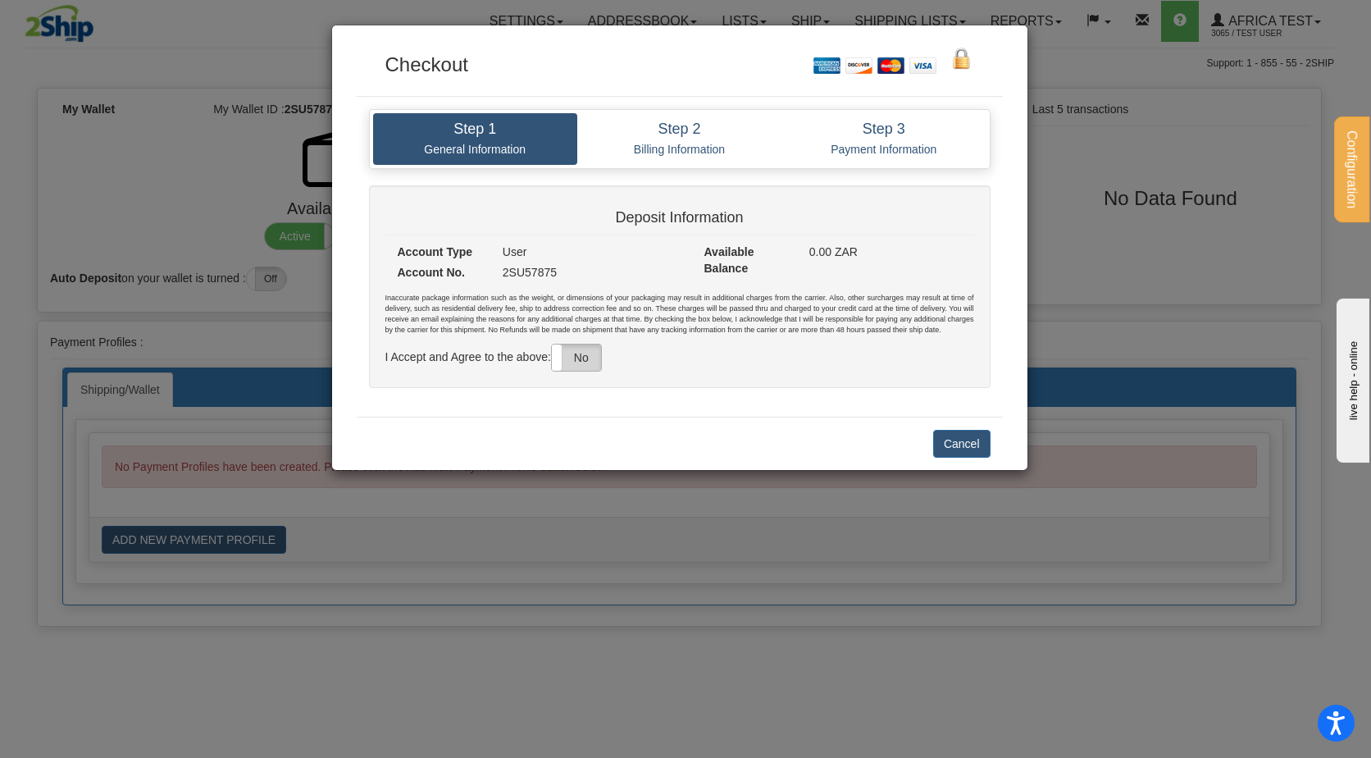
click at [577, 353] on label "No" at bounding box center [576, 357] width 49 height 26
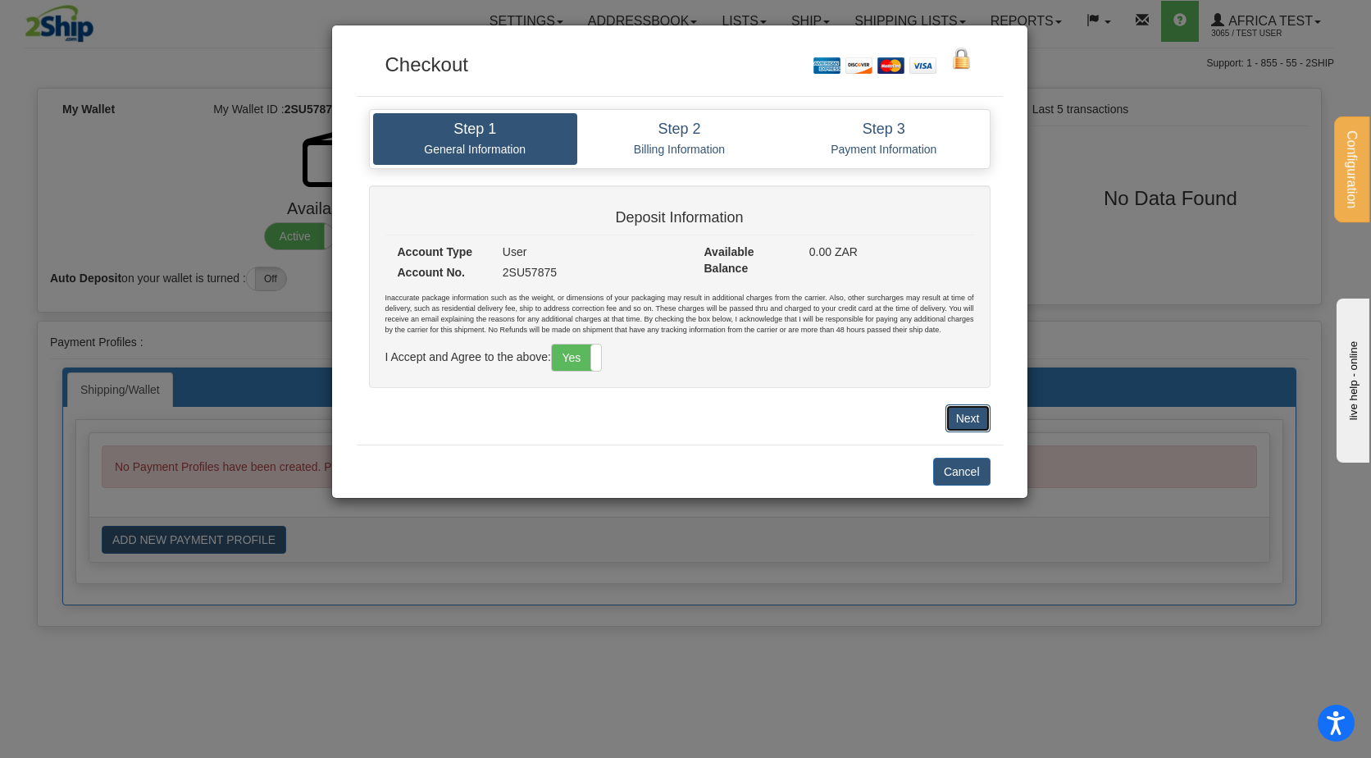
click at [965, 419] on button "Next" at bounding box center [968, 418] width 45 height 28
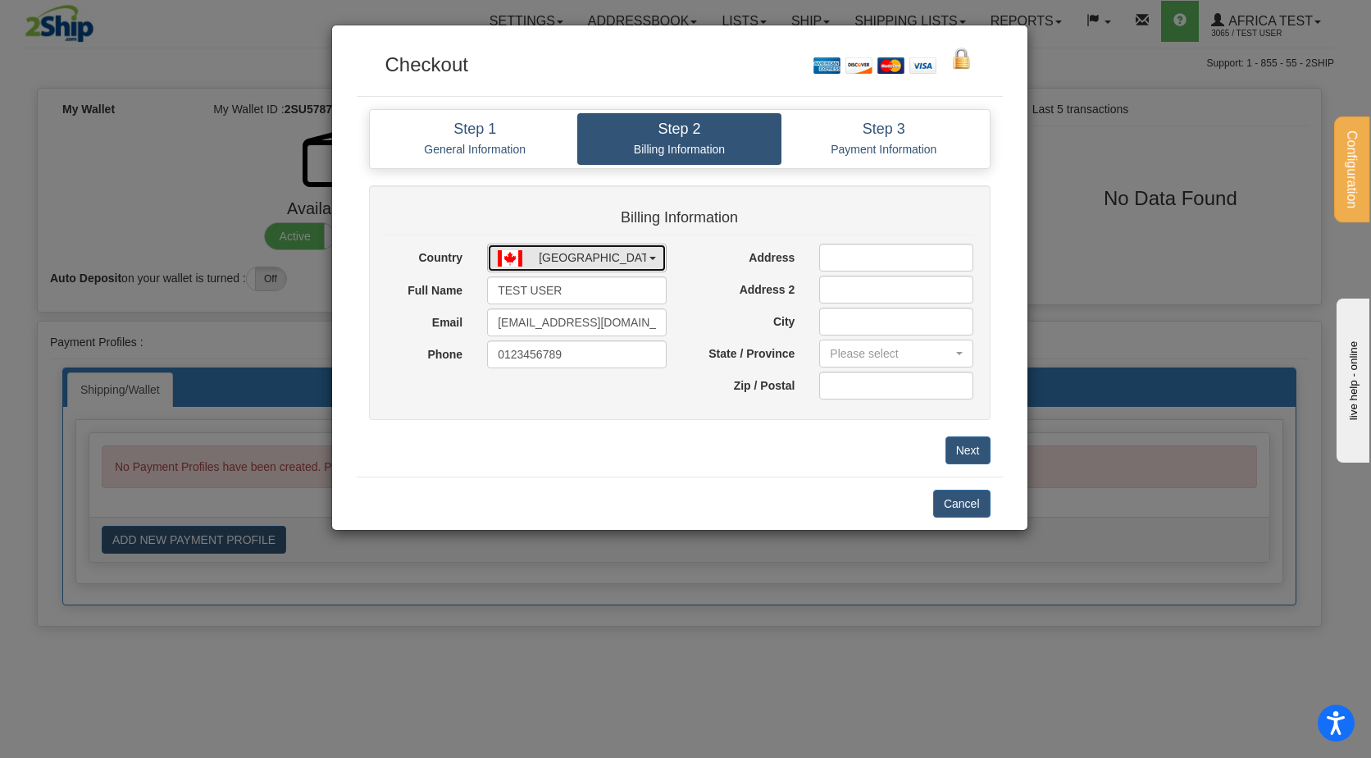
click at [575, 264] on div "[GEOGRAPHIC_DATA]" at bounding box center [599, 257] width 120 height 16
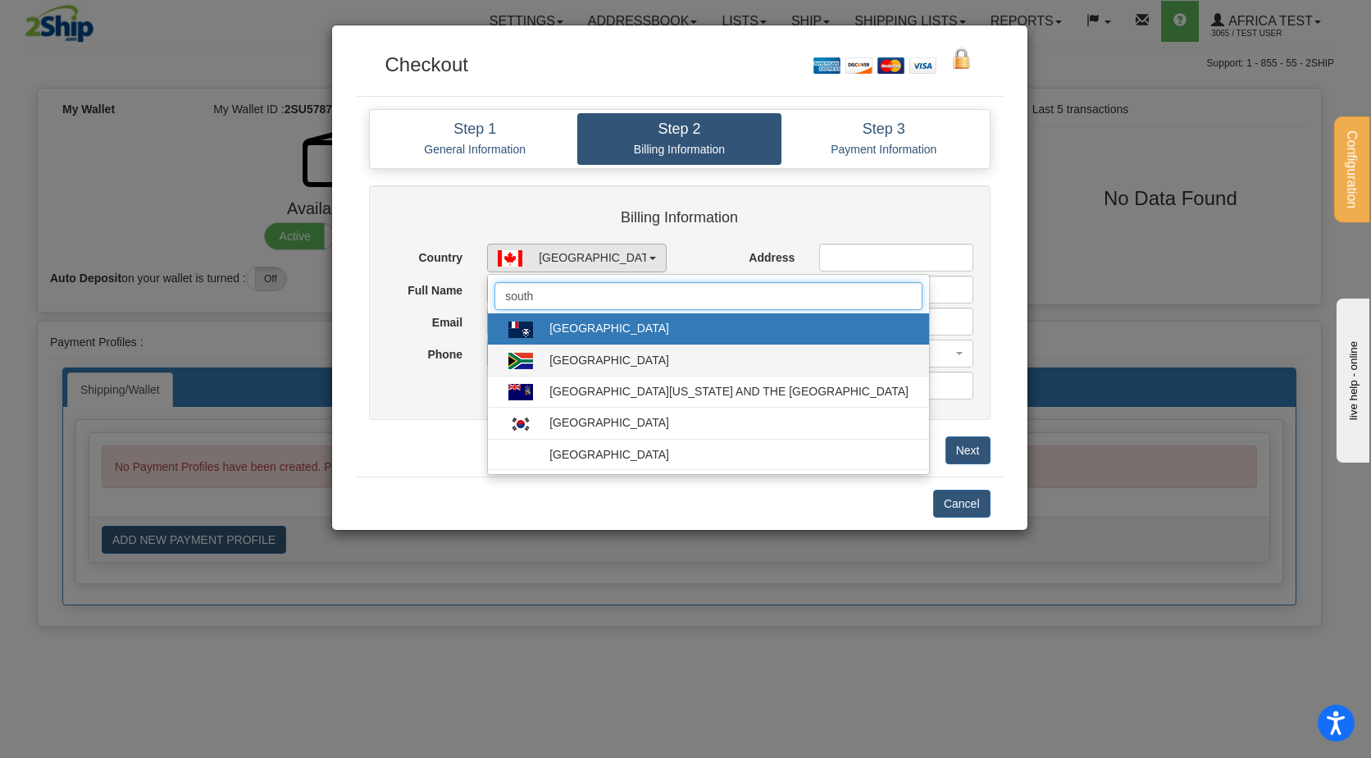
type input "south"
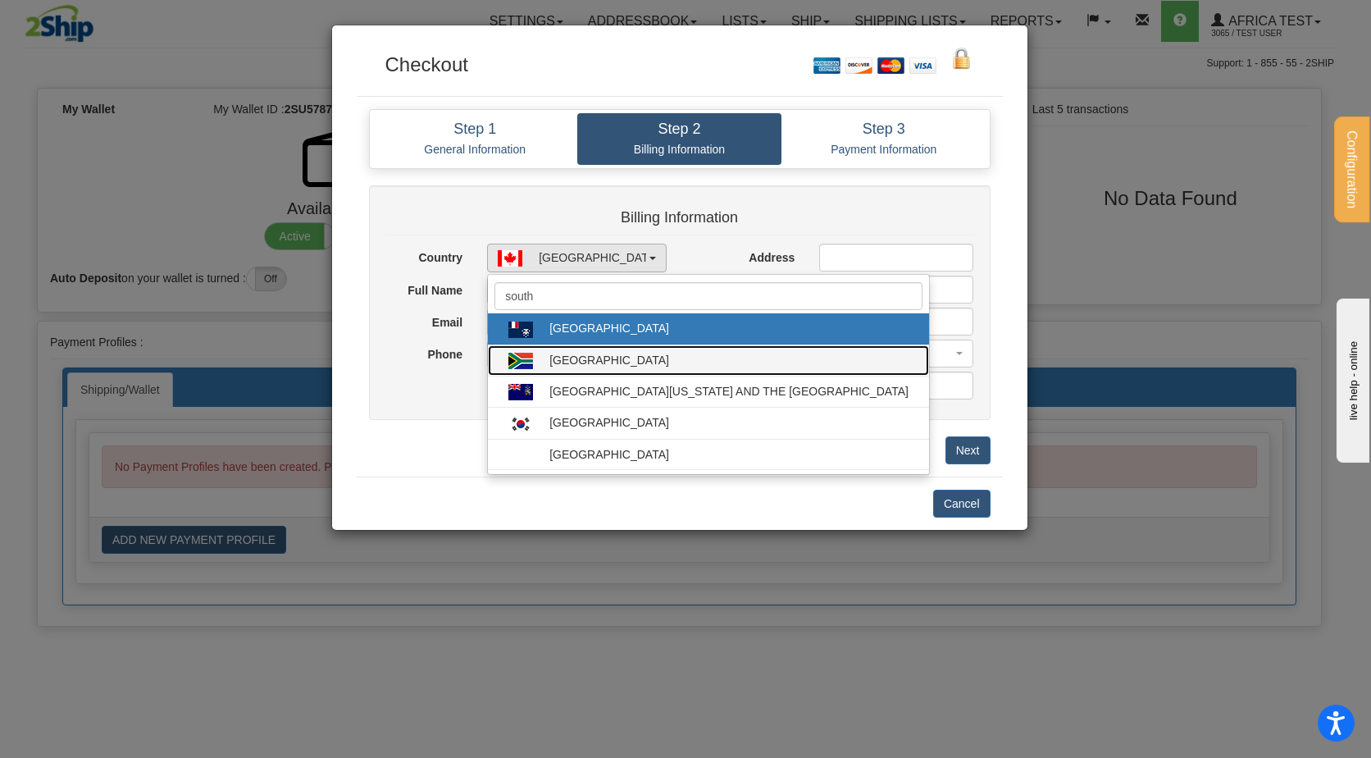
click at [591, 372] on span "[GEOGRAPHIC_DATA]" at bounding box center [708, 360] width 408 height 25
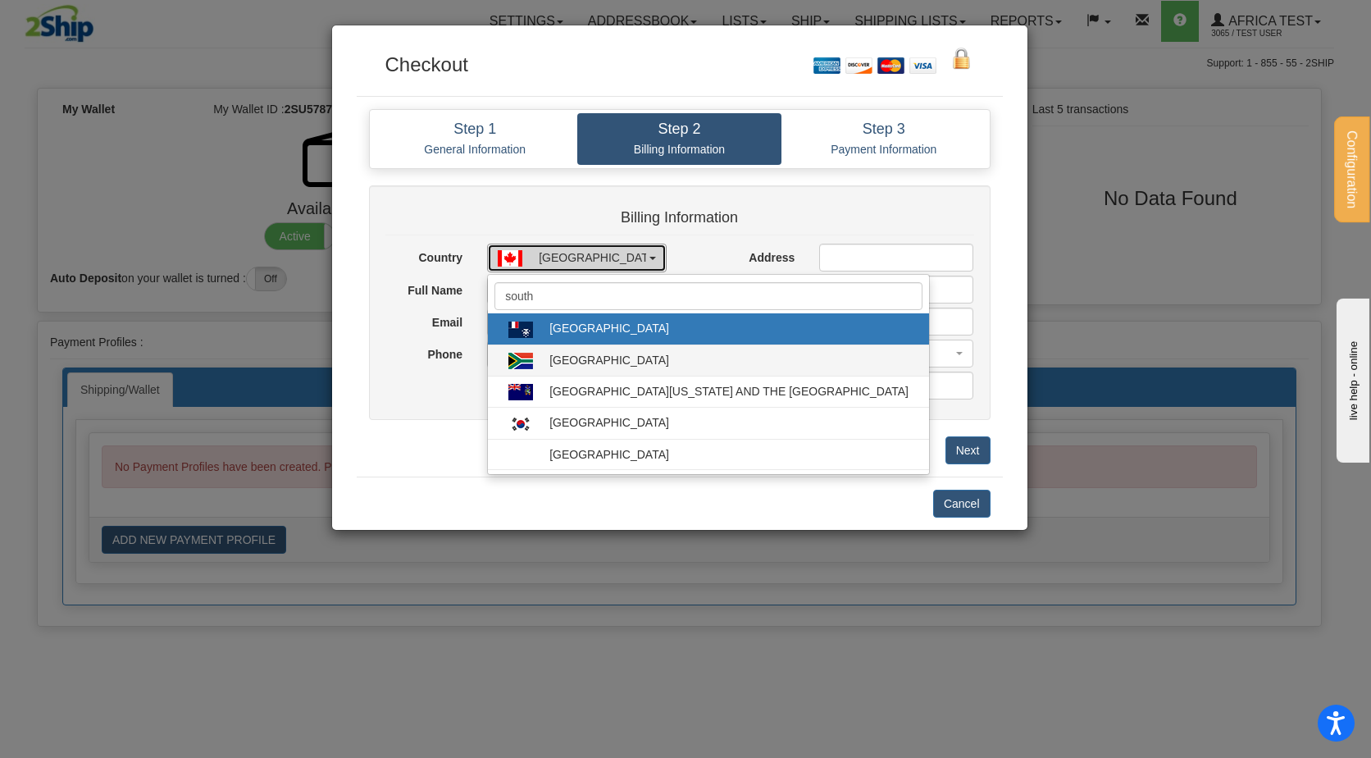
select select "ZA"
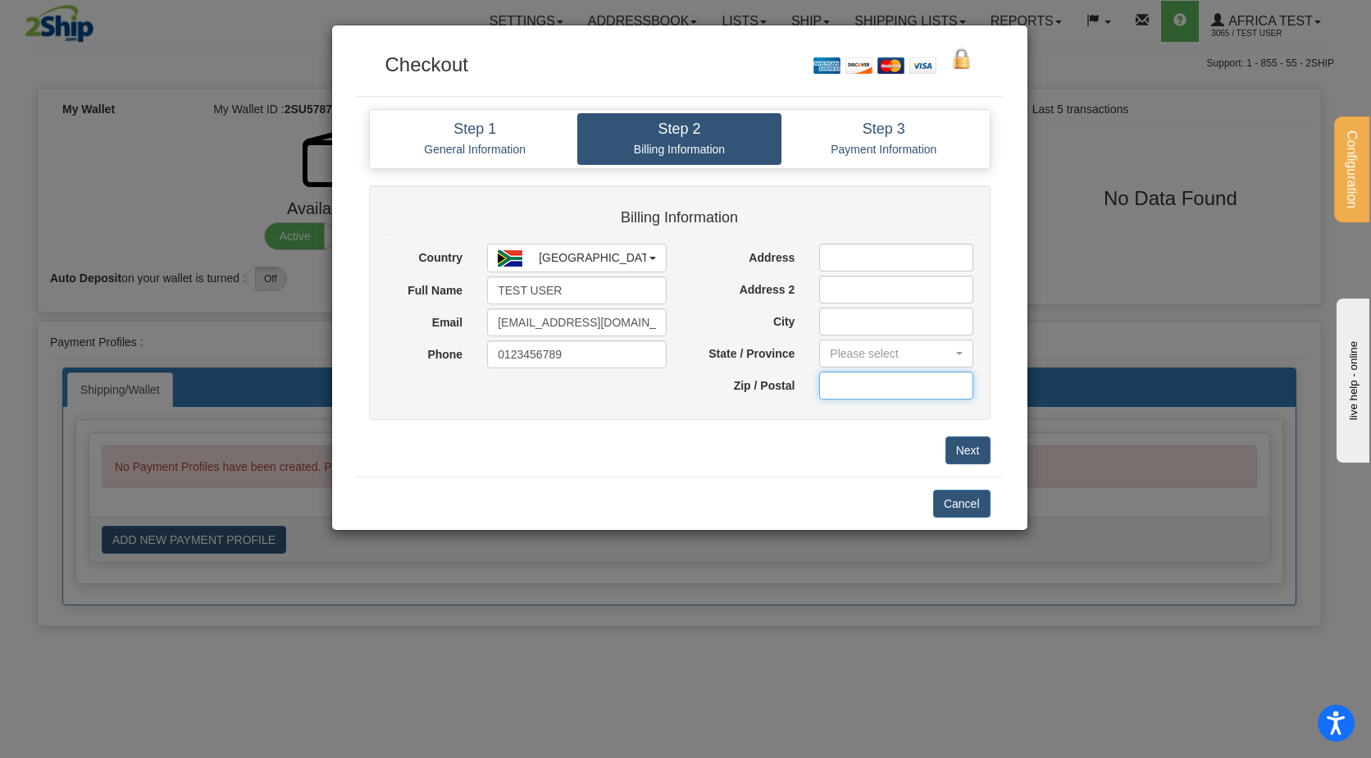
click at [835, 382] on input "text" at bounding box center [896, 386] width 154 height 28
paste input "4000000000000002"
type input "4000000000000002"
click at [838, 334] on input "City" at bounding box center [896, 322] width 154 height 28
paste input "[GEOGRAPHIC_DATA]"
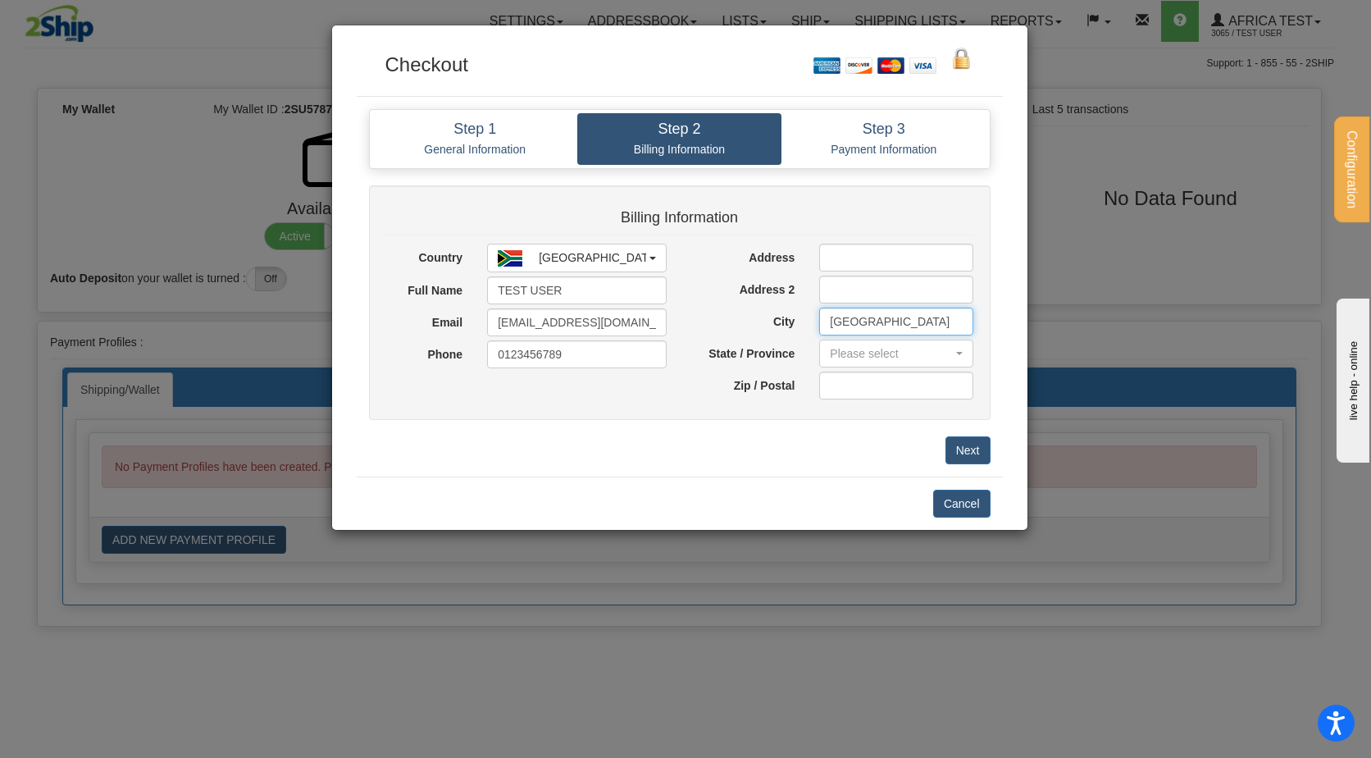
click at [831, 322] on input "[GEOGRAPHIC_DATA]" at bounding box center [896, 322] width 154 height 28
type input "[GEOGRAPHIC_DATA]"
click at [882, 387] on input "text" at bounding box center [896, 386] width 154 height 28
type input "2030"
click at [875, 354] on div "Please select" at bounding box center [891, 353] width 123 height 16
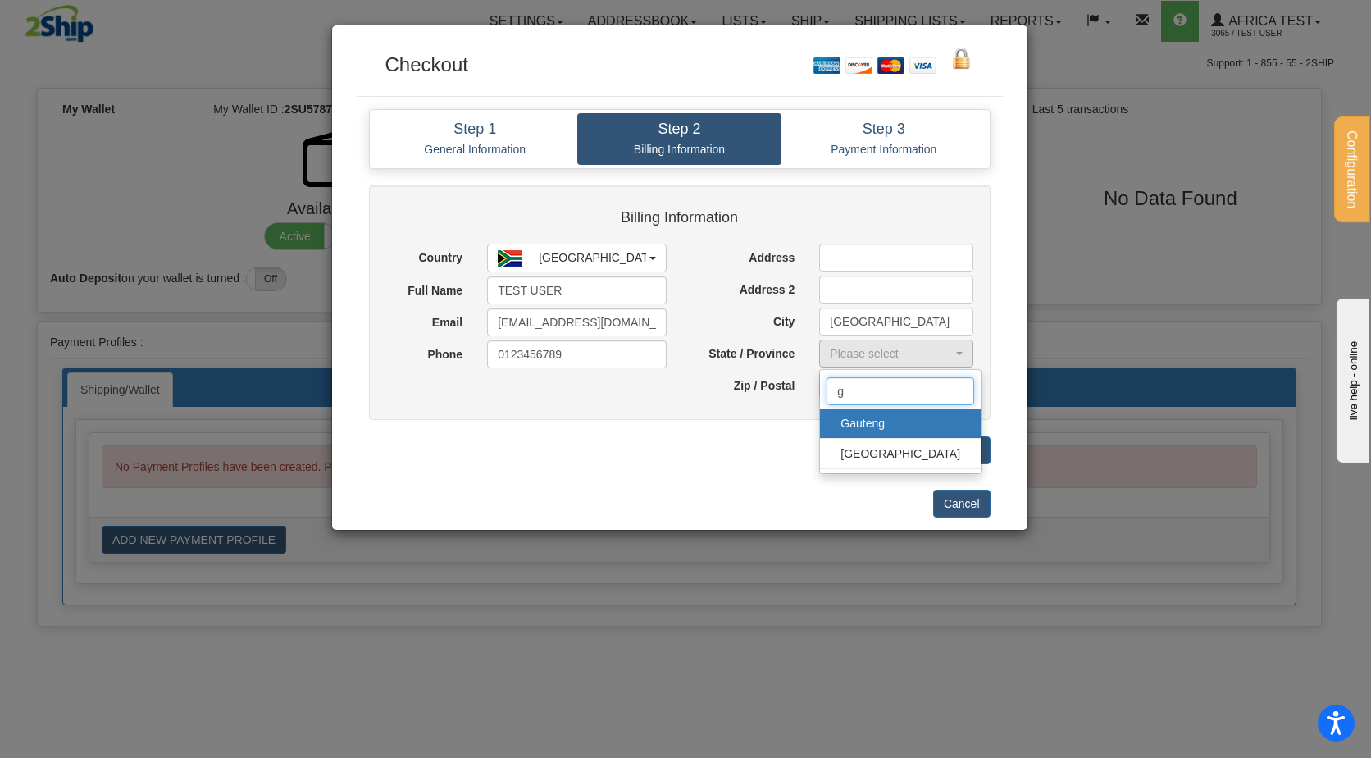
type input "g"
click at [878, 422] on span "Gauteng" at bounding box center [901, 423] width 128 height 25
select select "GT"
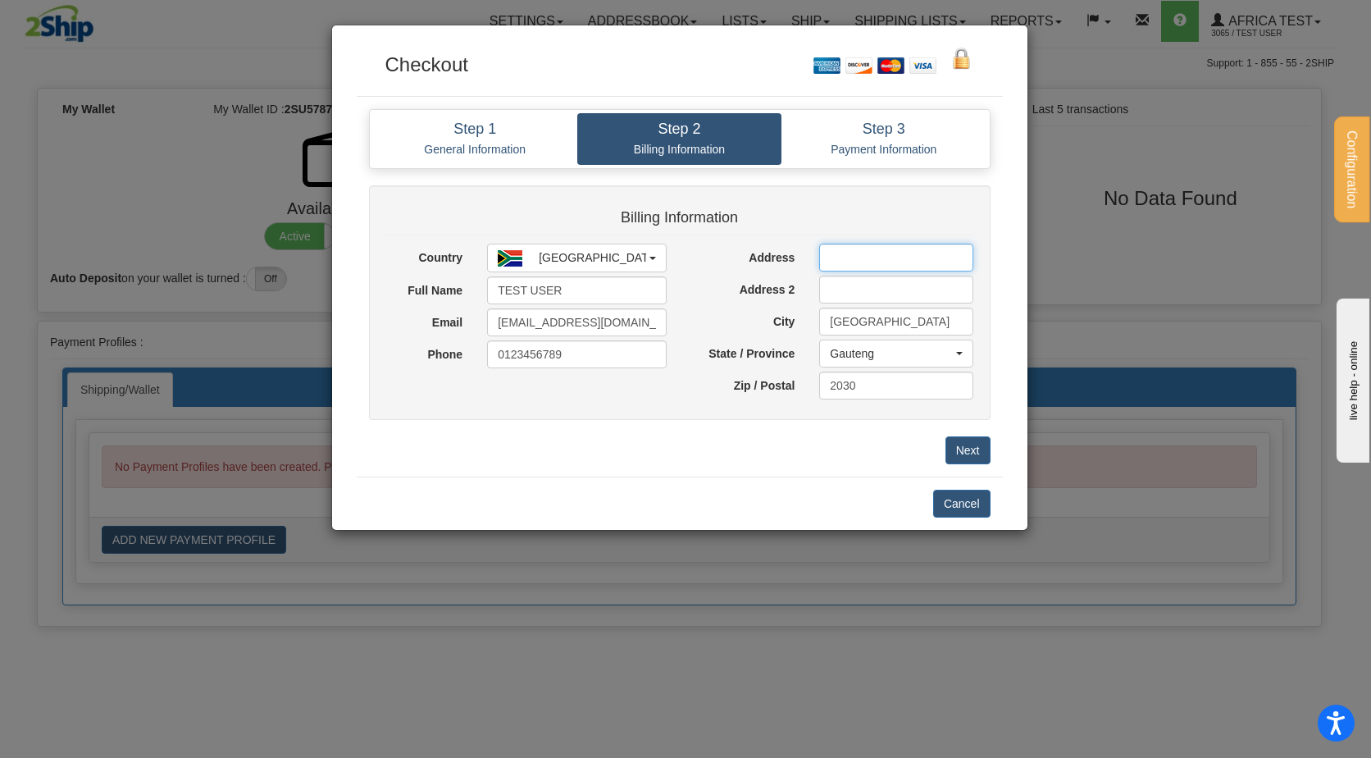
click at [855, 263] on input "Address" at bounding box center [896, 258] width 154 height 28
type input "etsat"
click at [978, 452] on button "Next" at bounding box center [968, 450] width 45 height 28
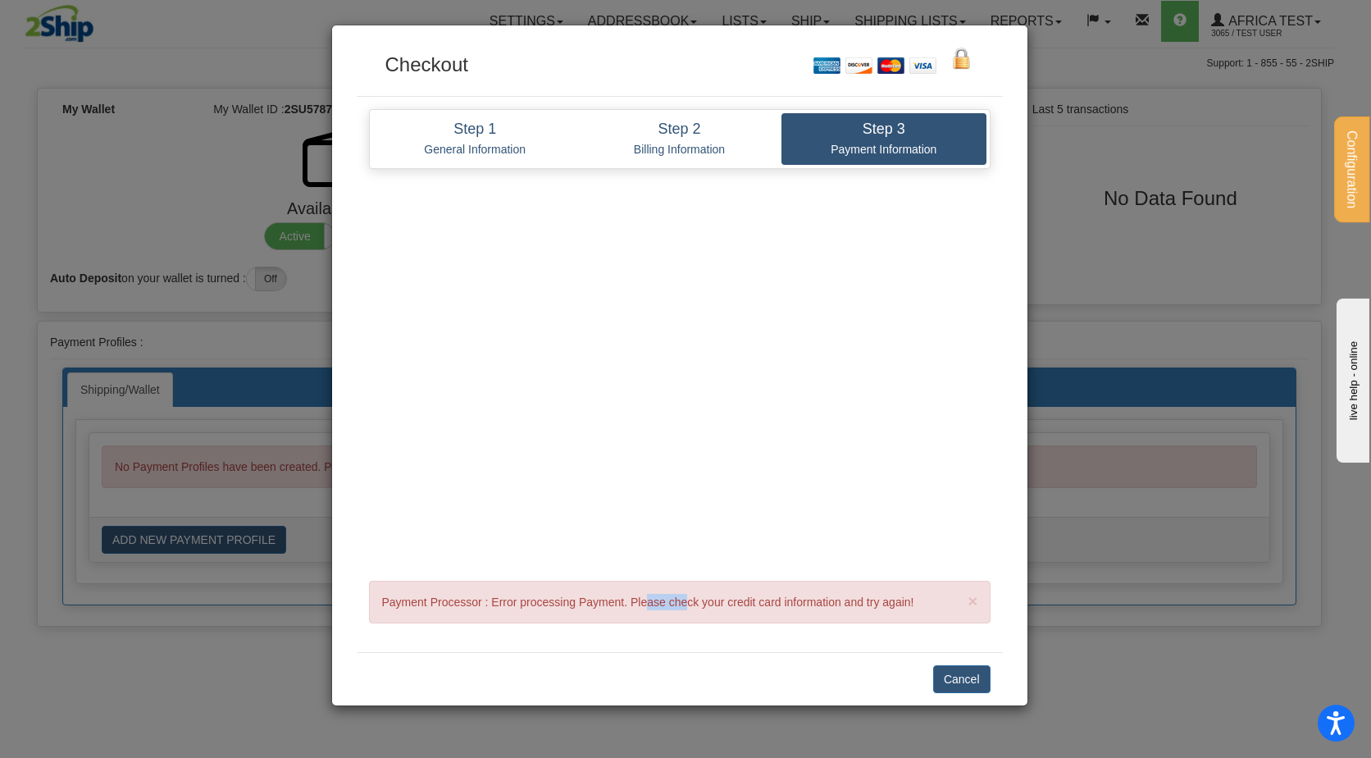
drag, startPoint x: 646, startPoint y: 600, endPoint x: 691, endPoint y: 600, distance: 44.3
click at [691, 600] on div "× Payment Processor : Error processing Payment. Please check your credit card i…" at bounding box center [680, 602] width 622 height 43
drag, startPoint x: 691, startPoint y: 600, endPoint x: 664, endPoint y: 639, distance: 47.8
click at [664, 639] on div "Step 1 General Information Step 2 Billing Information Step 3 Payment Informatio…" at bounding box center [680, 374] width 646 height 555
click at [956, 687] on button "Cancel" at bounding box center [961, 679] width 57 height 28
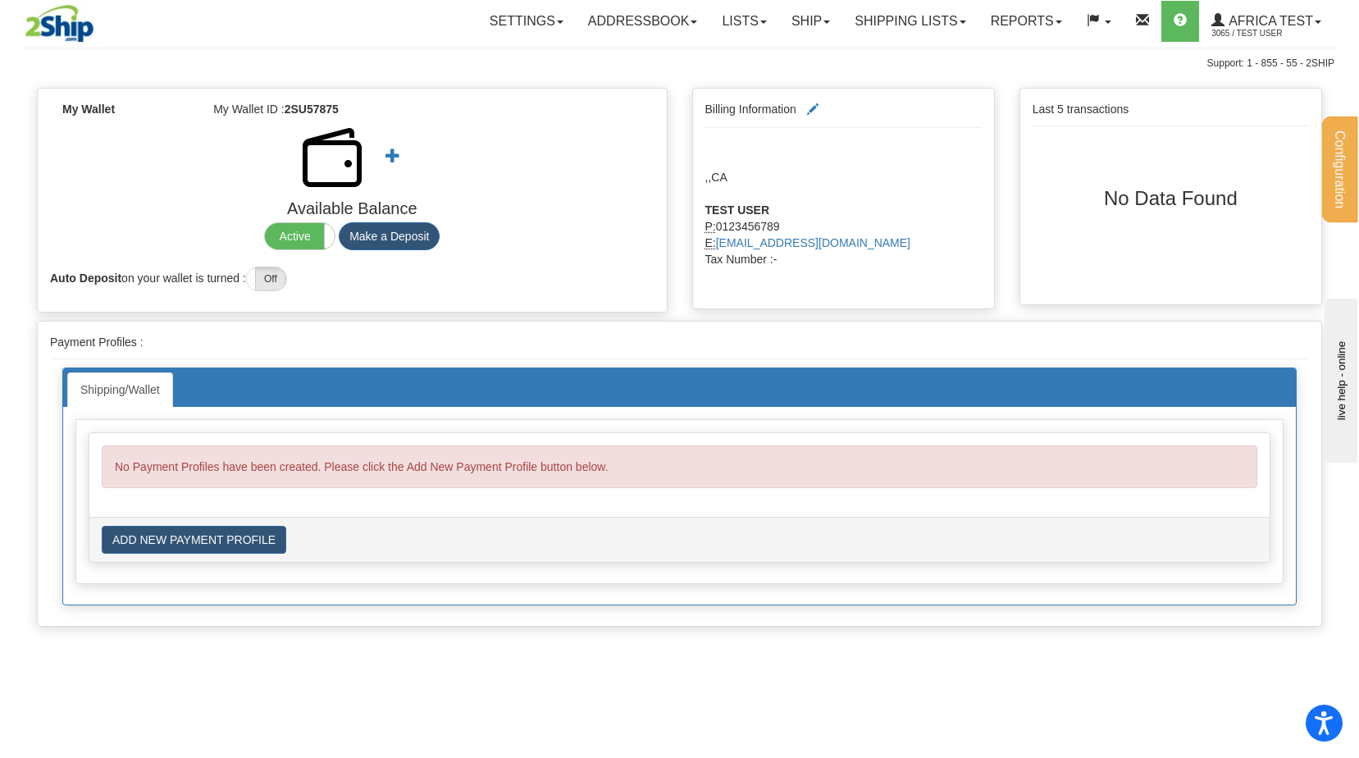
click at [317, 316] on div "My Wallet My Wallet ID : 2SU57875 Available Balance Active Inactive Make a Depo…" at bounding box center [352, 204] width 655 height 233
click at [686, 258] on div "Billing Information , , CA TEST USER P: 0123456789 E: raresi@2ship.com Tax Numb…" at bounding box center [843, 203] width 327 height 230
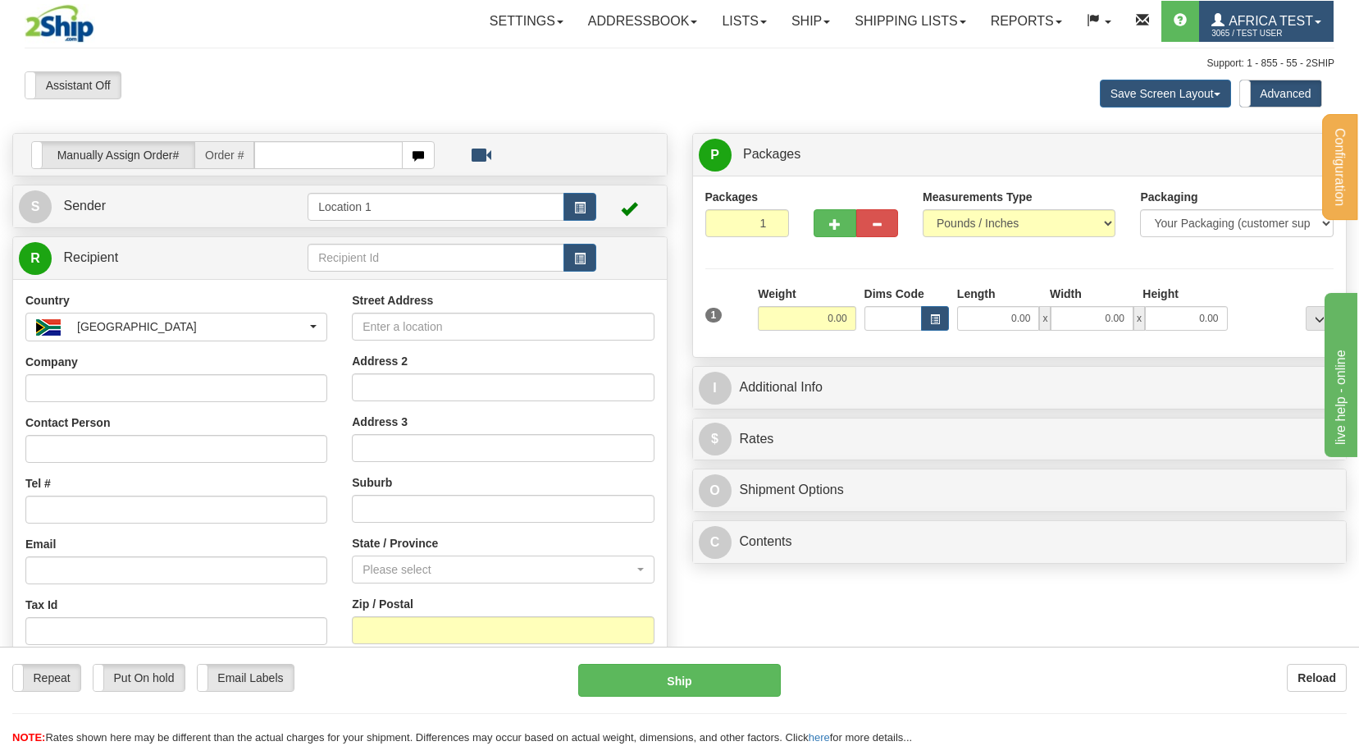
click at [1224, 32] on span "3065 / TEST USER" at bounding box center [1272, 33] width 123 height 16
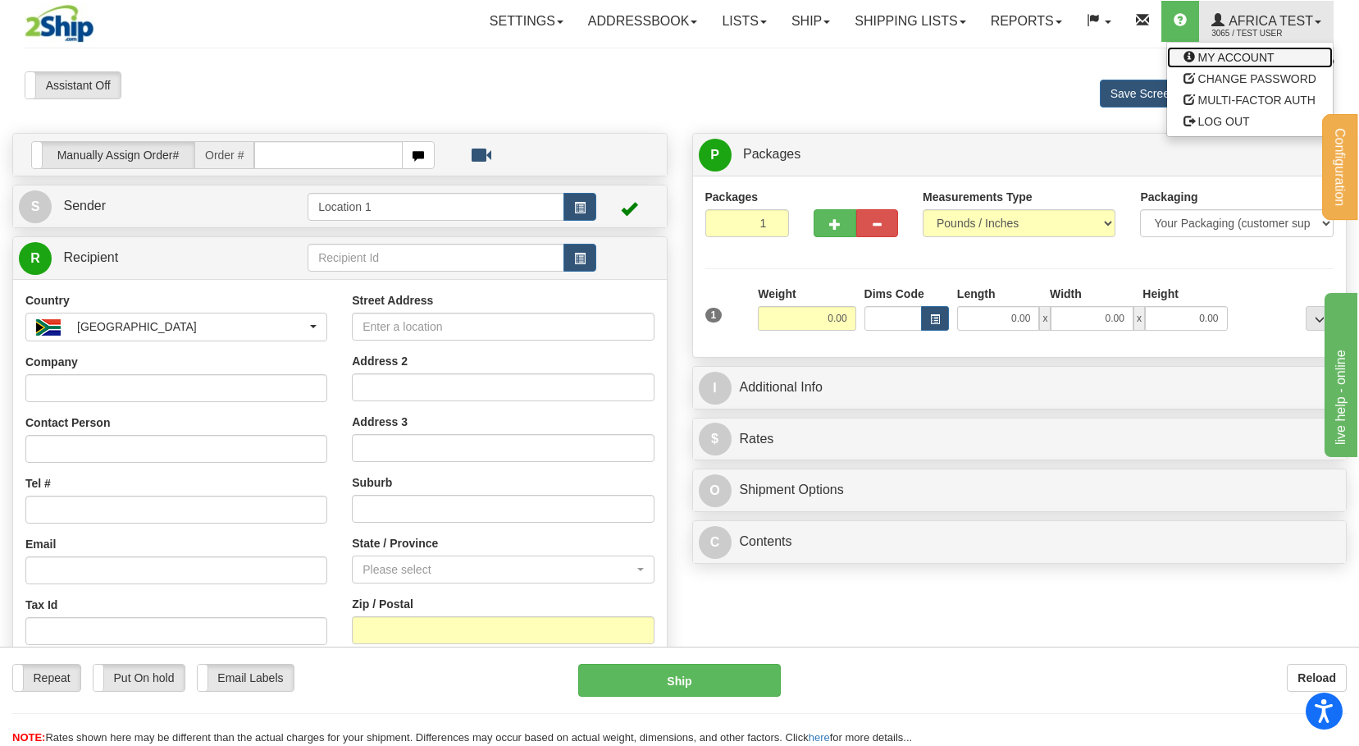
click at [1211, 60] on span "MY ACCOUNT" at bounding box center [1236, 57] width 76 height 13
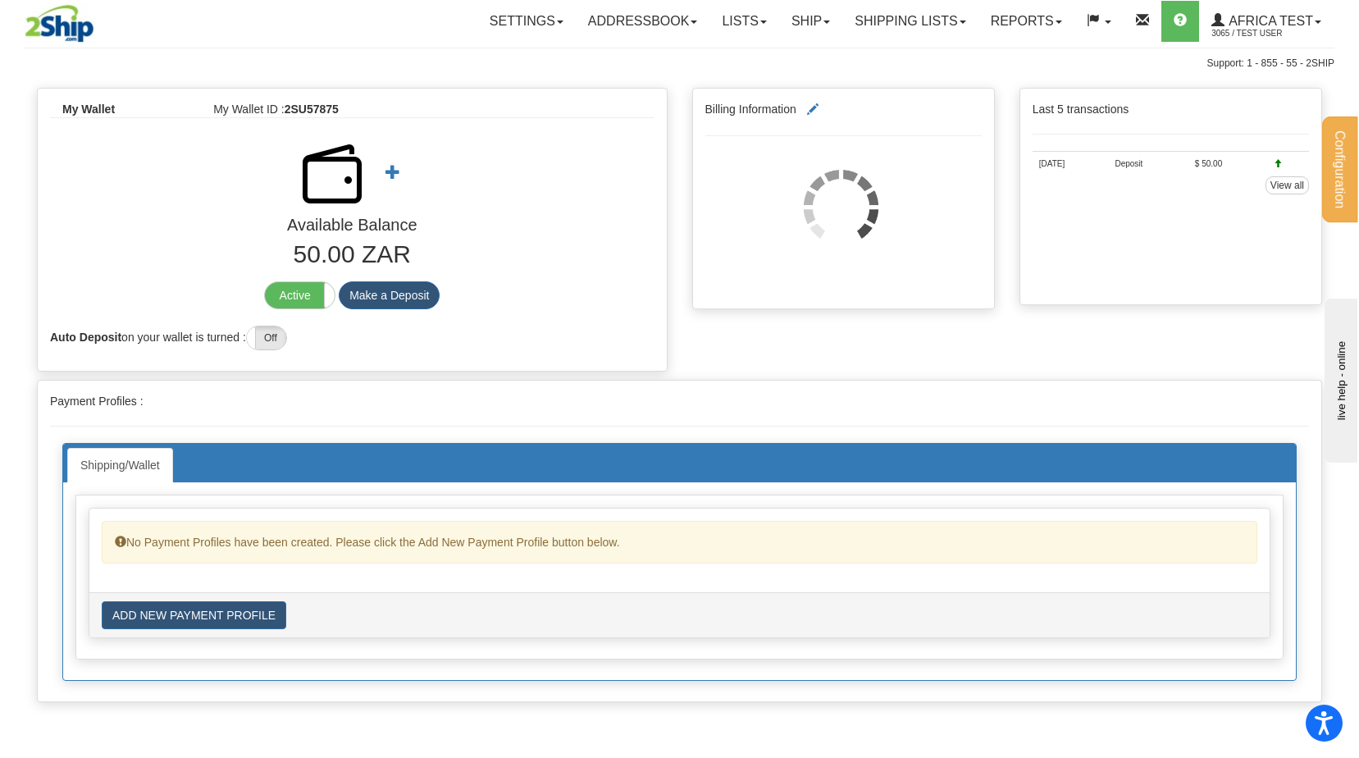
drag, startPoint x: 306, startPoint y: 260, endPoint x: 315, endPoint y: 258, distance: 9.4
click at [314, 258] on p "50.00 ZAR" at bounding box center [352, 254] width 604 height 35
drag, startPoint x: 315, startPoint y: 258, endPoint x: 495, endPoint y: 239, distance: 180.6
click at [495, 239] on p "50.00 ZAR" at bounding box center [352, 254] width 604 height 35
click at [422, 416] on div "Payment Profiles : Shipping/Wallet No Payment Profiles have been created. Pleas…" at bounding box center [680, 541] width 1284 height 321
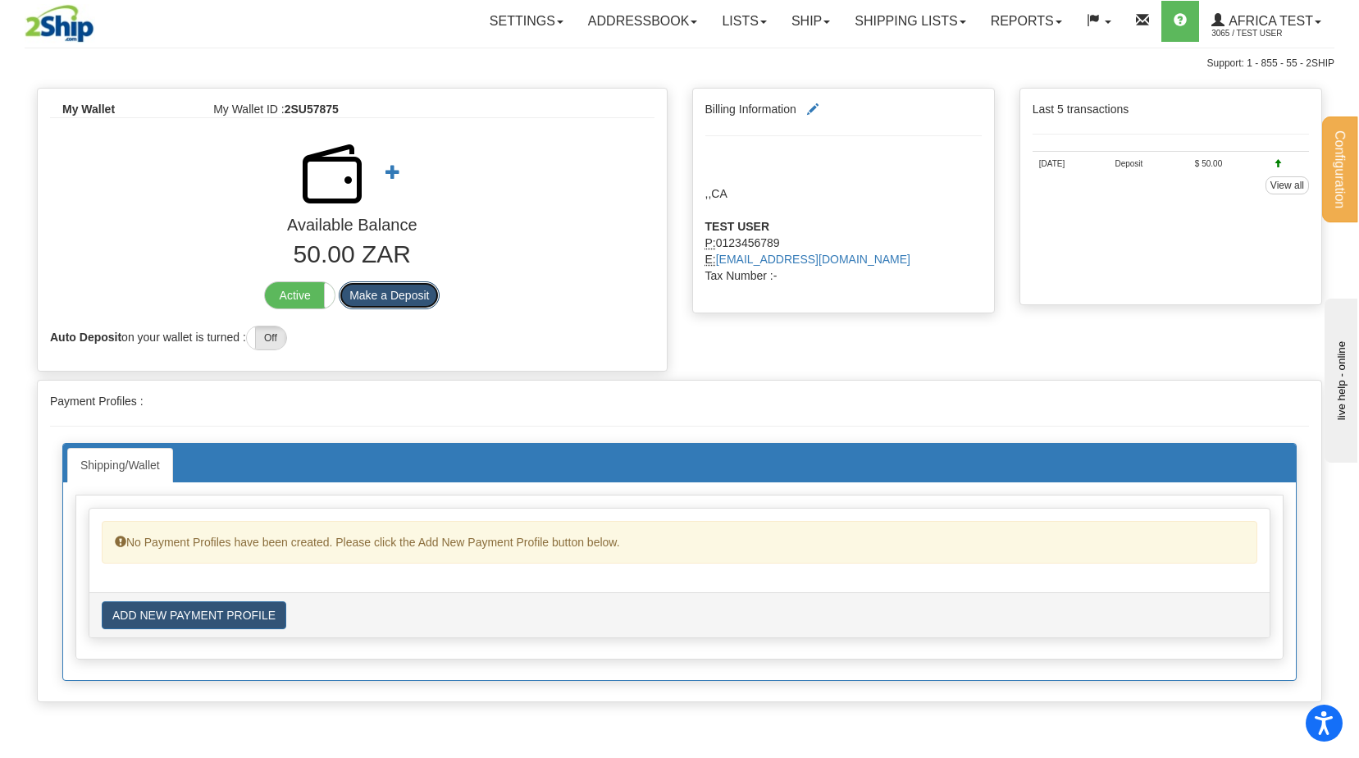
click at [398, 298] on button "Make a Deposit" at bounding box center [389, 295] width 101 height 28
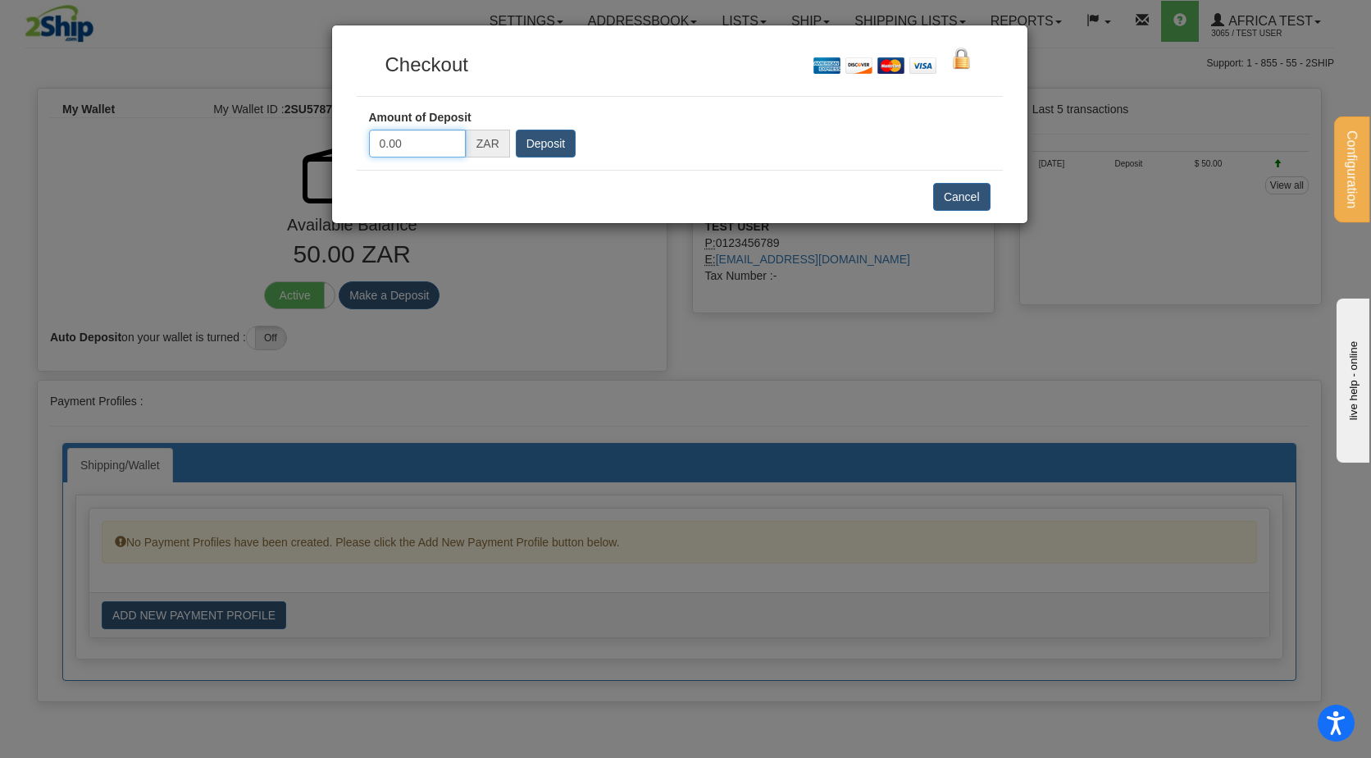
click at [413, 147] on input "0.00" at bounding box center [417, 144] width 97 height 28
type input "20"
click at [546, 147] on input "Deposit" at bounding box center [546, 144] width 60 height 28
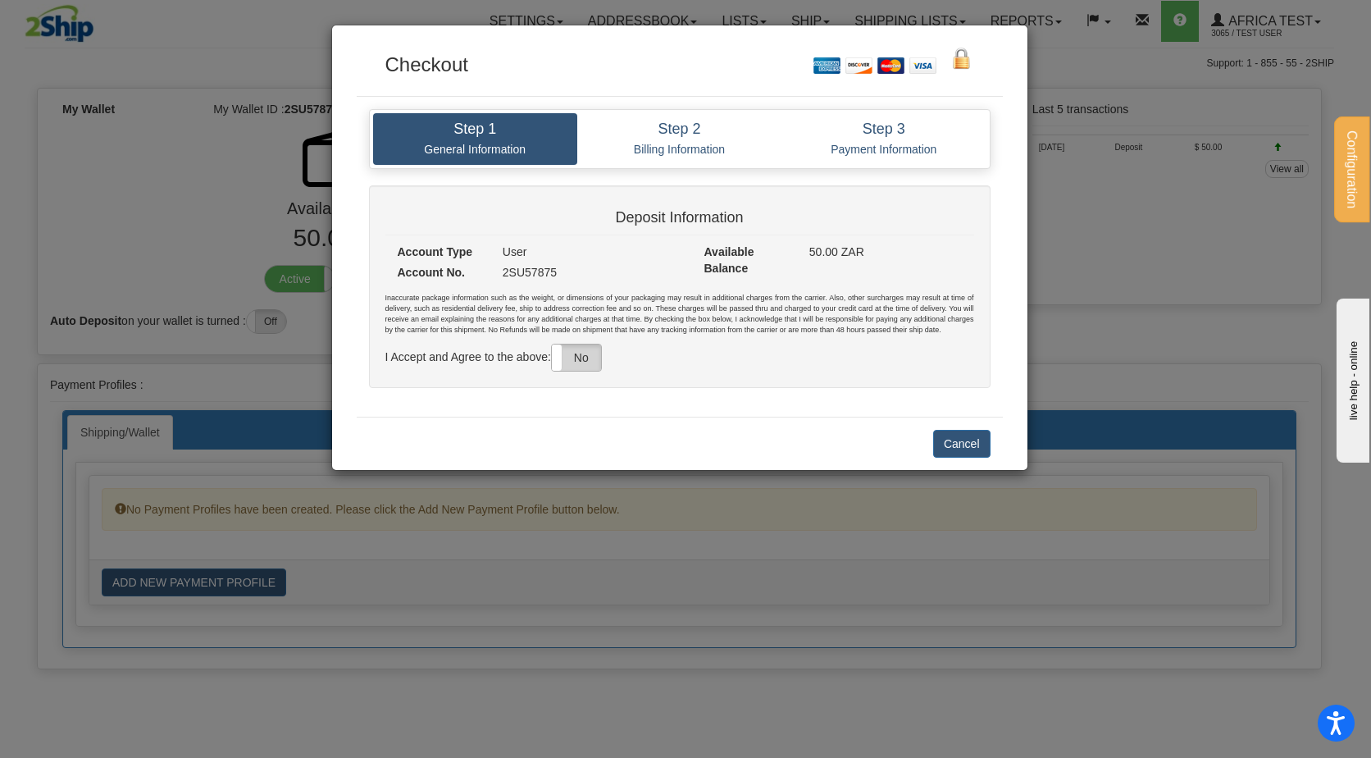
drag, startPoint x: 589, startPoint y: 337, endPoint x: 585, endPoint y: 349, distance: 13.0
click at [589, 341] on div "Inaccurate package information such as the weight, or dimensions of your packag…" at bounding box center [679, 332] width 589 height 78
click at [585, 349] on label "No" at bounding box center [576, 357] width 49 height 26
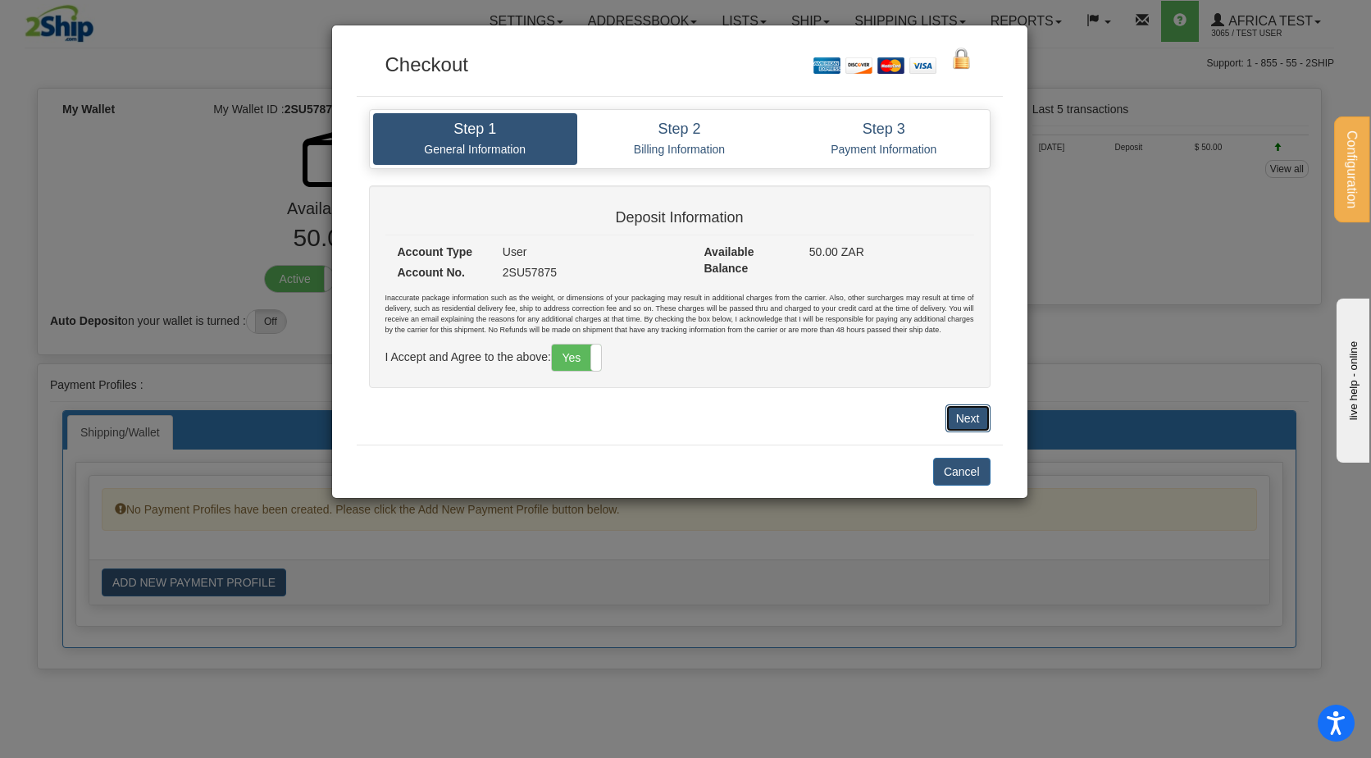
click at [960, 418] on button "Next" at bounding box center [968, 418] width 45 height 28
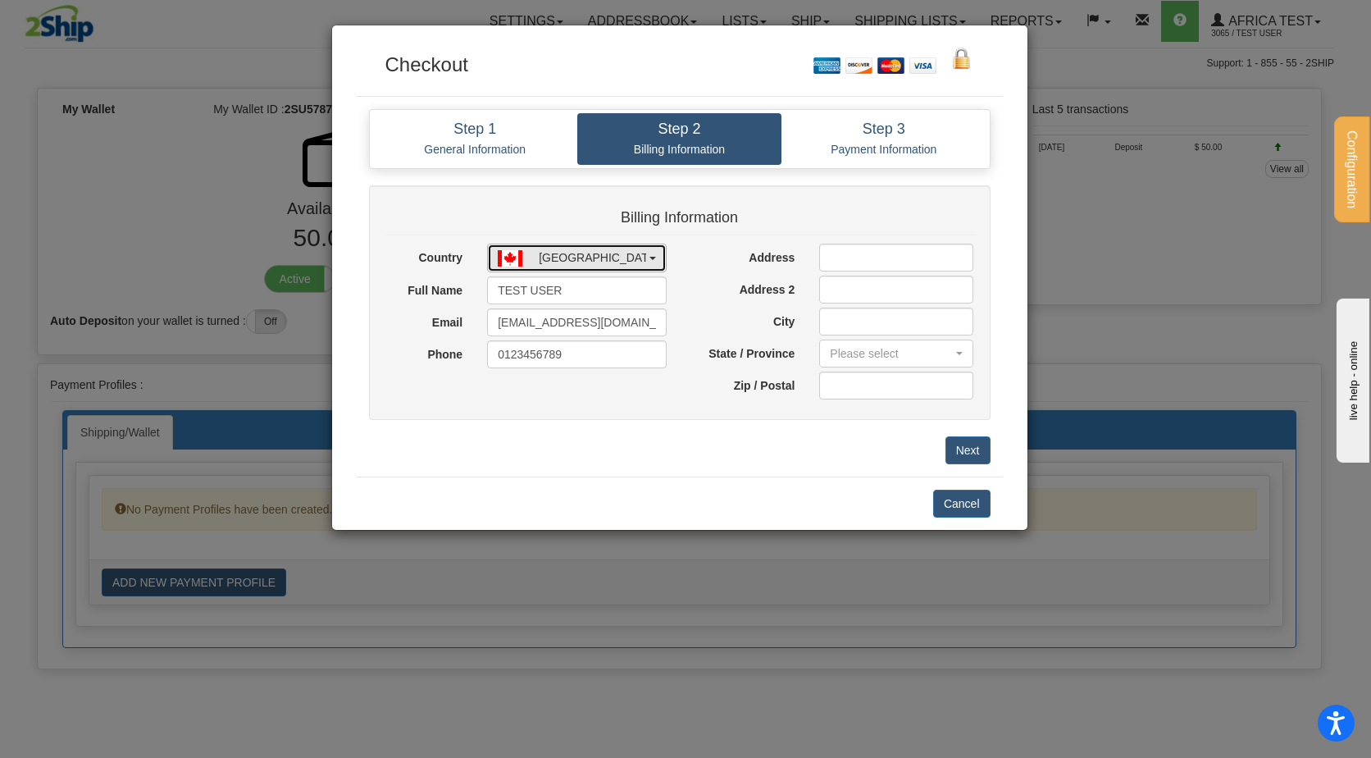
click at [582, 253] on div "[GEOGRAPHIC_DATA]" at bounding box center [599, 257] width 120 height 16
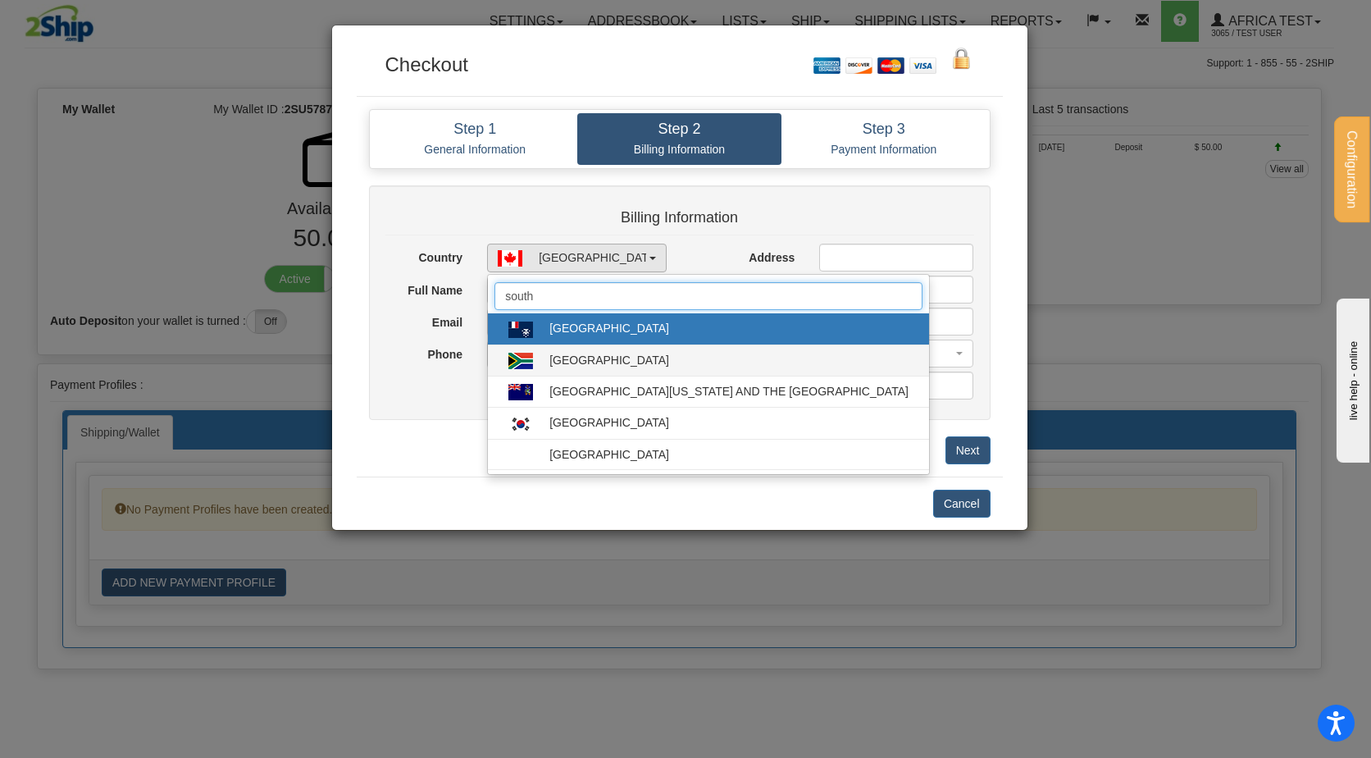
type input "south"
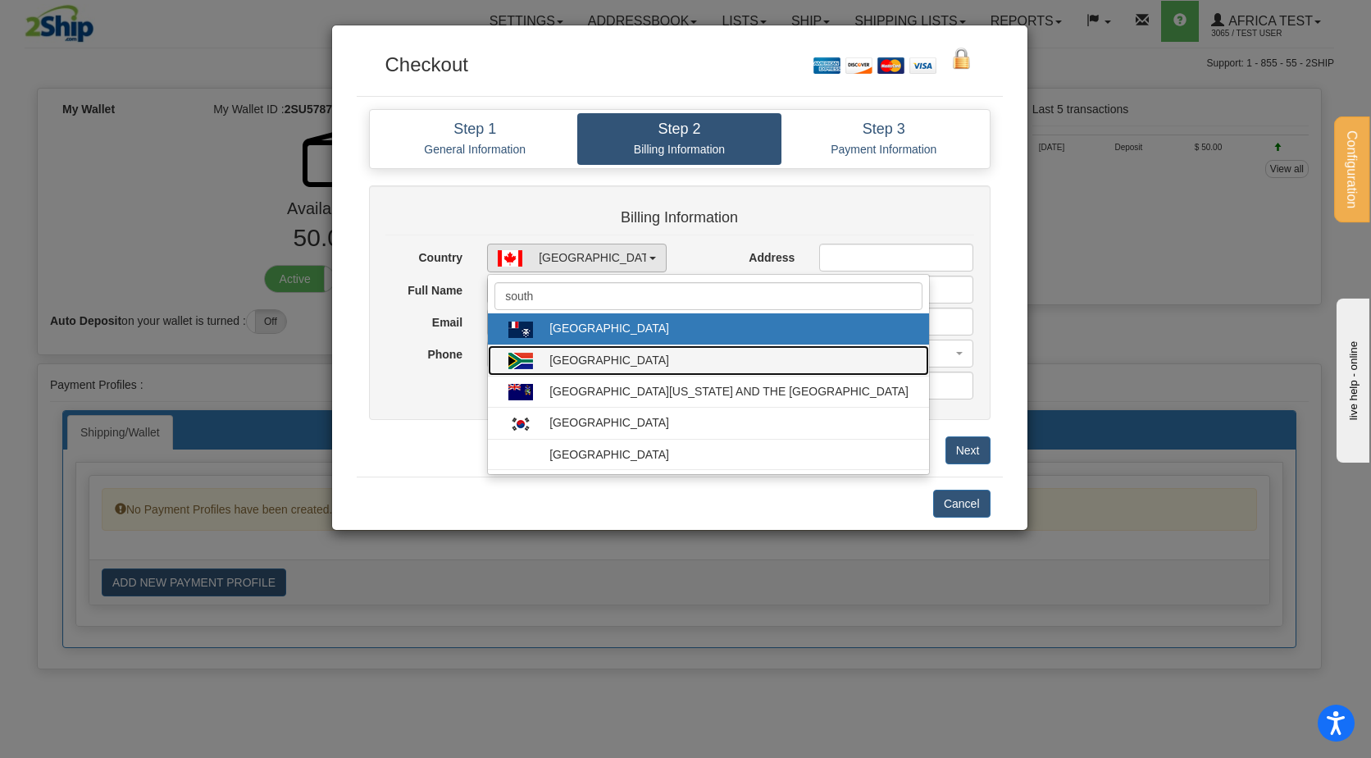
click at [578, 357] on div "[GEOGRAPHIC_DATA]" at bounding box center [610, 360] width 120 height 16
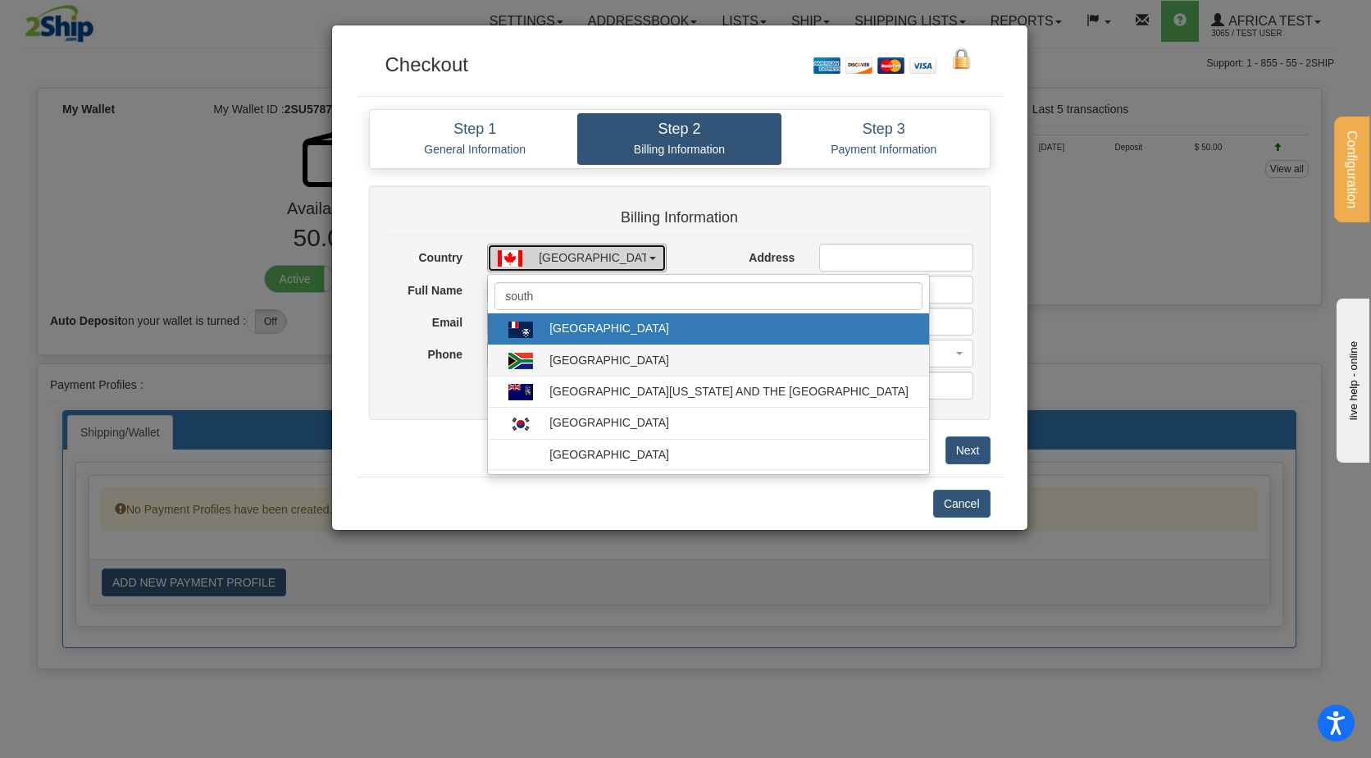
select select "ZA"
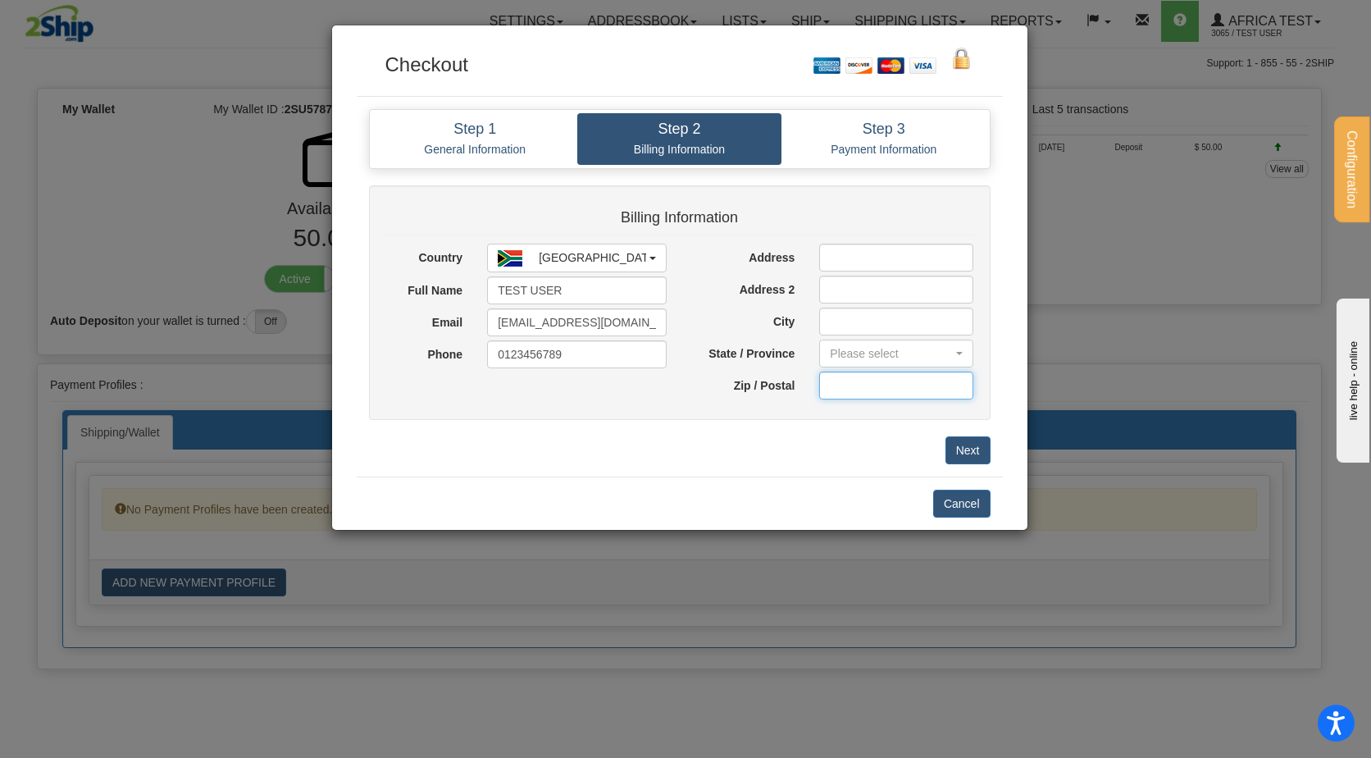
click at [855, 392] on input "text" at bounding box center [896, 386] width 154 height 28
type input "2030"
type input "etsat"
type input "Johannesburg"
click at [862, 363] on button "Please select" at bounding box center [896, 354] width 154 height 28
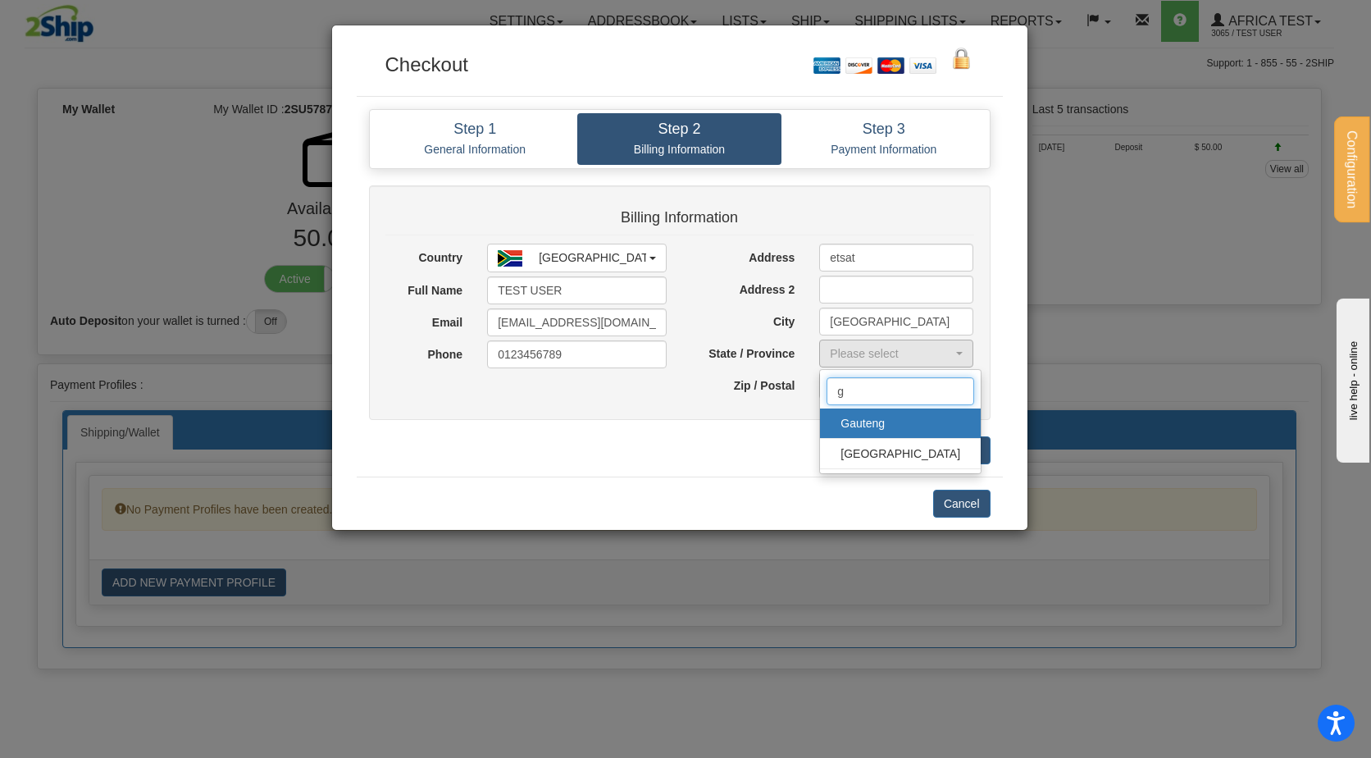
type input "g"
click at [861, 424] on span "Gauteng" at bounding box center [901, 423] width 128 height 25
select select "GT"
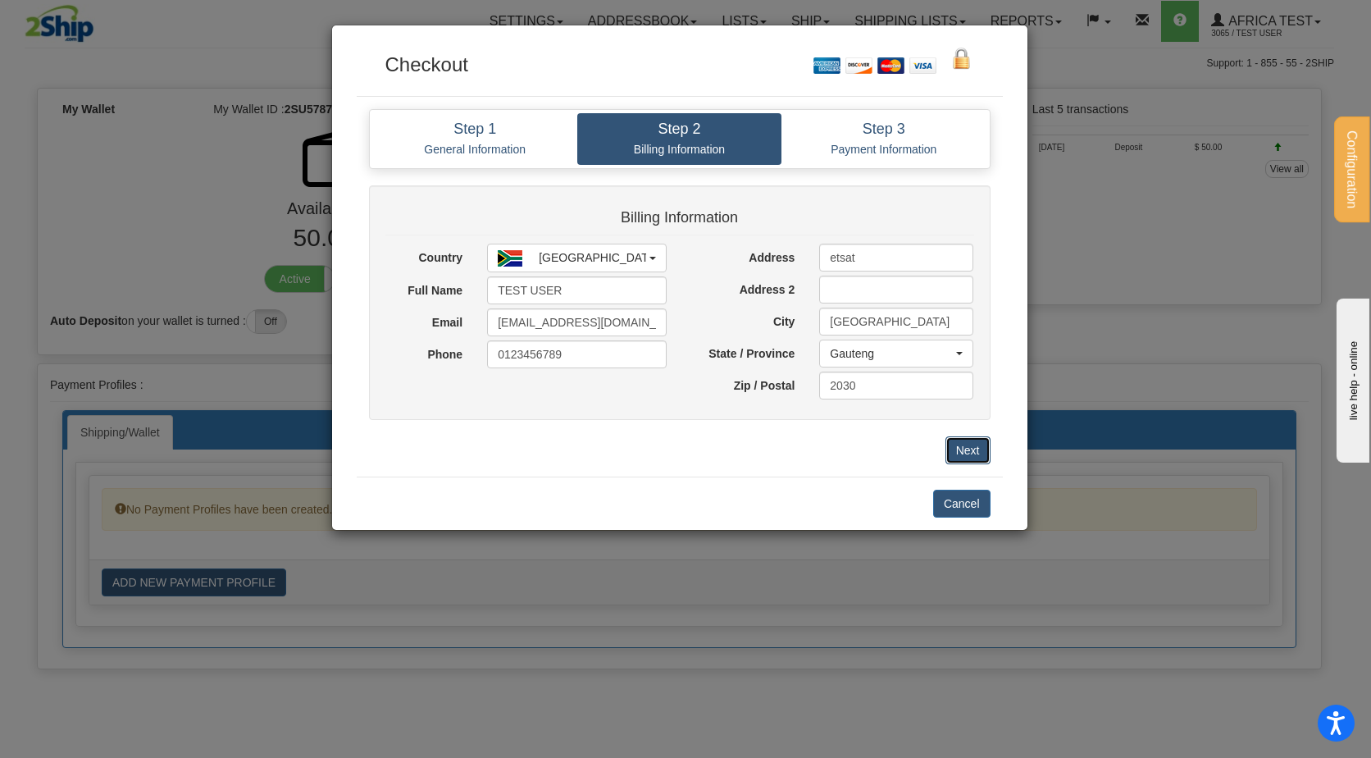
click at [970, 440] on button "Next" at bounding box center [968, 450] width 45 height 28
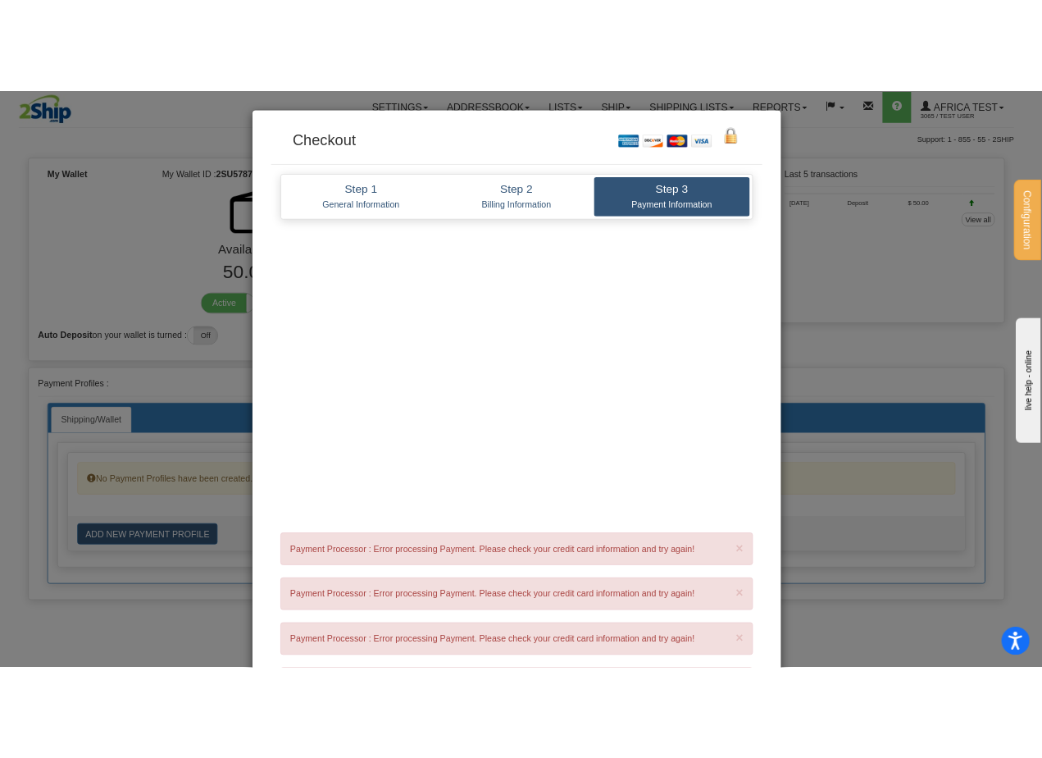
scroll to position [145, 0]
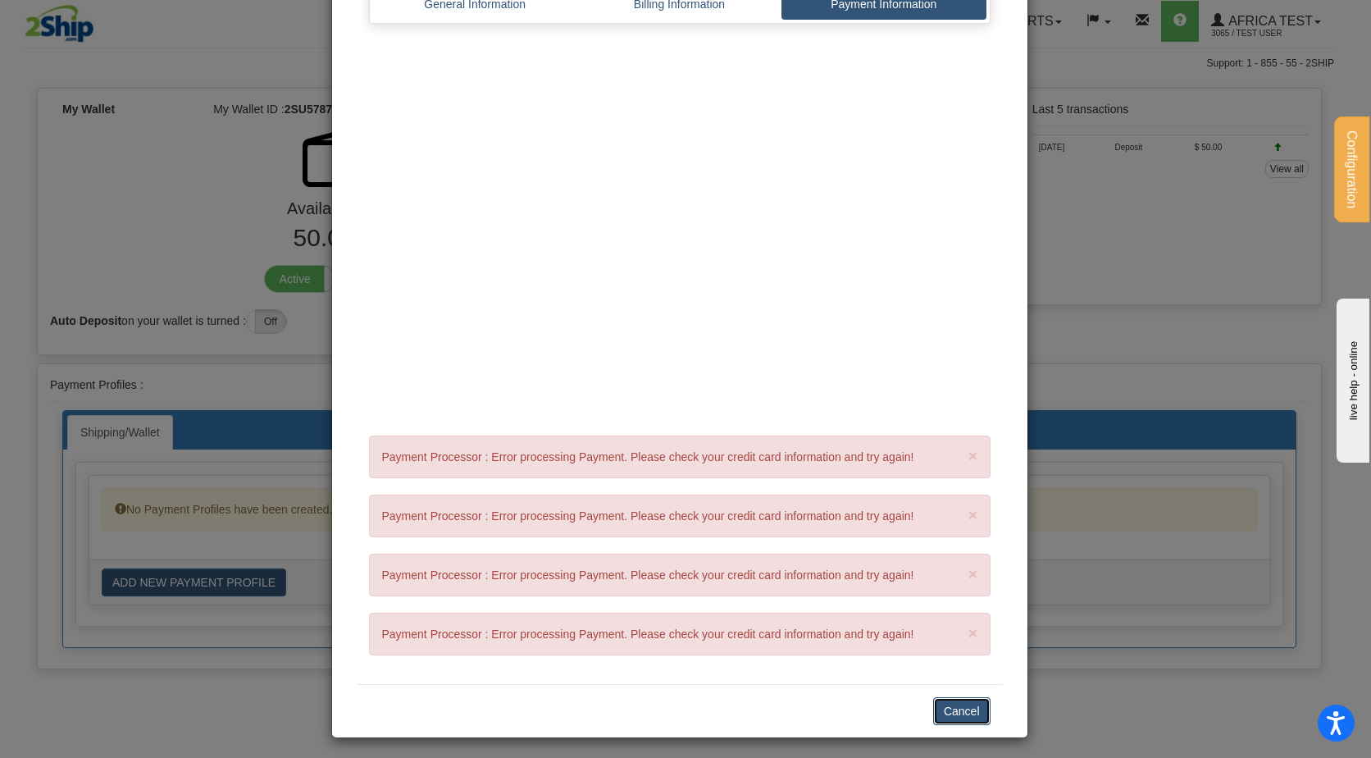
click at [939, 710] on button "Cancel" at bounding box center [961, 711] width 57 height 28
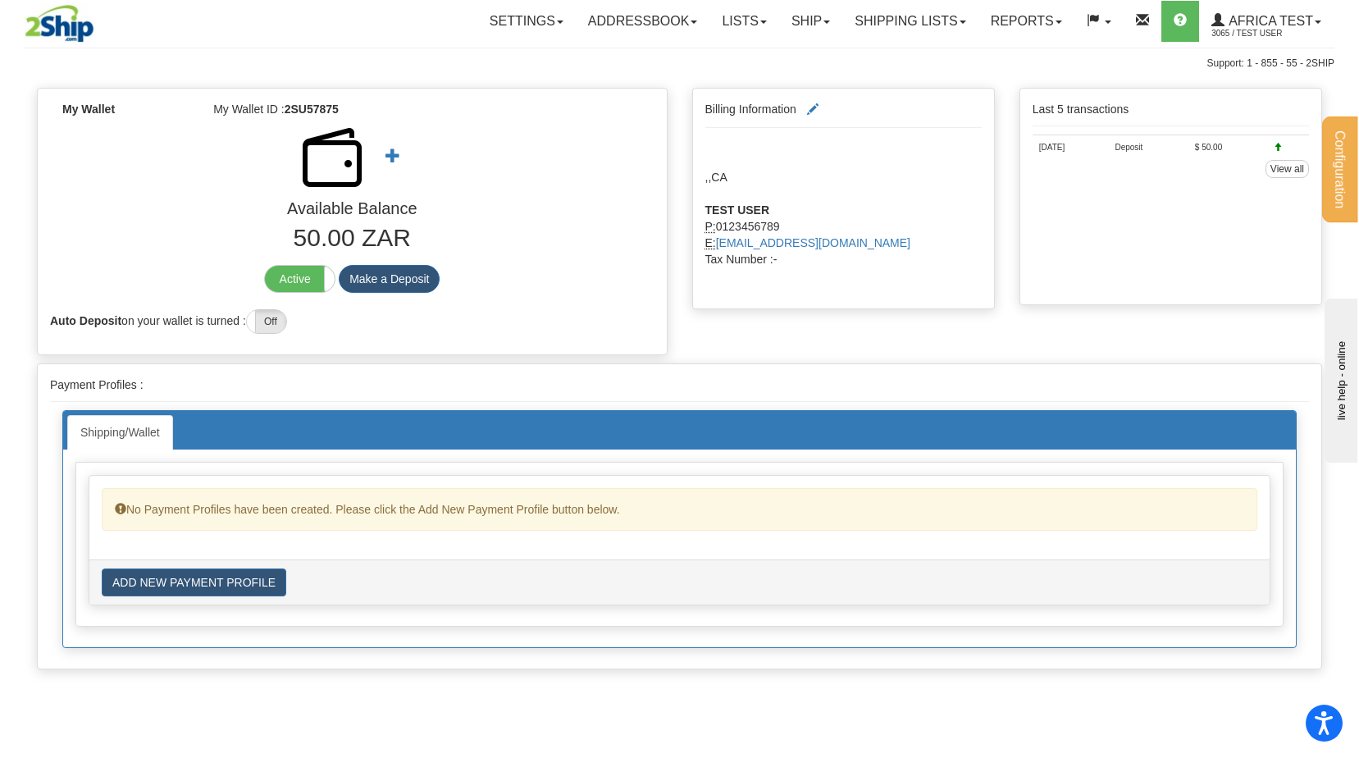
click at [677, 310] on div "My Wallet My Wallet ID : 2SU57875 Available Balance 50.00 ZAR Active Inactive M…" at bounding box center [352, 225] width 655 height 275
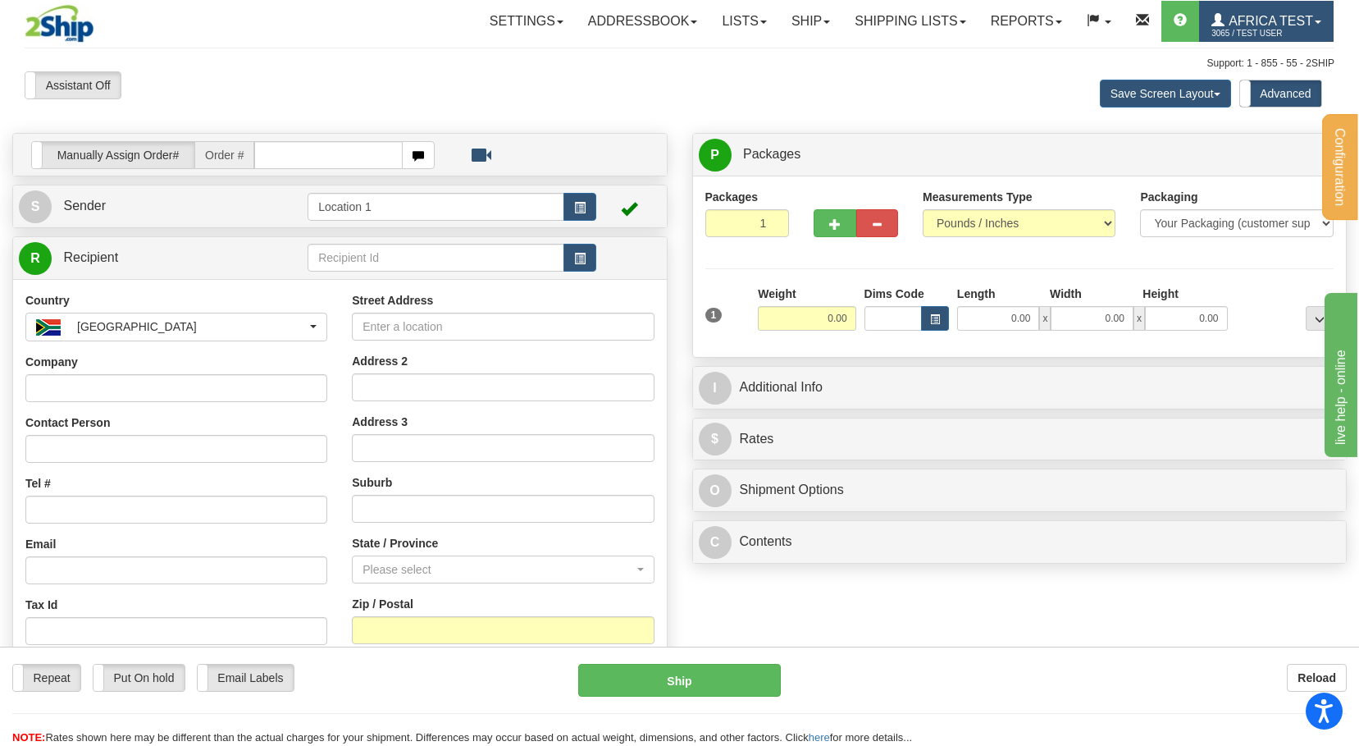
click at [1230, 37] on span "3065 / TEST USER" at bounding box center [1272, 33] width 123 height 16
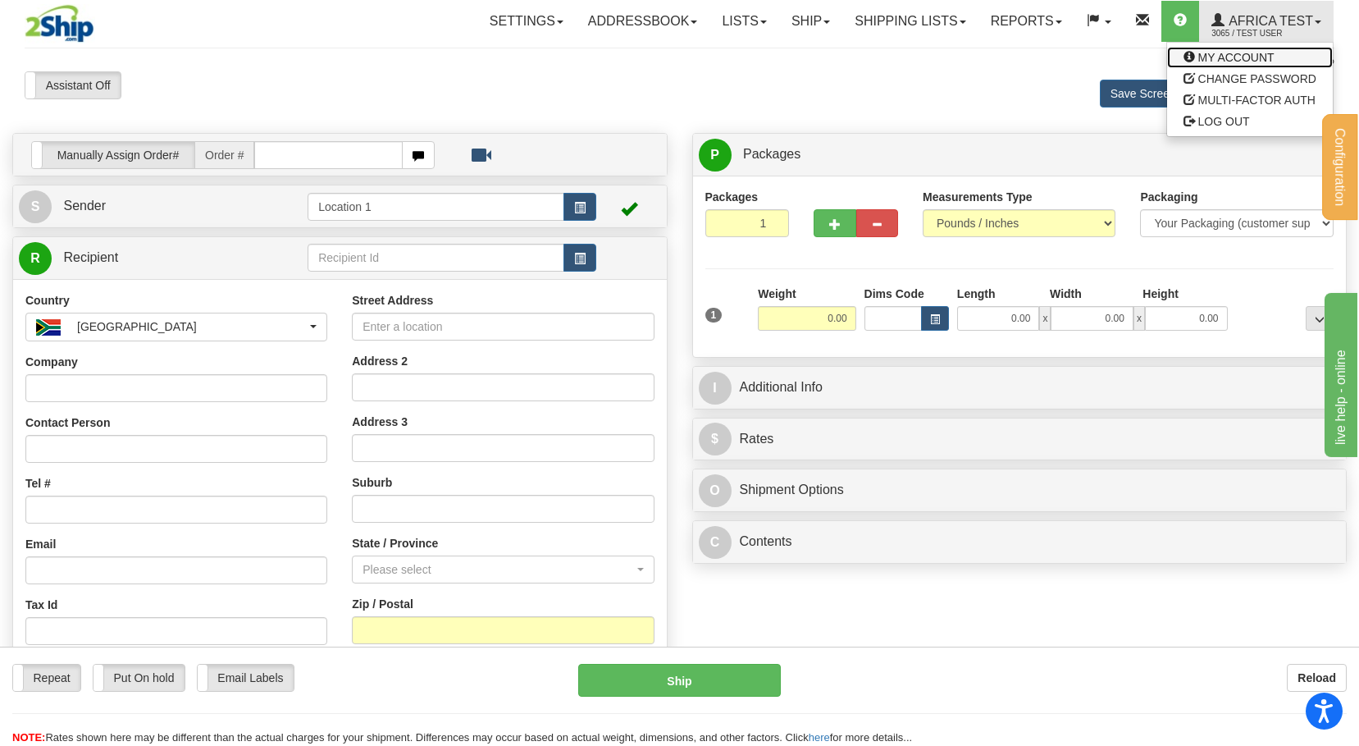
click at [1230, 60] on span "MY ACCOUNT" at bounding box center [1236, 57] width 76 height 13
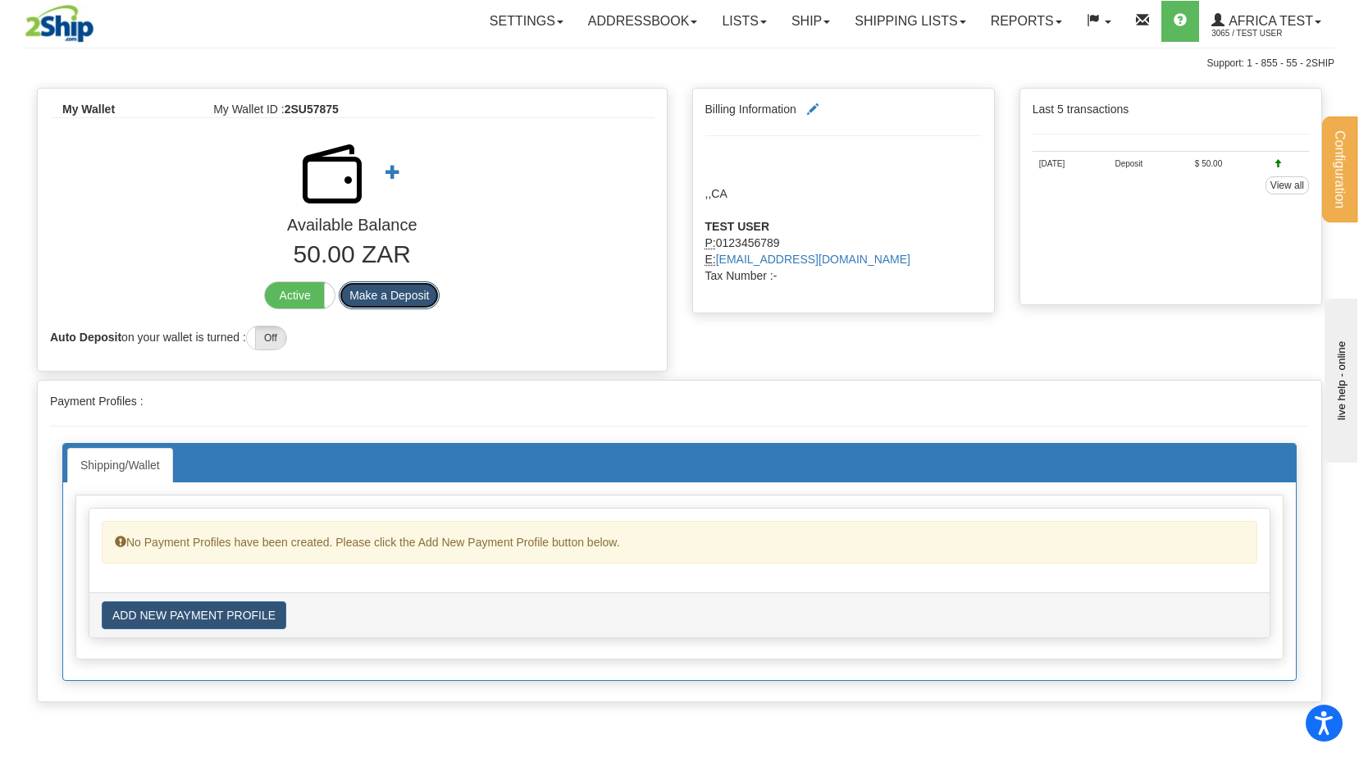
click at [397, 293] on button "Make a Deposit" at bounding box center [389, 295] width 101 height 28
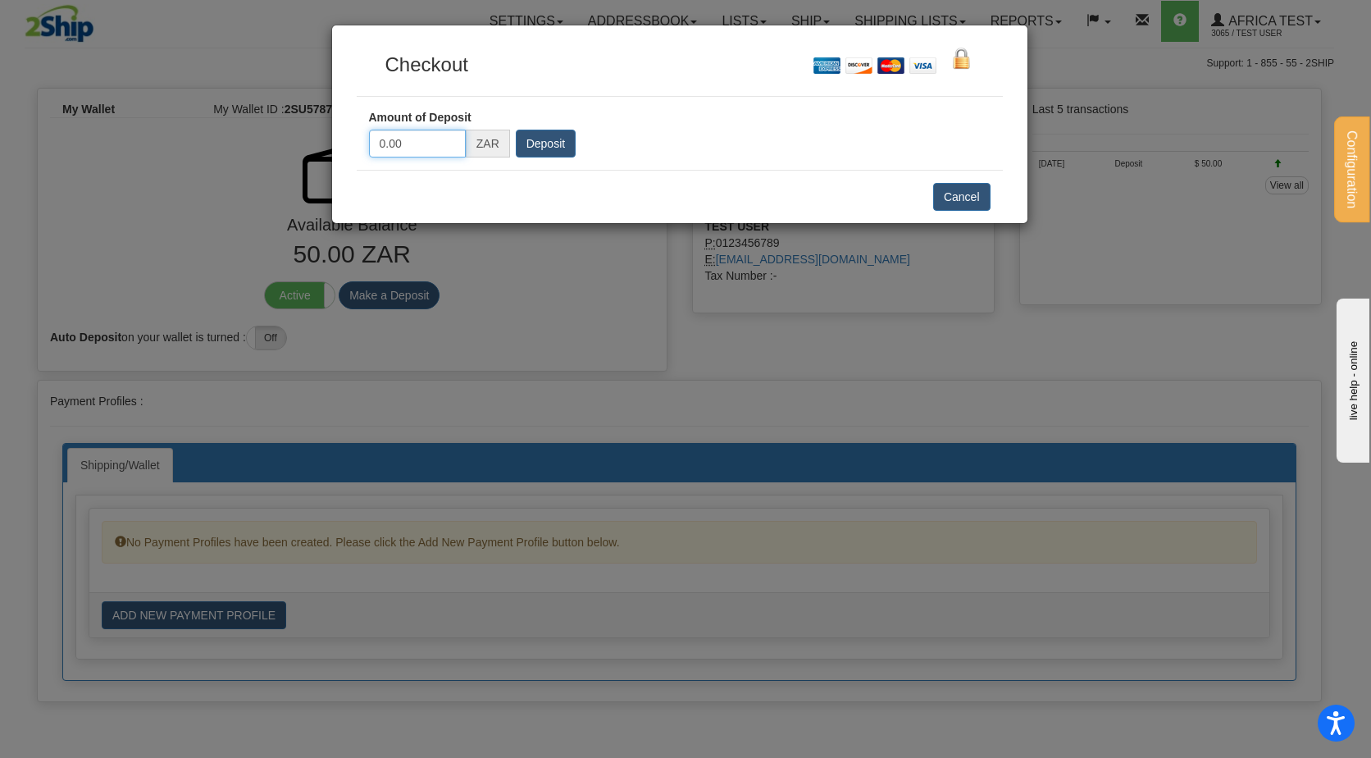
click at [441, 143] on input "0.00" at bounding box center [417, 144] width 97 height 28
type input "50"
click at [540, 139] on input "Deposit" at bounding box center [546, 144] width 60 height 28
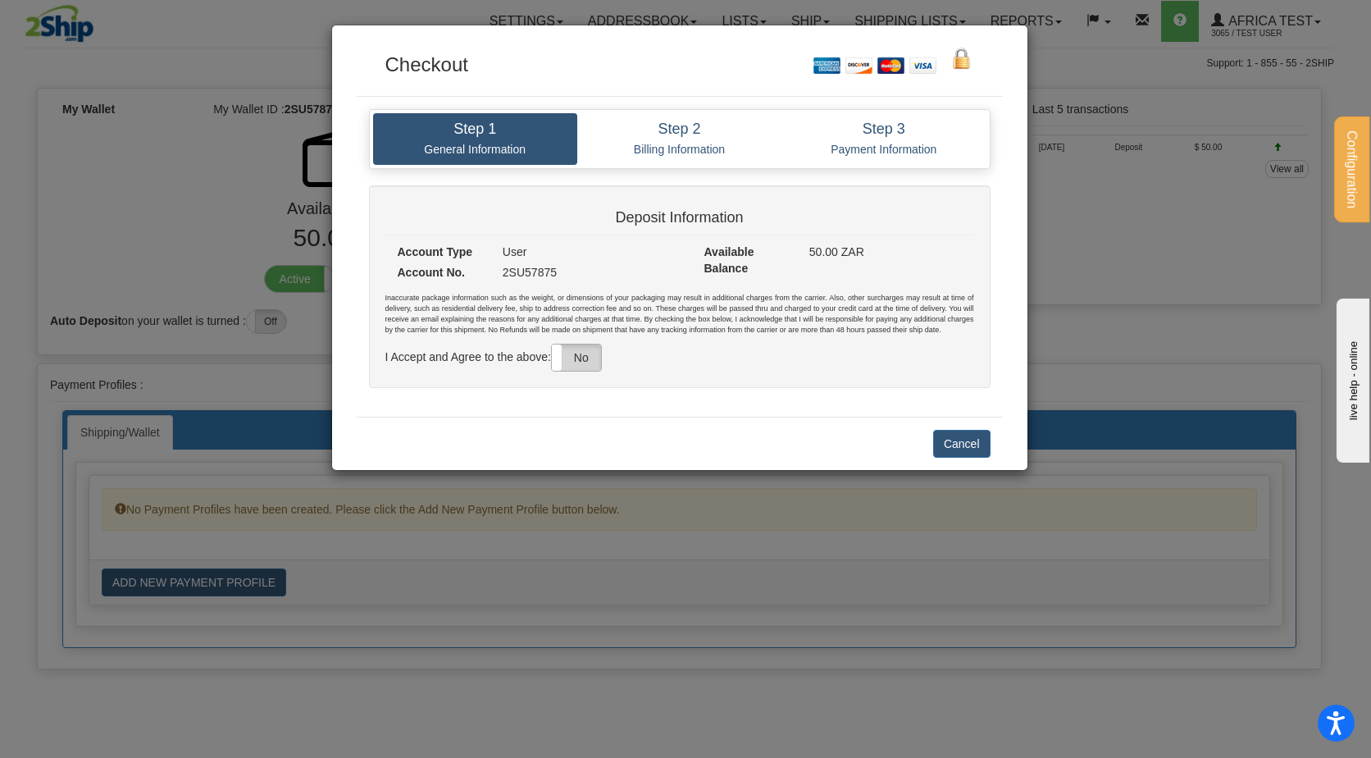
click at [582, 367] on label "No" at bounding box center [576, 357] width 49 height 26
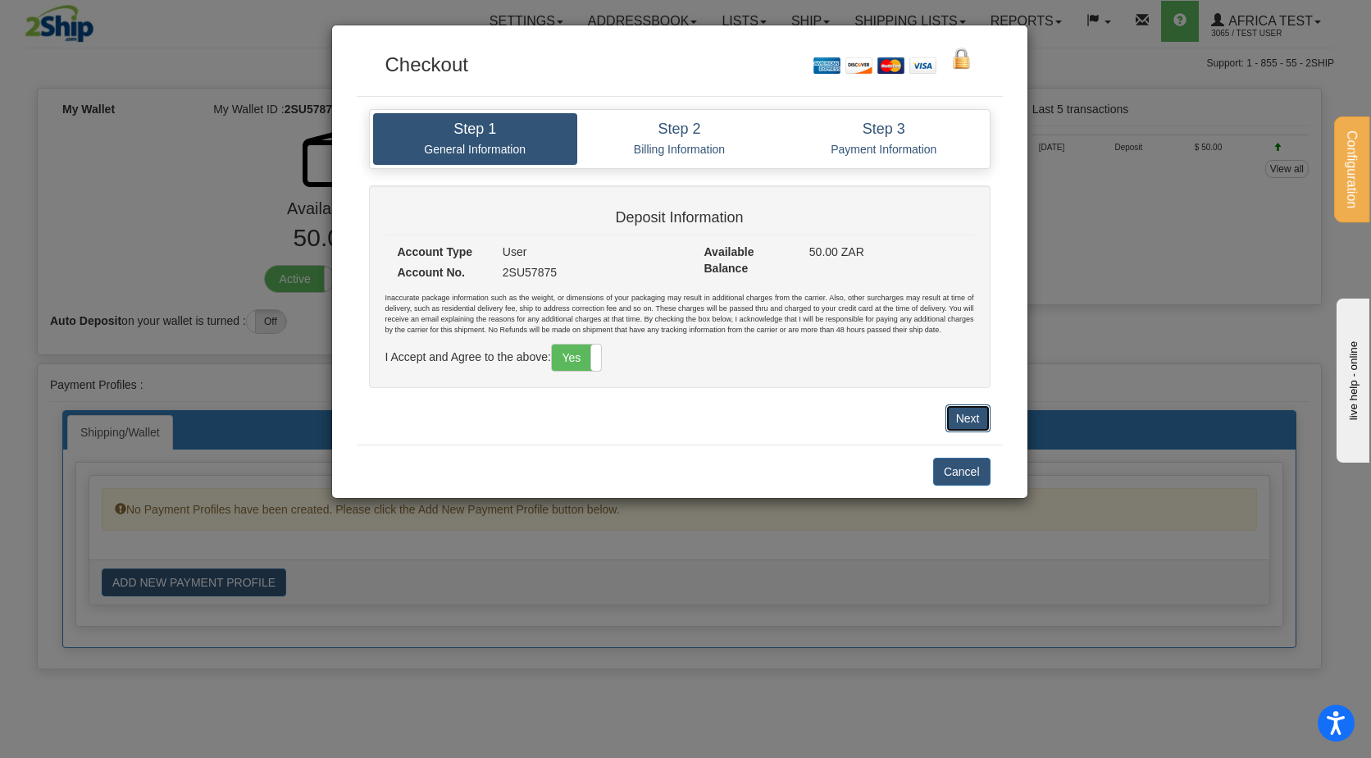
click at [974, 422] on button "Next" at bounding box center [968, 418] width 45 height 28
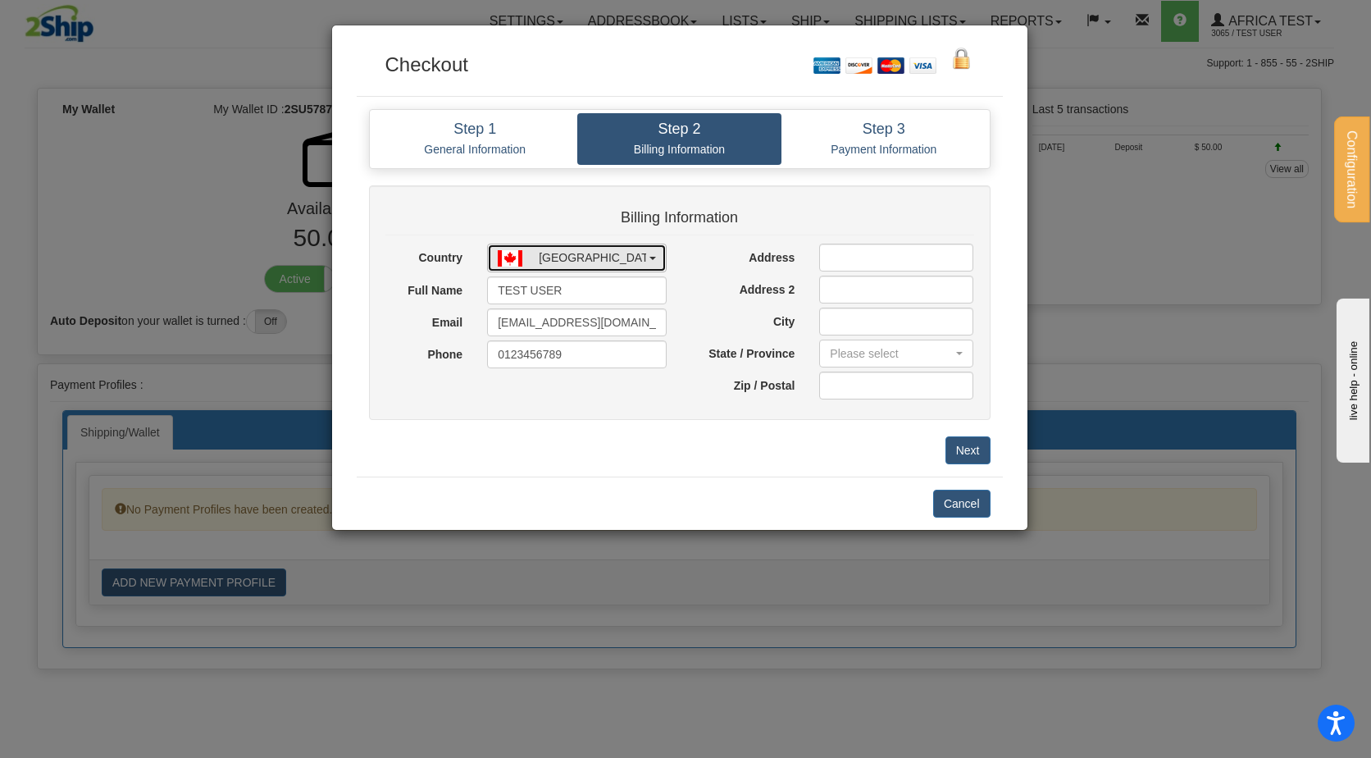
click at [587, 249] on button "[GEOGRAPHIC_DATA]" at bounding box center [577, 258] width 180 height 29
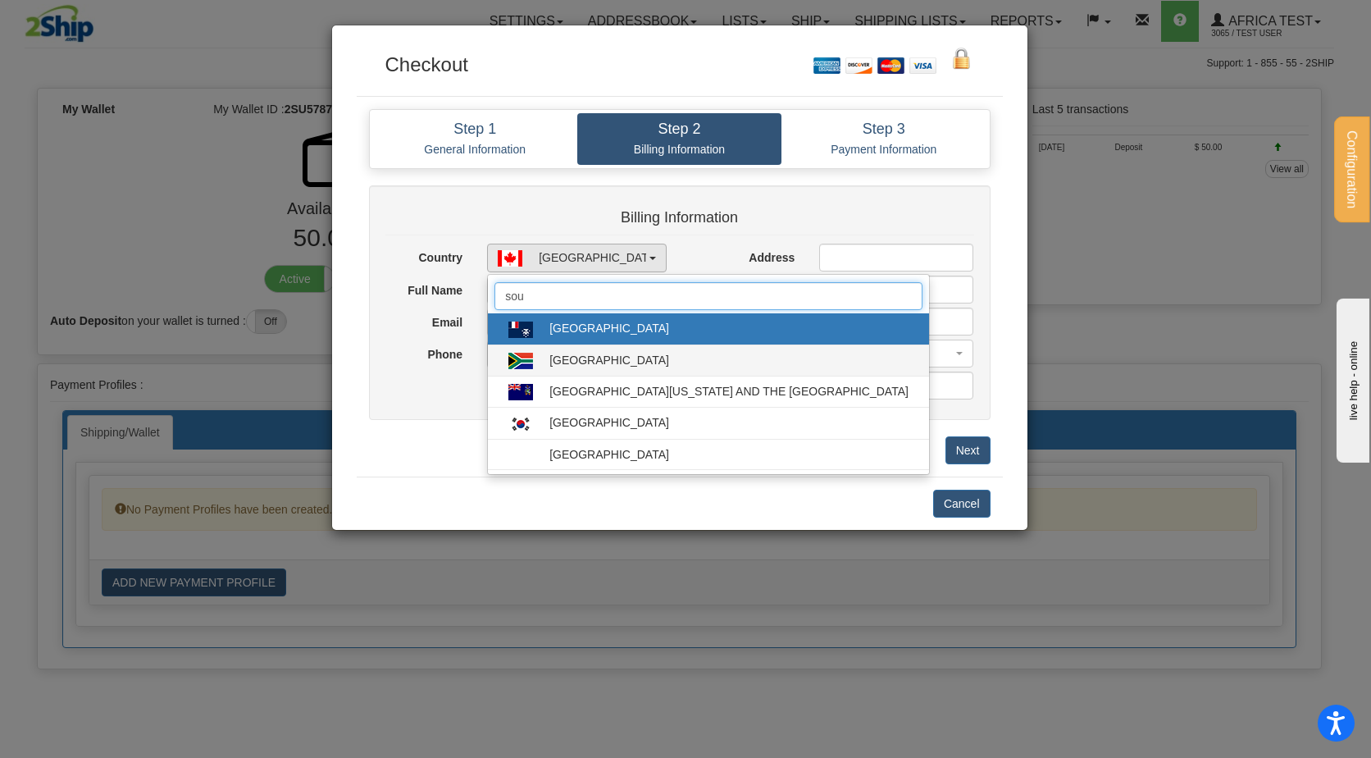
type input "sou"
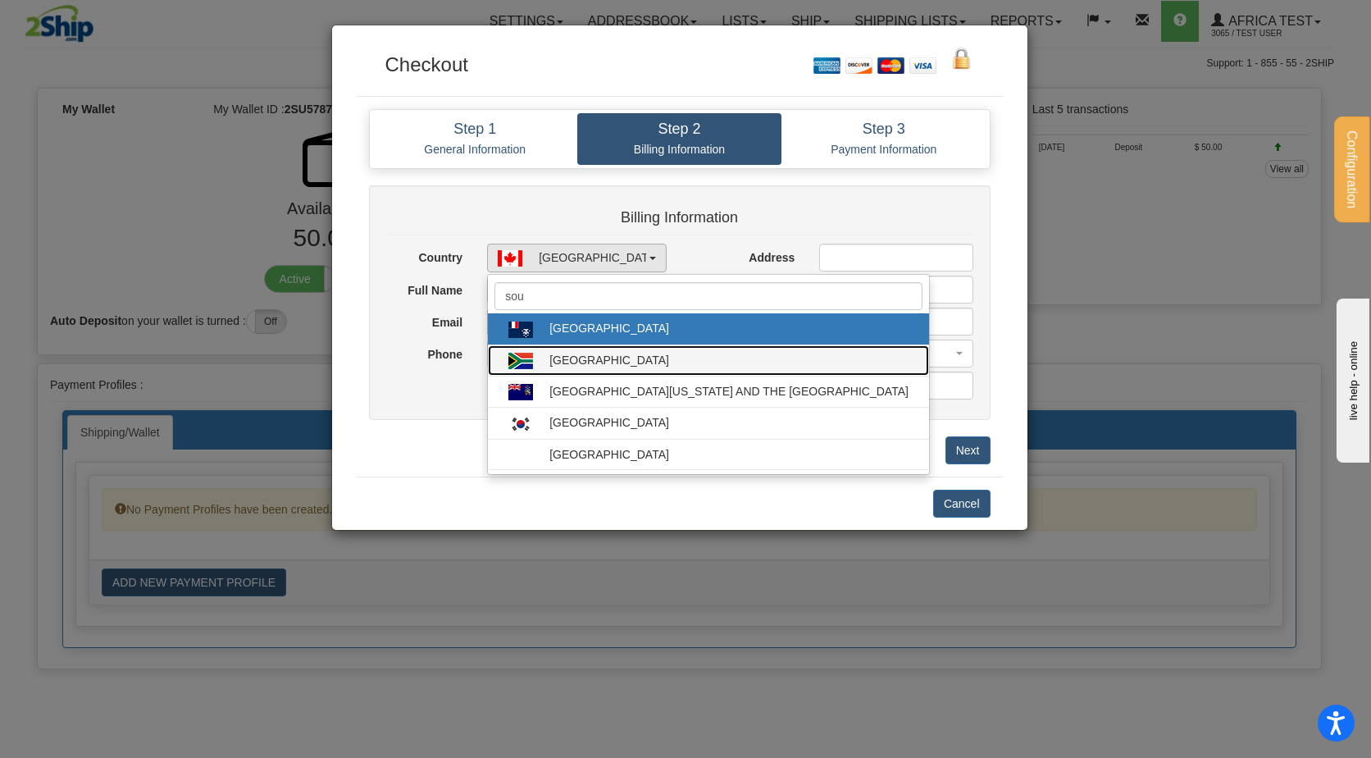
click at [591, 365] on div "[GEOGRAPHIC_DATA]" at bounding box center [610, 360] width 120 height 16
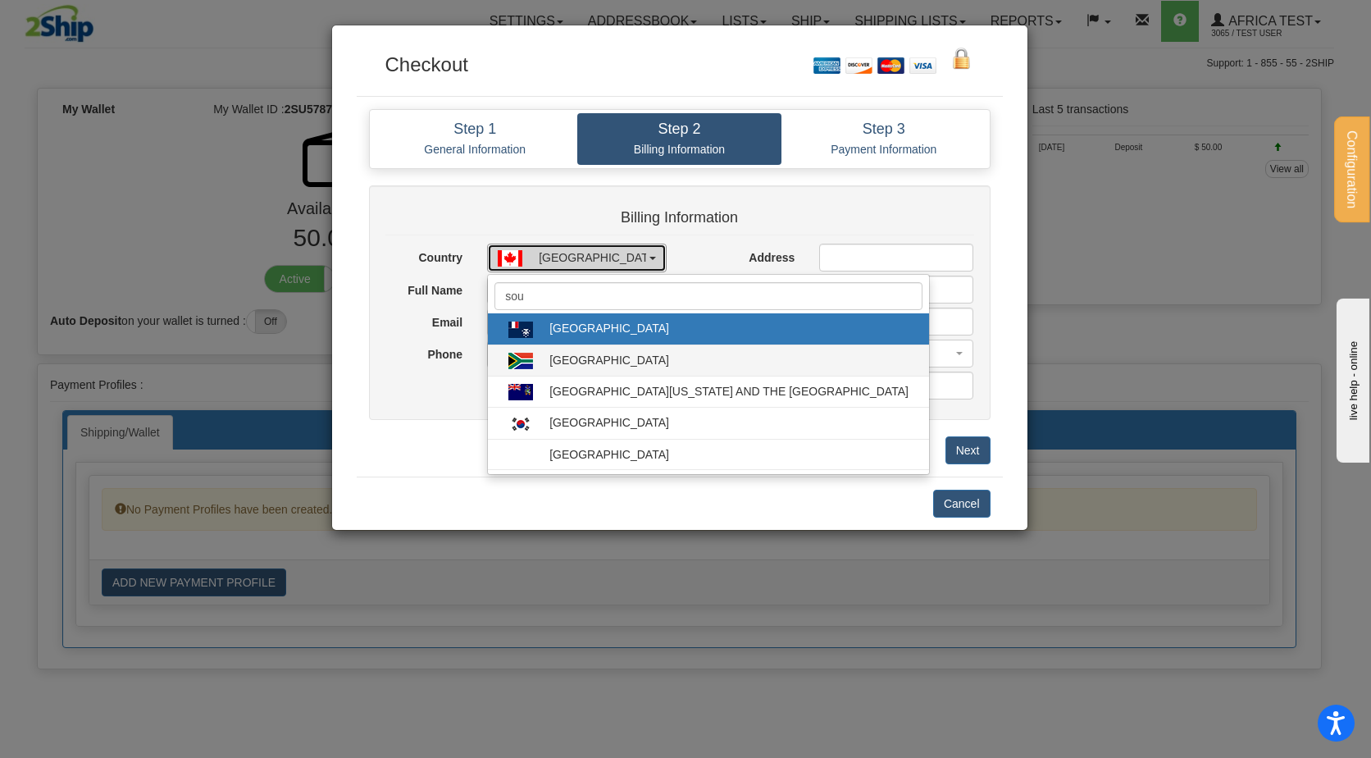
select select "ZA"
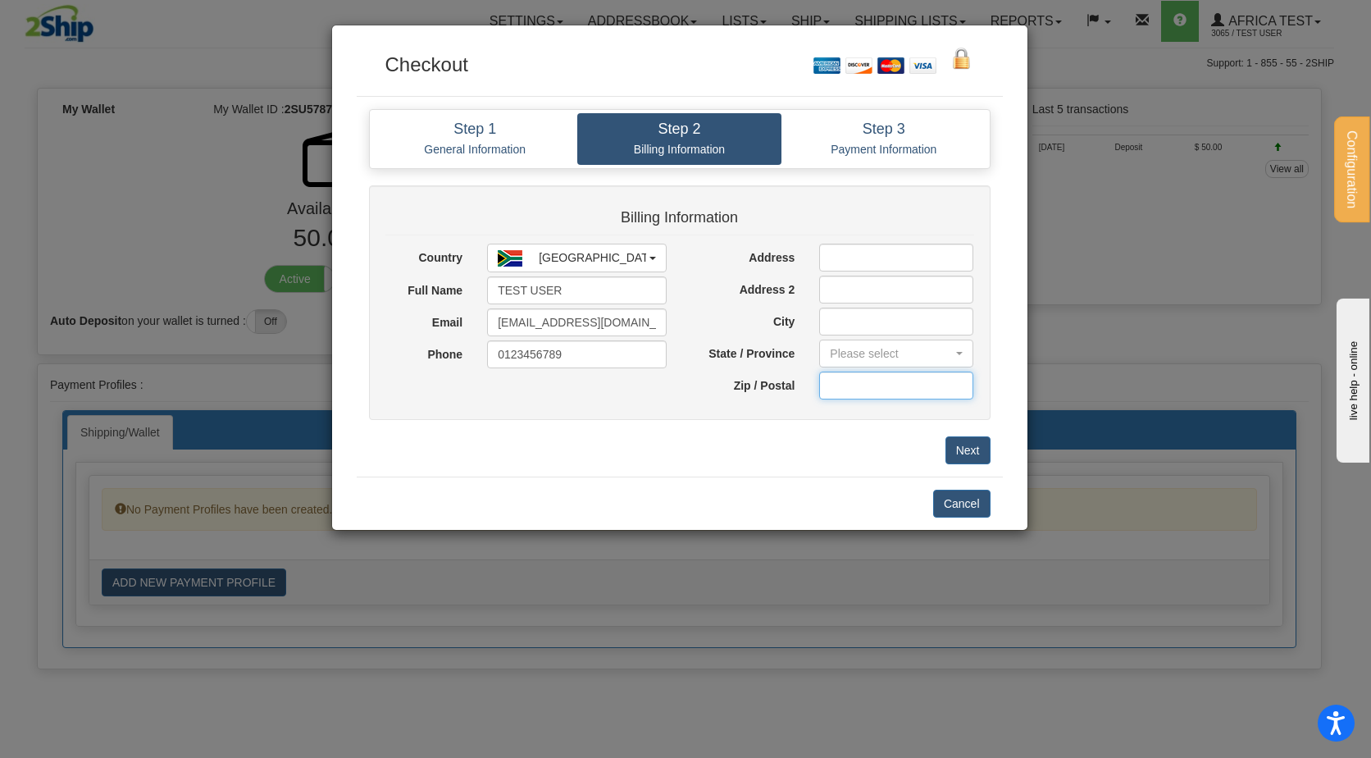
click at [836, 387] on input "text" at bounding box center [896, 386] width 154 height 28
type input "2030"
type input "etsat"
type input "[GEOGRAPHIC_DATA]"
click at [846, 284] on input "Address 2" at bounding box center [896, 290] width 154 height 28
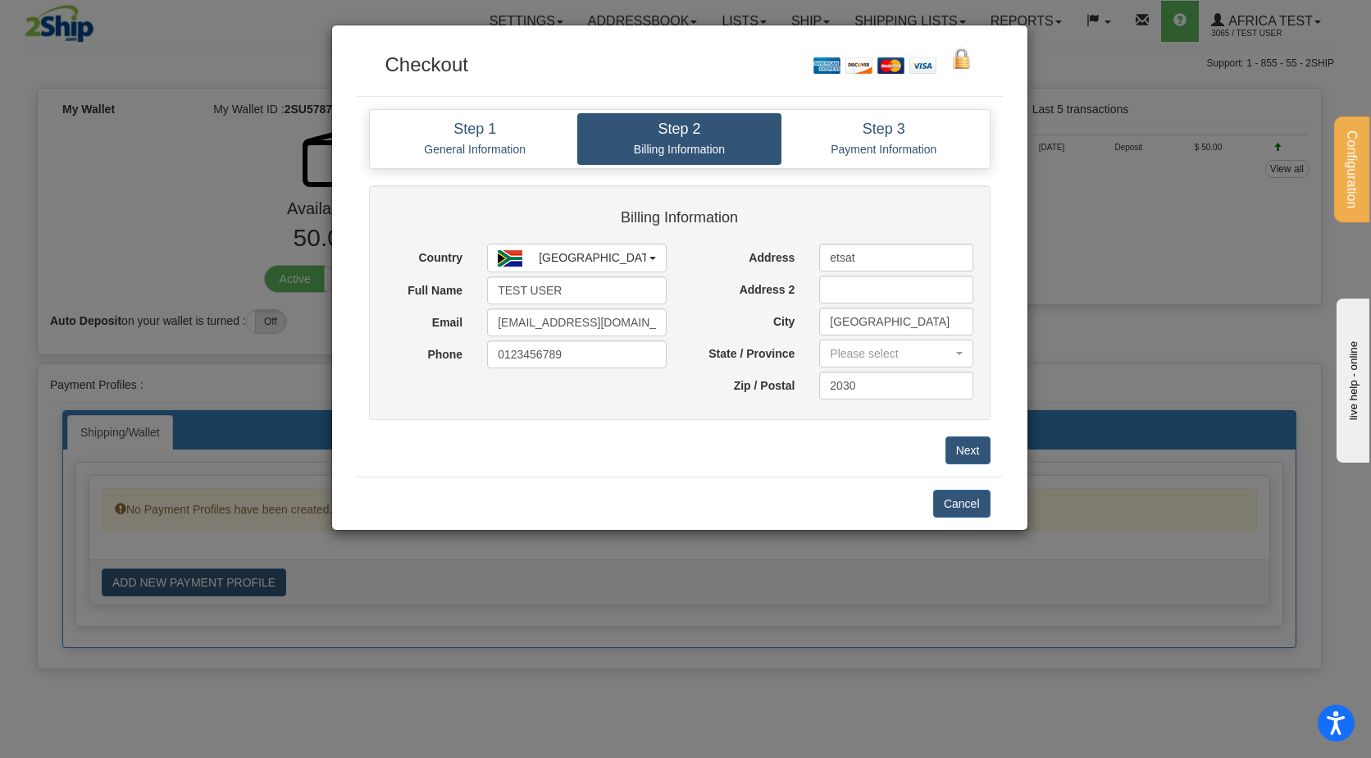
click at [766, 428] on div "Billing Information Country [GEOGRAPHIC_DATA] [GEOGRAPHIC_DATA] [GEOGRAPHIC_DAT…" at bounding box center [680, 310] width 646 height 251
click at [836, 352] on div "Please select" at bounding box center [891, 353] width 123 height 16
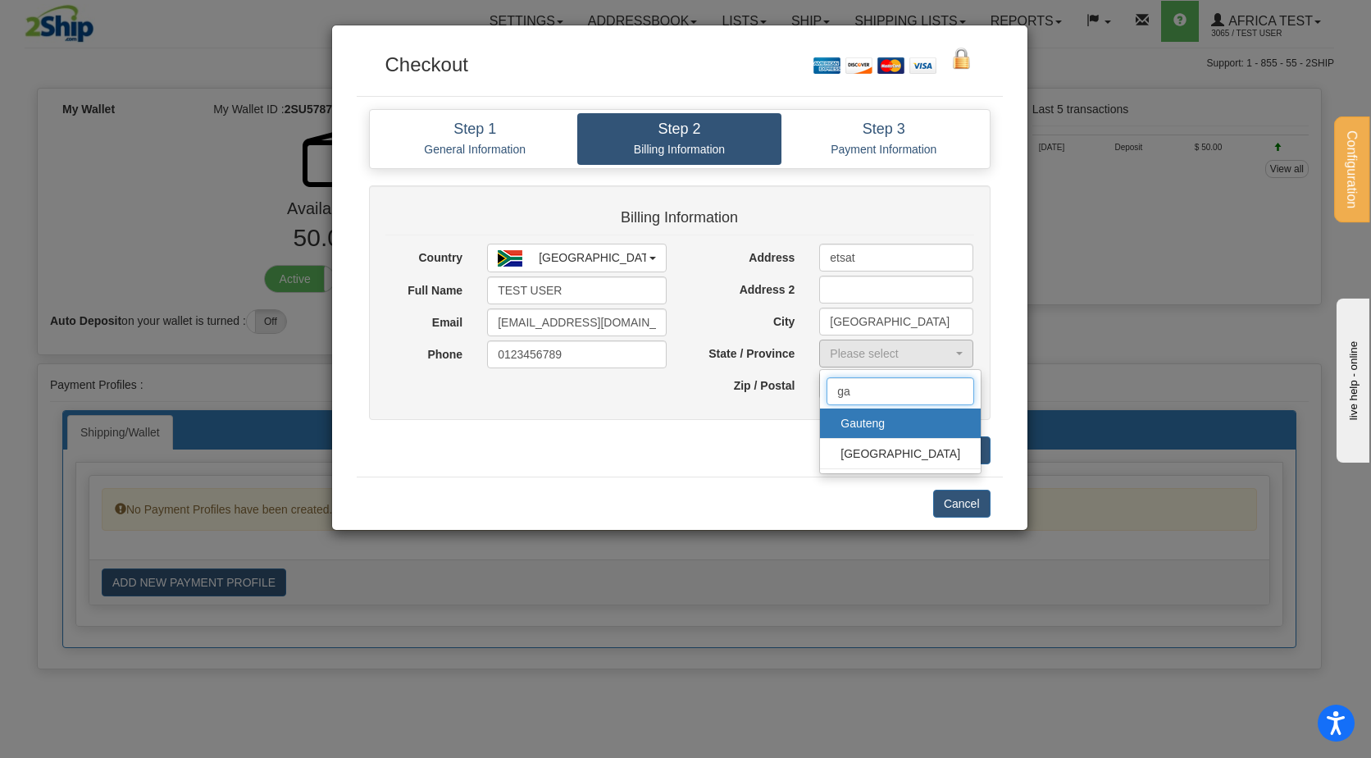
type input "ga"
click at [851, 417] on span "Gauteng" at bounding box center [901, 423] width 128 height 25
select select "GT"
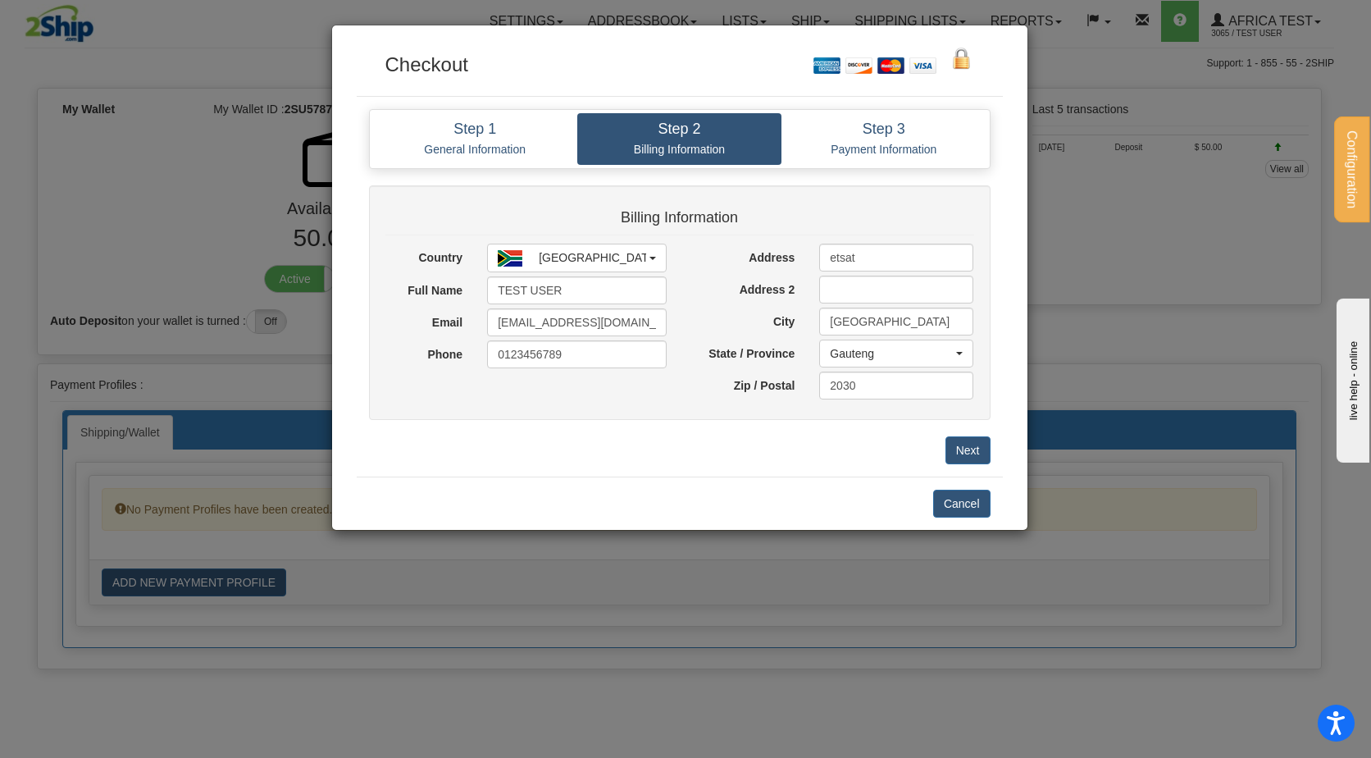
click at [798, 470] on div "Step 1 General Information Step 2 Billing Information Step 3 Payment Informatio…" at bounding box center [680, 287] width 646 height 380
click at [497, 162] on link "Step 1 General Information" at bounding box center [475, 139] width 204 height 52
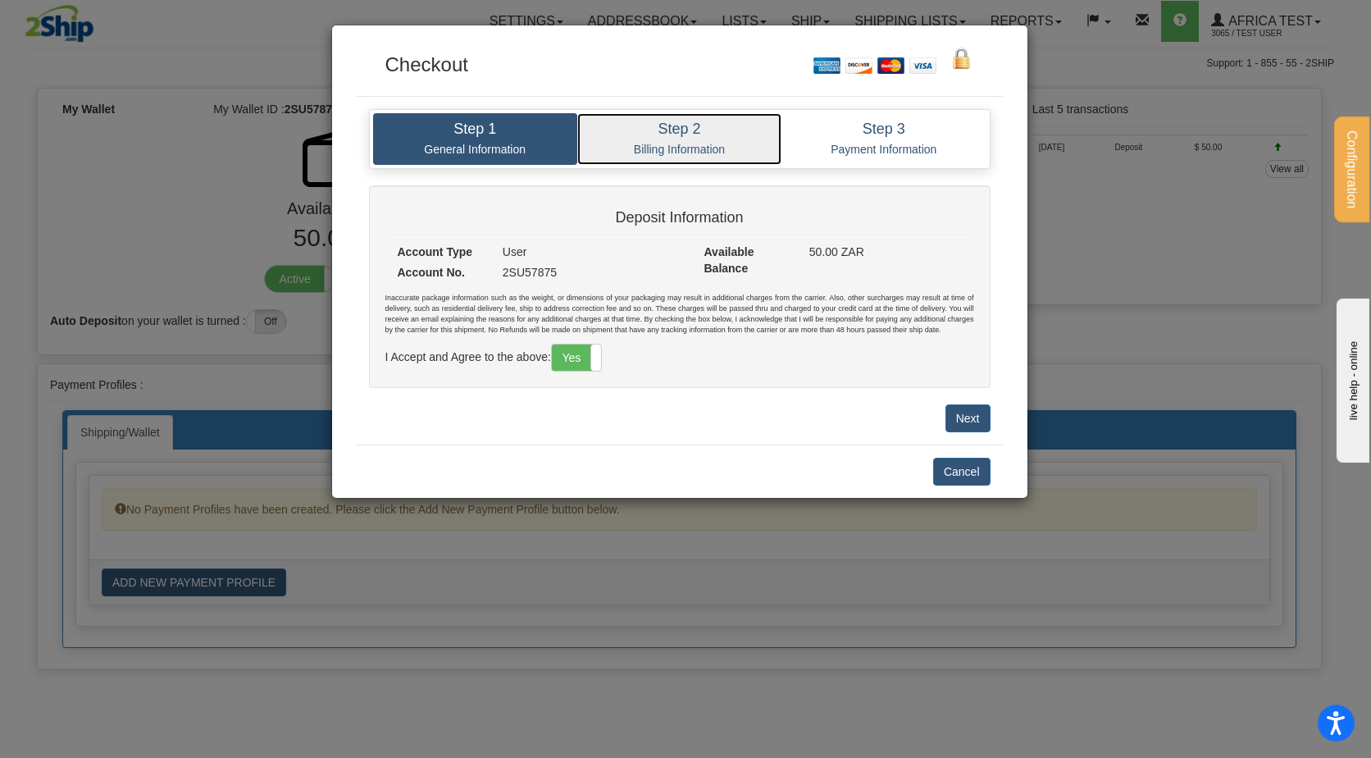
click at [686, 156] on p "Billing Information" at bounding box center [680, 149] width 180 height 15
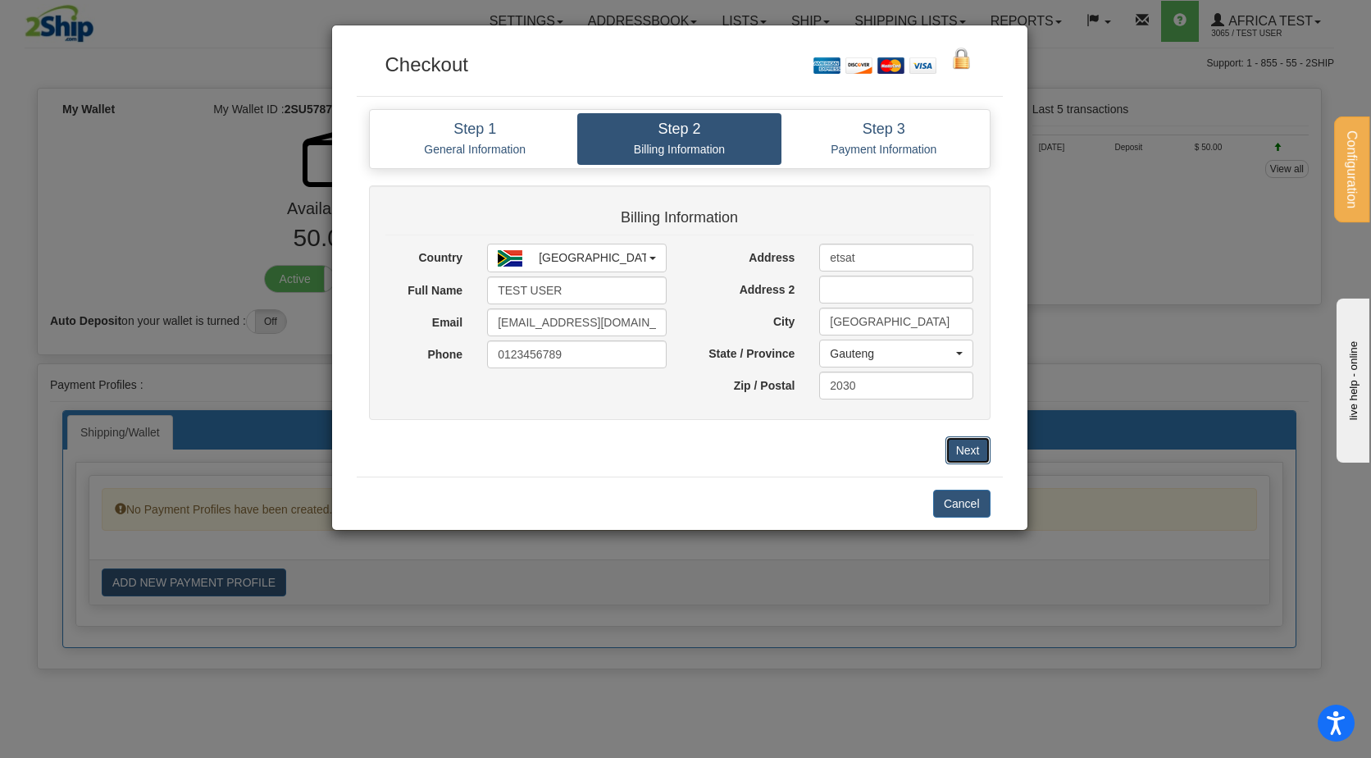
click at [971, 440] on button "Next" at bounding box center [968, 450] width 45 height 28
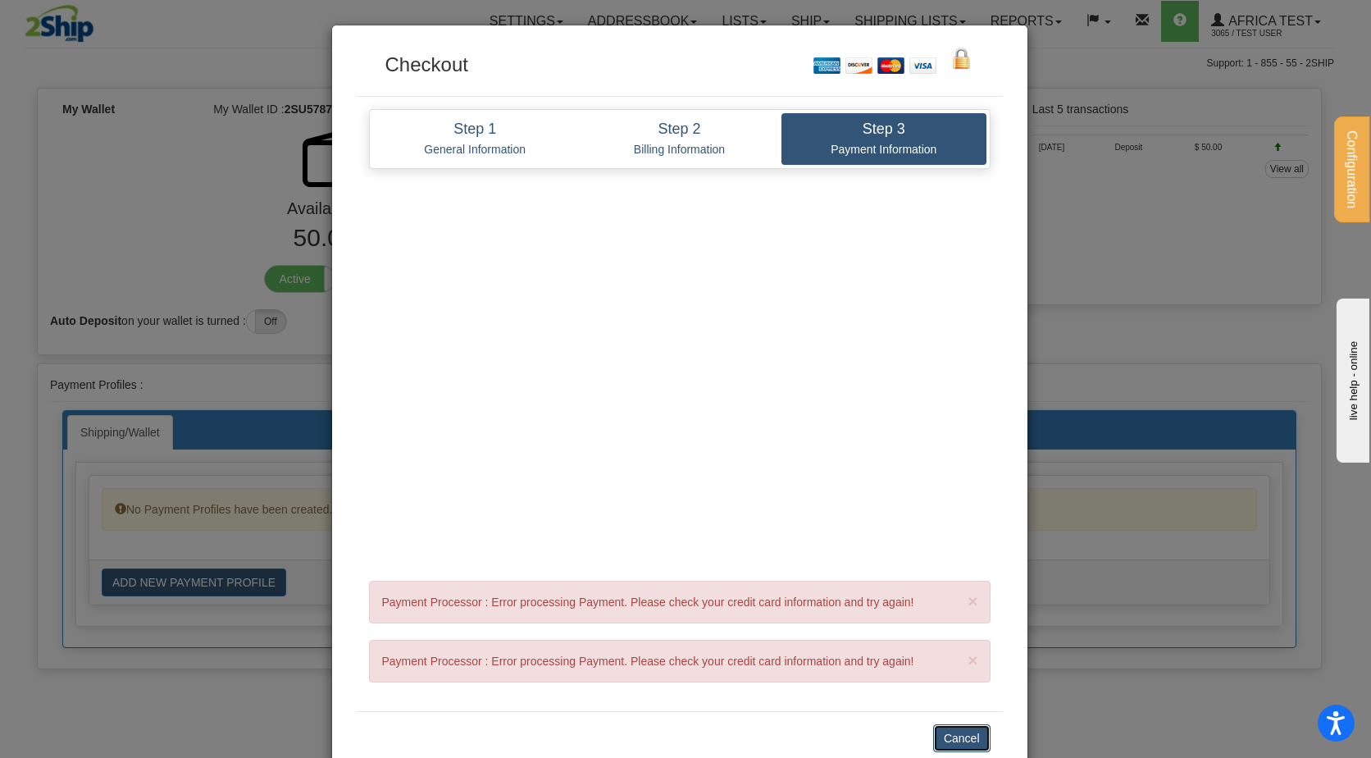
click at [968, 738] on button "Cancel" at bounding box center [961, 738] width 57 height 28
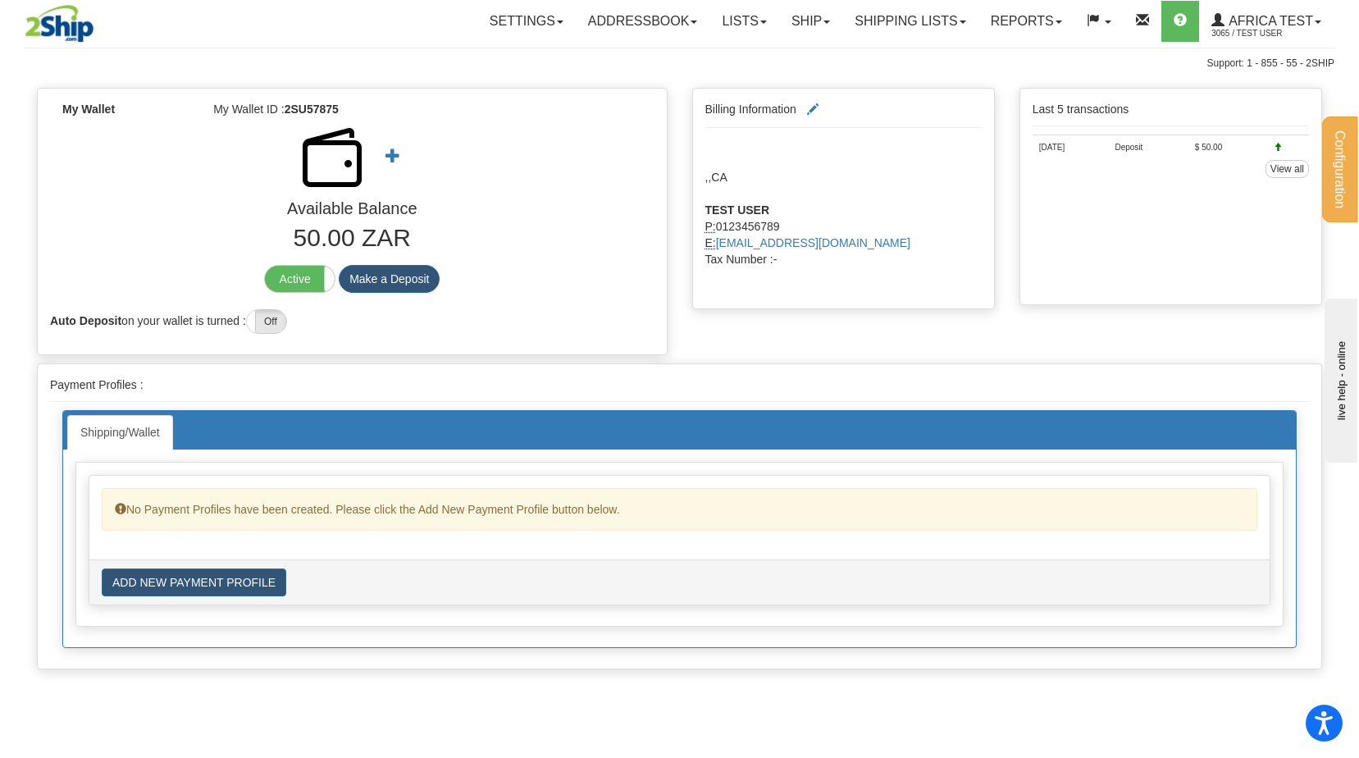
click at [673, 215] on div "My Wallet My Wallet ID : 2SU57875 Available Balance 50.00 ZAR Active Inactive M…" at bounding box center [352, 225] width 655 height 275
click at [413, 280] on button "Make a Deposit" at bounding box center [389, 279] width 101 height 28
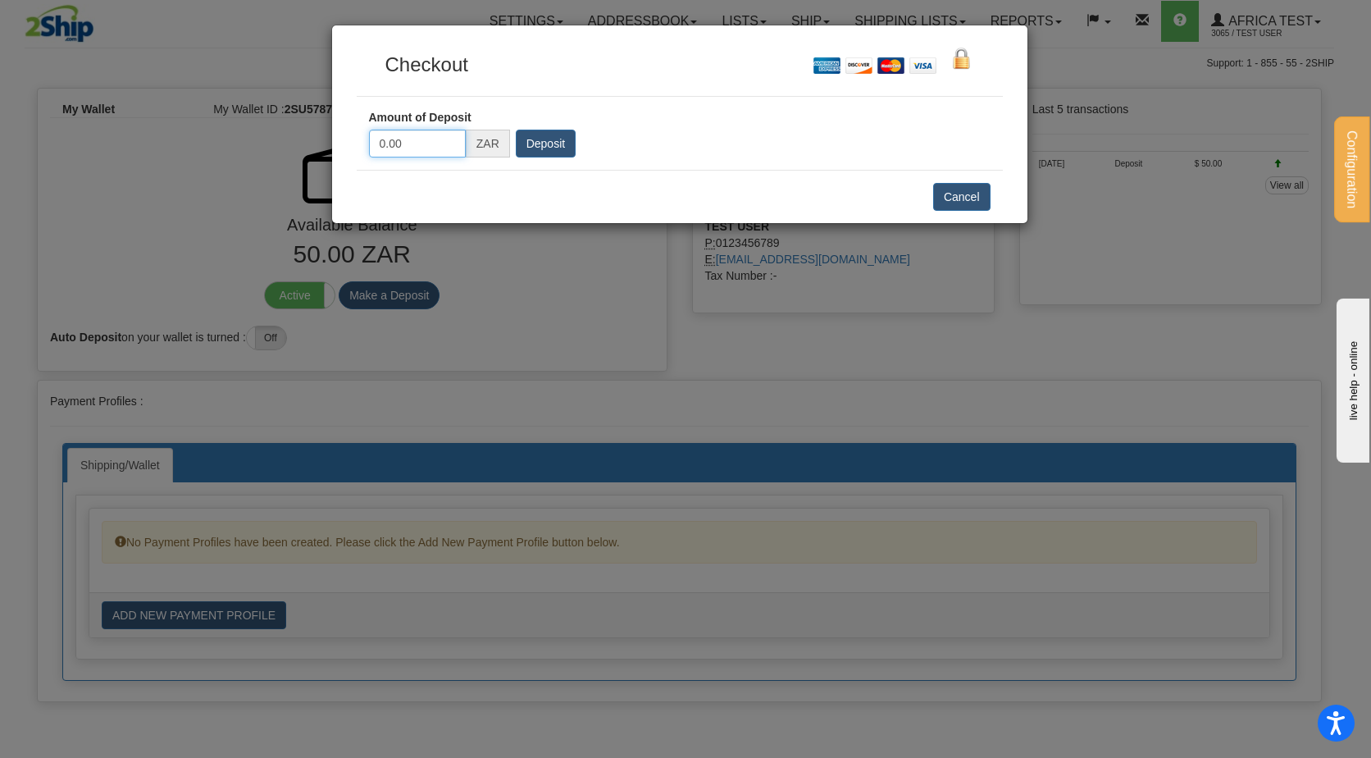
click at [413, 152] on input "0.00" at bounding box center [417, 144] width 97 height 28
type input "50"
click at [529, 143] on input "Deposit" at bounding box center [546, 144] width 60 height 28
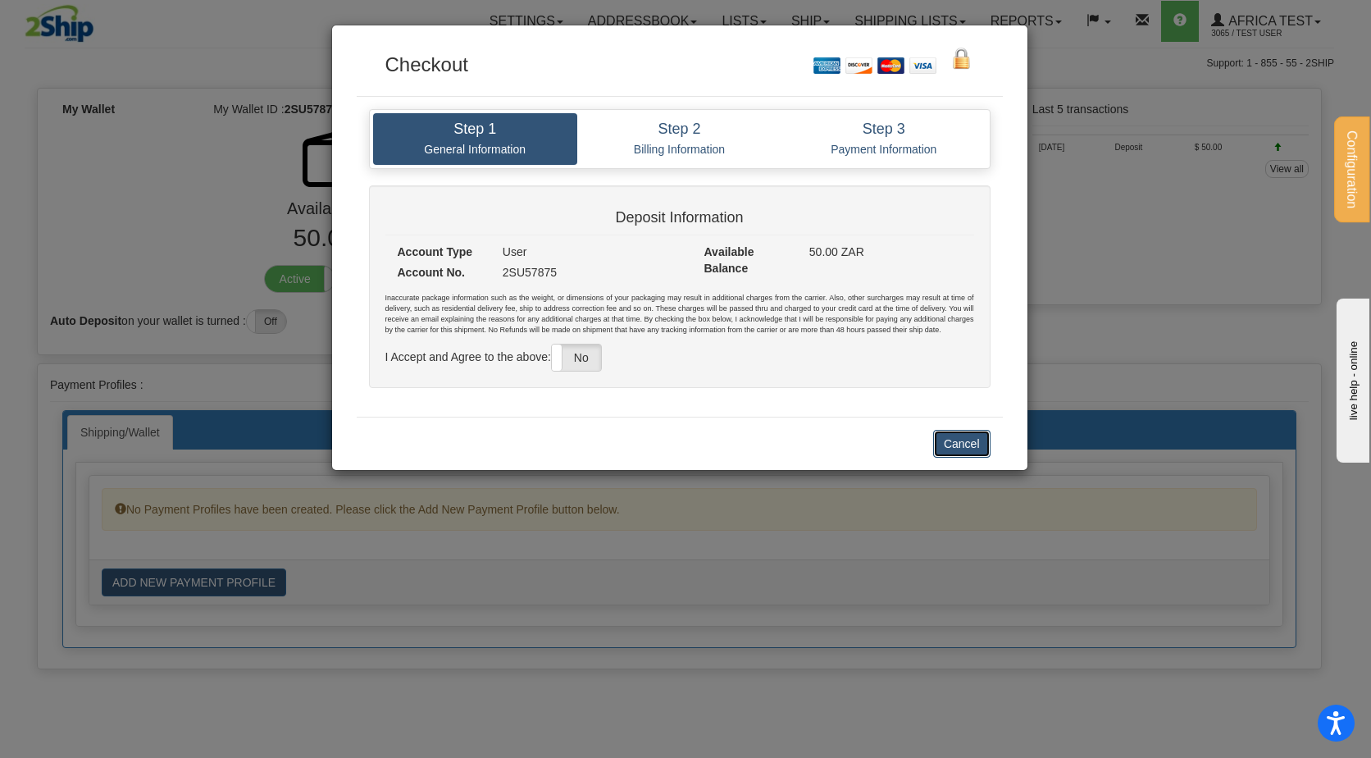
click at [952, 430] on button "Cancel" at bounding box center [961, 444] width 57 height 28
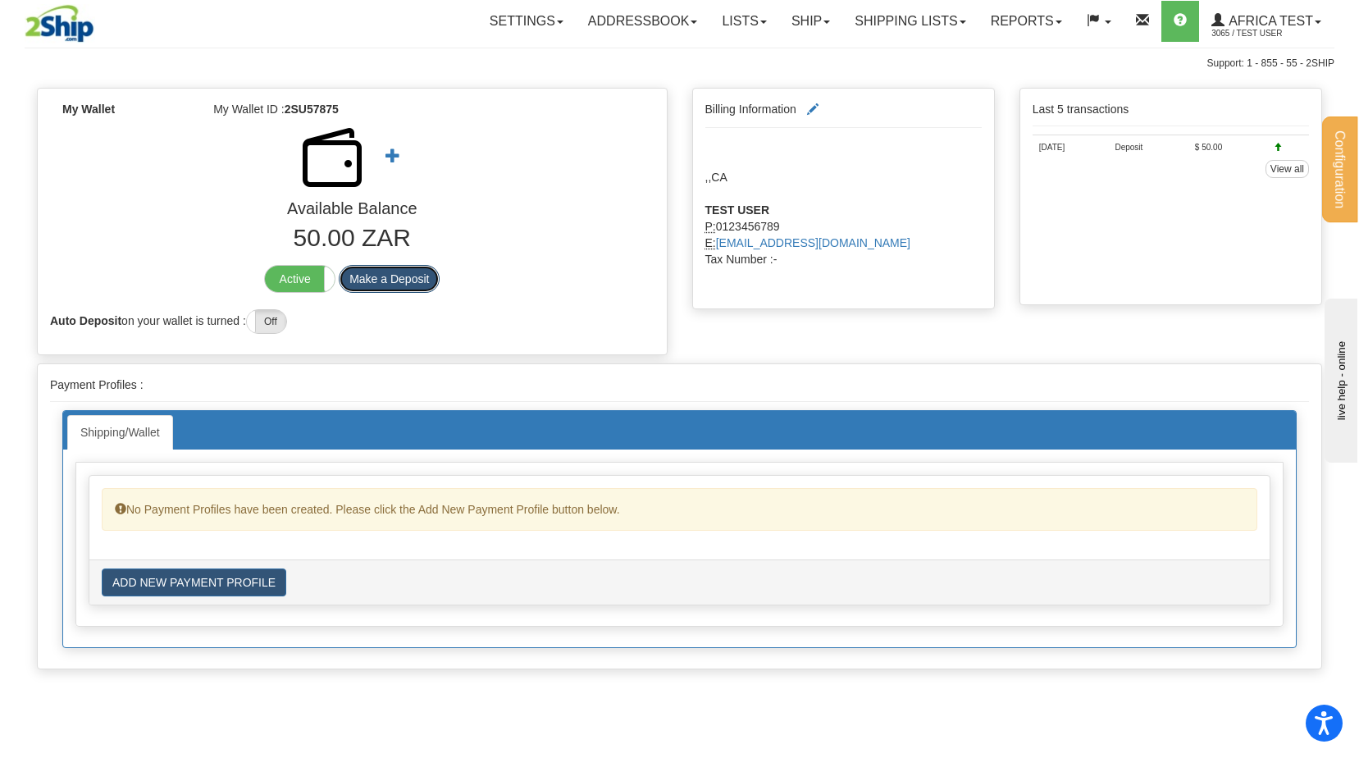
click at [408, 270] on button "Make a Deposit" at bounding box center [389, 279] width 101 height 28
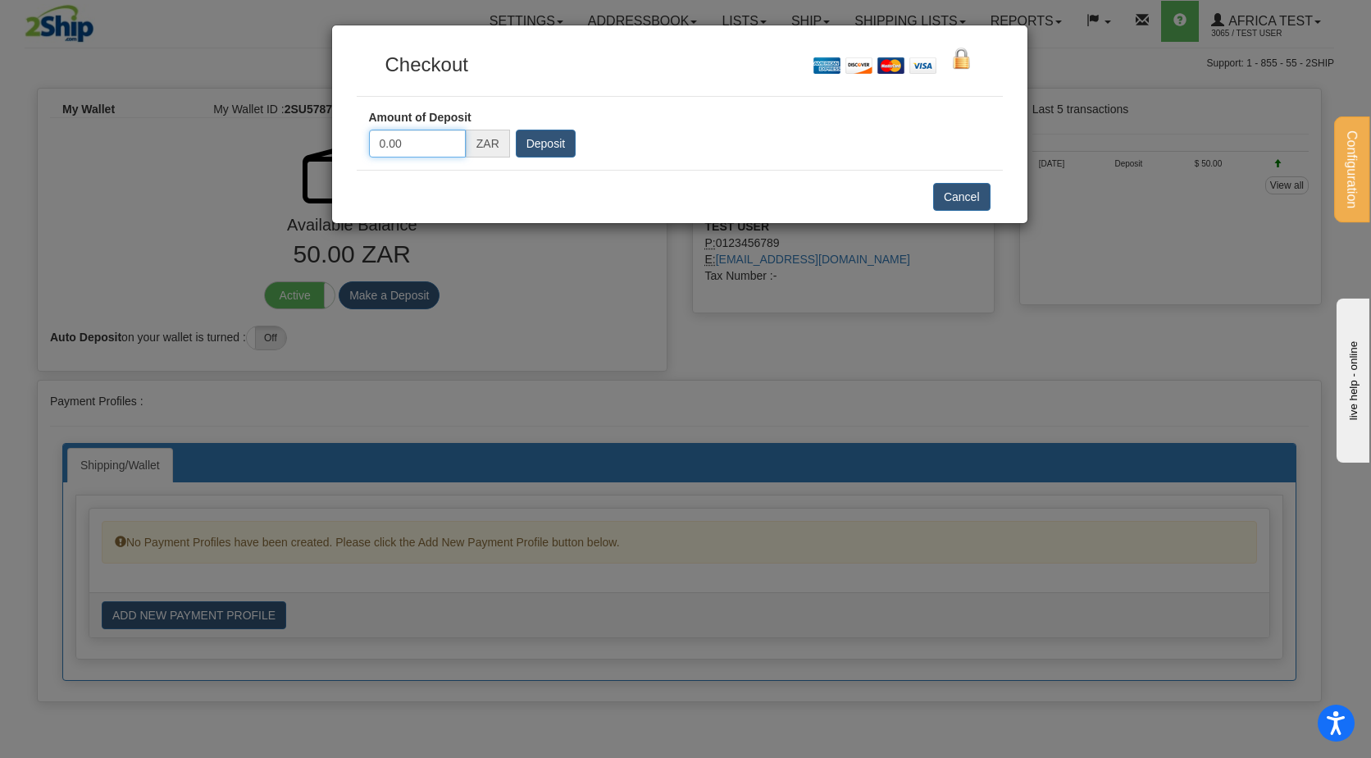
click at [419, 131] on input "0.00" at bounding box center [417, 144] width 97 height 28
type input "50"
click at [558, 149] on input "Deposit" at bounding box center [546, 144] width 60 height 28
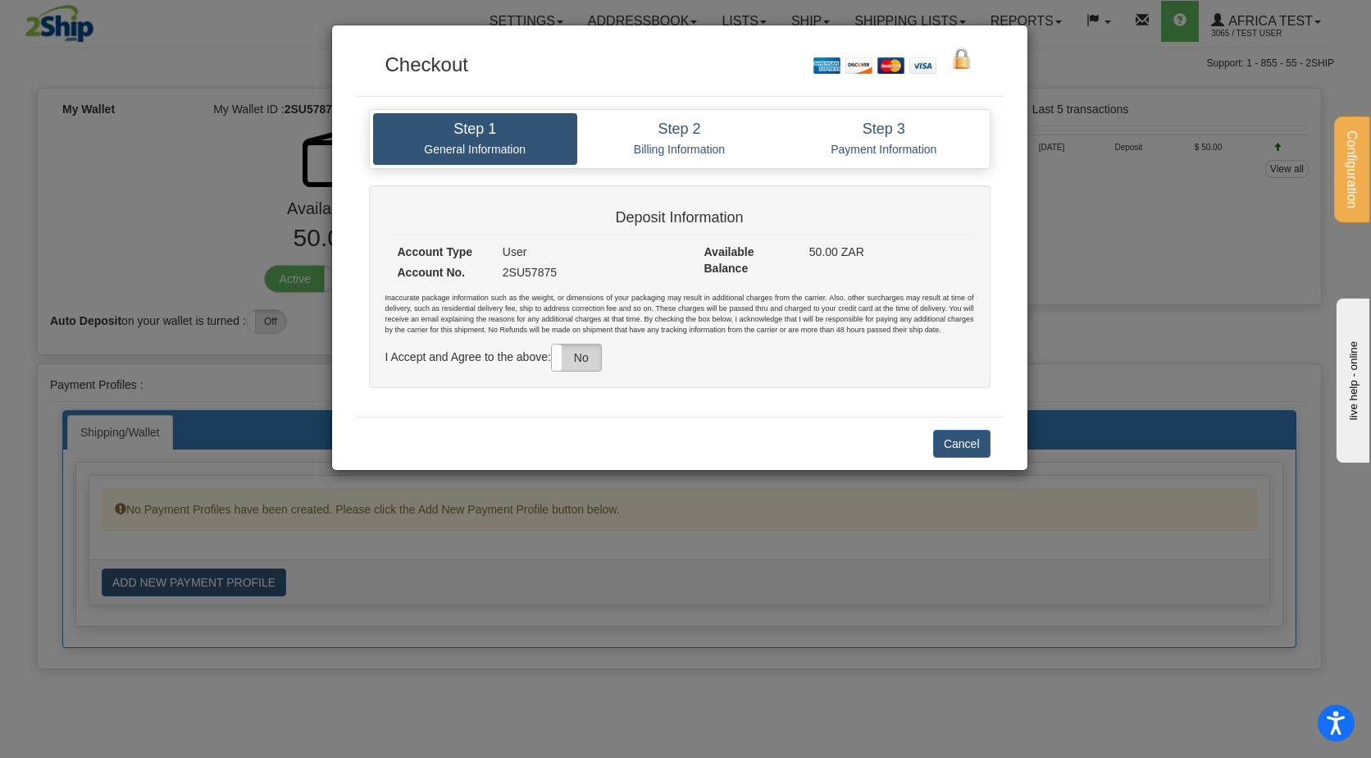
drag, startPoint x: 582, startPoint y: 335, endPoint x: 580, endPoint y: 349, distance: 14.2
click at [580, 349] on div "Inaccurate package information such as the weight, or dimensions of your packag…" at bounding box center [679, 332] width 589 height 78
drag, startPoint x: 580, startPoint y: 349, endPoint x: 579, endPoint y: 367, distance: 17.2
click at [579, 367] on label "No" at bounding box center [576, 357] width 49 height 26
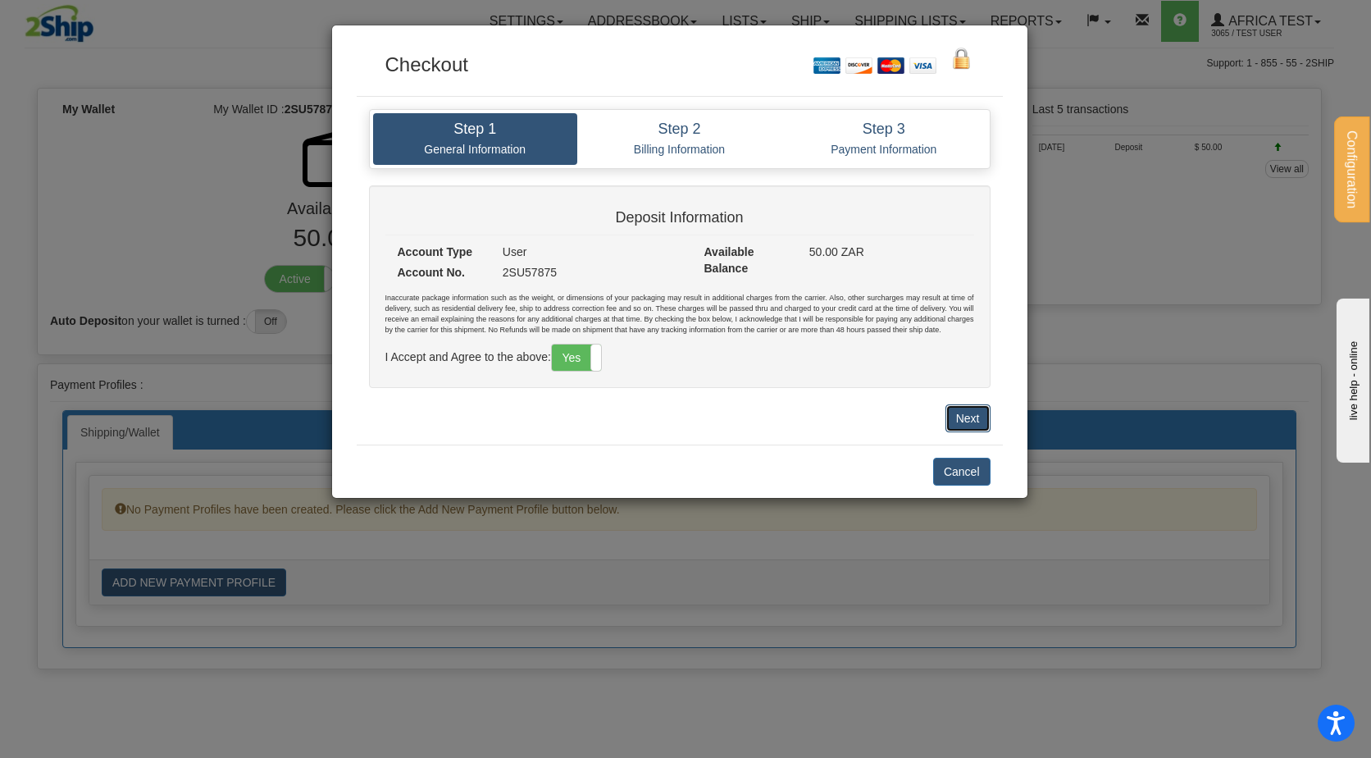
click at [959, 414] on button "Next" at bounding box center [968, 418] width 45 height 28
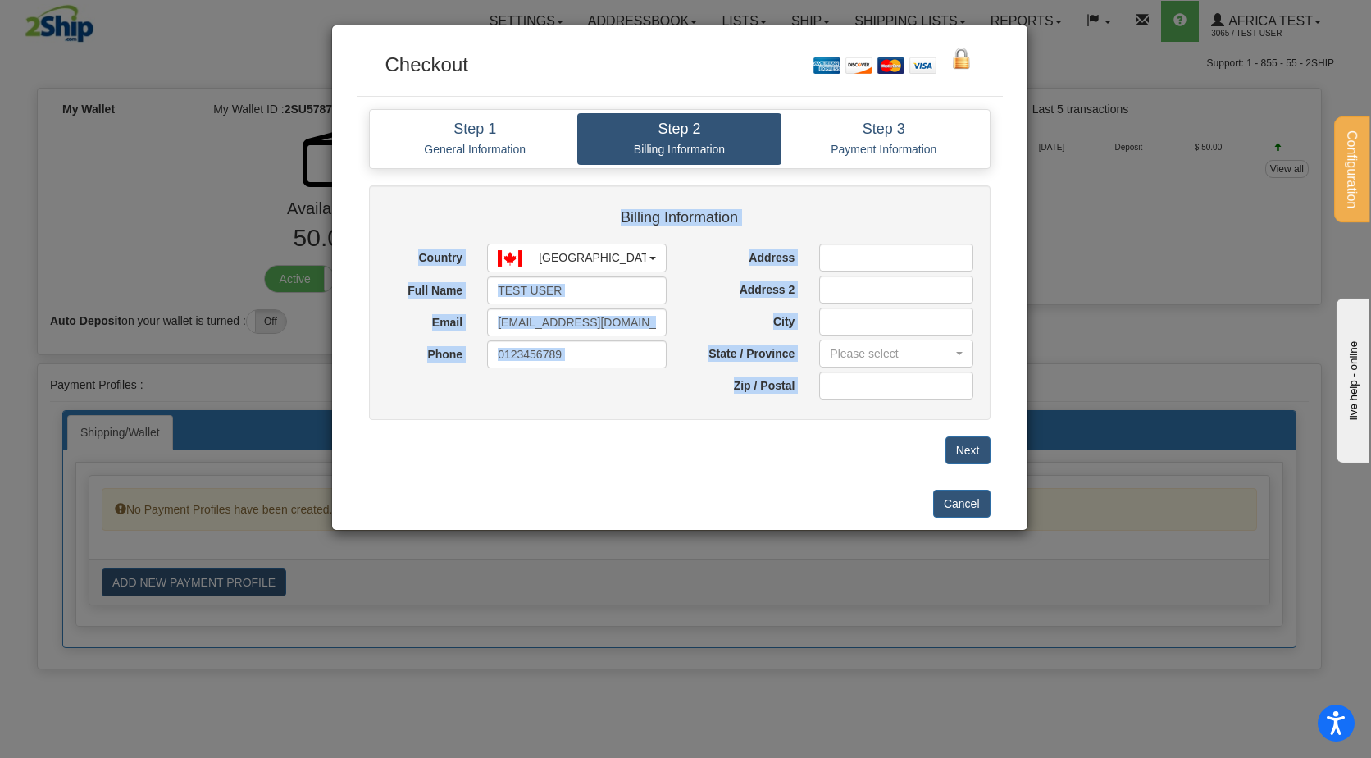
click at [854, 431] on div "Billing Information Country [GEOGRAPHIC_DATA] [GEOGRAPHIC_DATA] [GEOGRAPHIC_DAT…" at bounding box center [680, 310] width 646 height 251
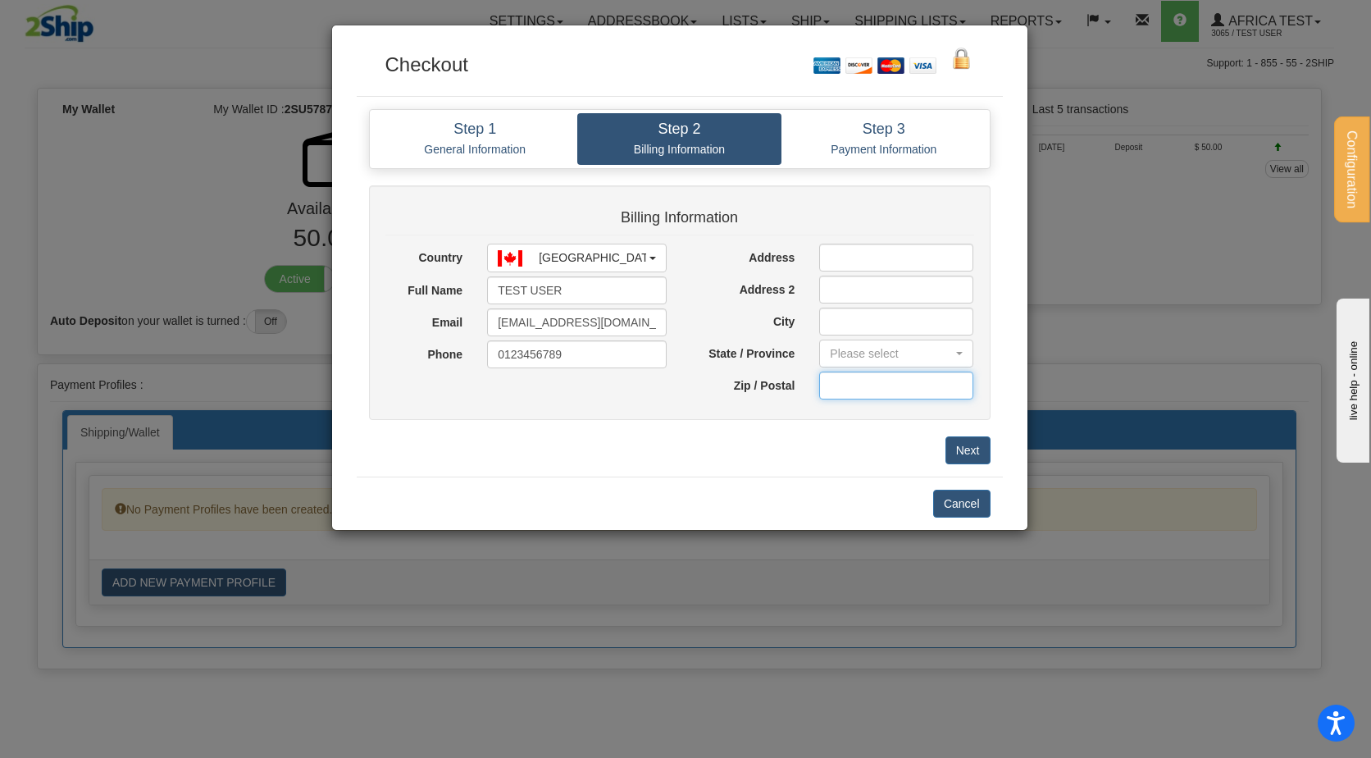
click at [856, 389] on input "text" at bounding box center [896, 386] width 154 height 28
type input "2030"
select select "ZA"
type input "etsat"
type input "[GEOGRAPHIC_DATA]"
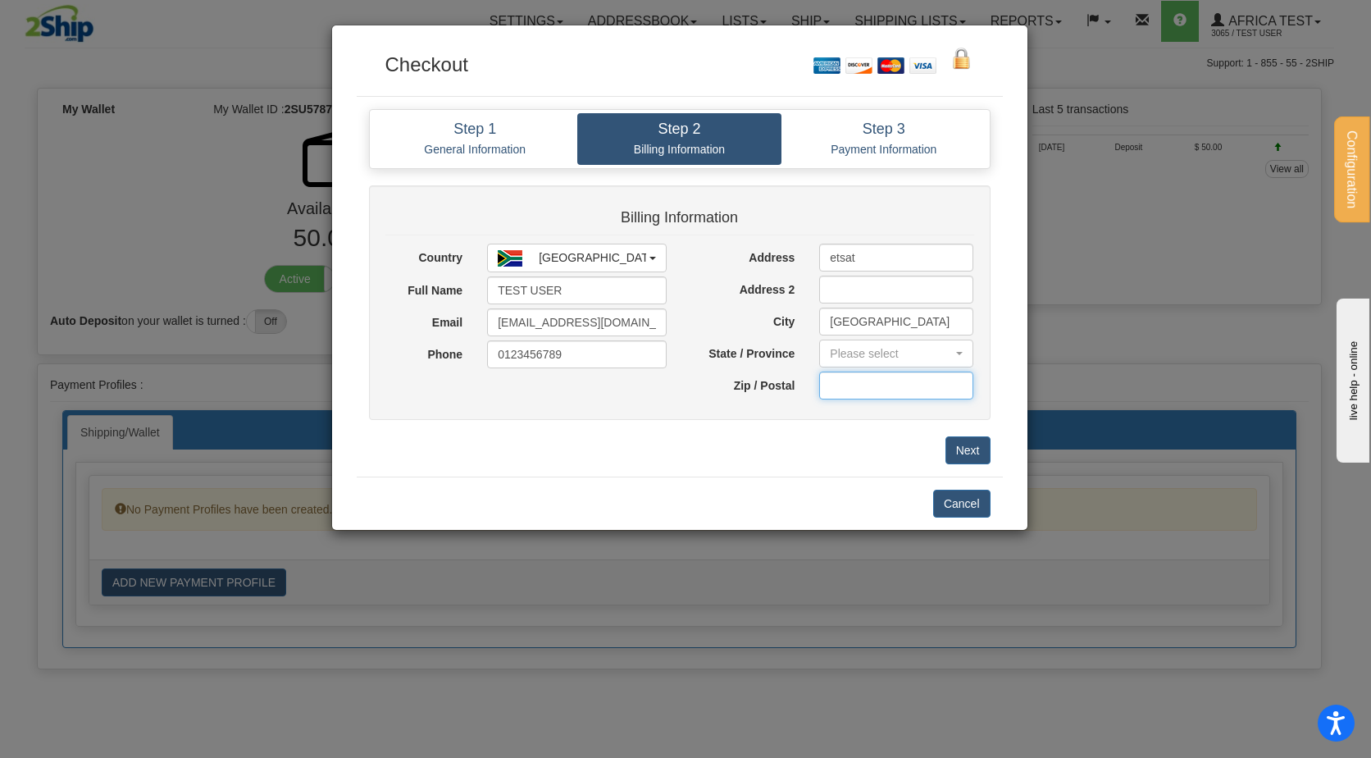
type input "2030"
click at [862, 349] on div "Please select" at bounding box center [891, 353] width 123 height 16
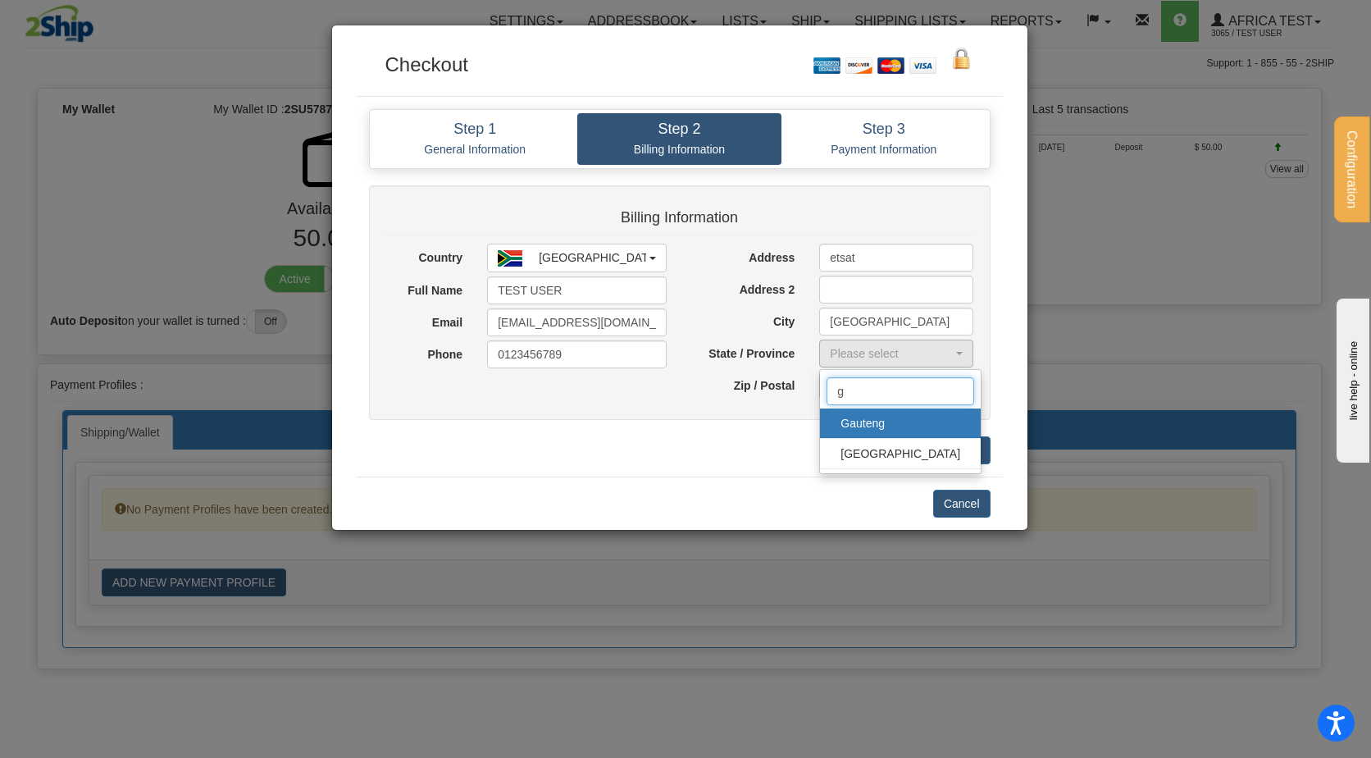
type input "g"
click at [869, 419] on span "Gauteng" at bounding box center [901, 423] width 128 height 25
select select "GT"
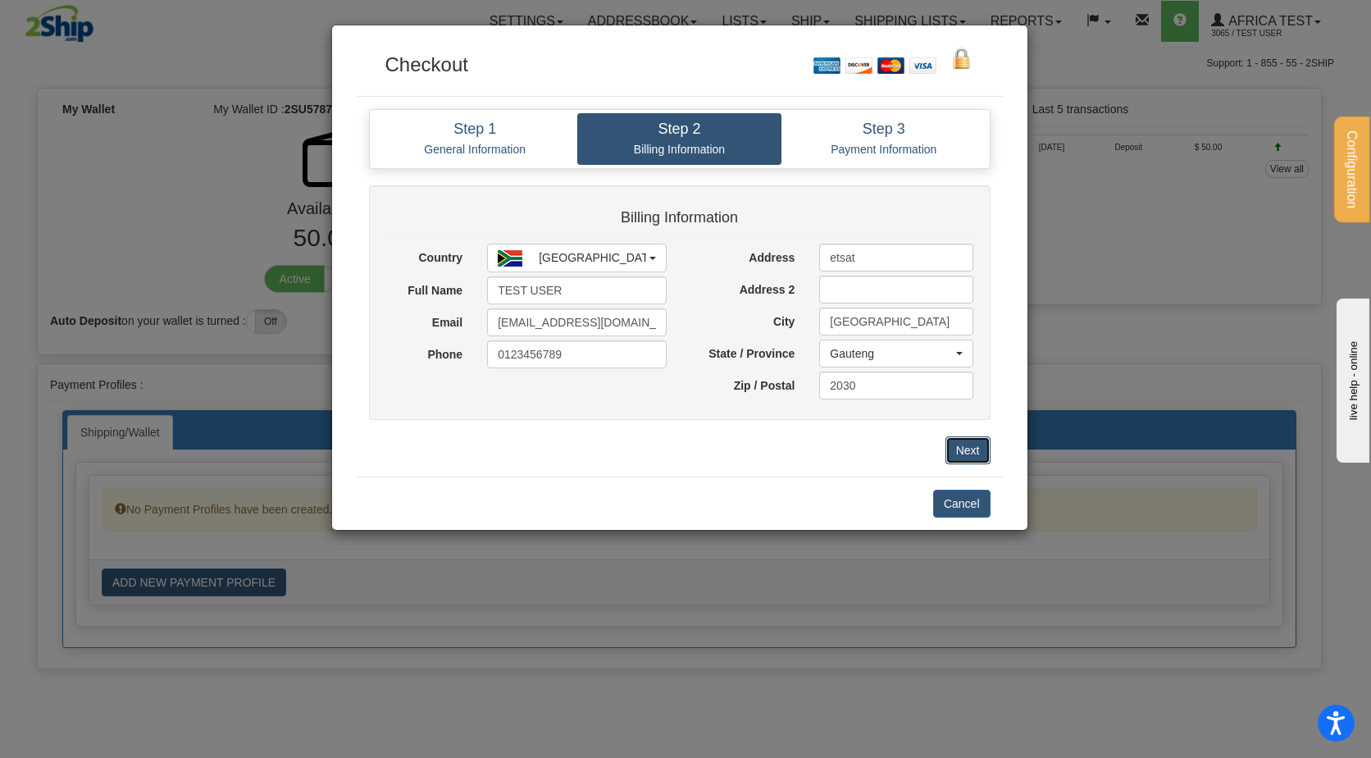
click at [965, 453] on button "Next" at bounding box center [968, 450] width 45 height 28
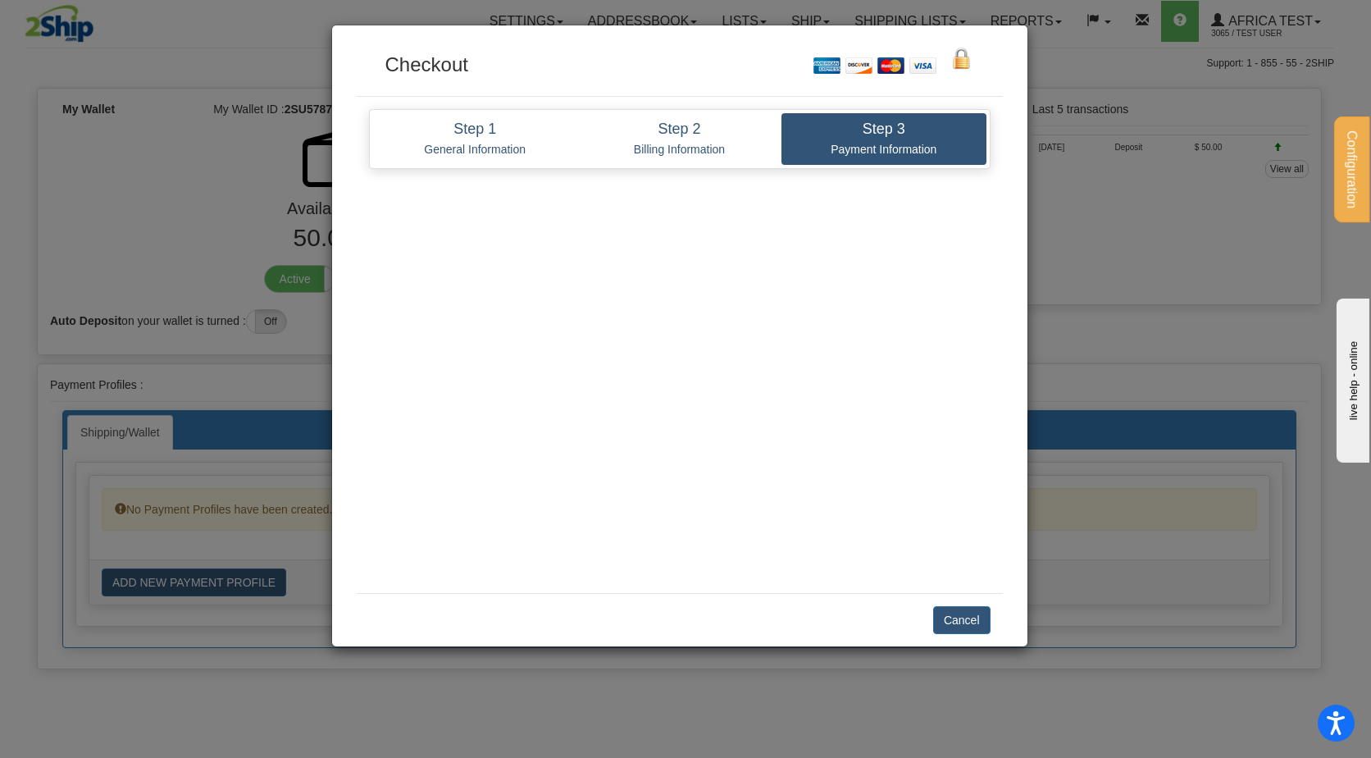
click at [510, 612] on div "Close Cancel" at bounding box center [680, 619] width 646 height 53
click at [513, 609] on div "Close Cancel" at bounding box center [680, 619] width 646 height 53
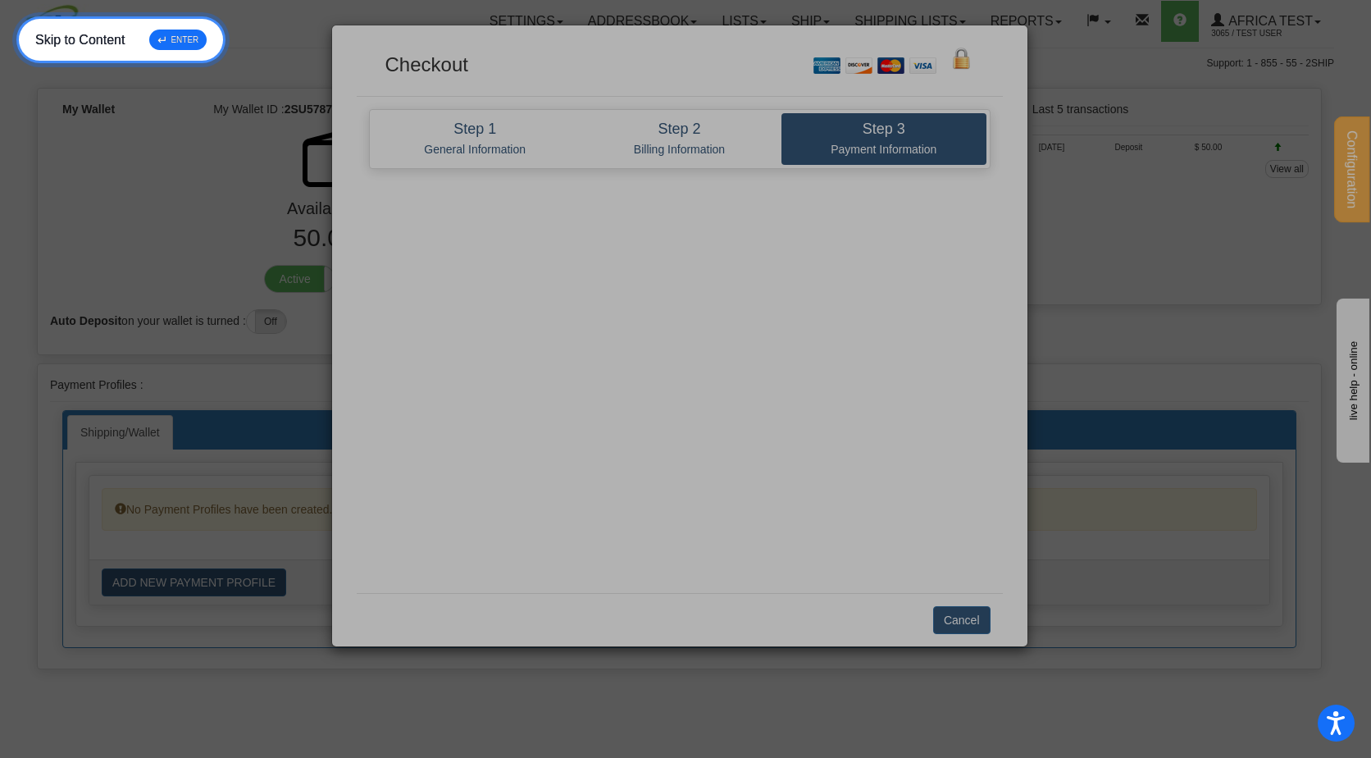
click at [180, 39] on div "↵ ENTER" at bounding box center [177, 40] width 57 height 21
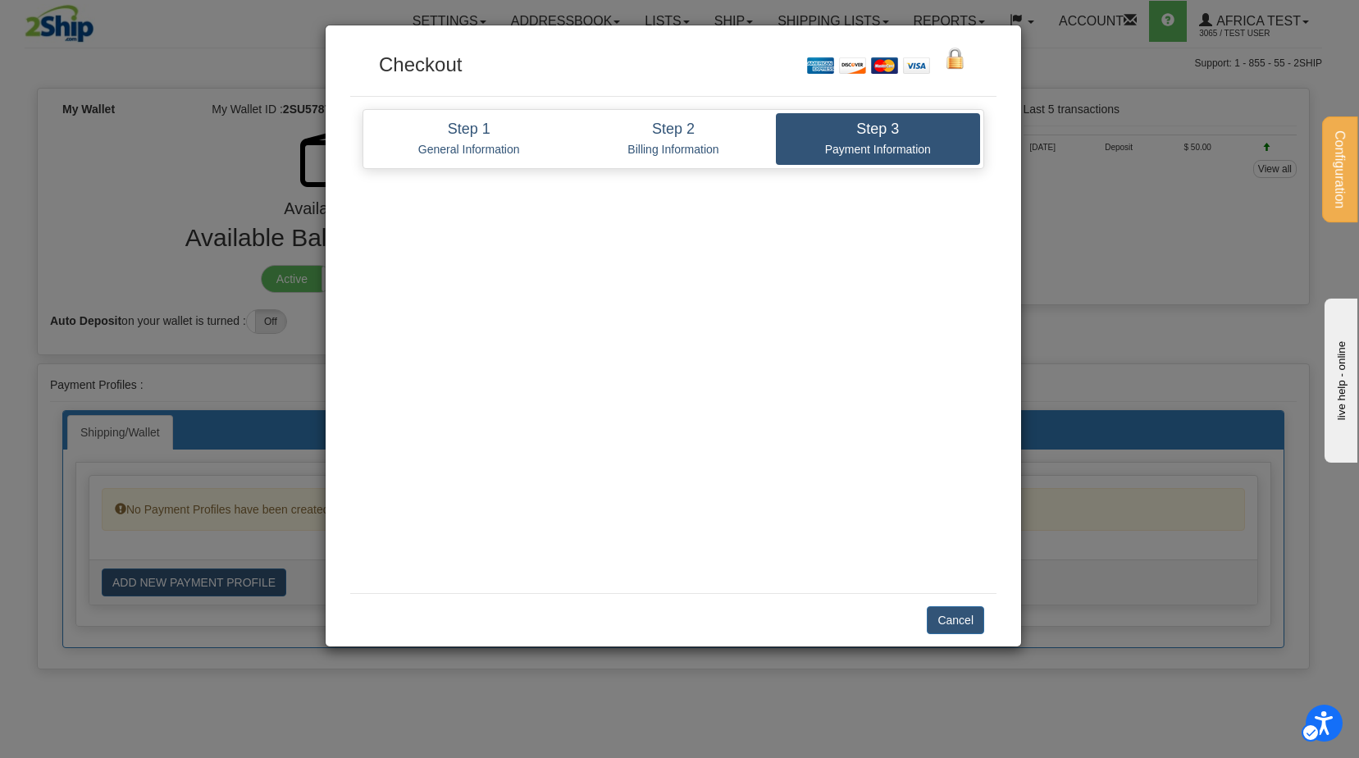
click at [993, 613] on div "Close Cancel" at bounding box center [673, 619] width 646 height 53
click at [955, 614] on button "Cancel" at bounding box center [955, 620] width 57 height 28
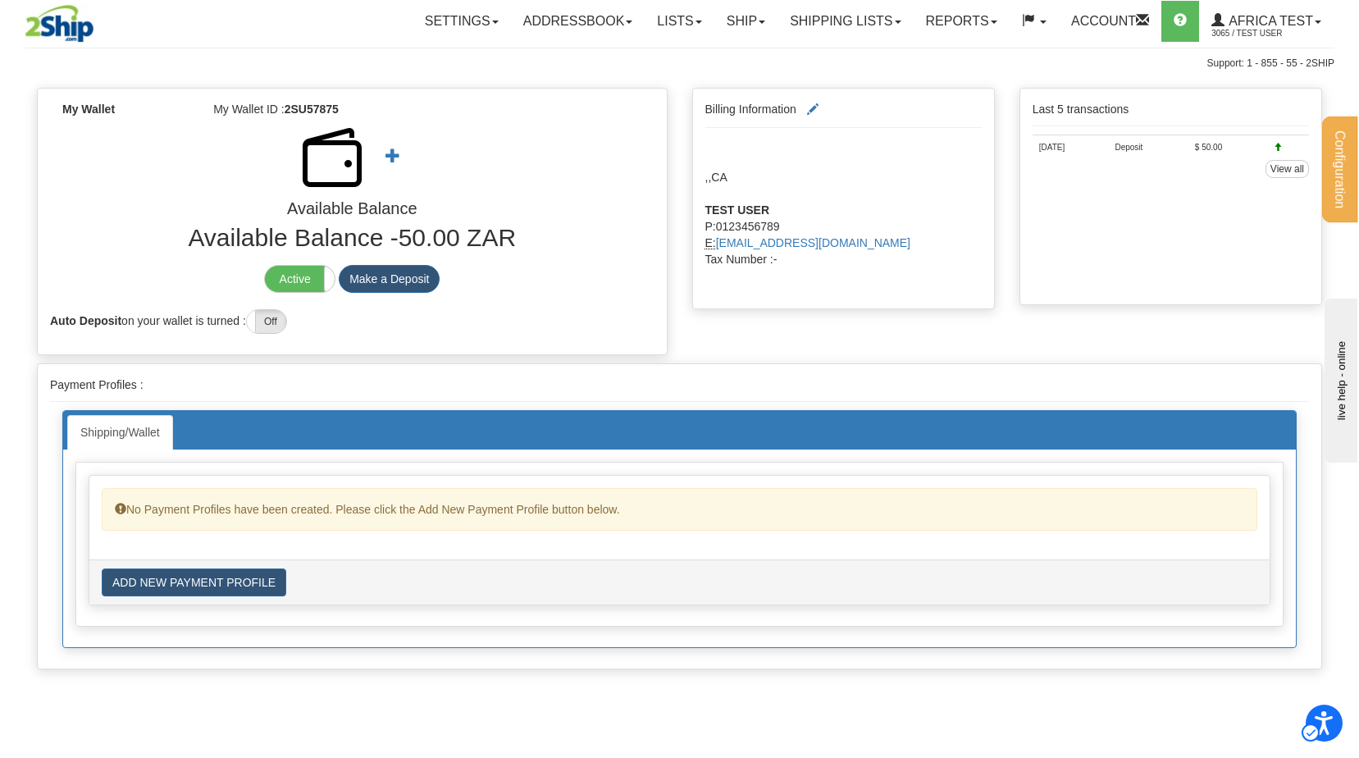
click at [704, 356] on div "My Wallet My Wallet ID : 2SU57875 Available Balance Available Balance - 50.00 Z…" at bounding box center [680, 225] width 1310 height 275
